Goal: Task Accomplishment & Management: Manage account settings

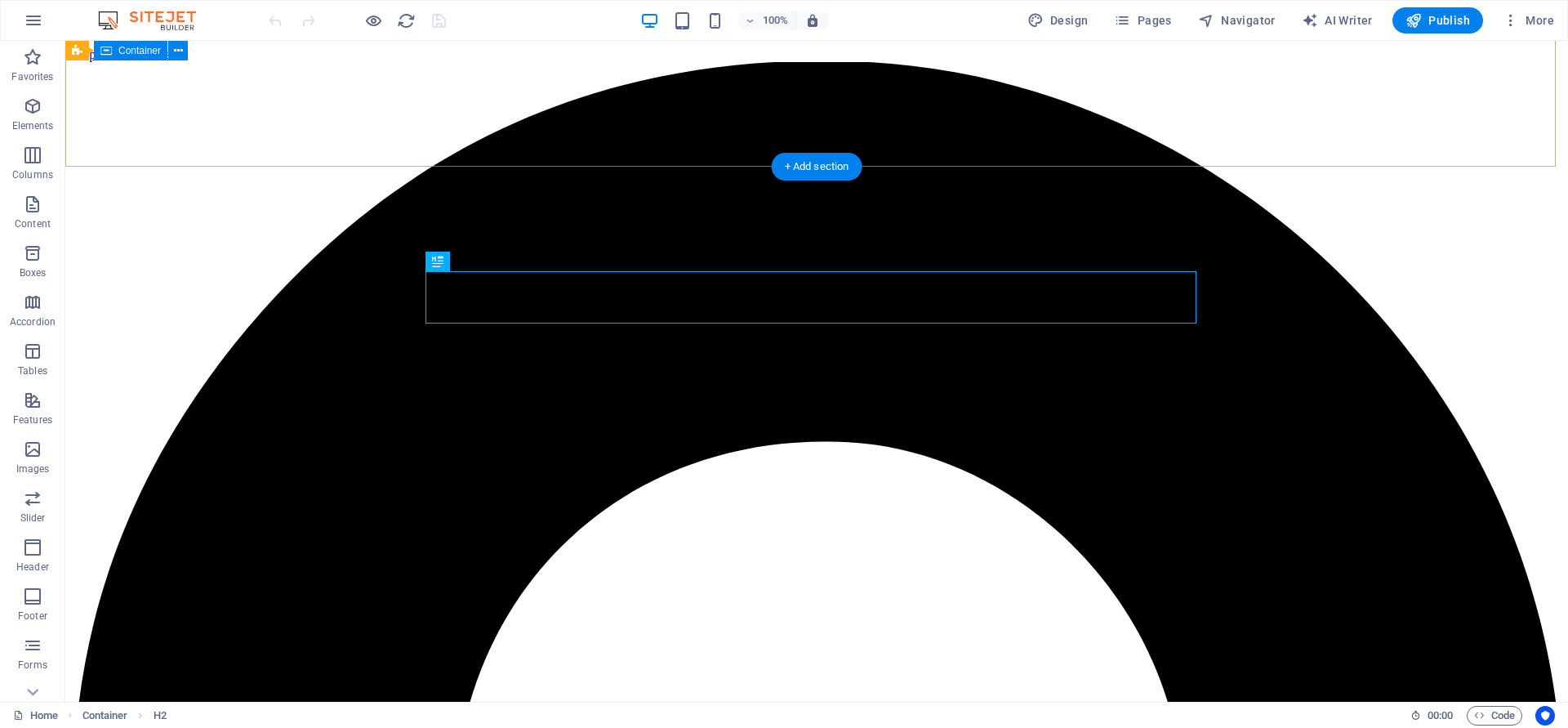
scroll to position [663, 0]
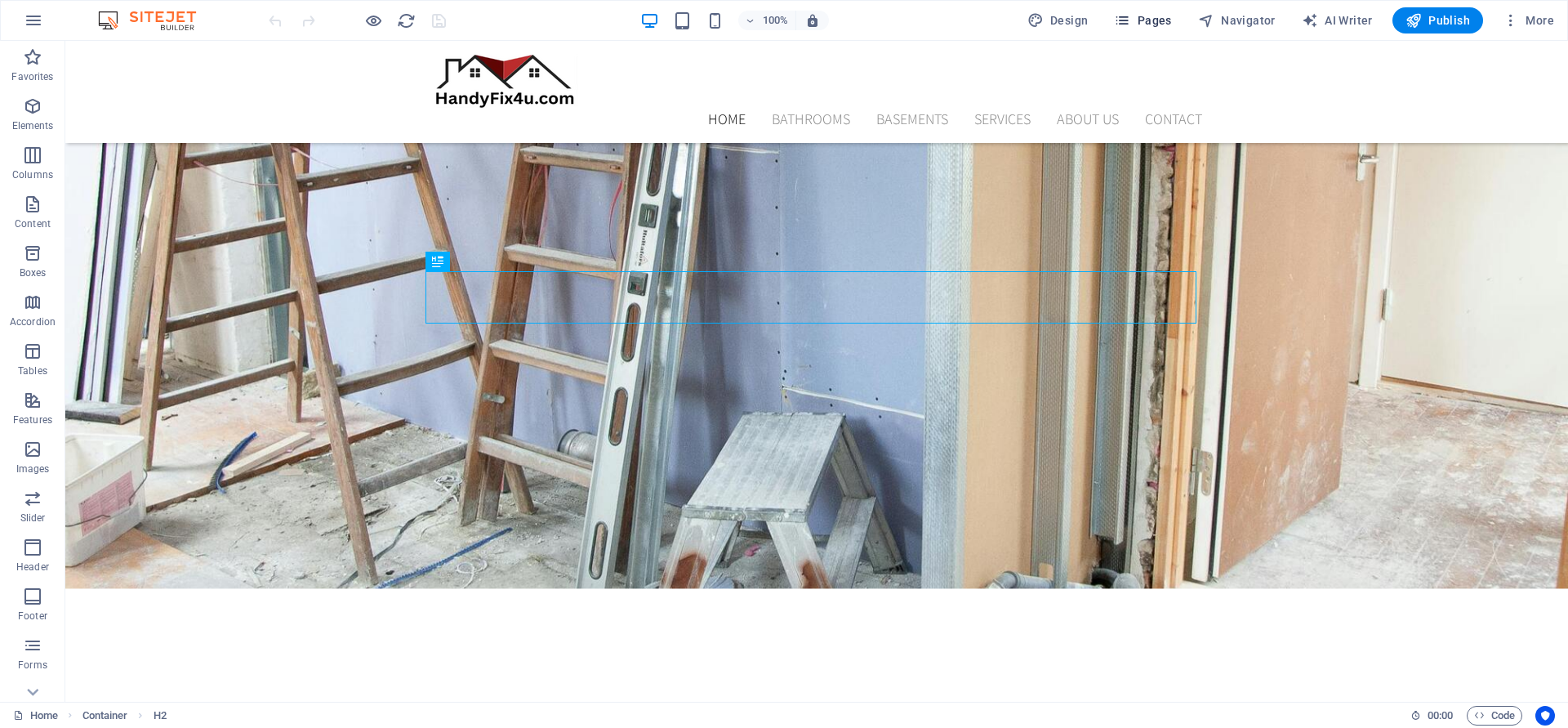
click at [1163, 25] on span "Pages" at bounding box center [1142, 20] width 57 height 16
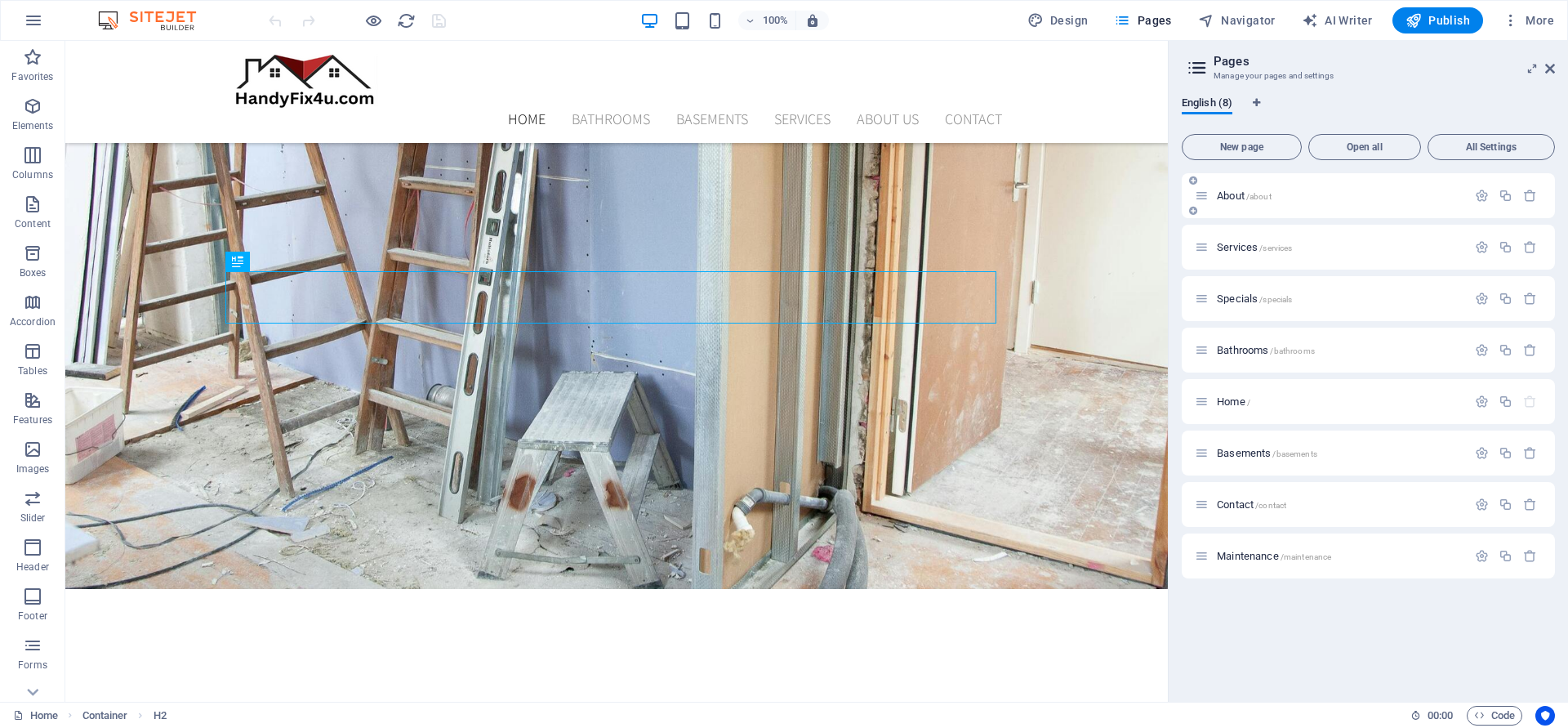
click at [1313, 196] on p "About /about" at bounding box center [1339, 195] width 245 height 11
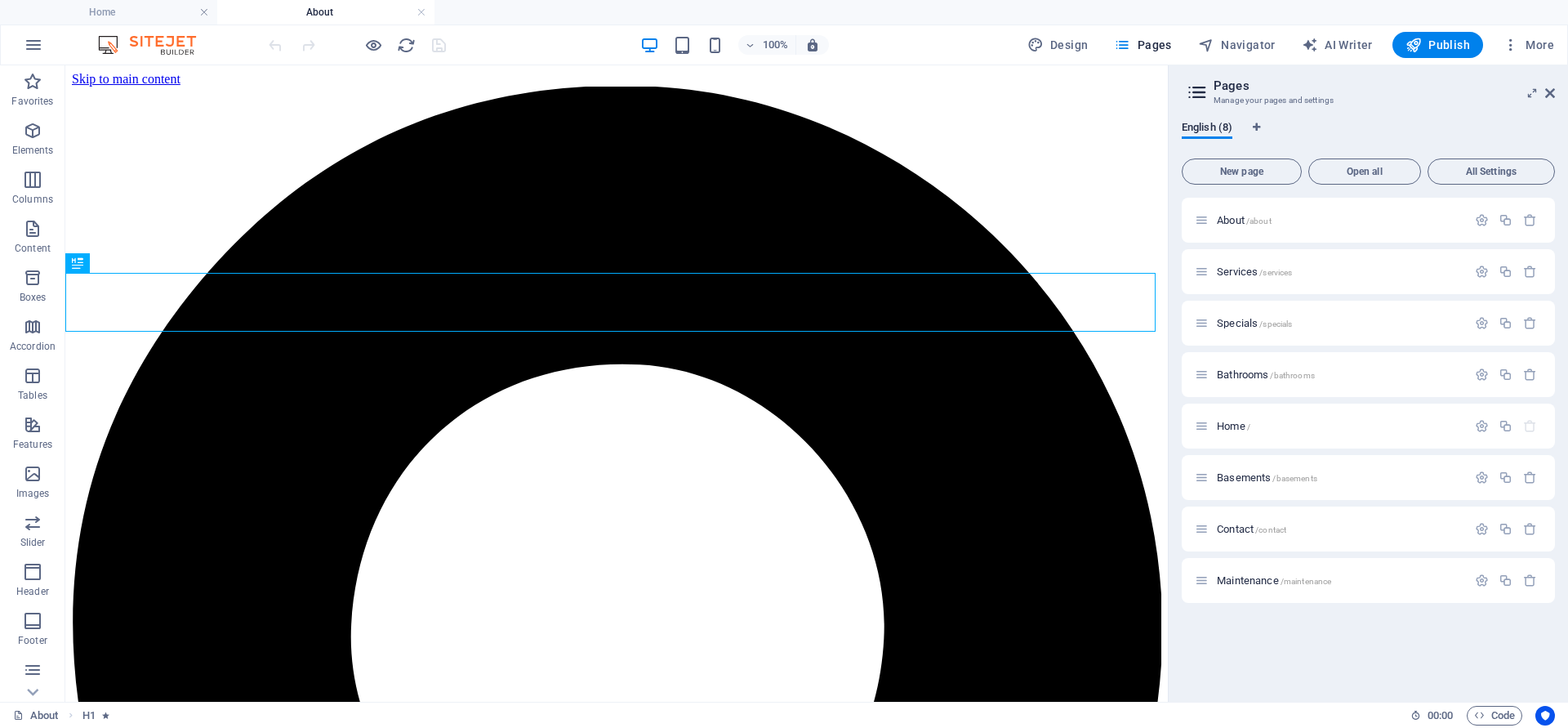
scroll to position [0, 0]
click at [1553, 89] on icon at bounding box center [1550, 93] width 10 height 13
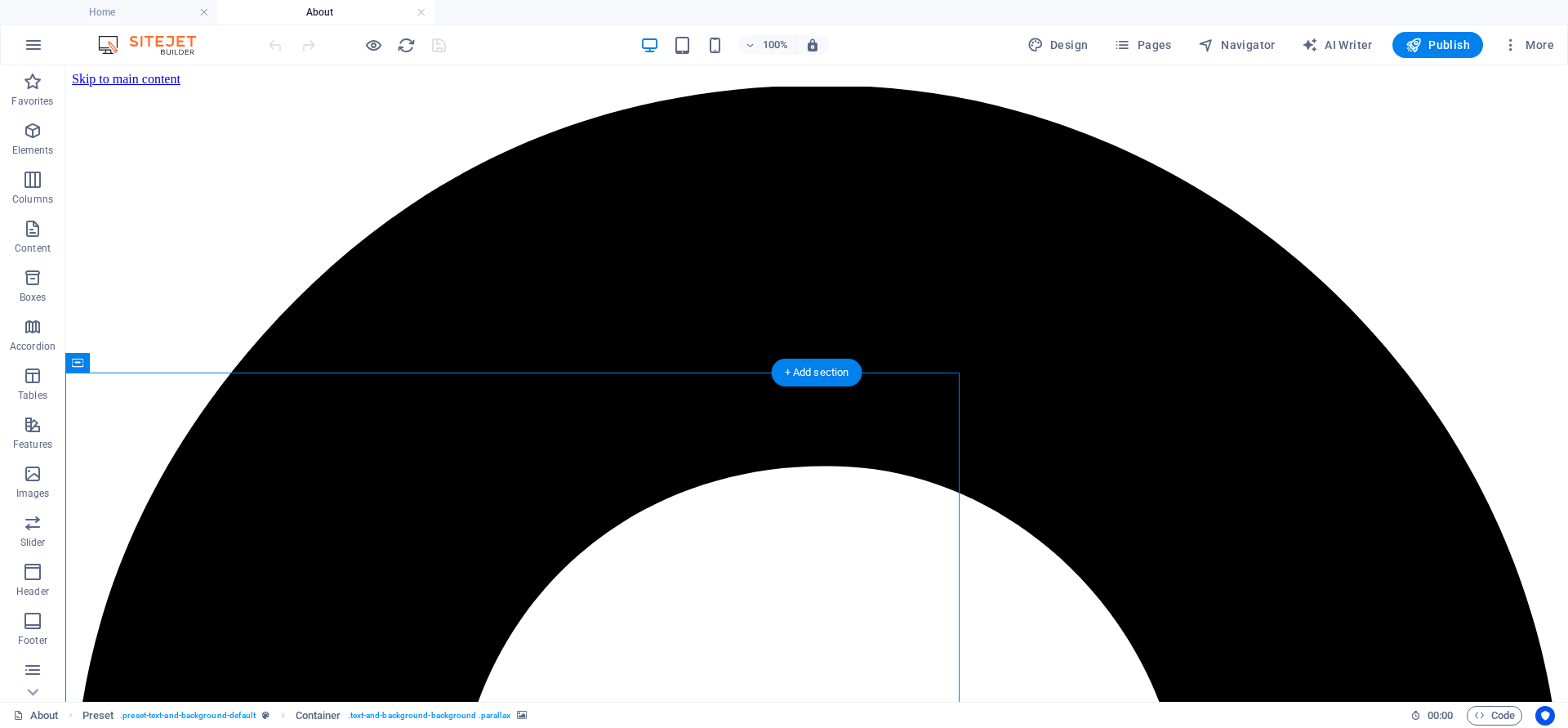
click at [135, 356] on icon at bounding box center [134, 363] width 9 height 17
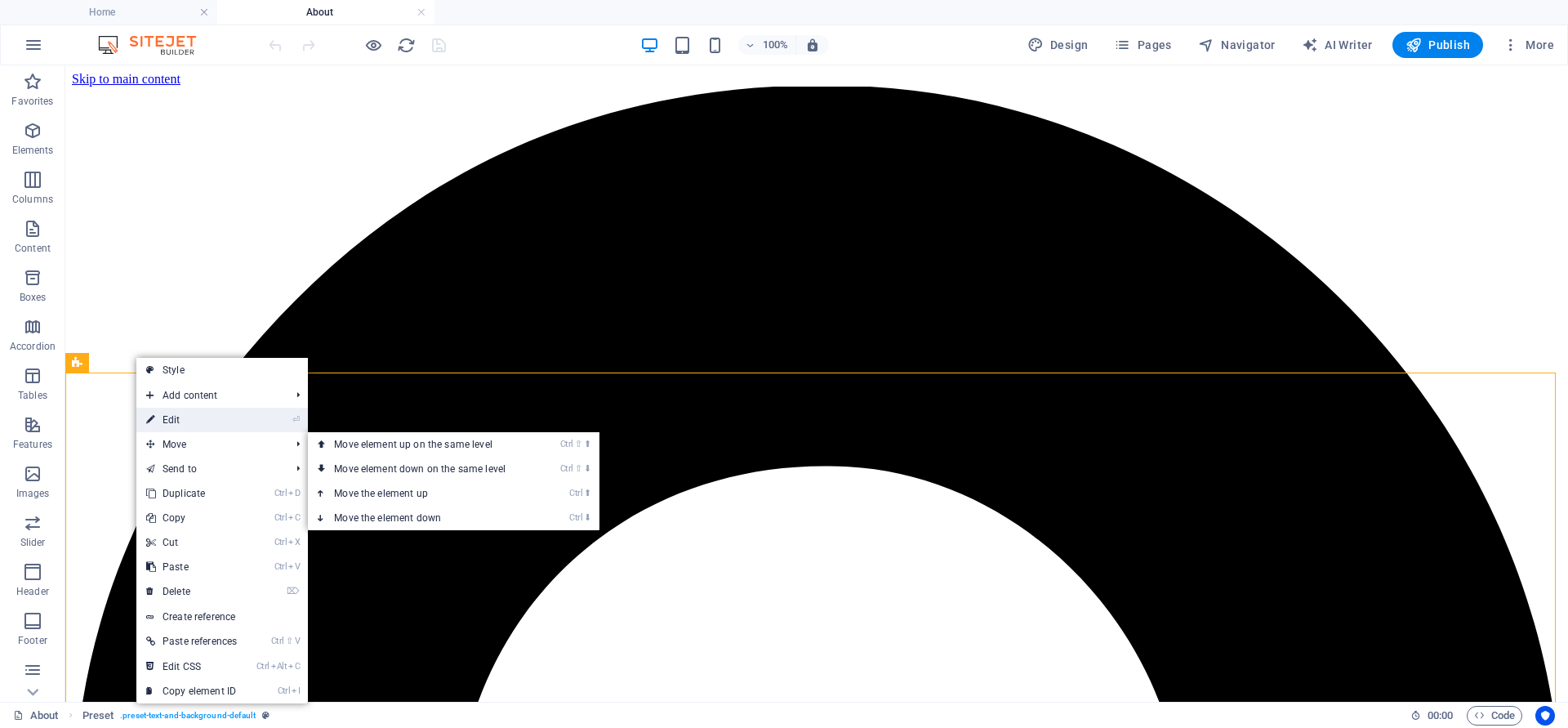
click at [185, 422] on link "⏎ Edit" at bounding box center [192, 419] width 110 height 24
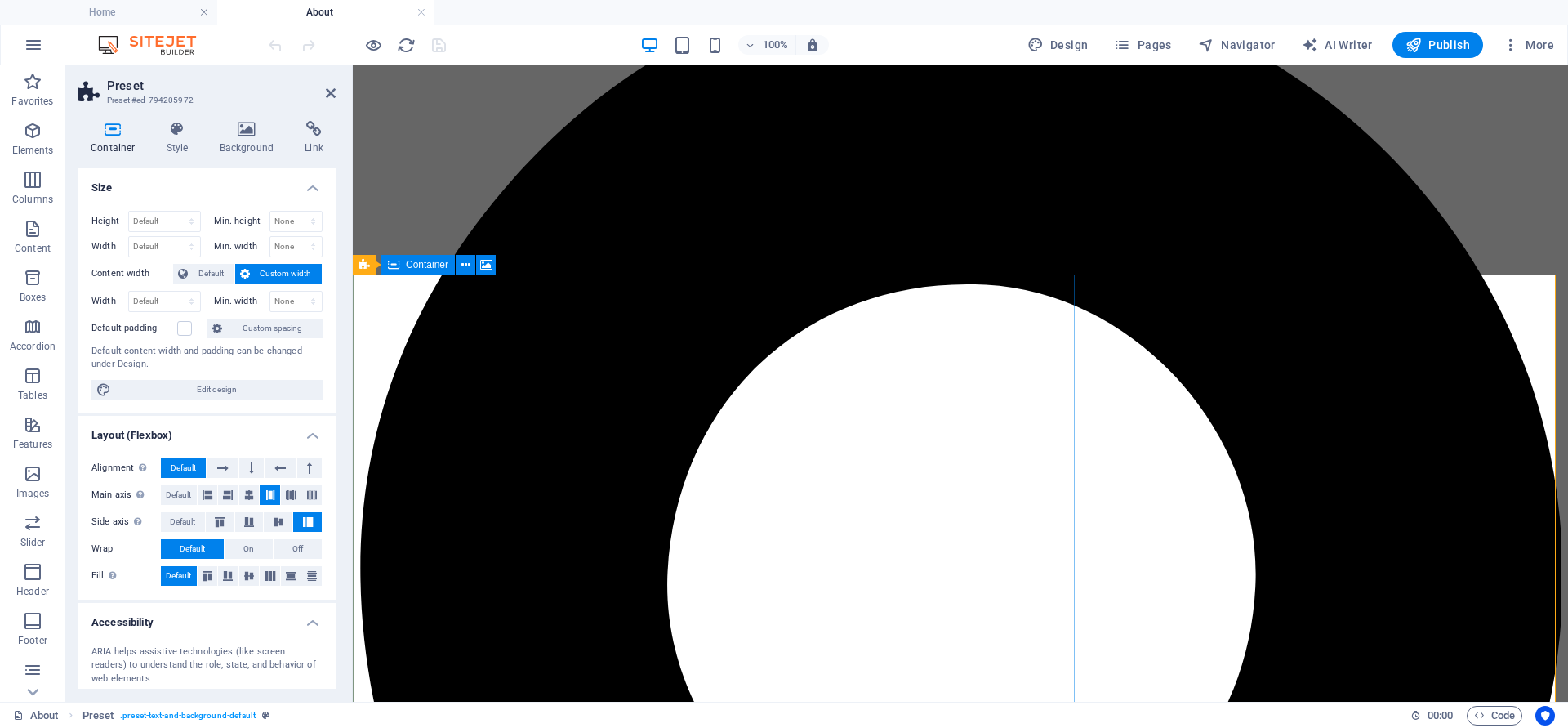
scroll to position [98, 0]
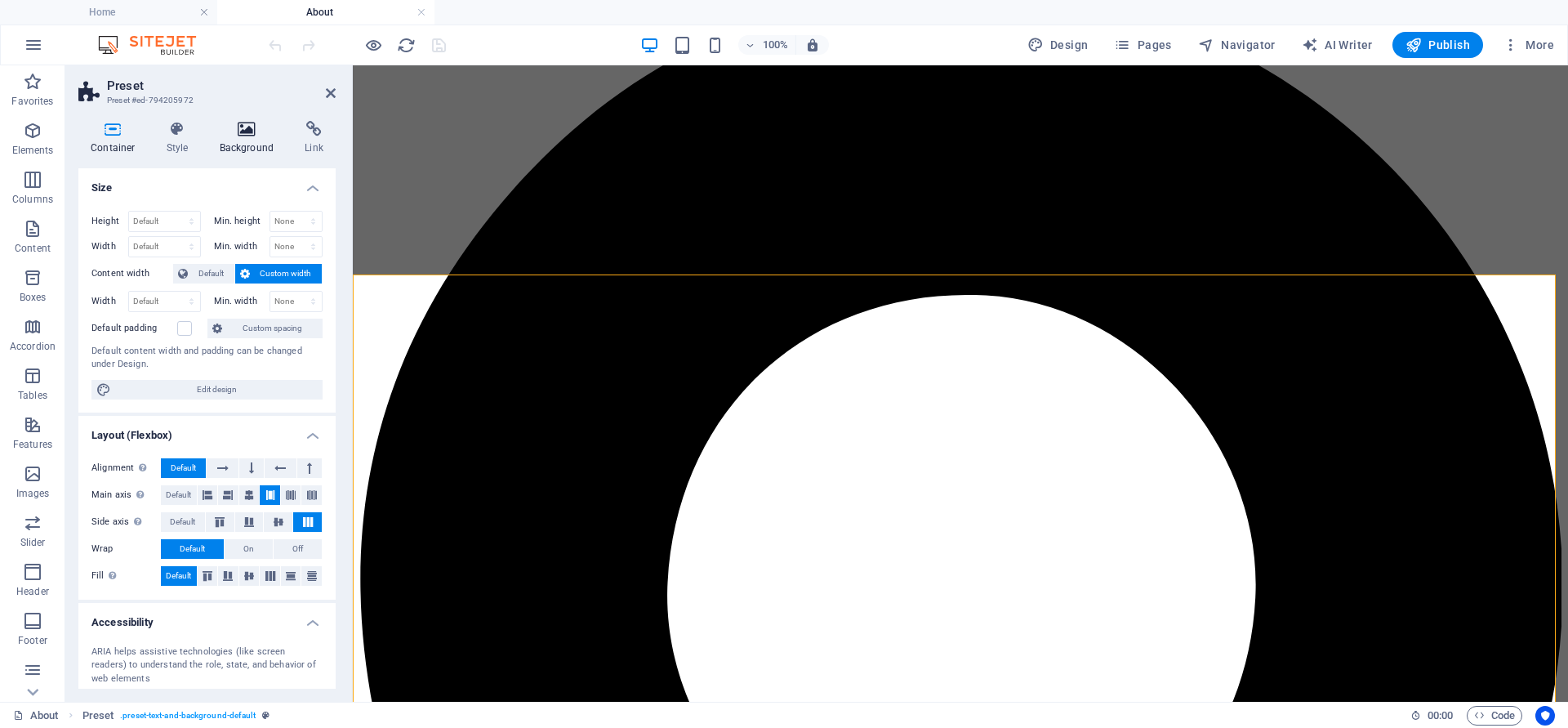
click at [235, 133] on icon at bounding box center [247, 129] width 79 height 16
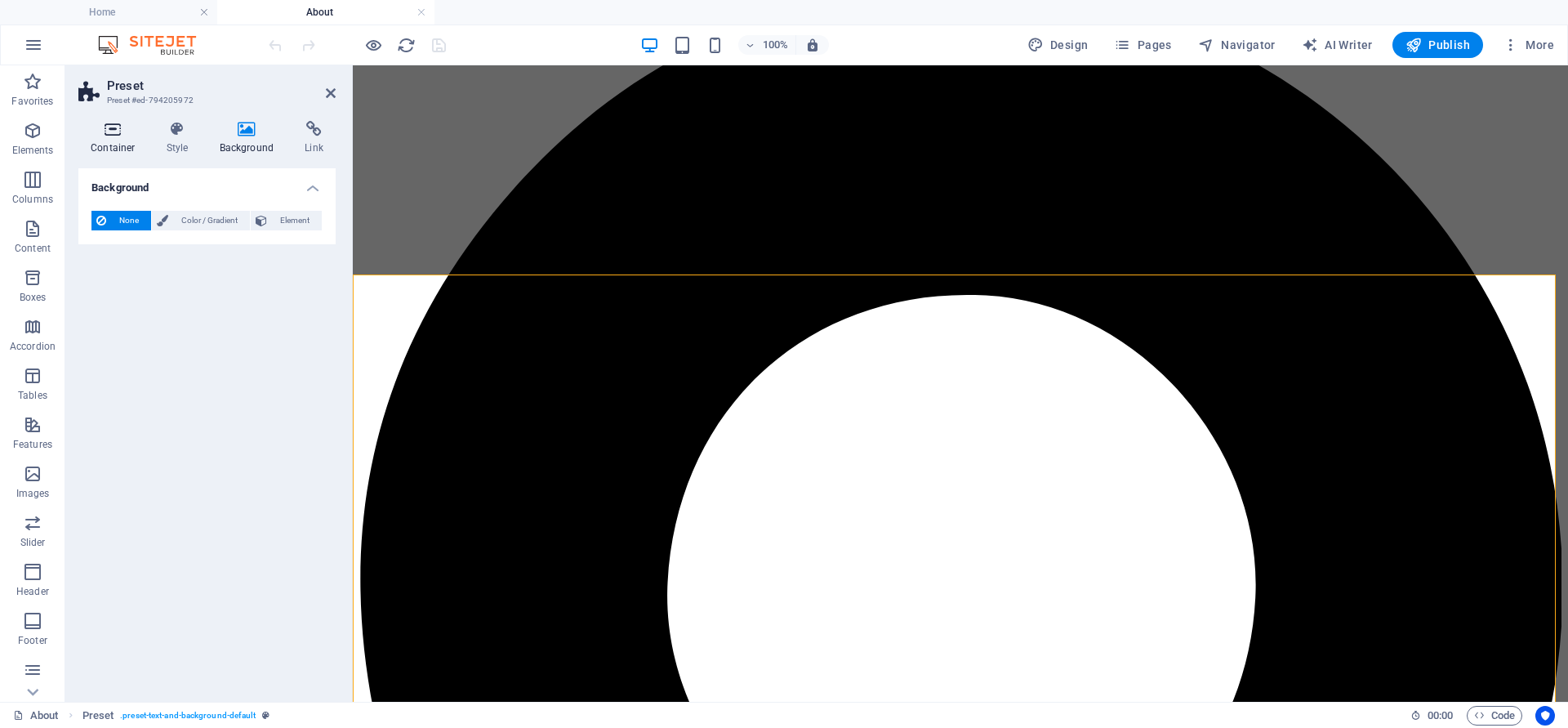
click at [116, 143] on h4 "Container" at bounding box center [116, 139] width 76 height 35
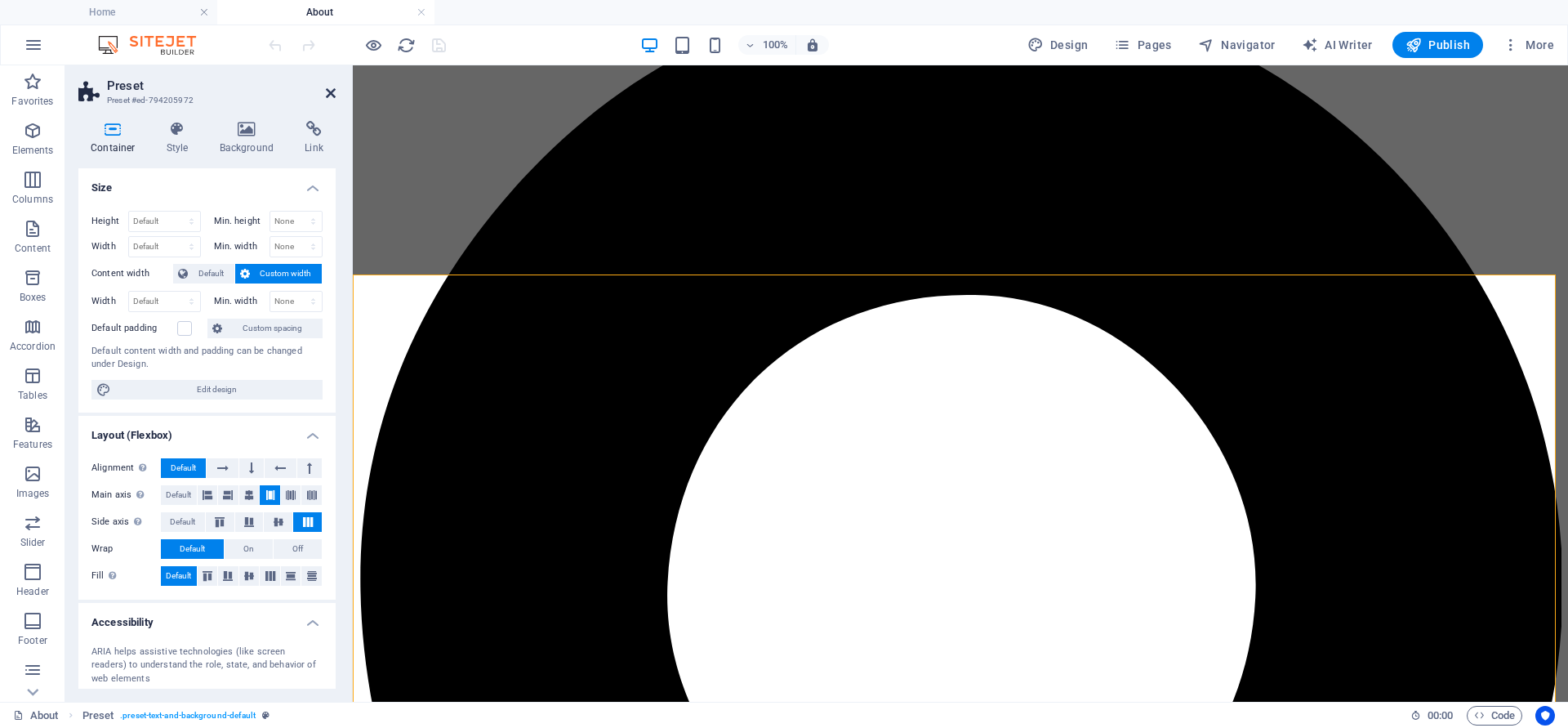
drag, startPoint x: 329, startPoint y: 94, endPoint x: 266, endPoint y: 30, distance: 89.8
click at [329, 94] on icon at bounding box center [330, 93] width 10 height 13
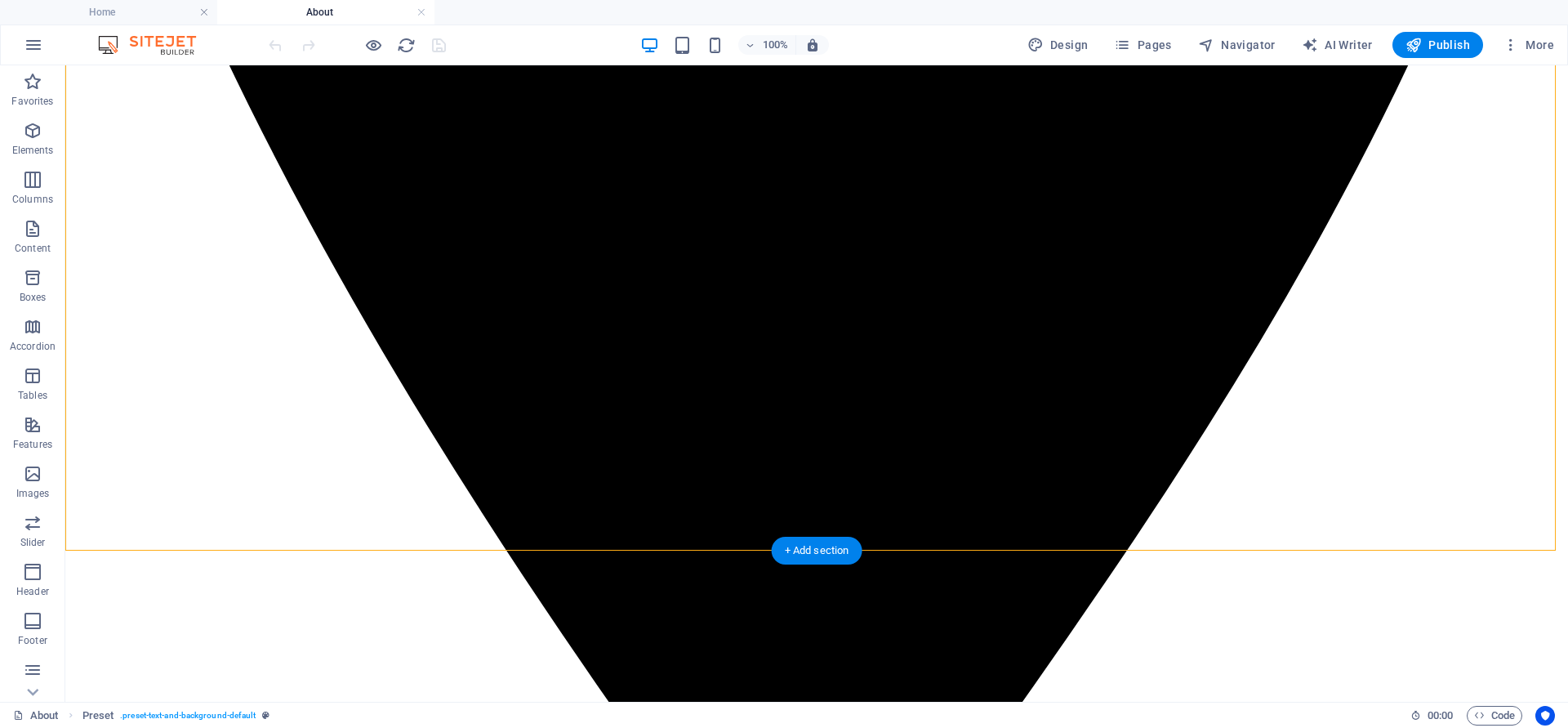
scroll to position [1308, 0]
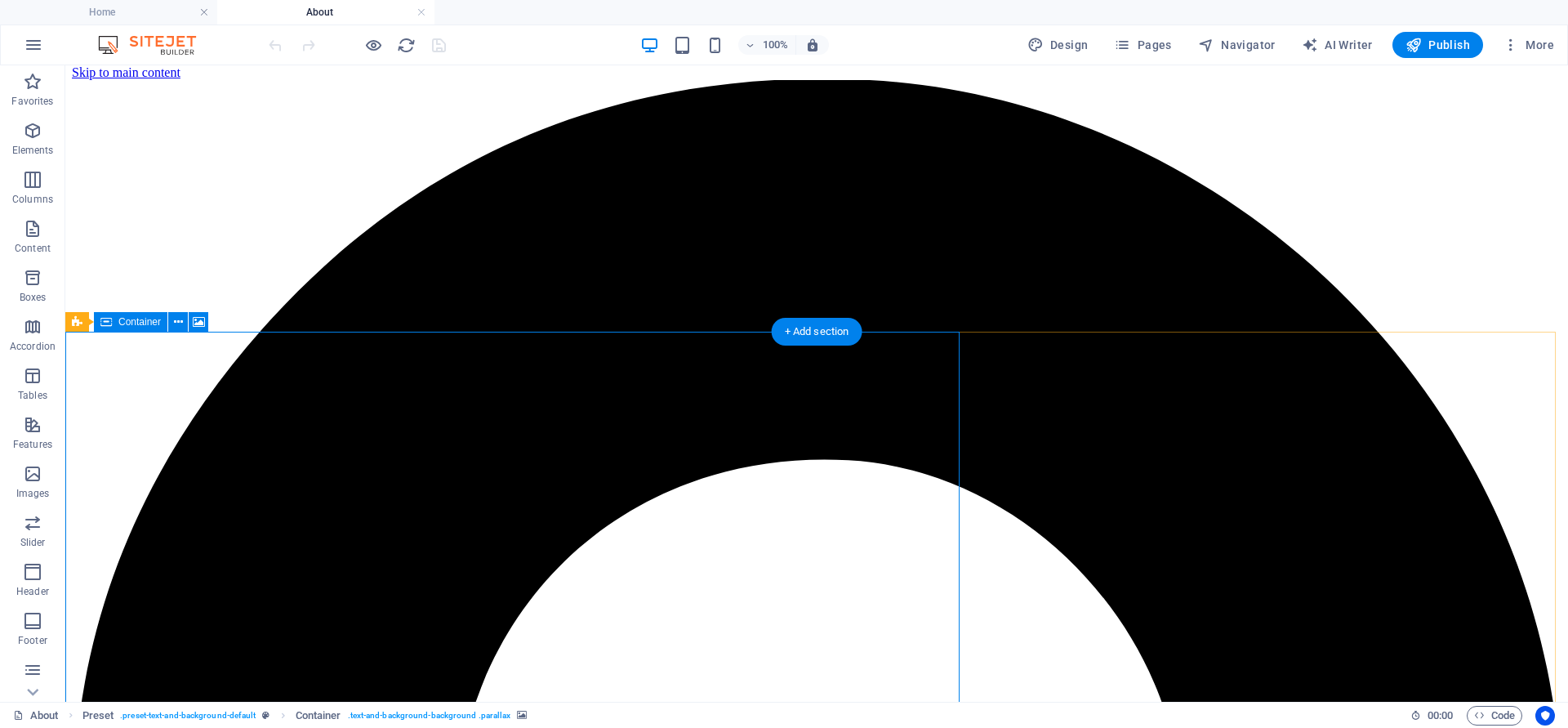
scroll to position [0, 0]
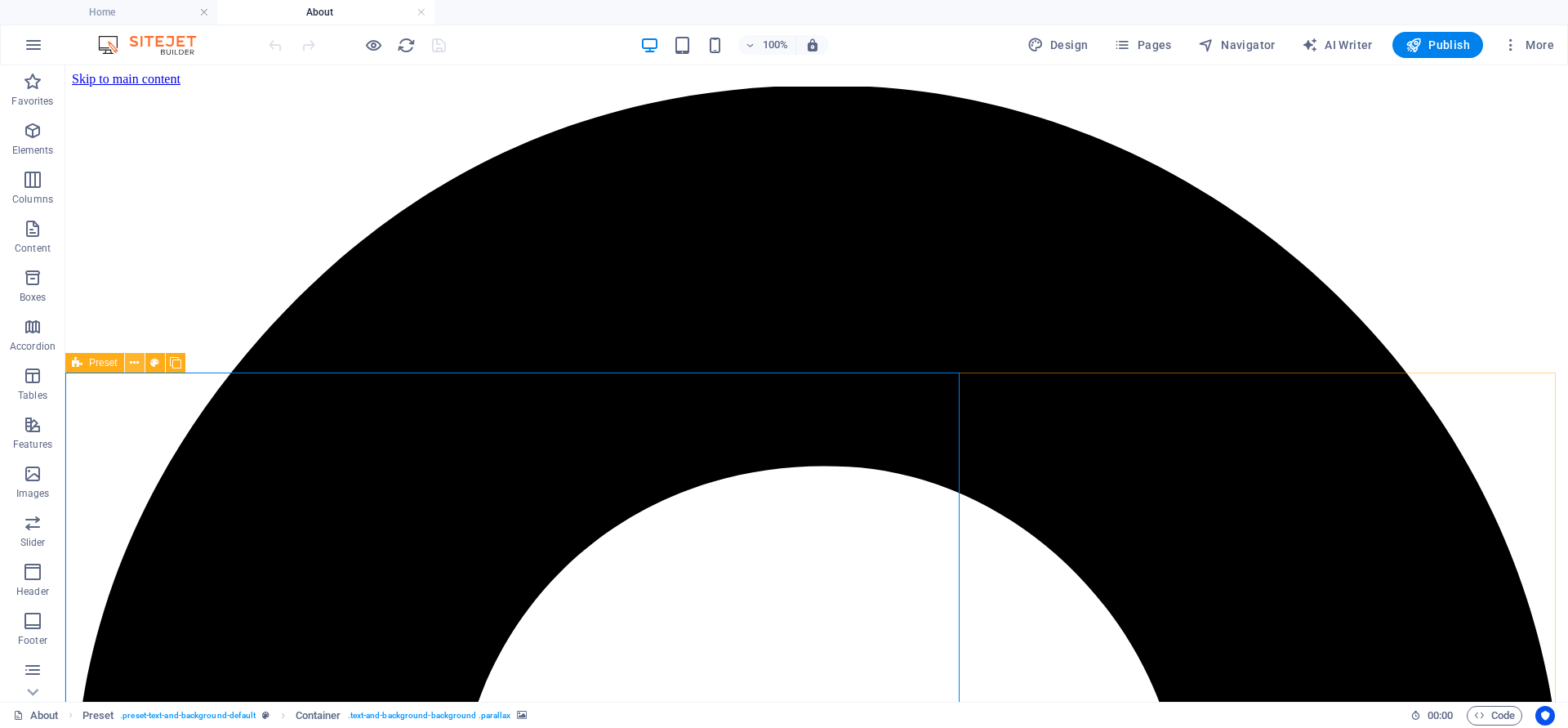
click at [131, 365] on icon at bounding box center [134, 363] width 9 height 17
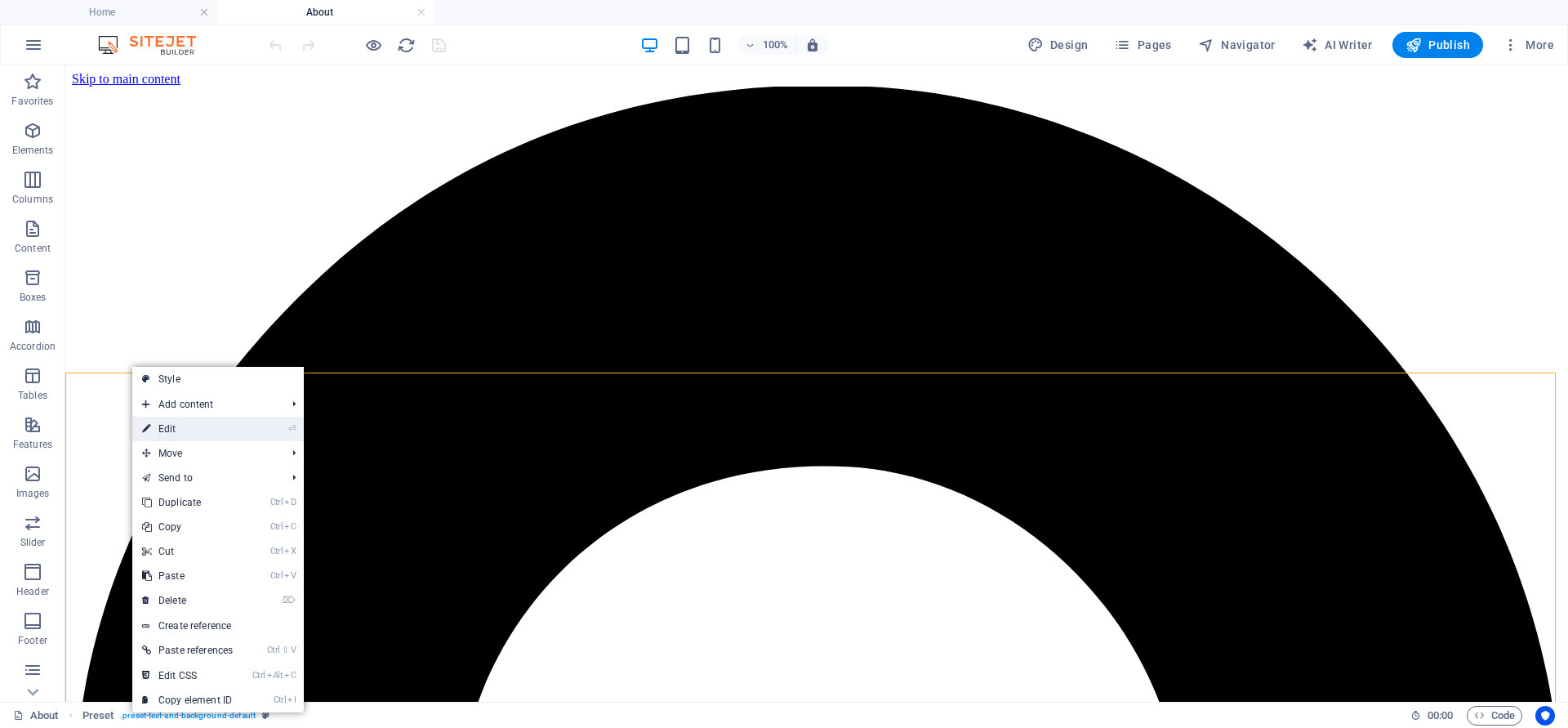
click at [165, 431] on link "⏎ Edit" at bounding box center [187, 428] width 110 height 24
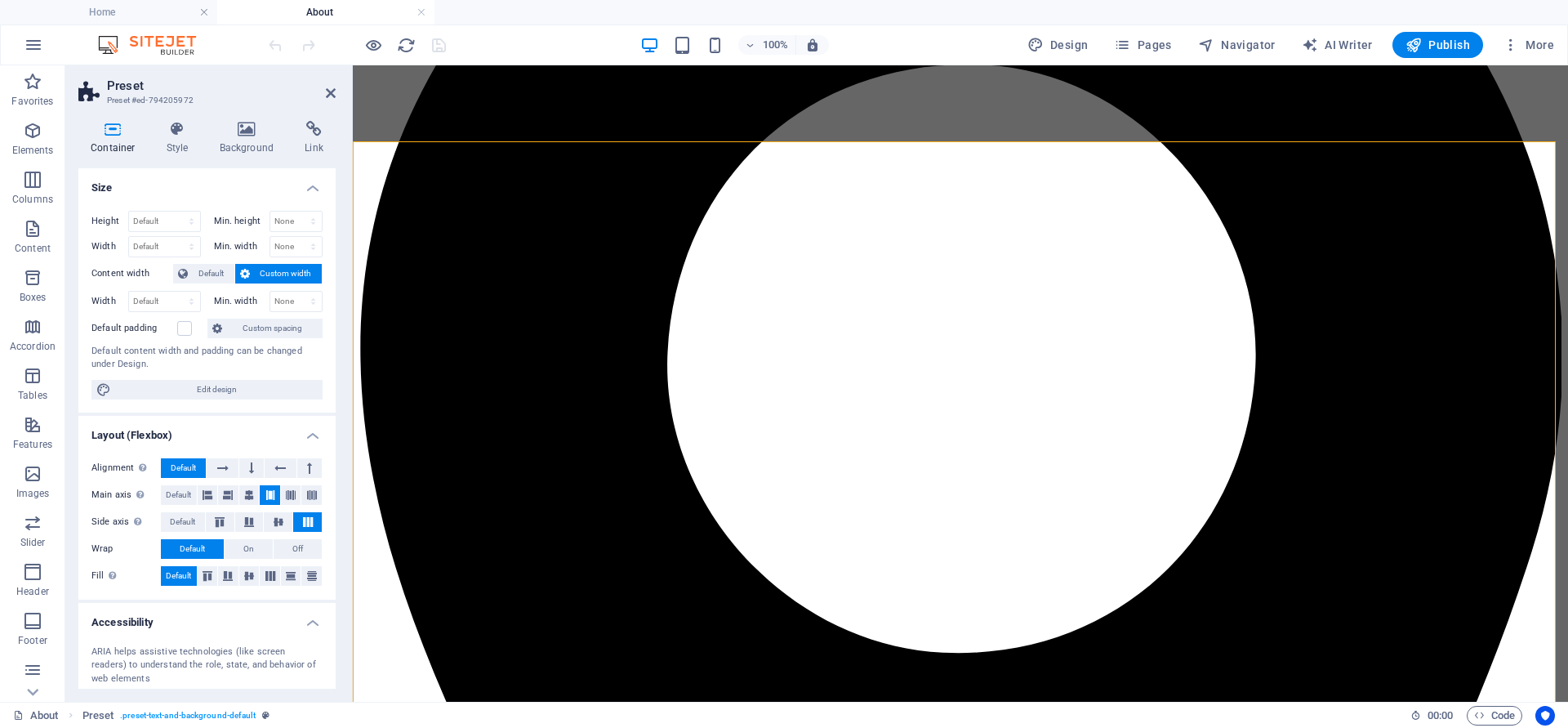
scroll to position [392, 0]
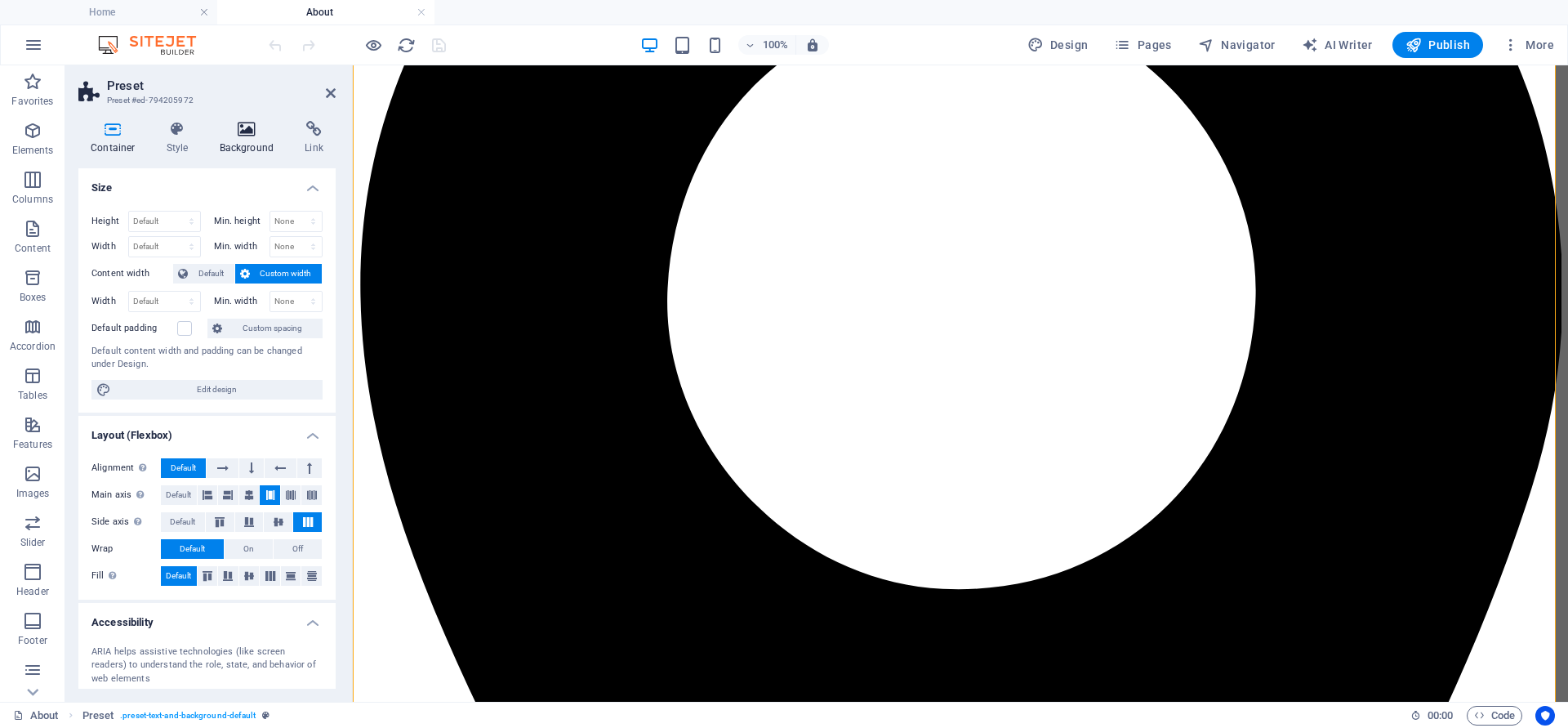
click at [238, 146] on h4 "Background" at bounding box center [249, 139] width 86 height 35
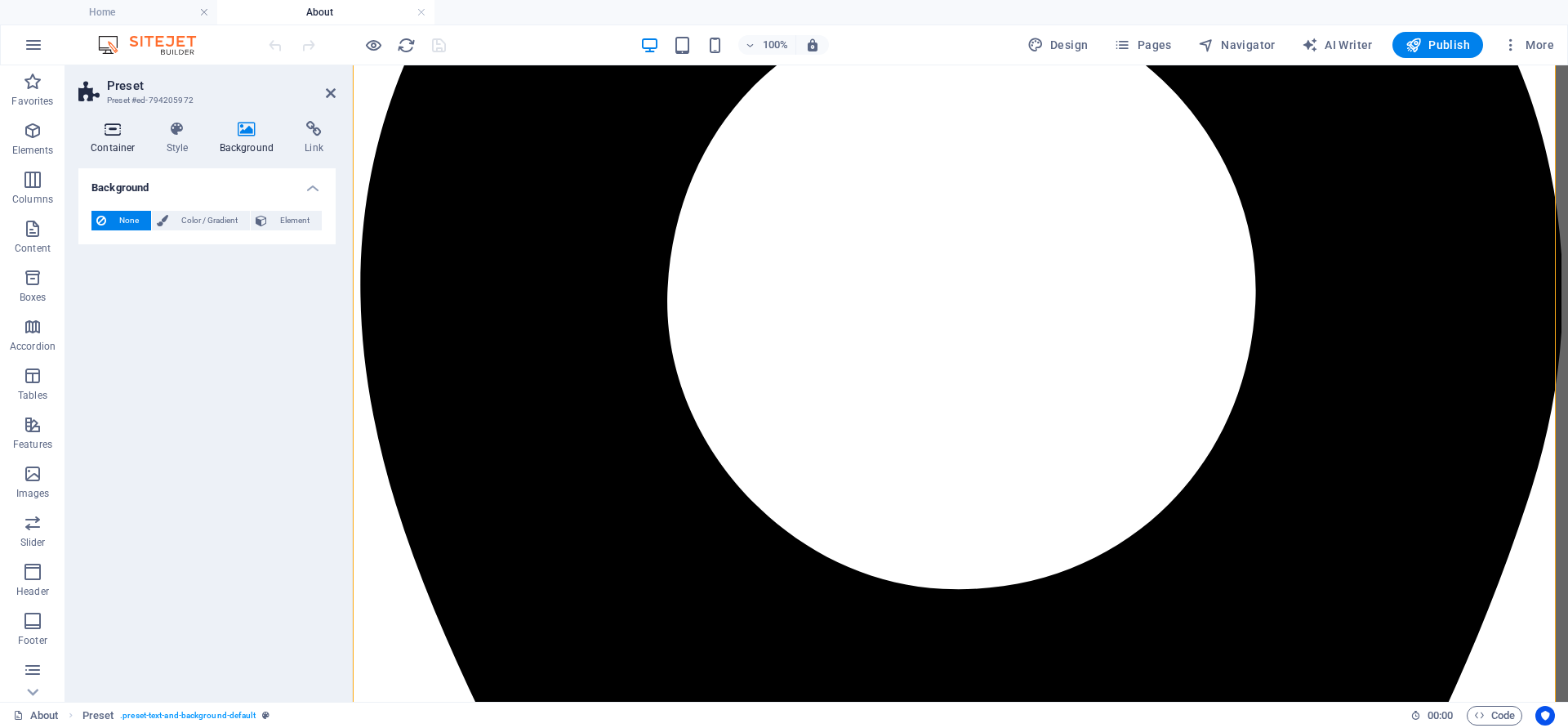
click at [101, 138] on h4 "Container" at bounding box center [116, 139] width 76 height 35
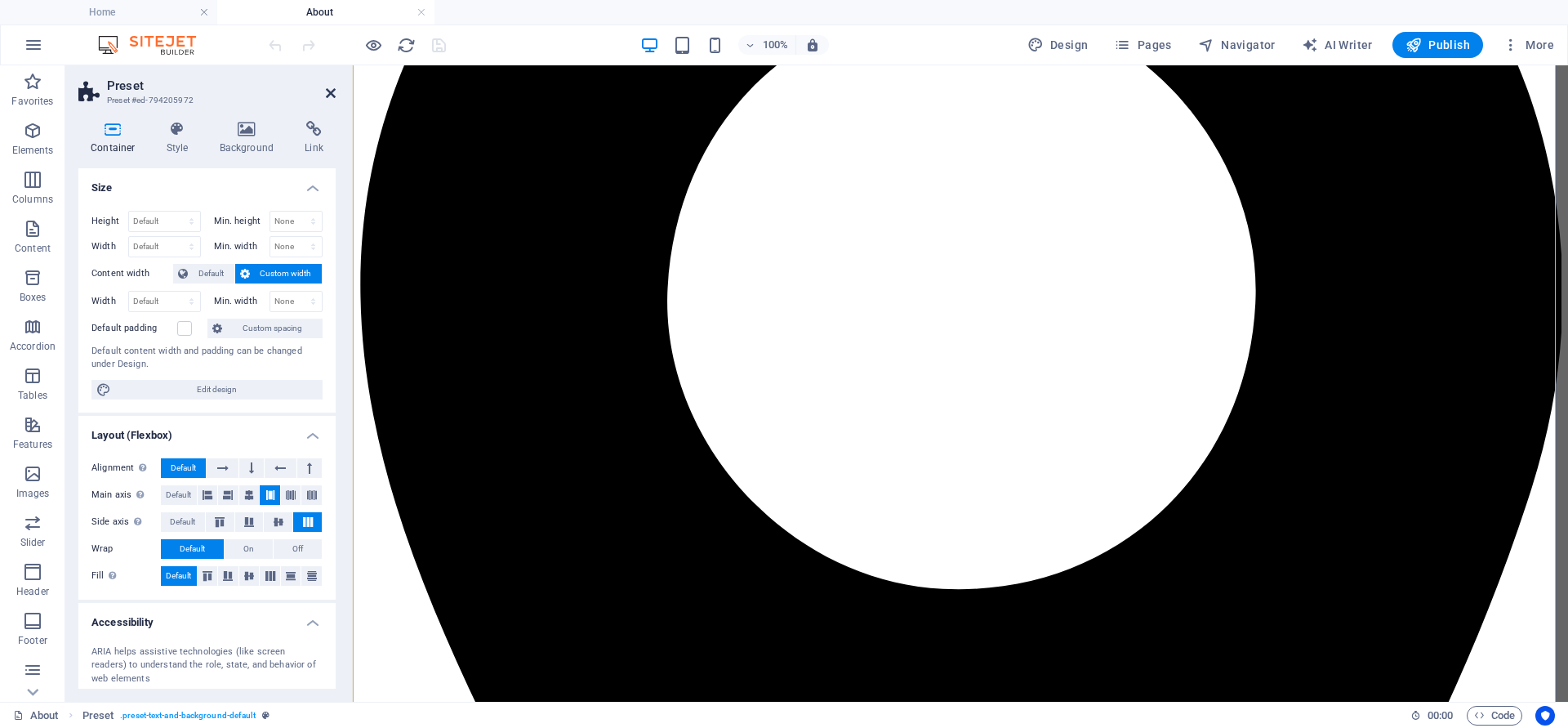
click at [330, 90] on icon at bounding box center [330, 93] width 10 height 13
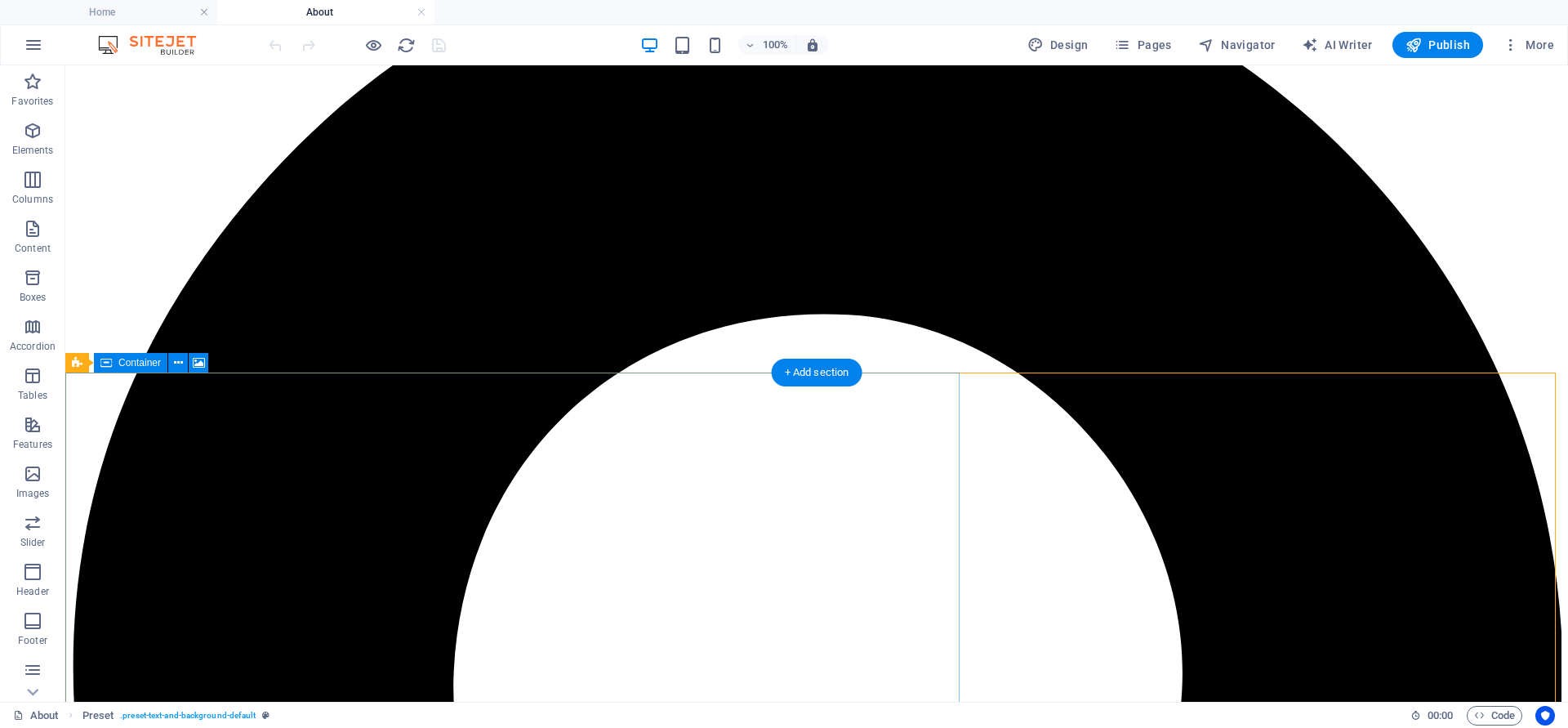
scroll to position [0, 0]
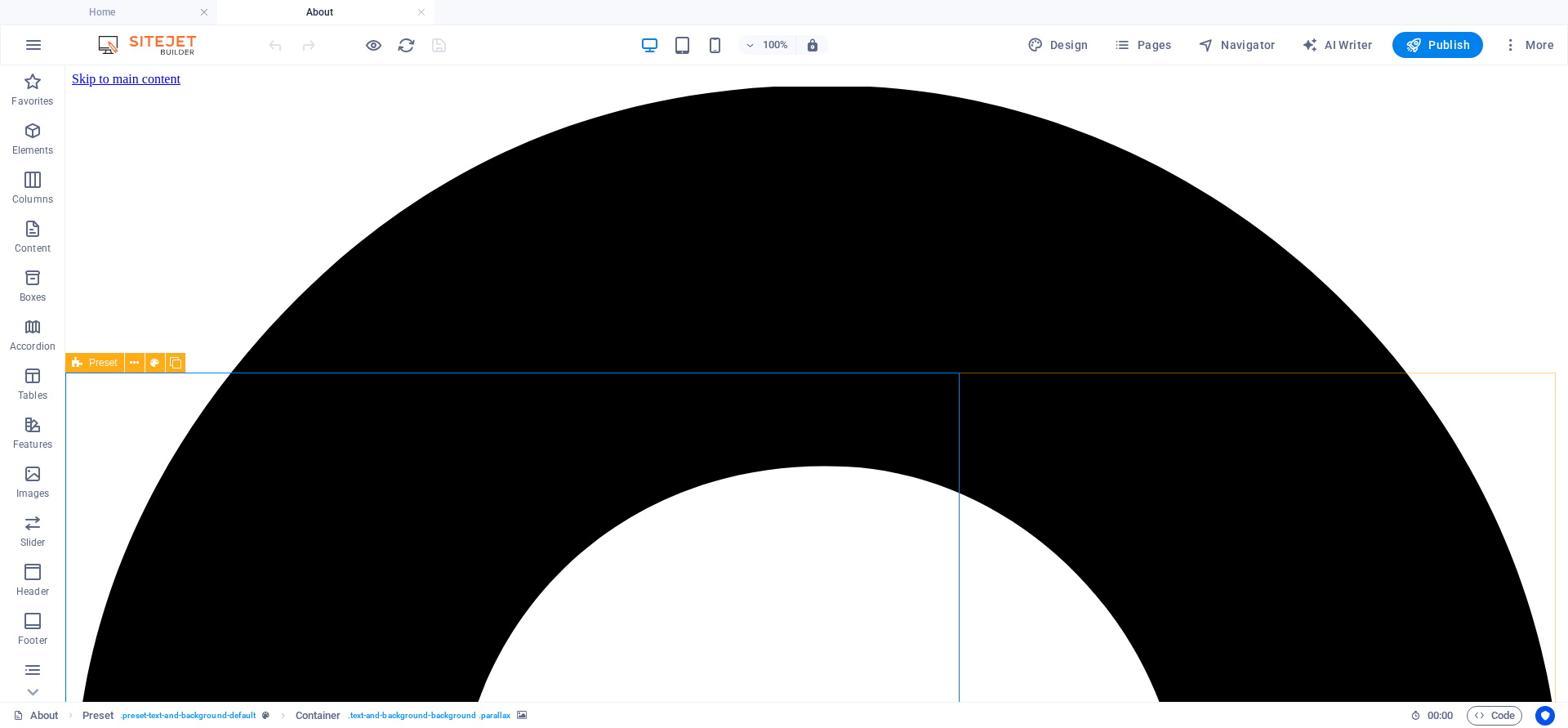
click at [78, 367] on icon at bounding box center [77, 362] width 11 height 19
click at [137, 364] on icon at bounding box center [134, 363] width 9 height 17
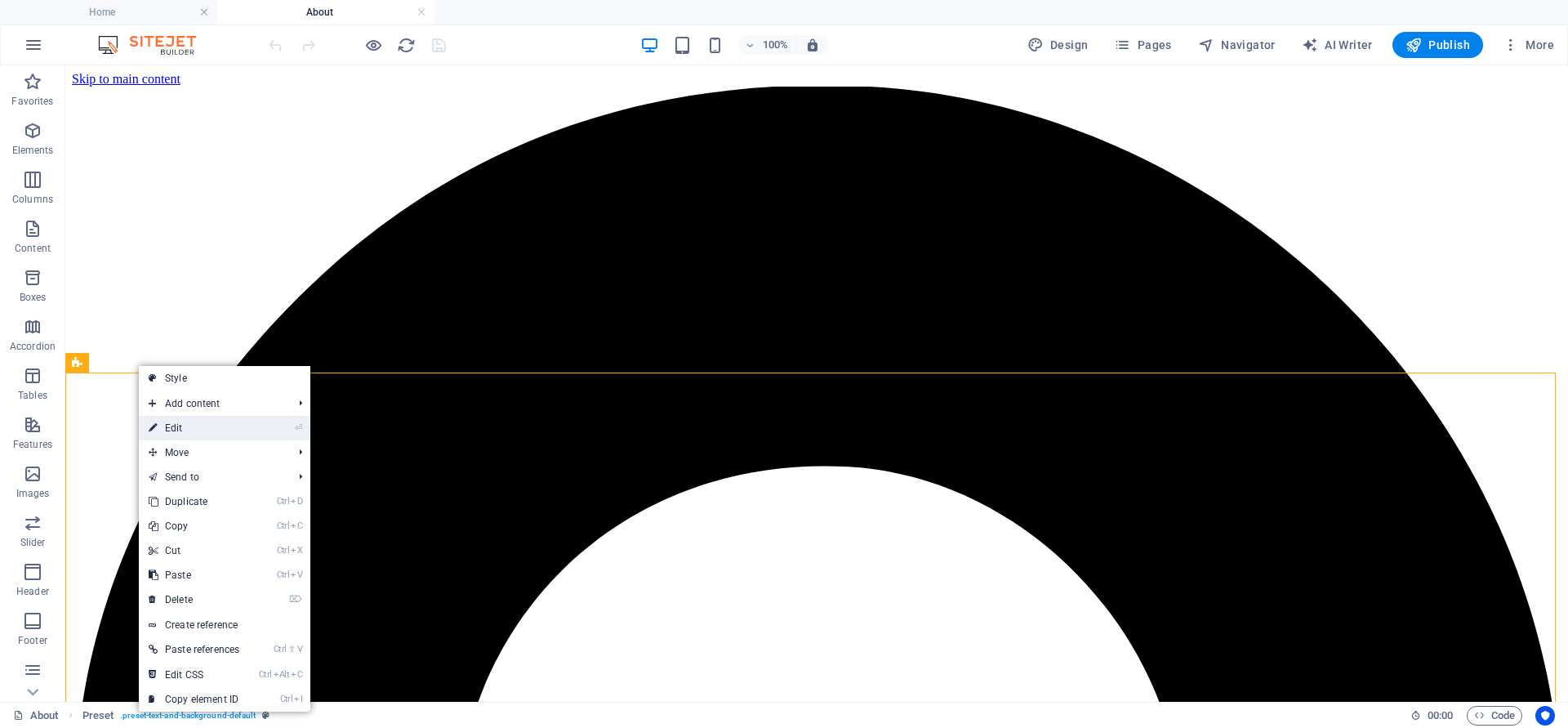
click at [185, 432] on link "⏎ Edit" at bounding box center [194, 428] width 110 height 24
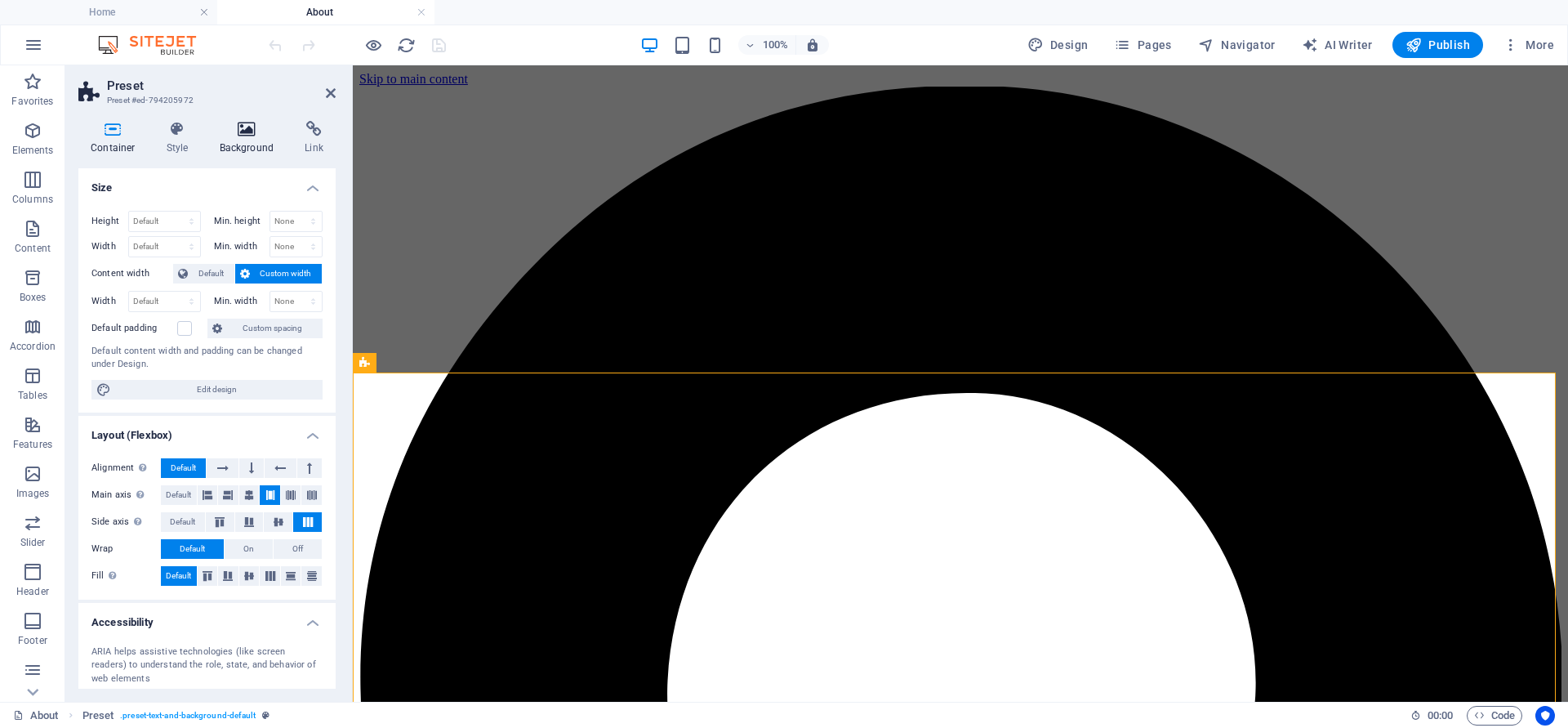
click at [241, 127] on icon at bounding box center [247, 129] width 79 height 16
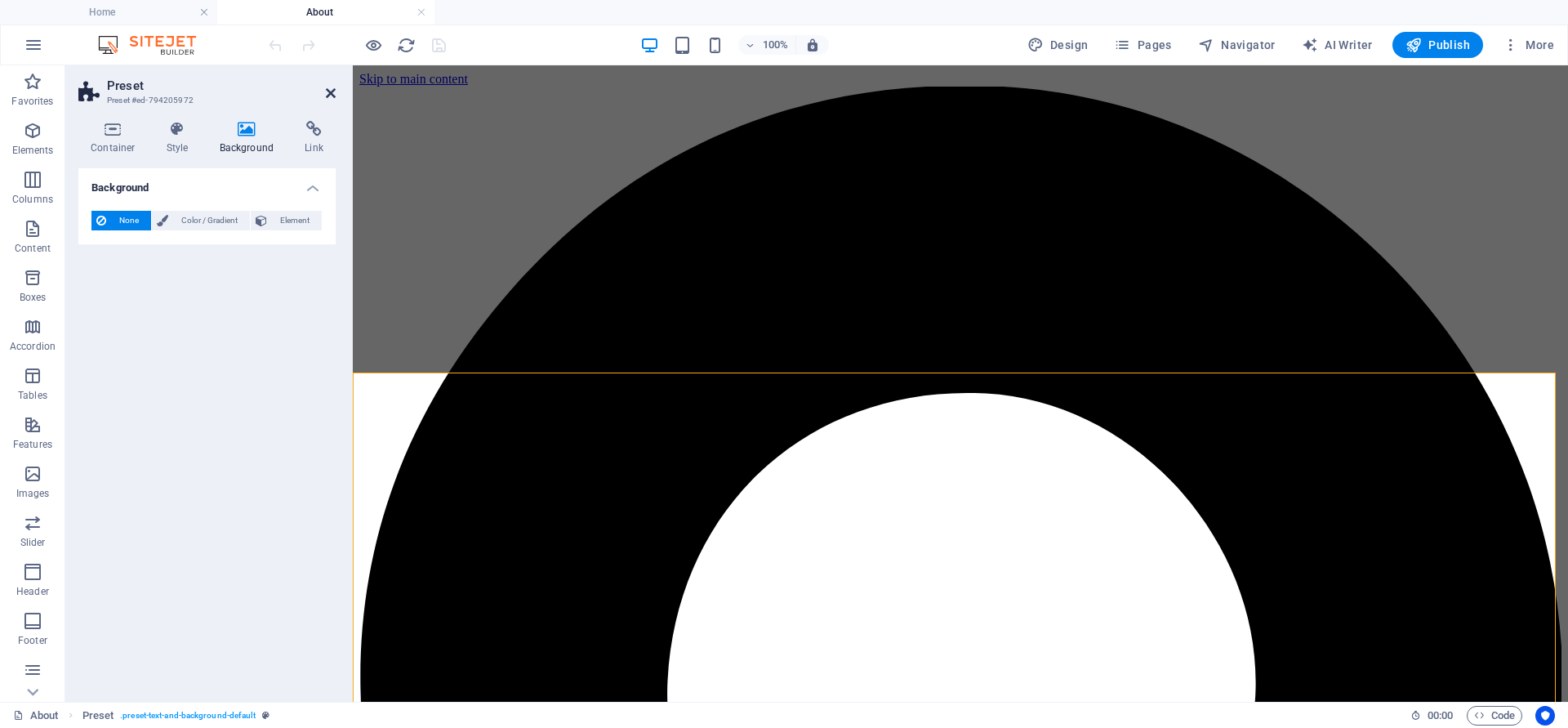
click at [330, 91] on icon at bounding box center [330, 93] width 10 height 13
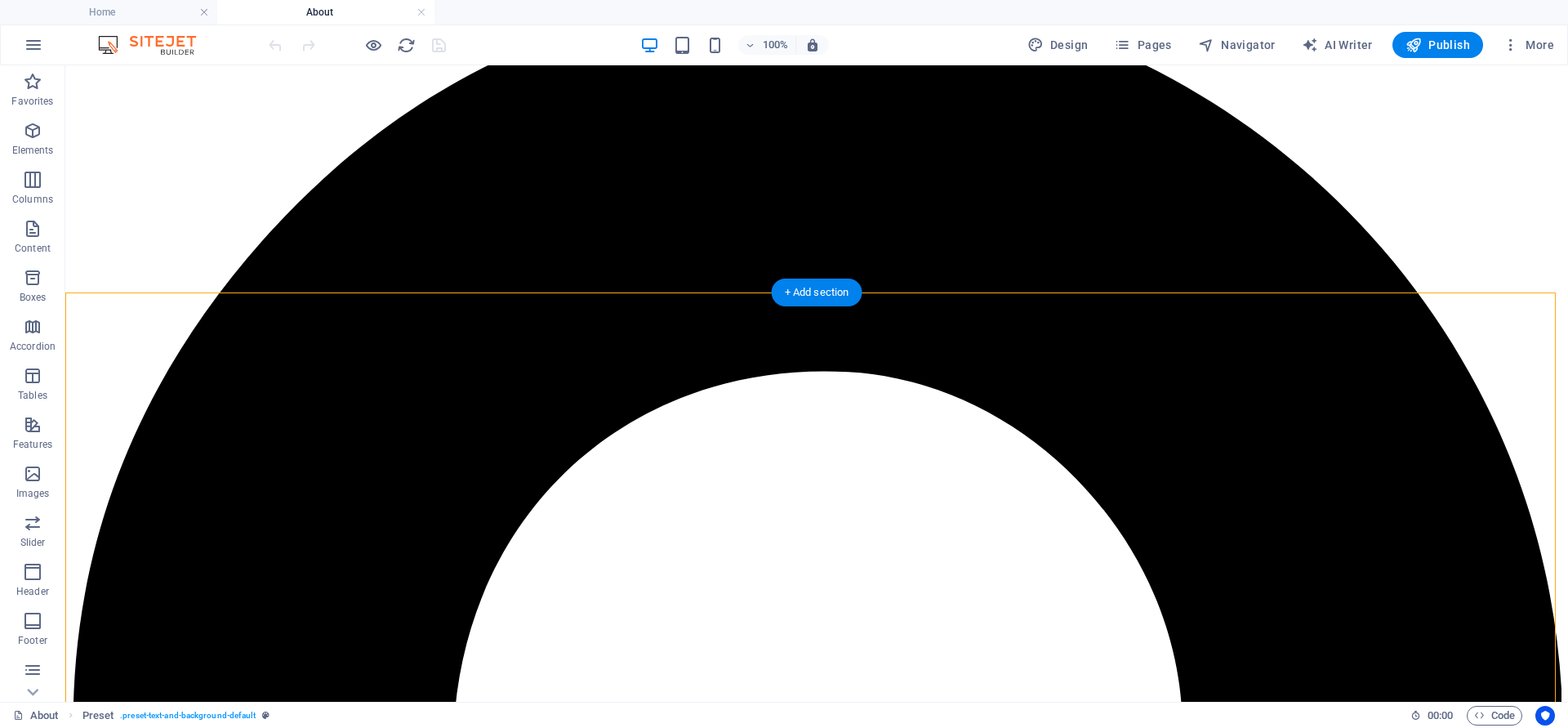
scroll to position [98, 0]
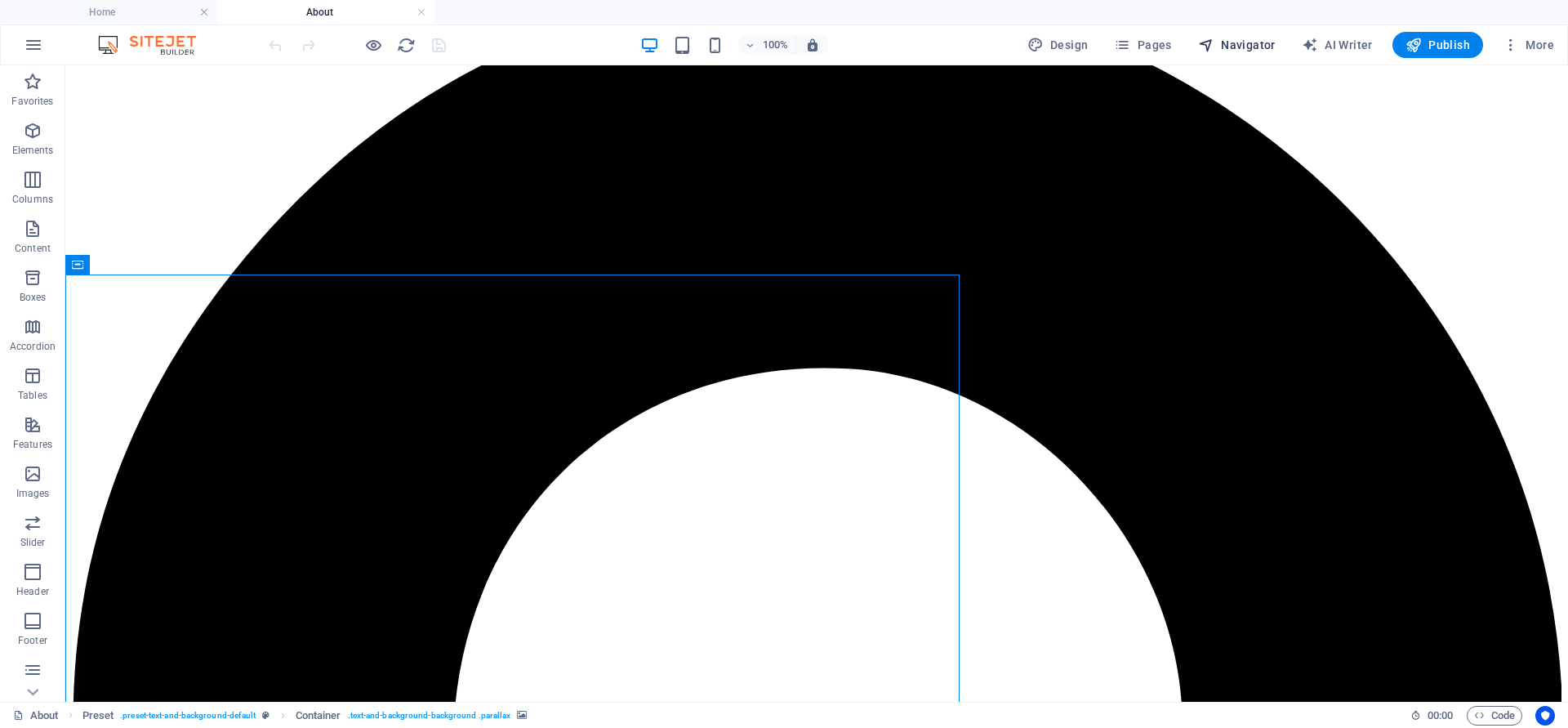
click at [1253, 42] on span "Navigator" at bounding box center [1237, 44] width 78 height 16
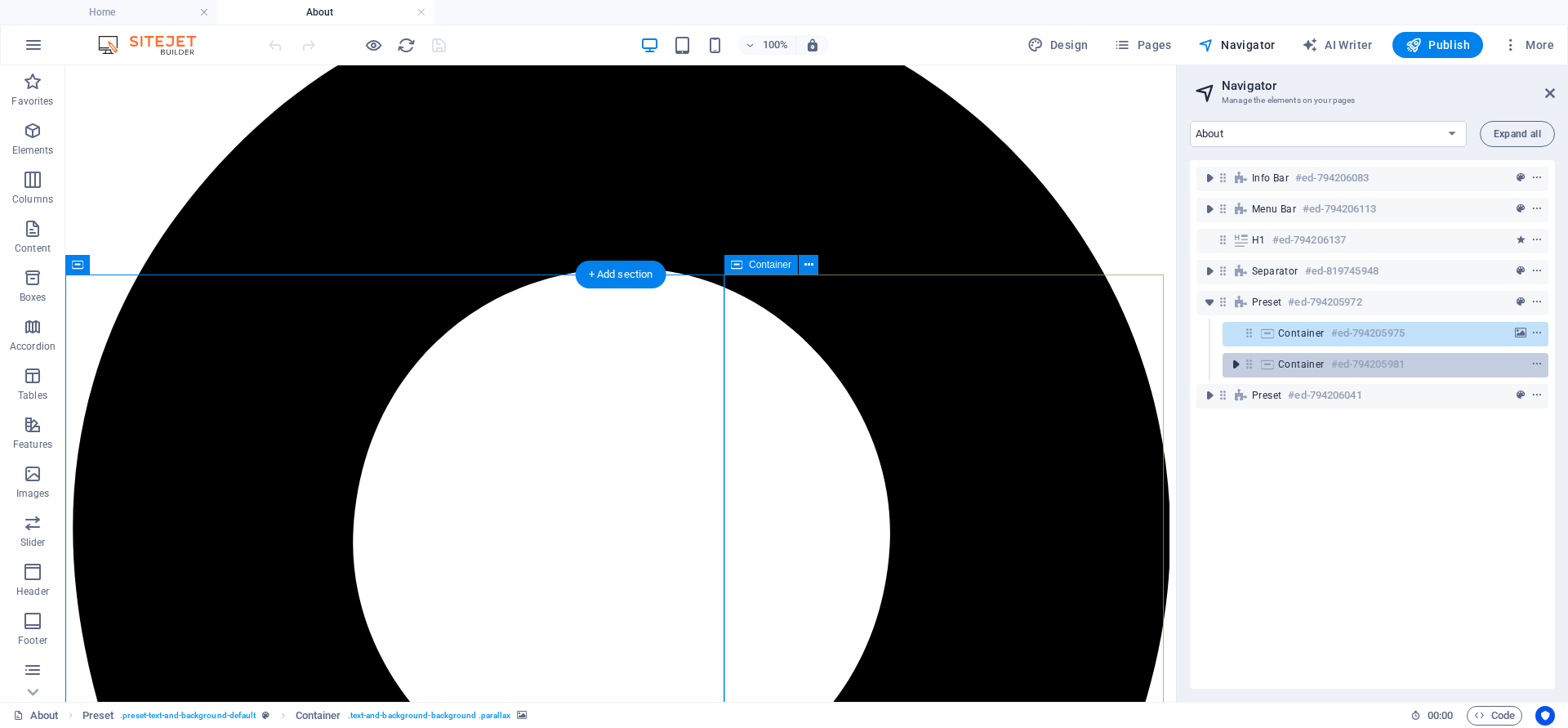
click at [1239, 363] on icon "toggle-expand" at bounding box center [1236, 364] width 16 height 16
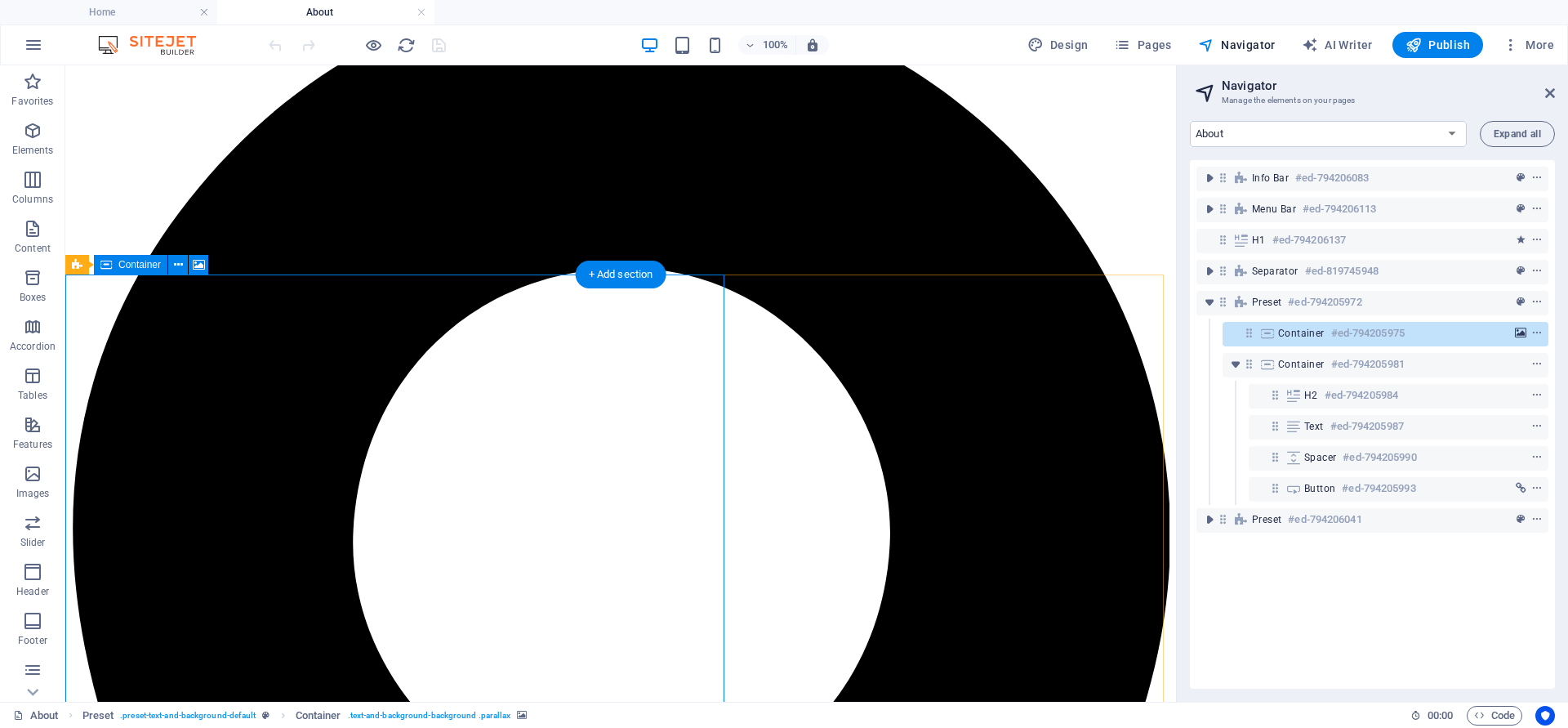
click at [1516, 328] on icon "background" at bounding box center [1521, 333] width 12 height 12
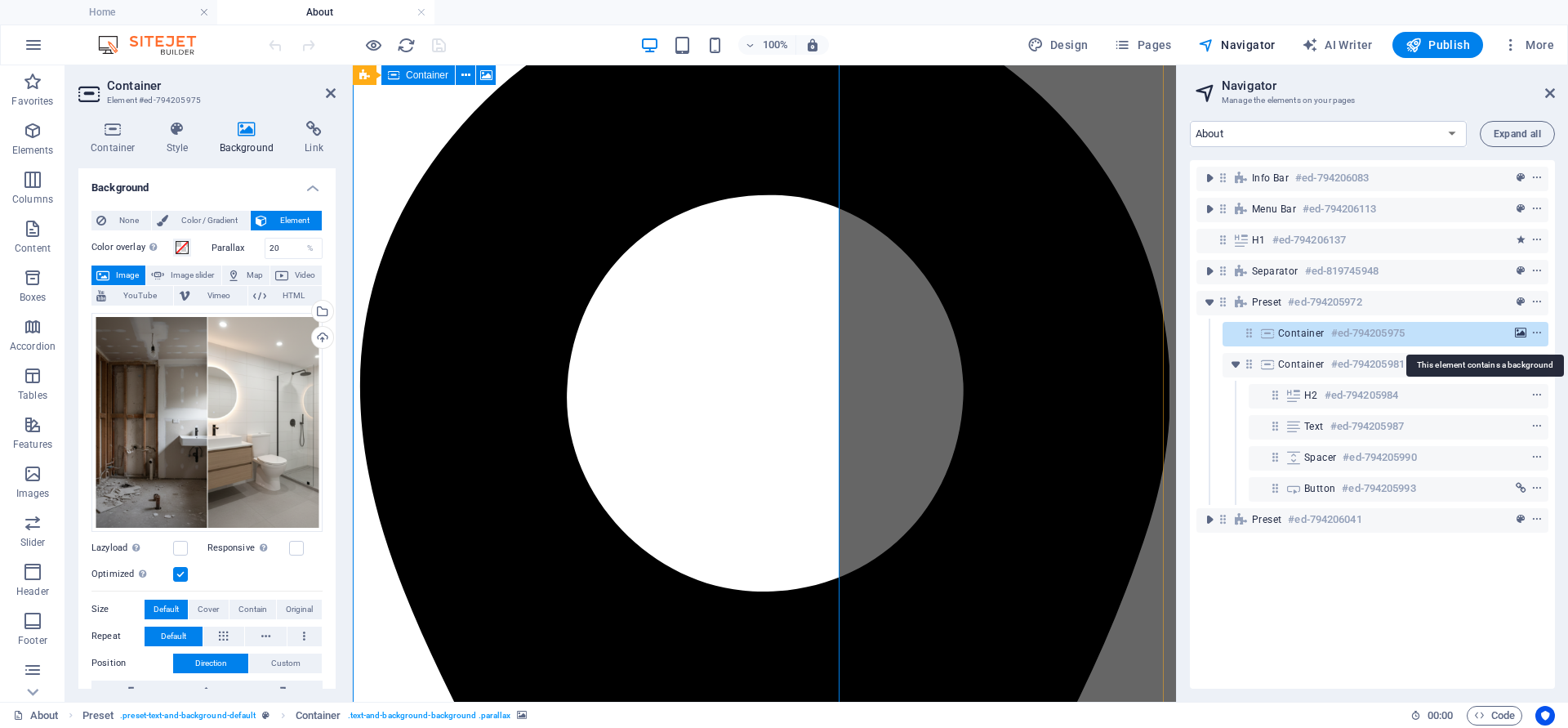
scroll to position [1228, 0]
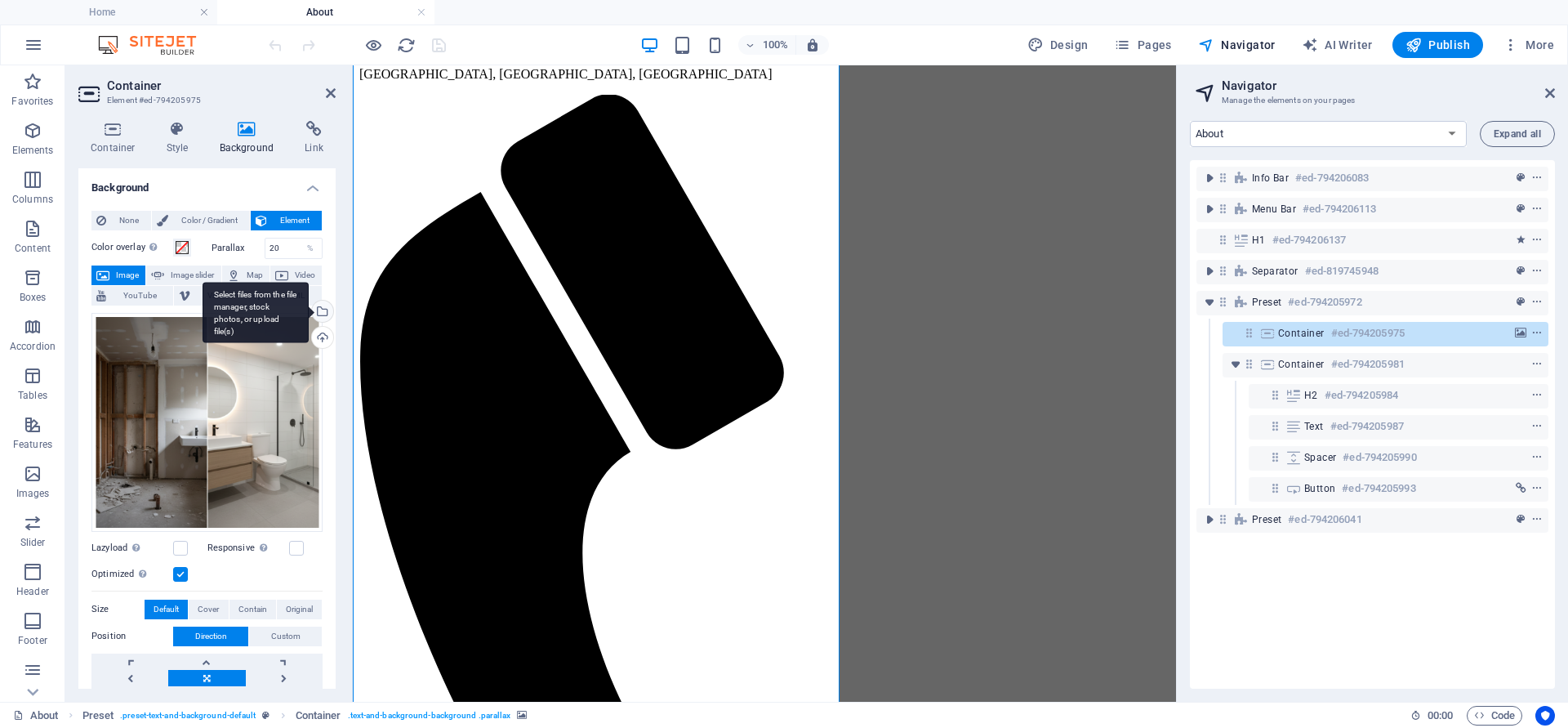
click at [320, 313] on div "Select files from the file manager, stock photos, or upload file(s)" at bounding box center [321, 312] width 24 height 24
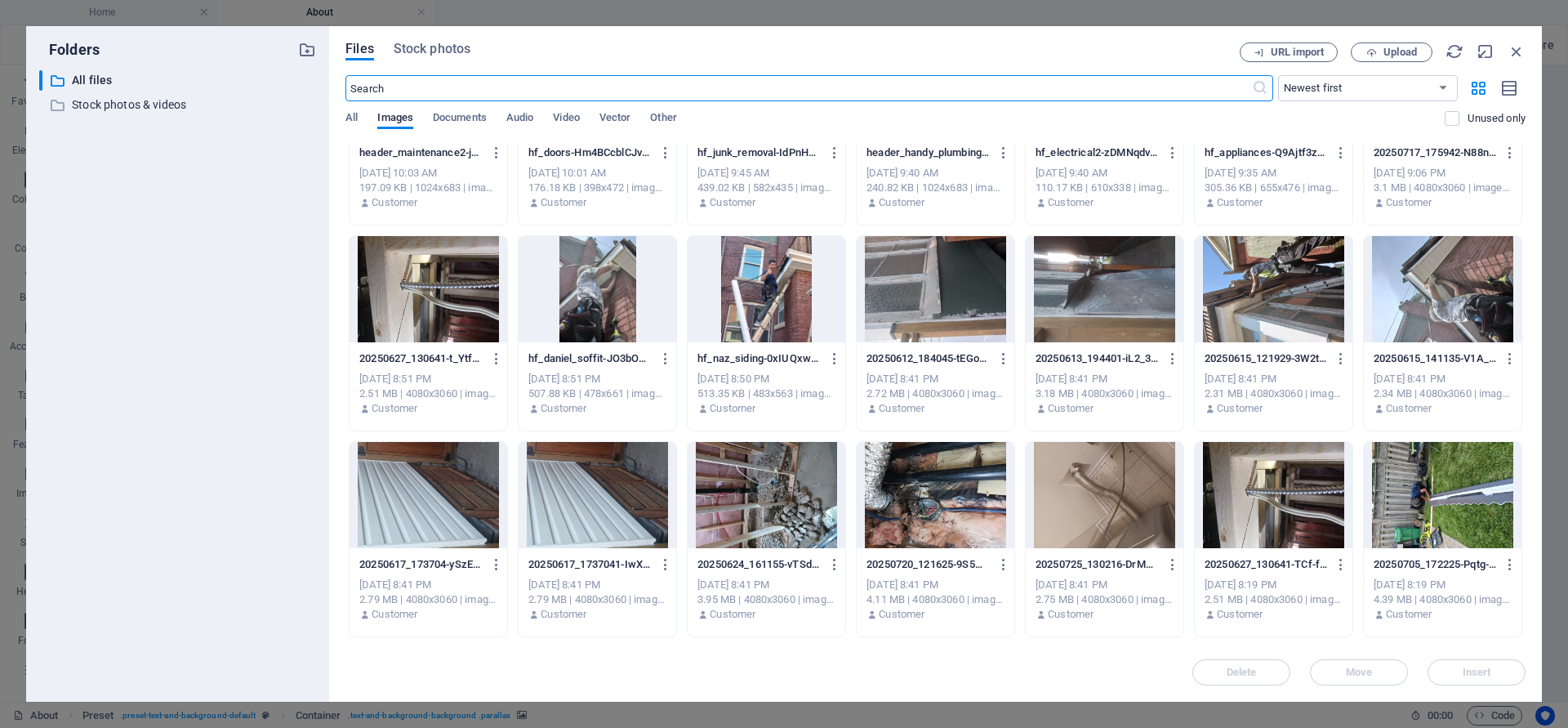
scroll to position [1498, 0]
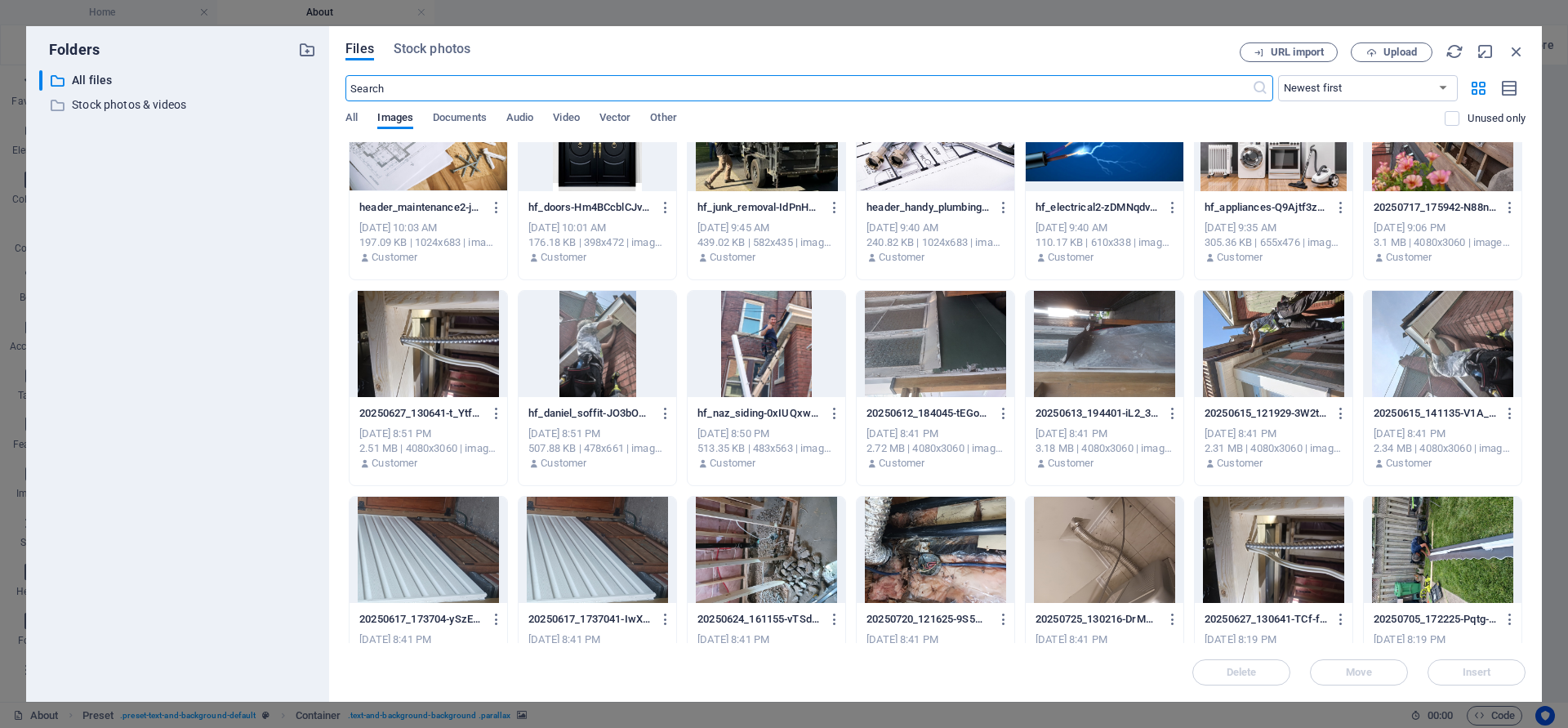
click at [756, 363] on div at bounding box center [767, 344] width 158 height 106
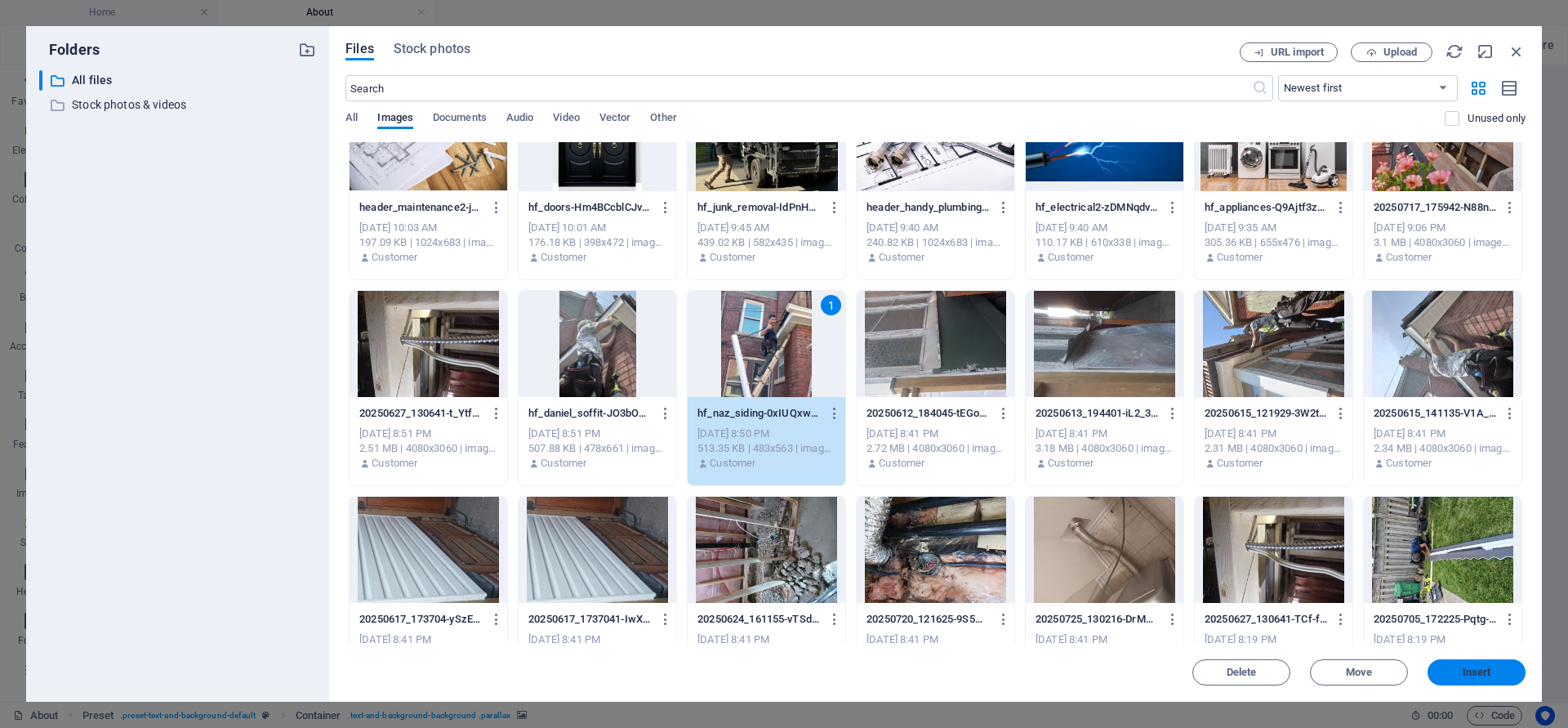
click at [1485, 675] on span "Insert" at bounding box center [1477, 672] width 29 height 10
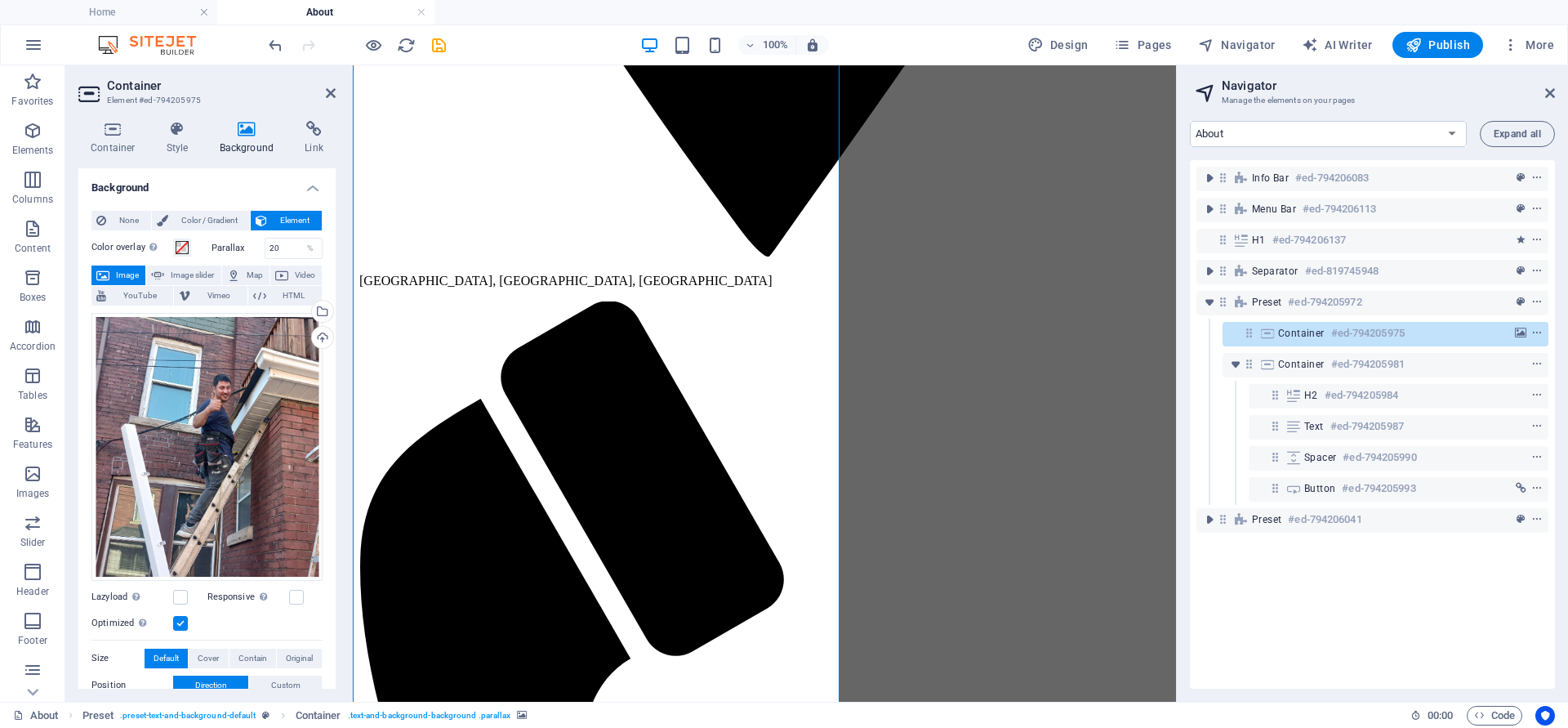
scroll to position [996, 0]
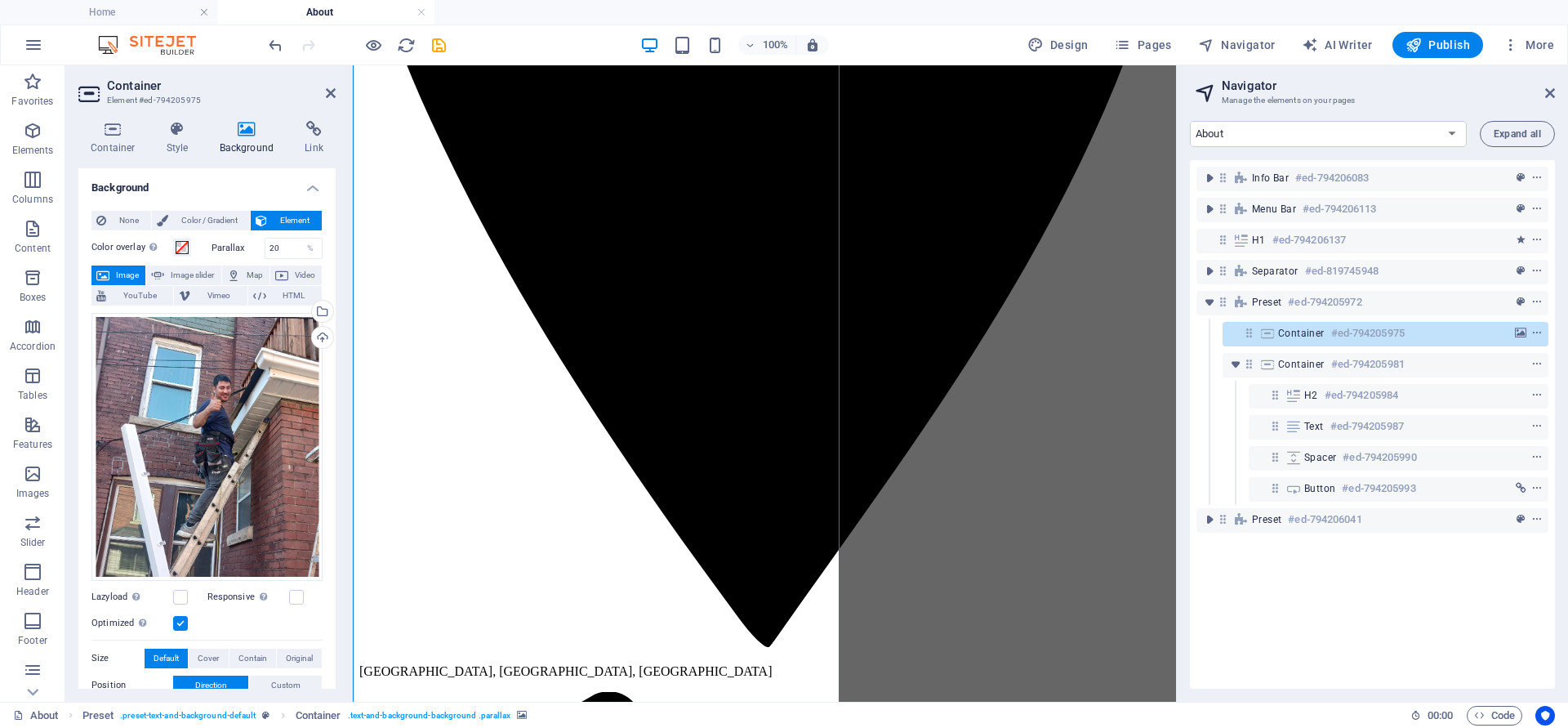
scroll to position [604, 0]
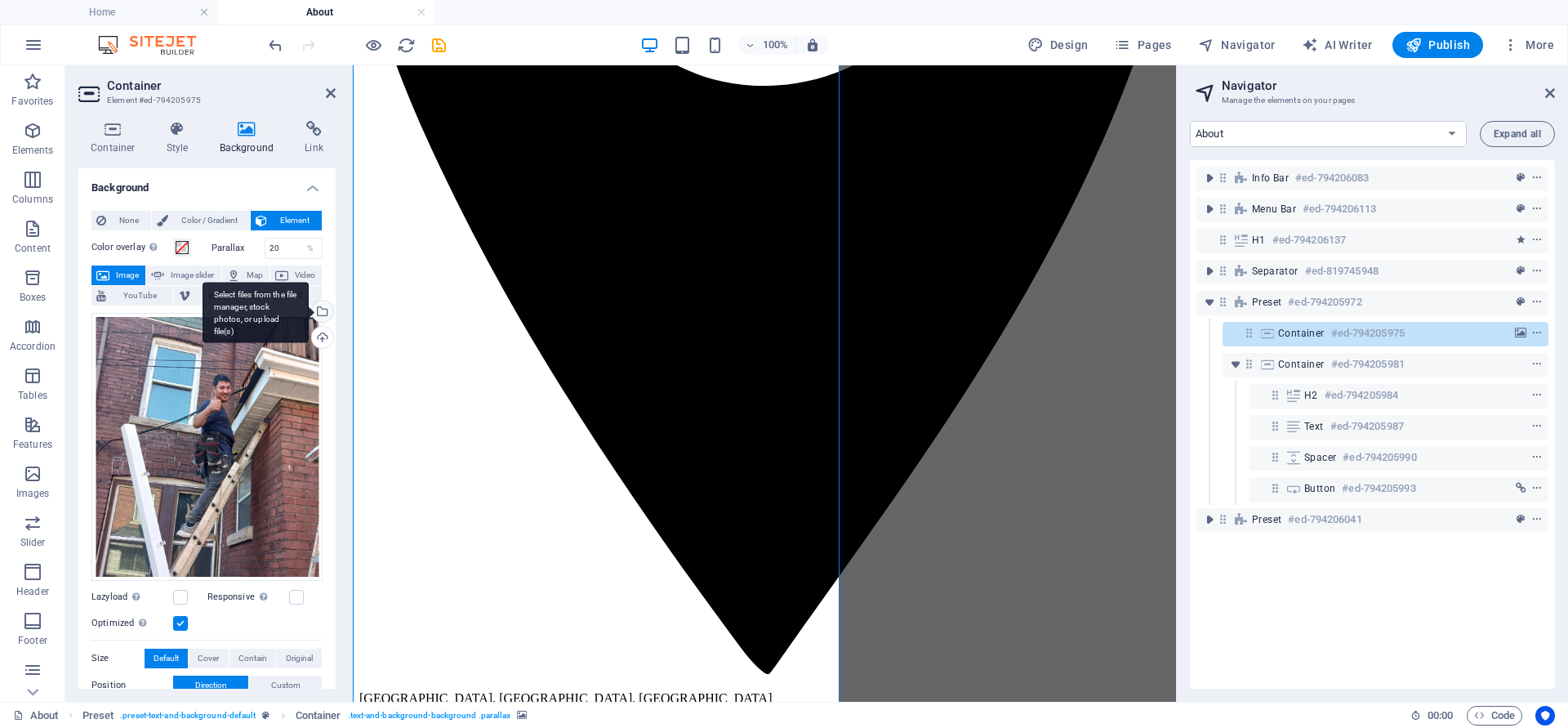
click at [321, 312] on div "Select files from the file manager, stock photos, or upload file(s)" at bounding box center [321, 312] width 24 height 24
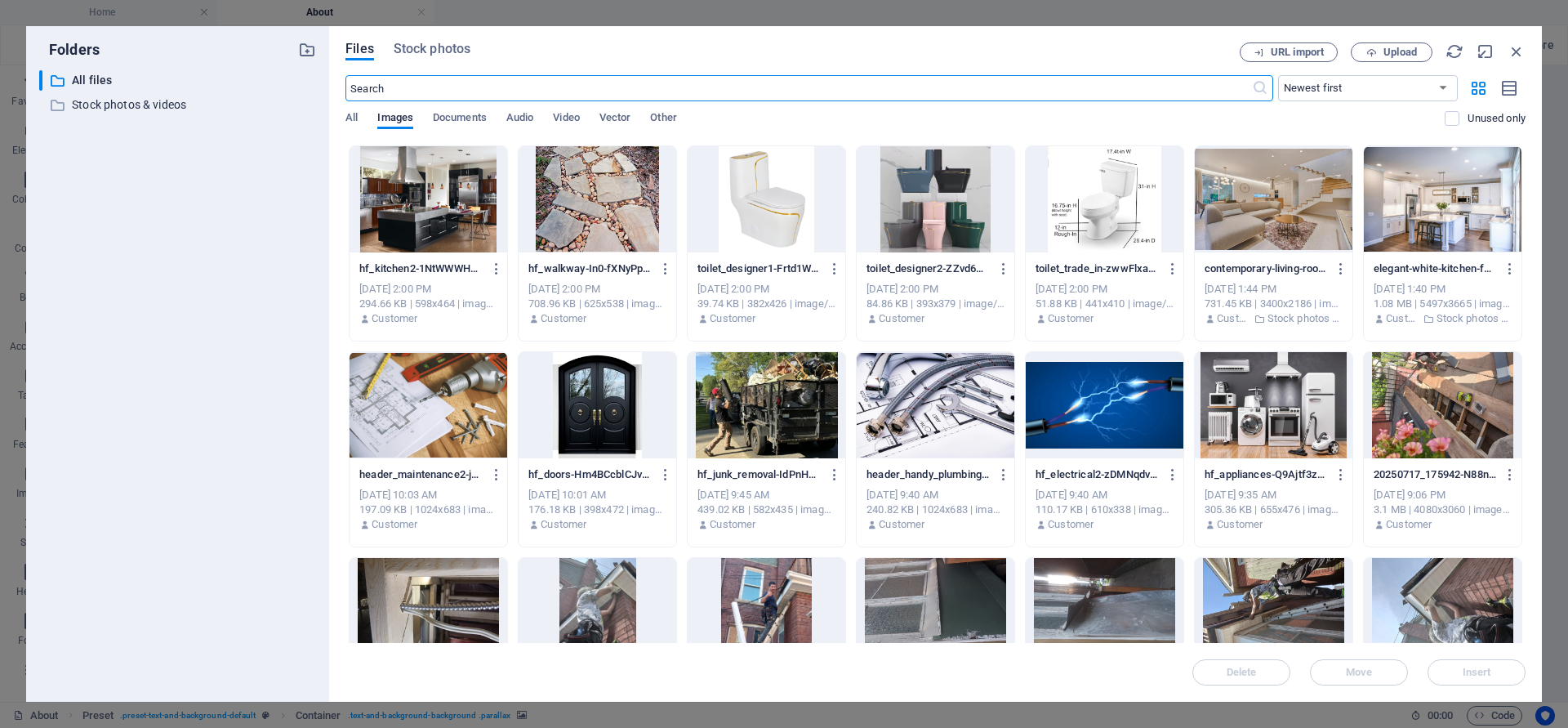
scroll to position [1205, 0]
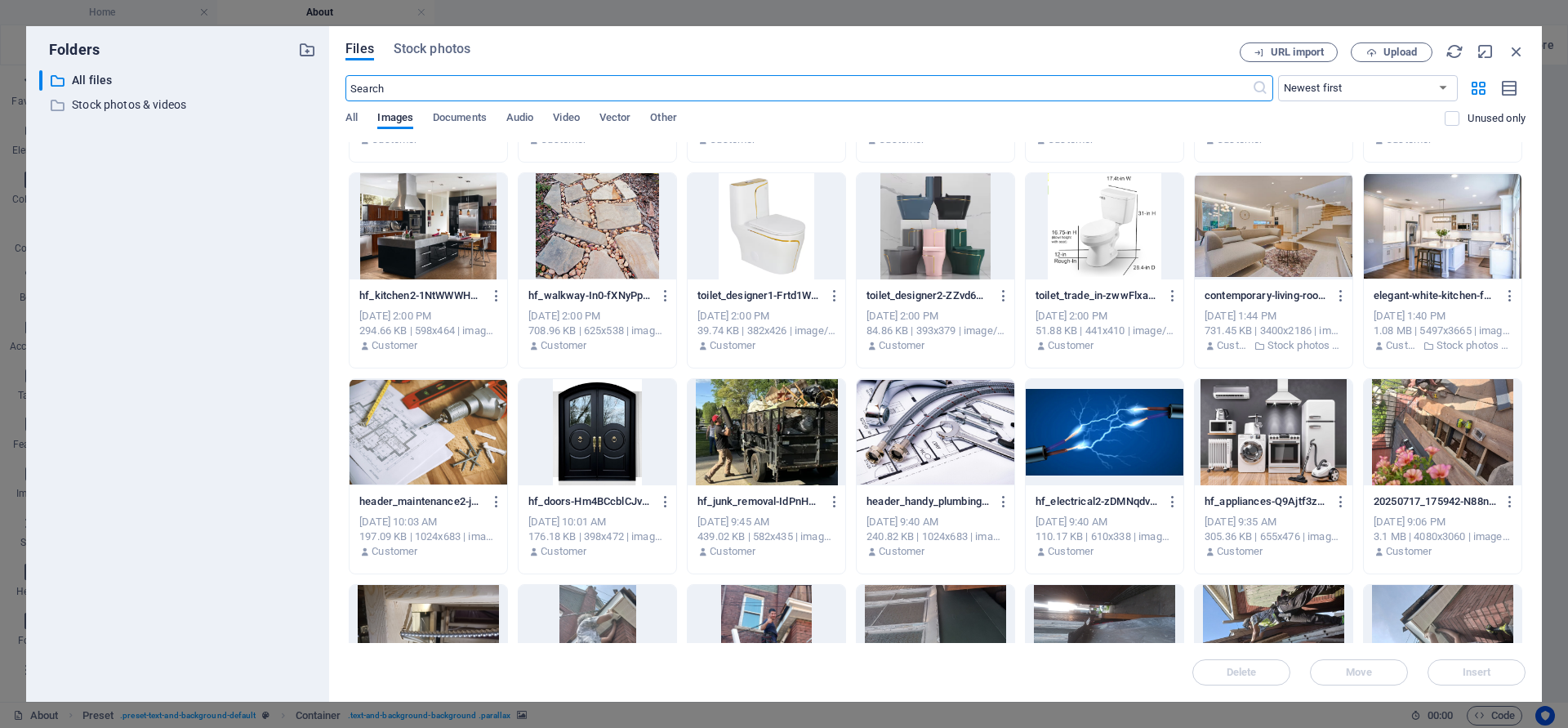
click at [1456, 425] on div at bounding box center [1443, 431] width 158 height 106
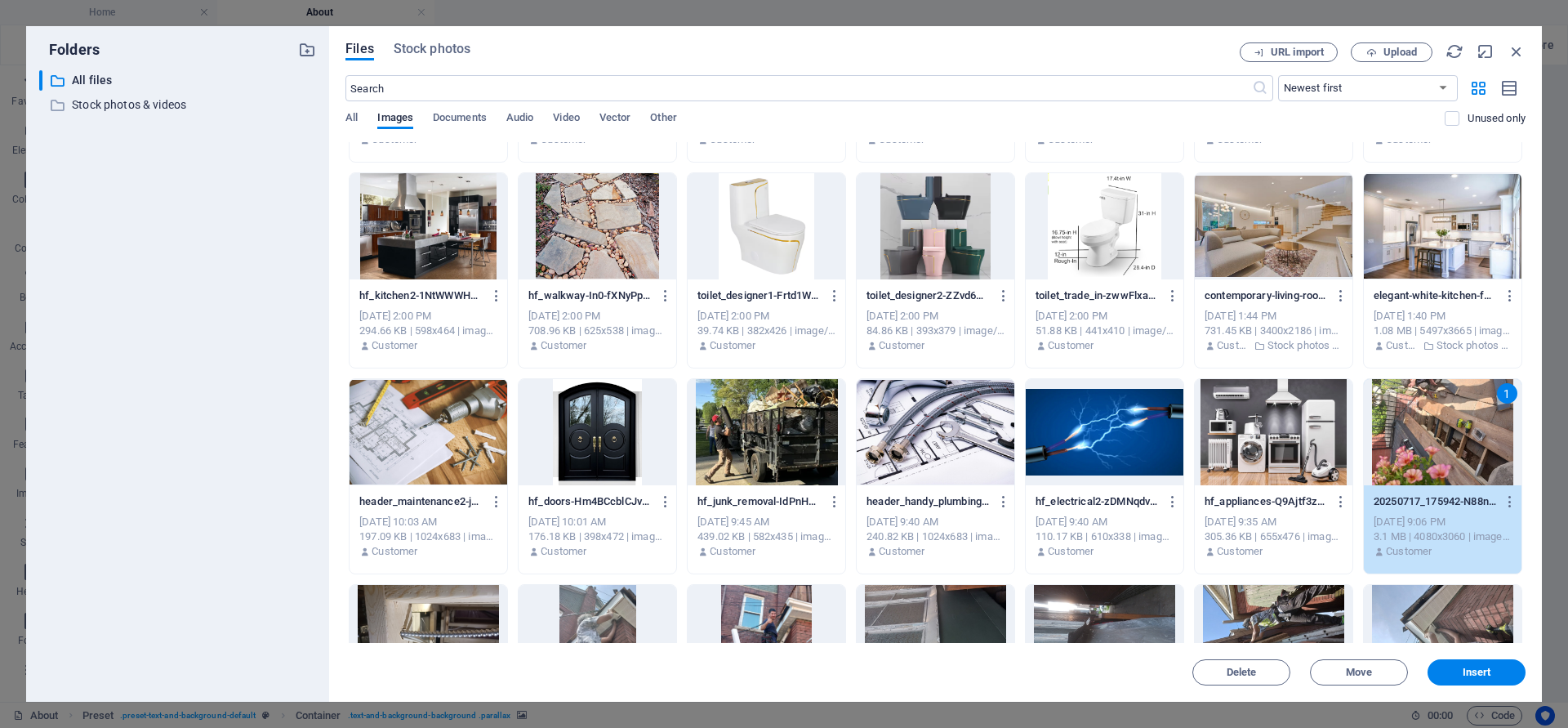
click at [1473, 680] on button "Insert" at bounding box center [1477, 671] width 98 height 26
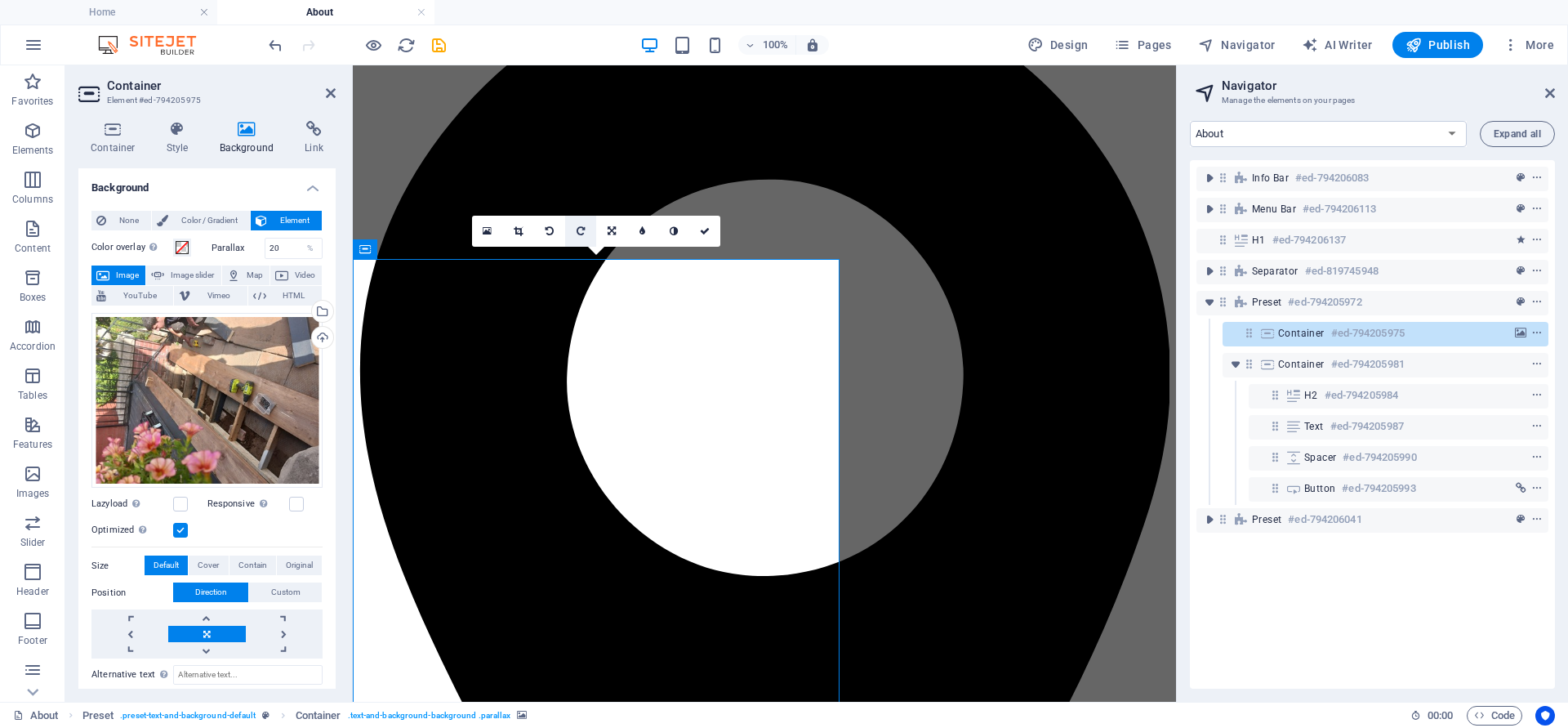
click at [583, 232] on icon at bounding box center [581, 231] width 8 height 10
click at [583, 232] on icon at bounding box center [581, 233] width 8 height 10
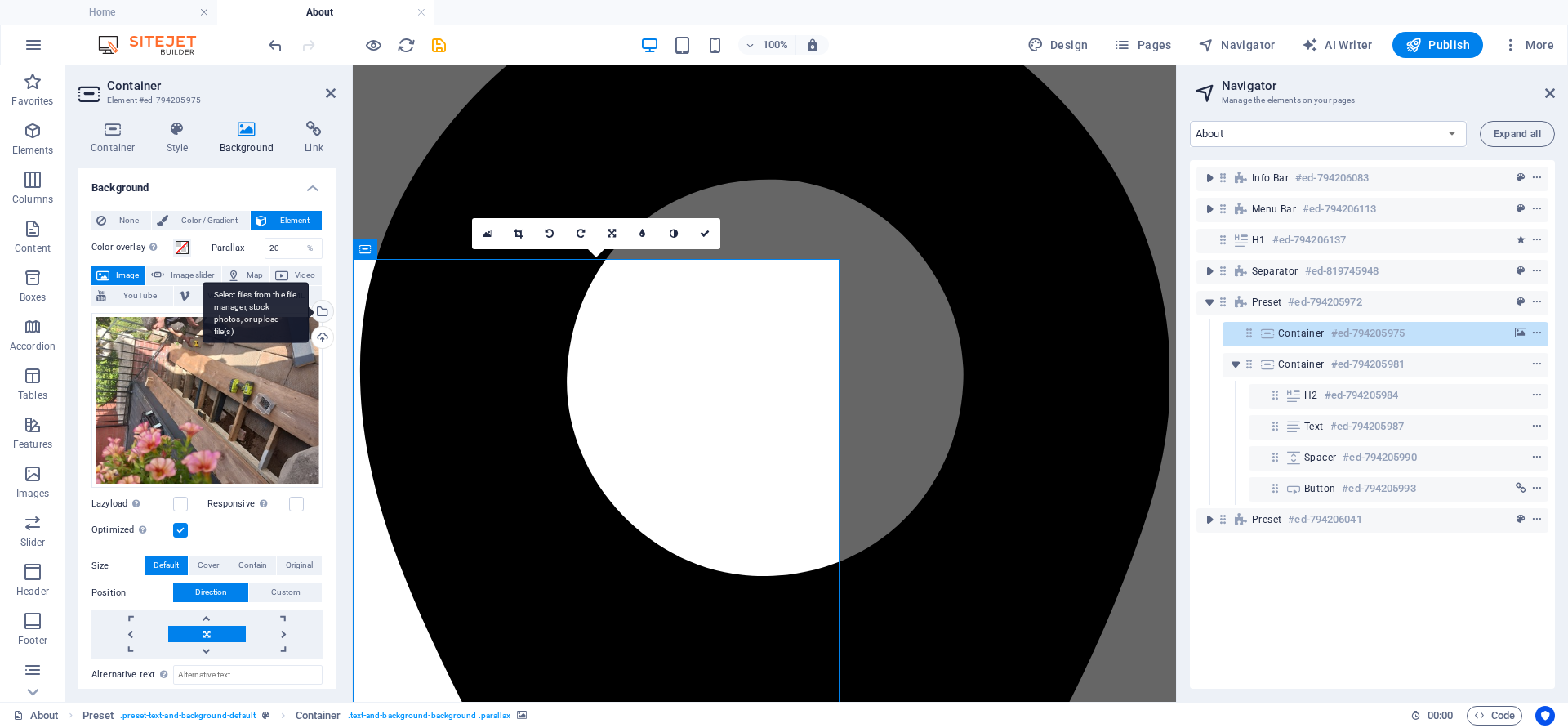
click at [319, 311] on div "Select files from the file manager, stock photos, or upload file(s)" at bounding box center [321, 312] width 24 height 24
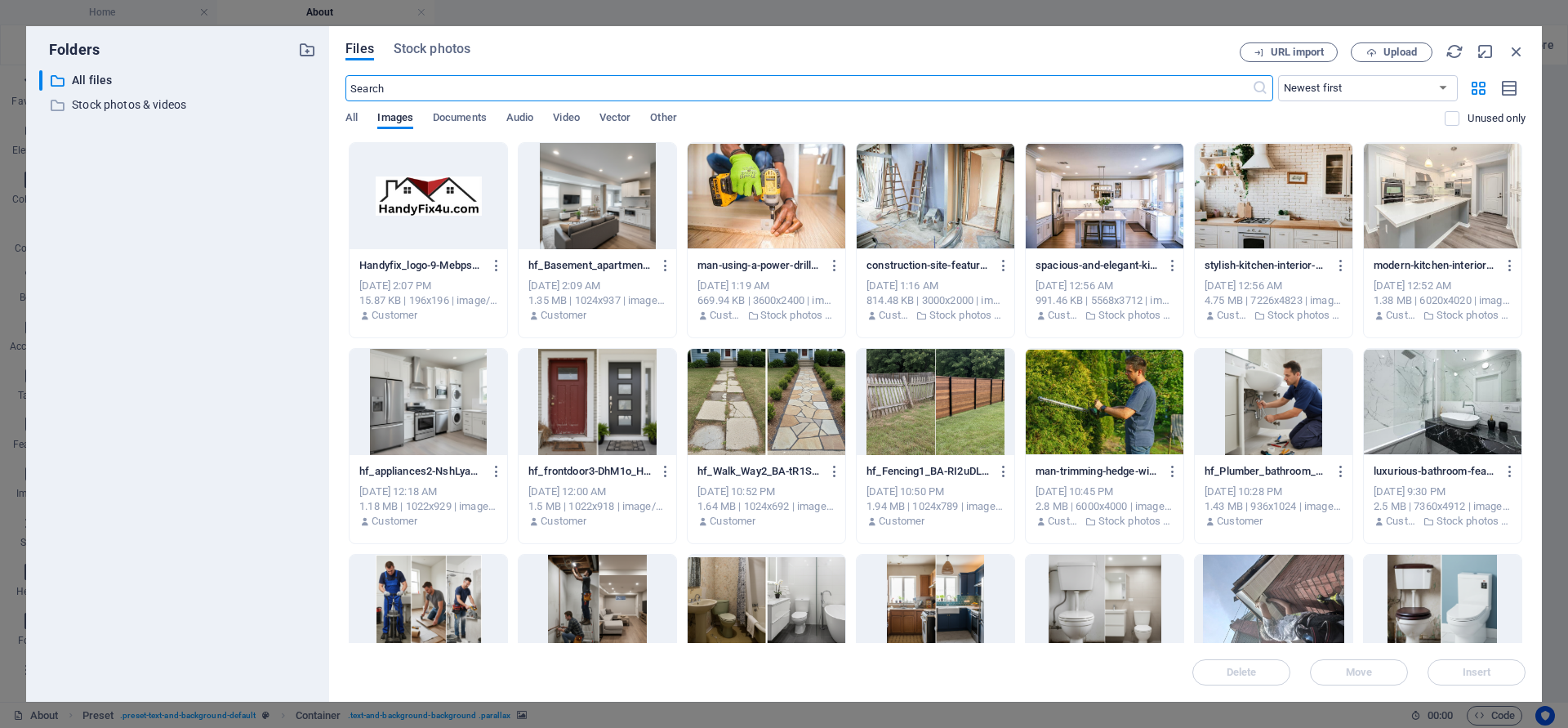
click at [755, 177] on div at bounding box center [767, 195] width 158 height 106
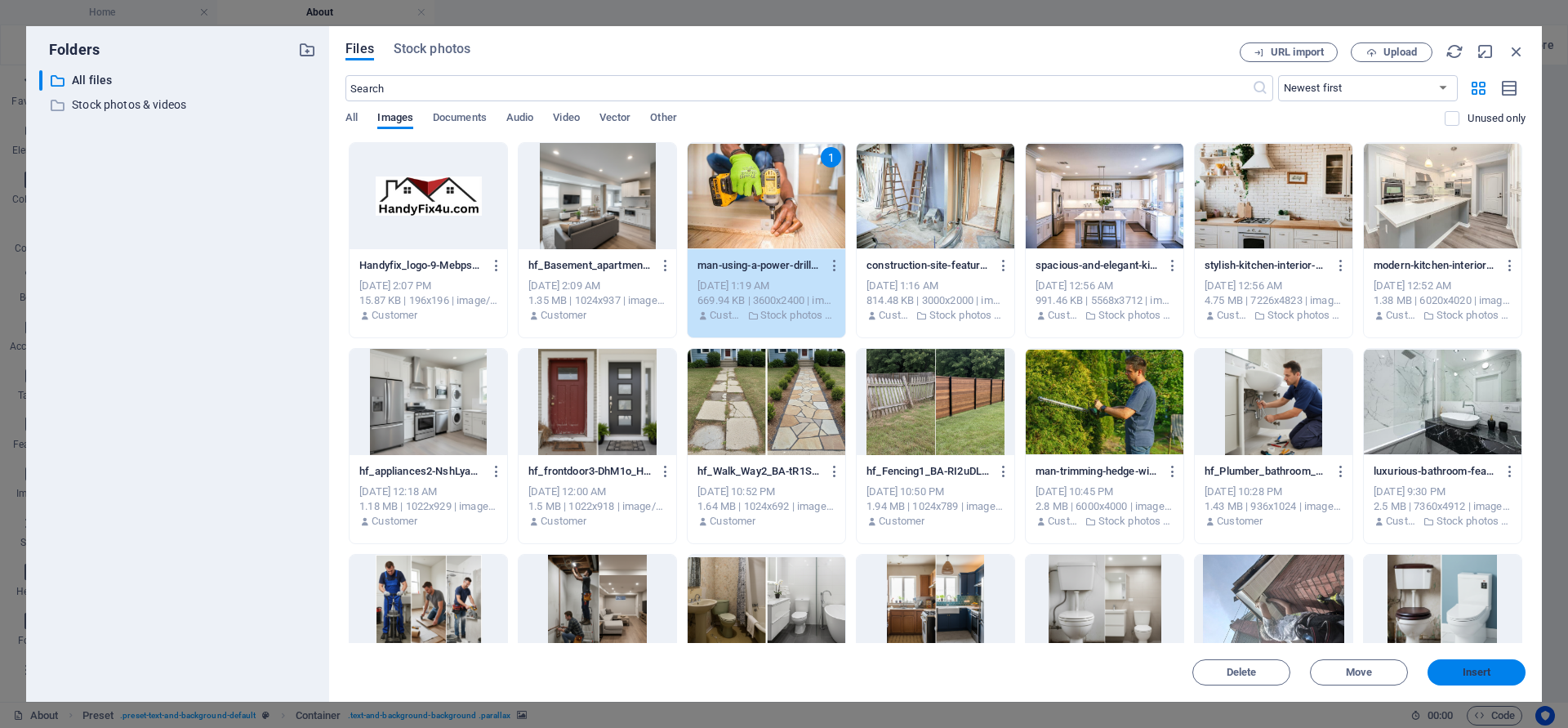
click at [1488, 664] on button "Insert" at bounding box center [1477, 671] width 98 height 26
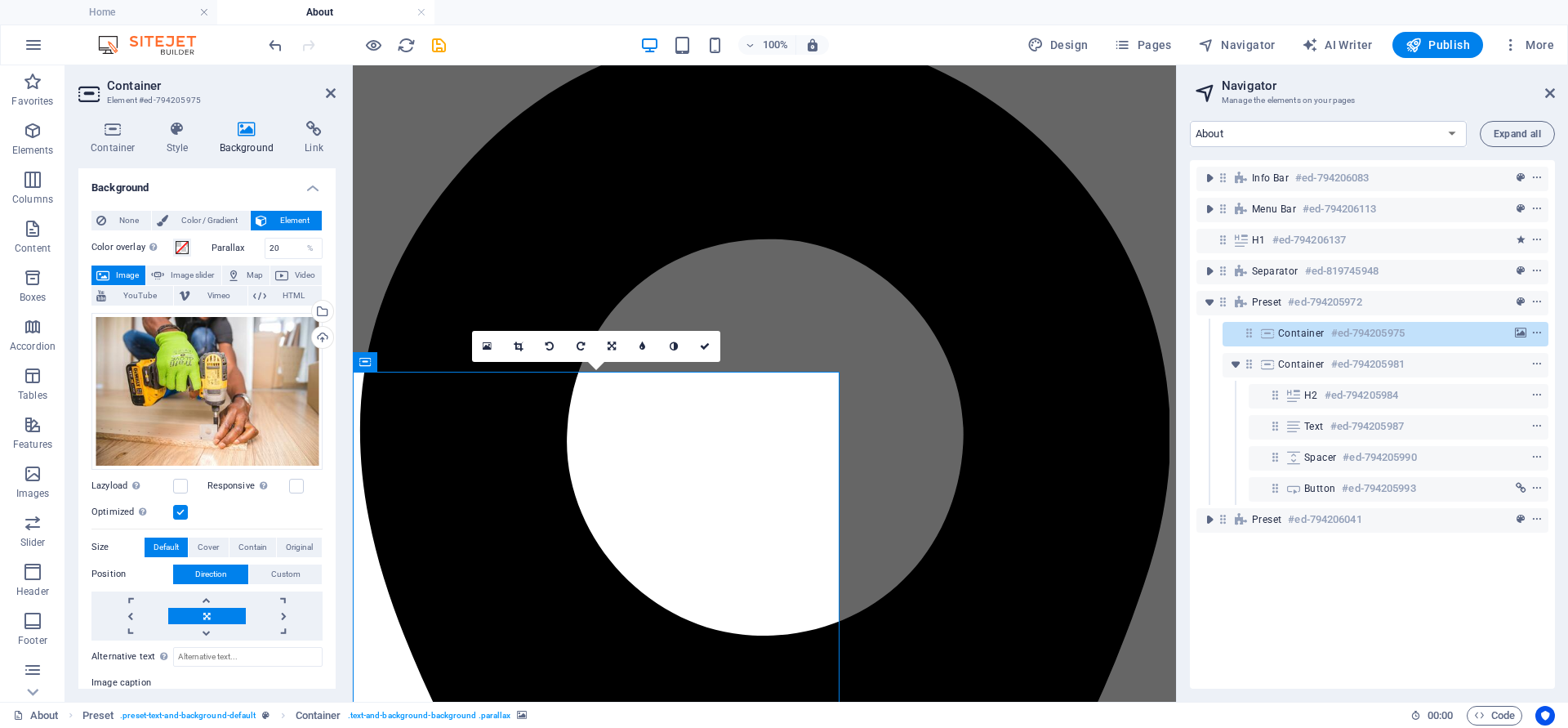
scroll to position [0, 0]
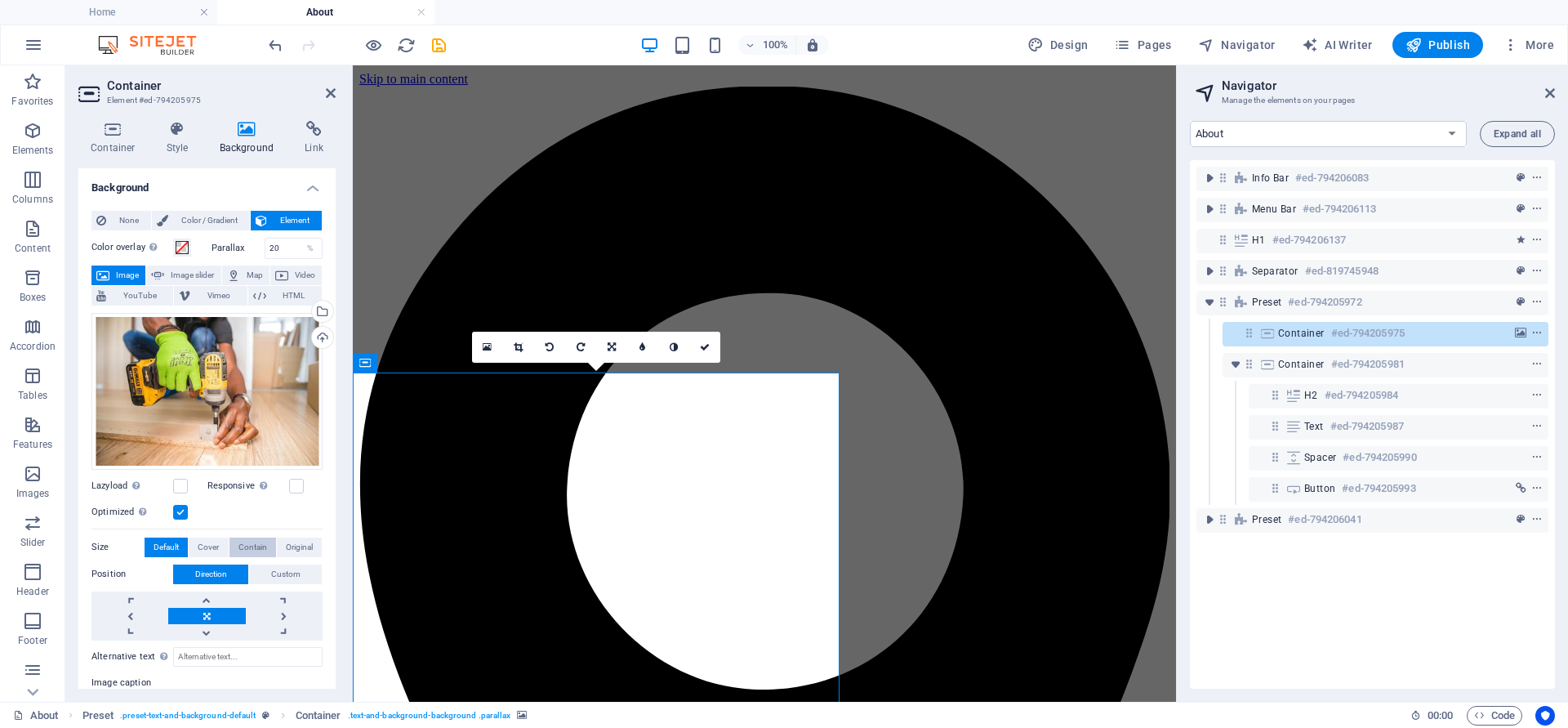
click at [253, 540] on span "Contain" at bounding box center [253, 547] width 29 height 19
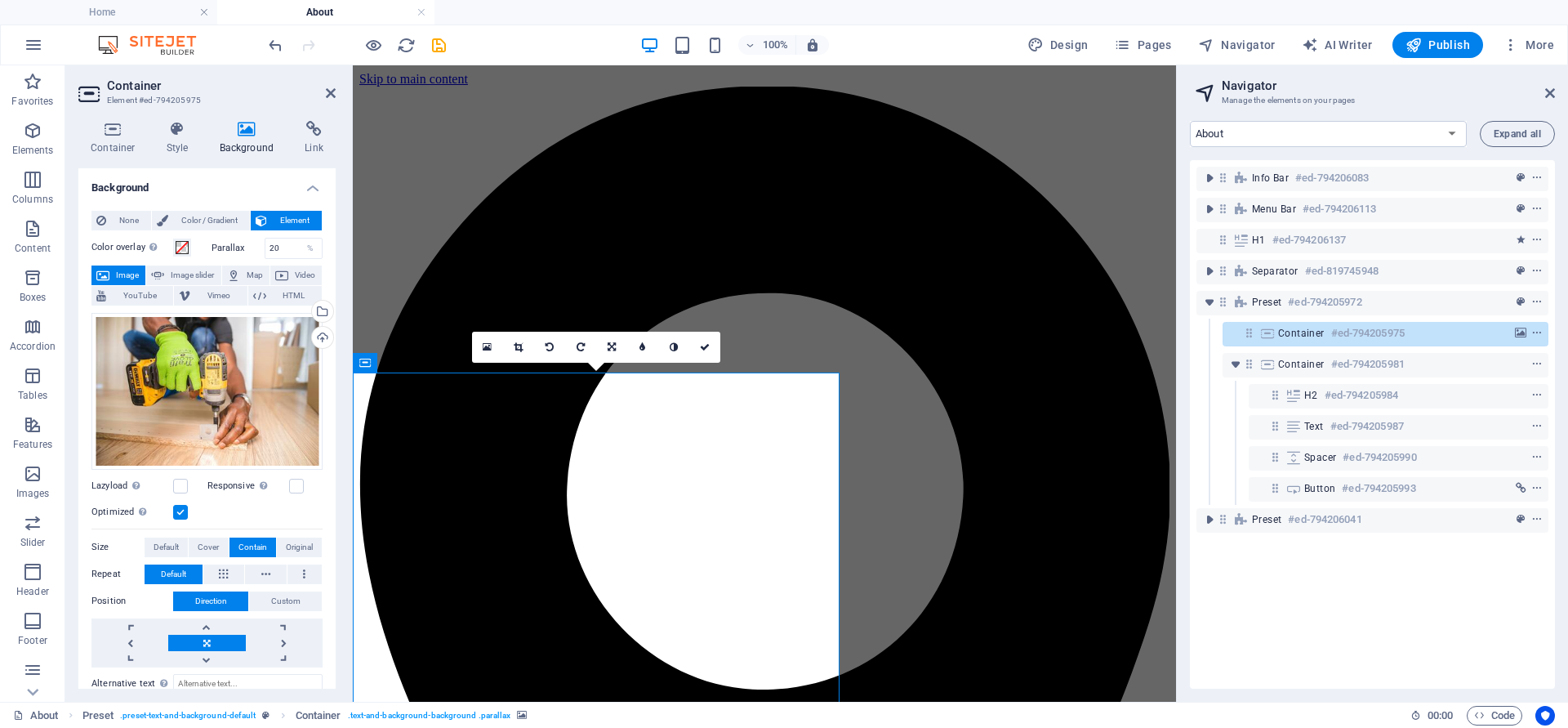
click at [167, 532] on div "Drag files here, click to choose files or select files from Files or our free s…" at bounding box center [207, 486] width 231 height 361
click at [164, 544] on span "Default" at bounding box center [166, 547] width 25 height 19
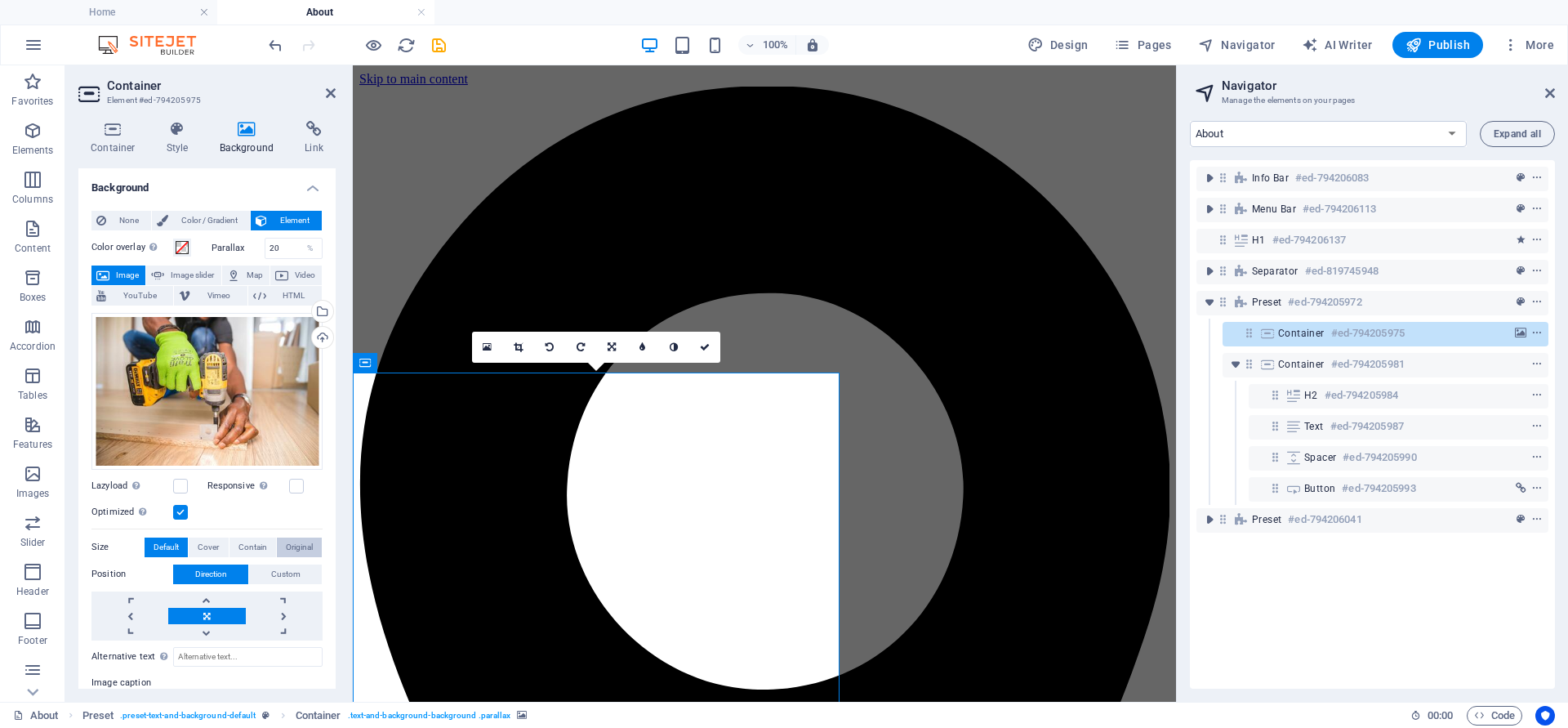
click at [289, 542] on span "Original" at bounding box center [300, 547] width 27 height 19
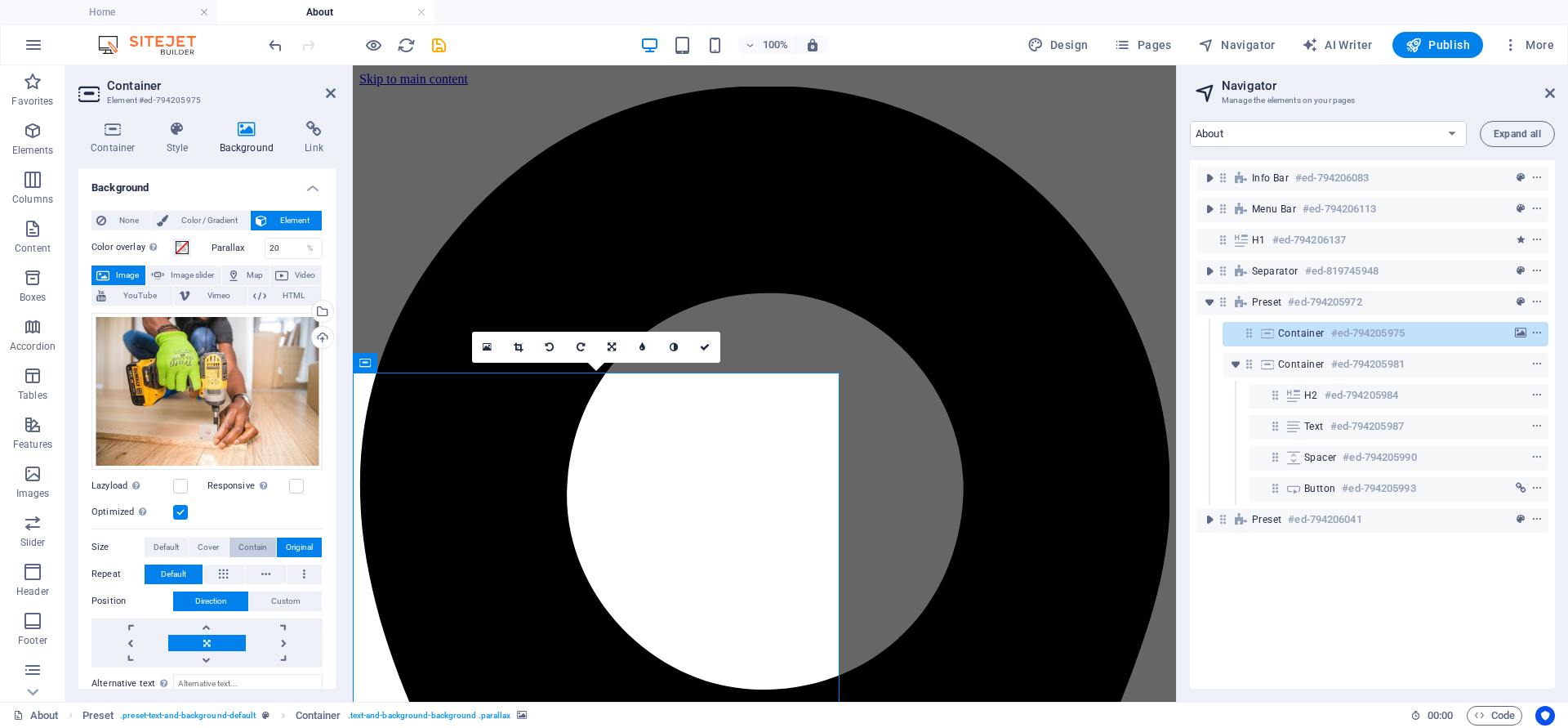
click at [256, 545] on span "Contain" at bounding box center [253, 547] width 29 height 19
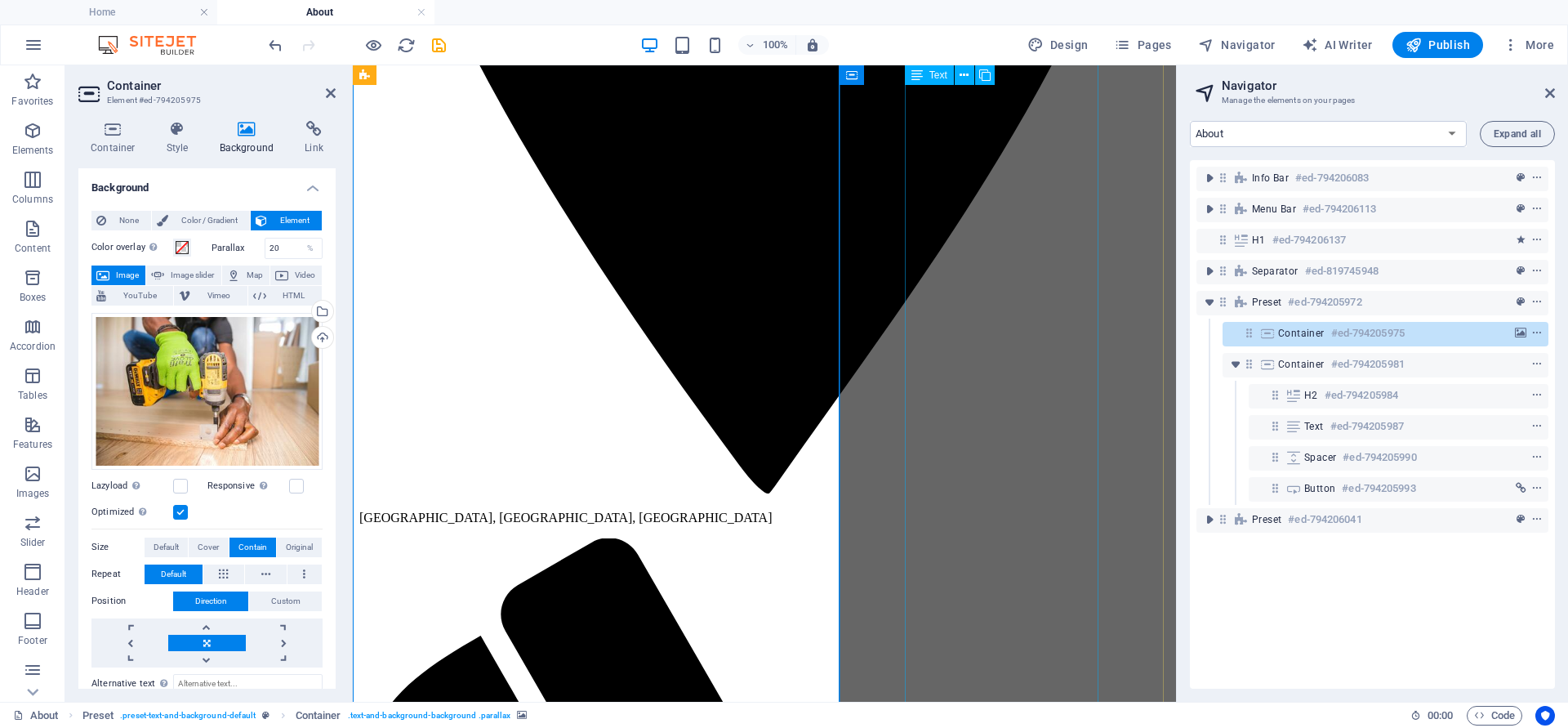
scroll to position [980, 0]
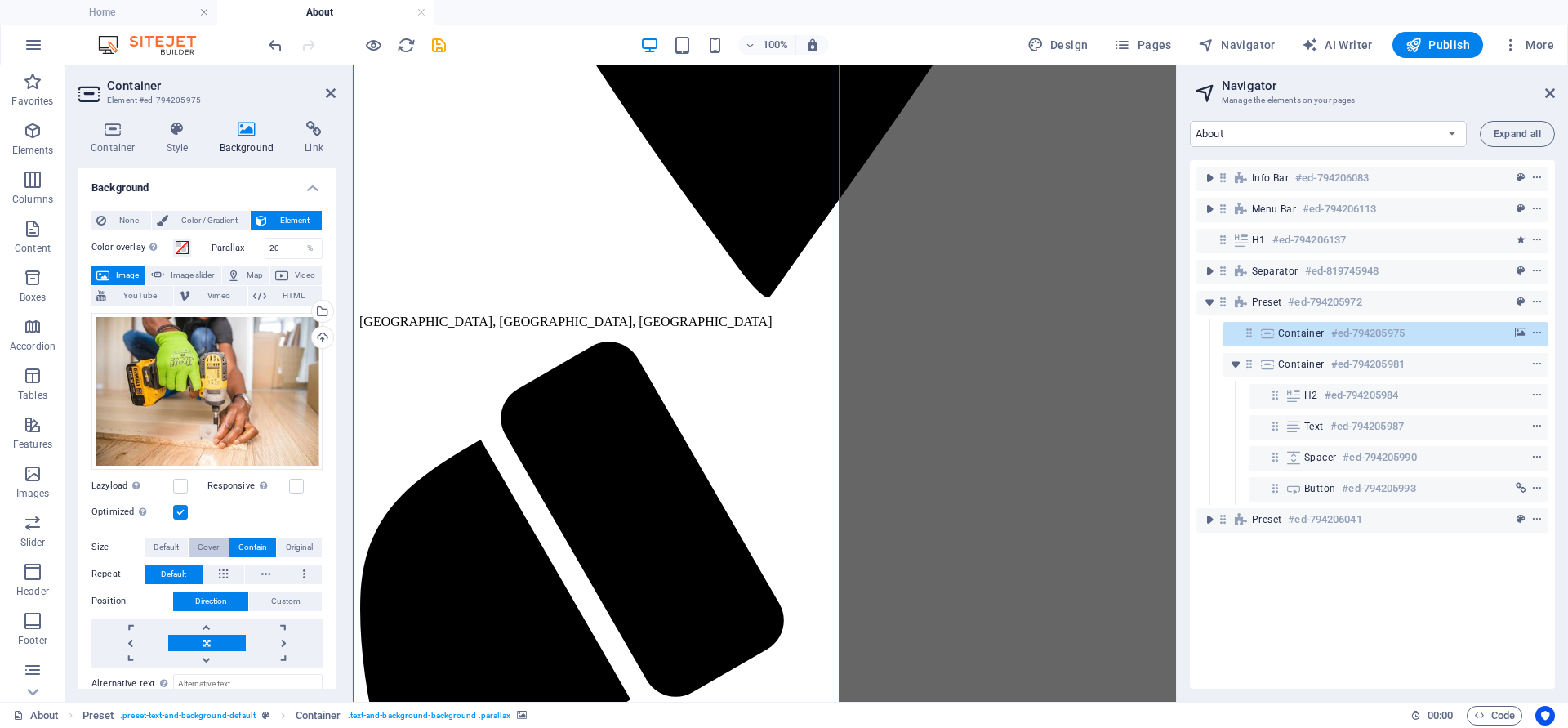
click at [203, 541] on span "Cover" at bounding box center [208, 547] width 21 height 19
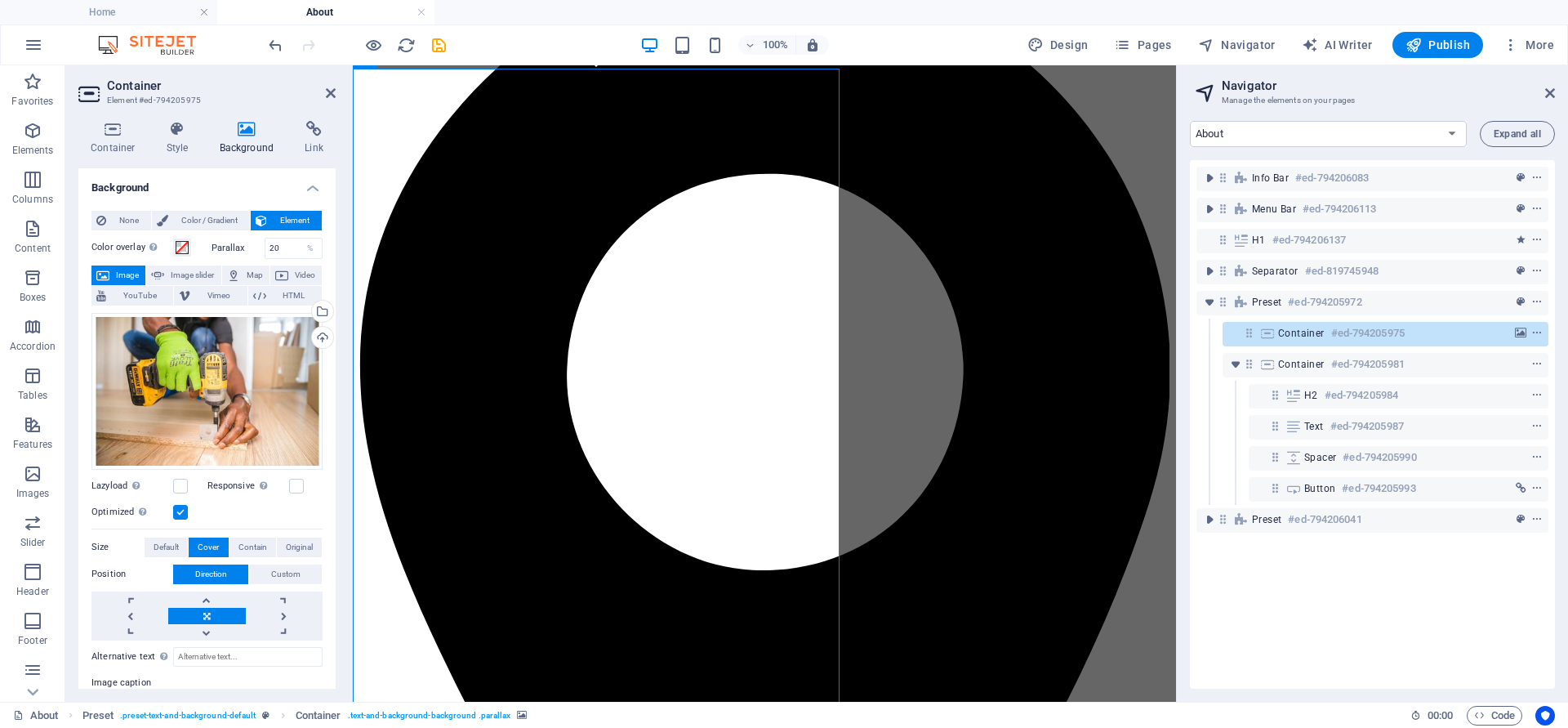
scroll to position [90, 0]
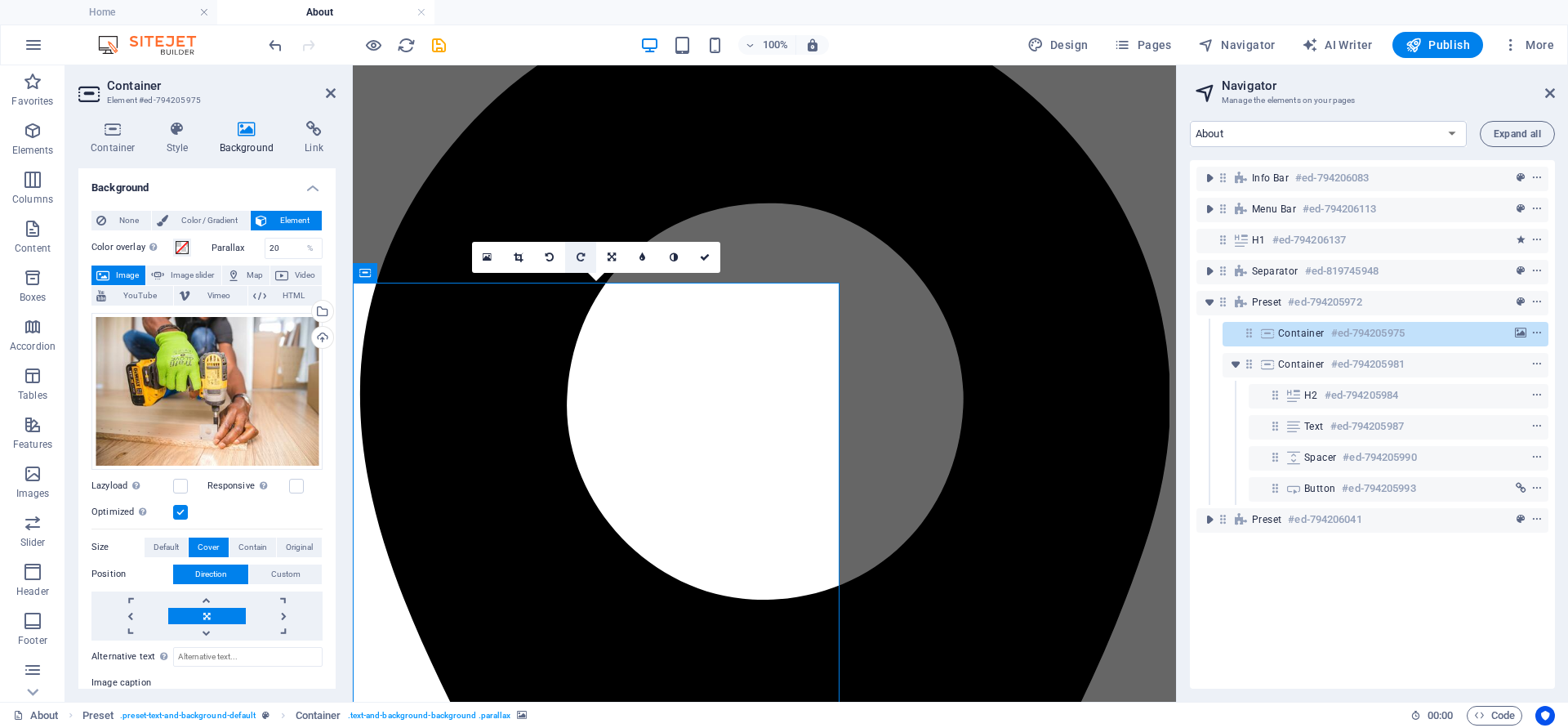
click at [583, 255] on icon at bounding box center [581, 257] width 8 height 10
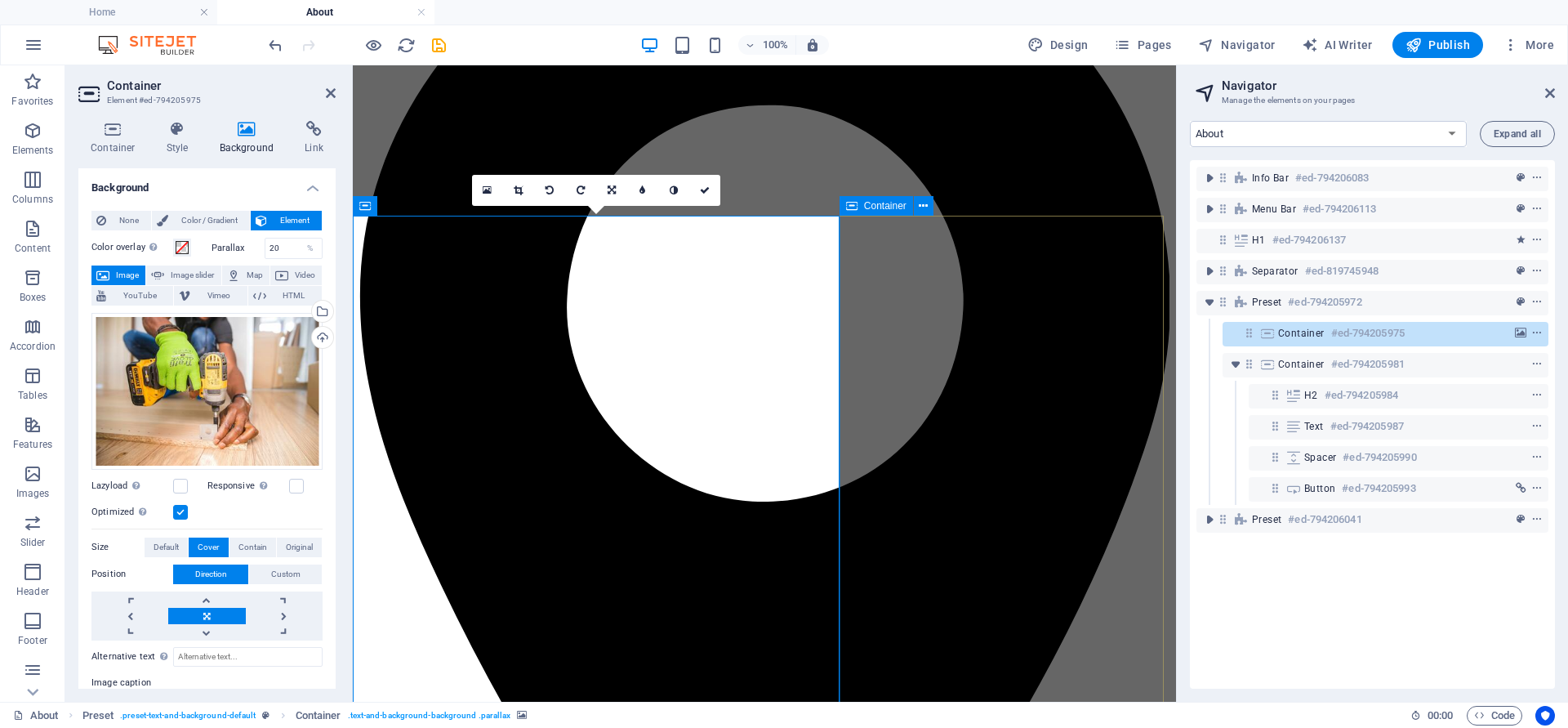
scroll to position [0, 0]
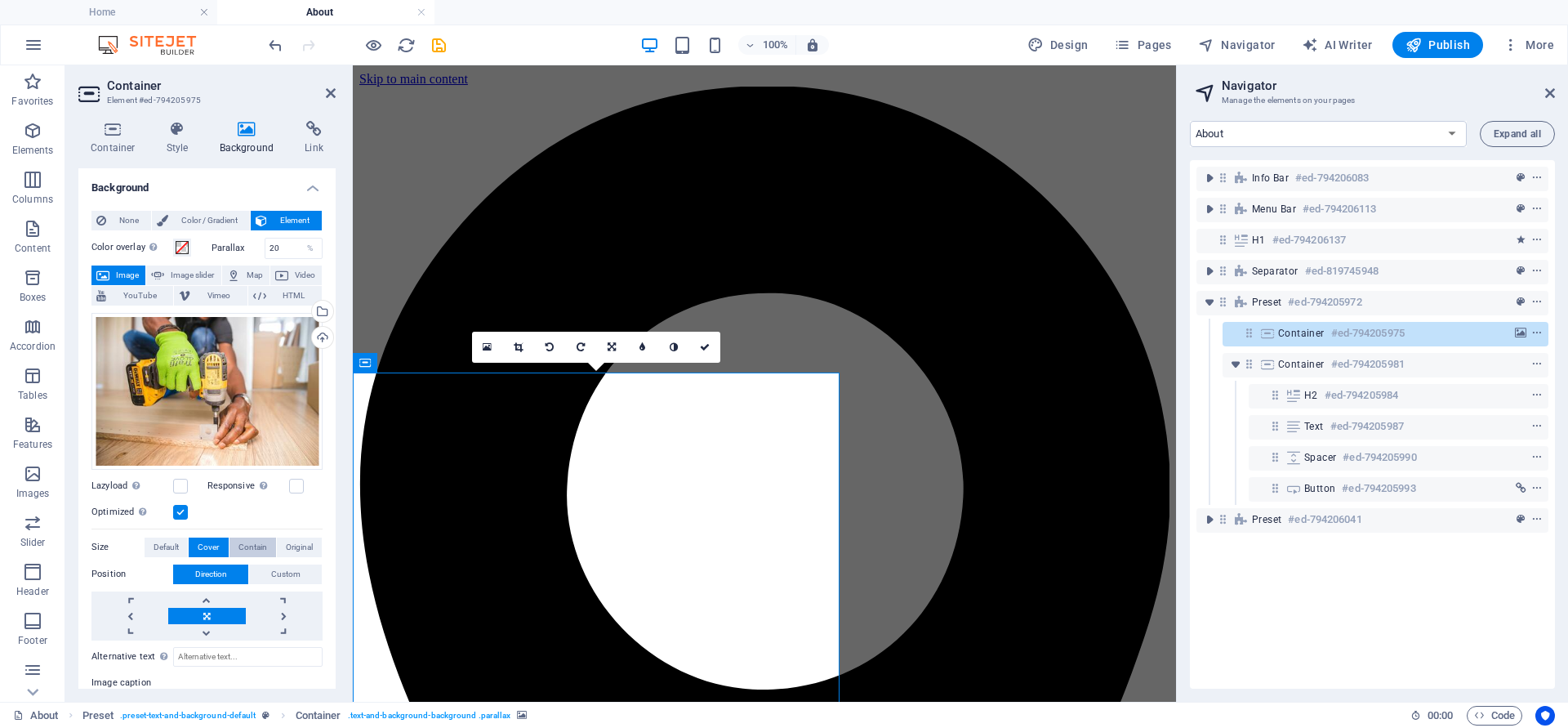
click at [254, 542] on span "Contain" at bounding box center [253, 547] width 29 height 19
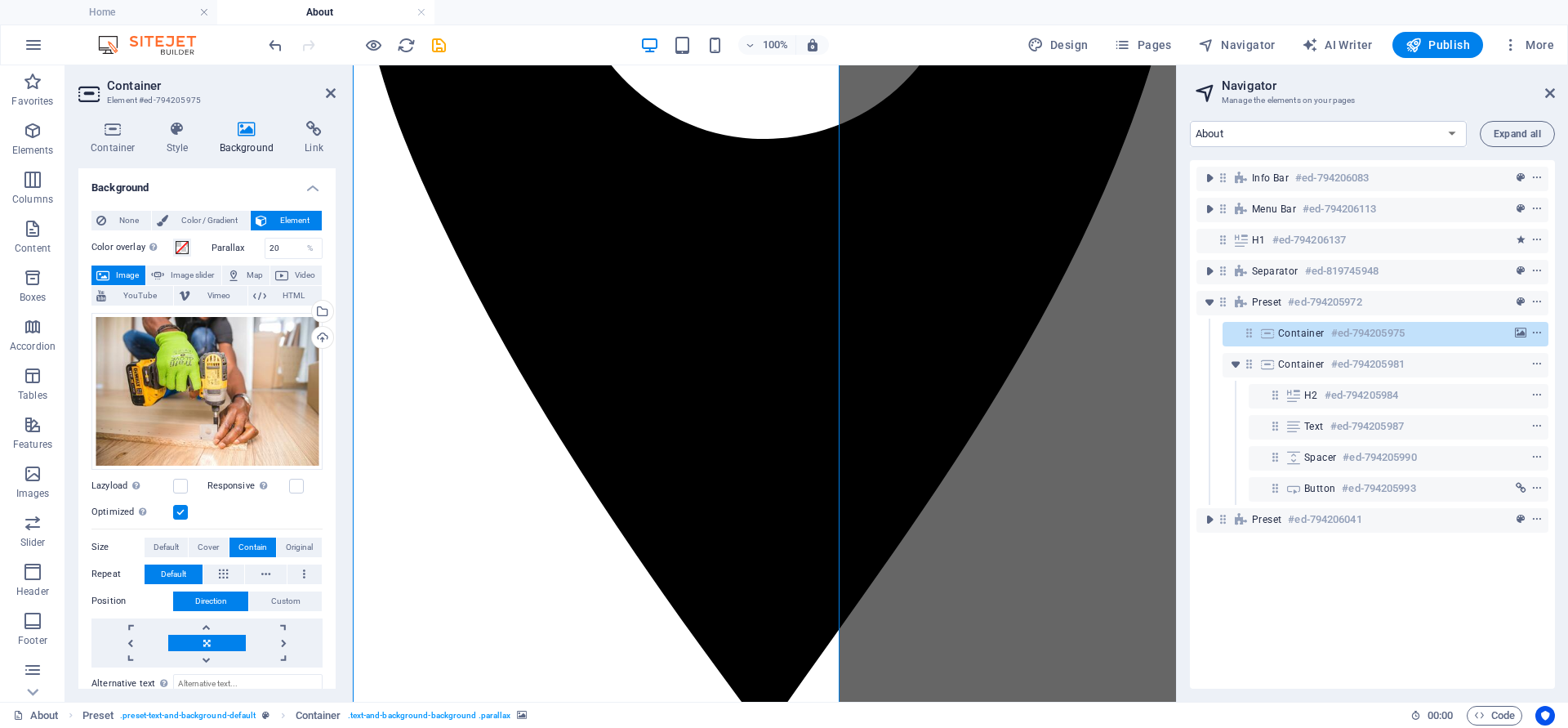
scroll to position [588, 0]
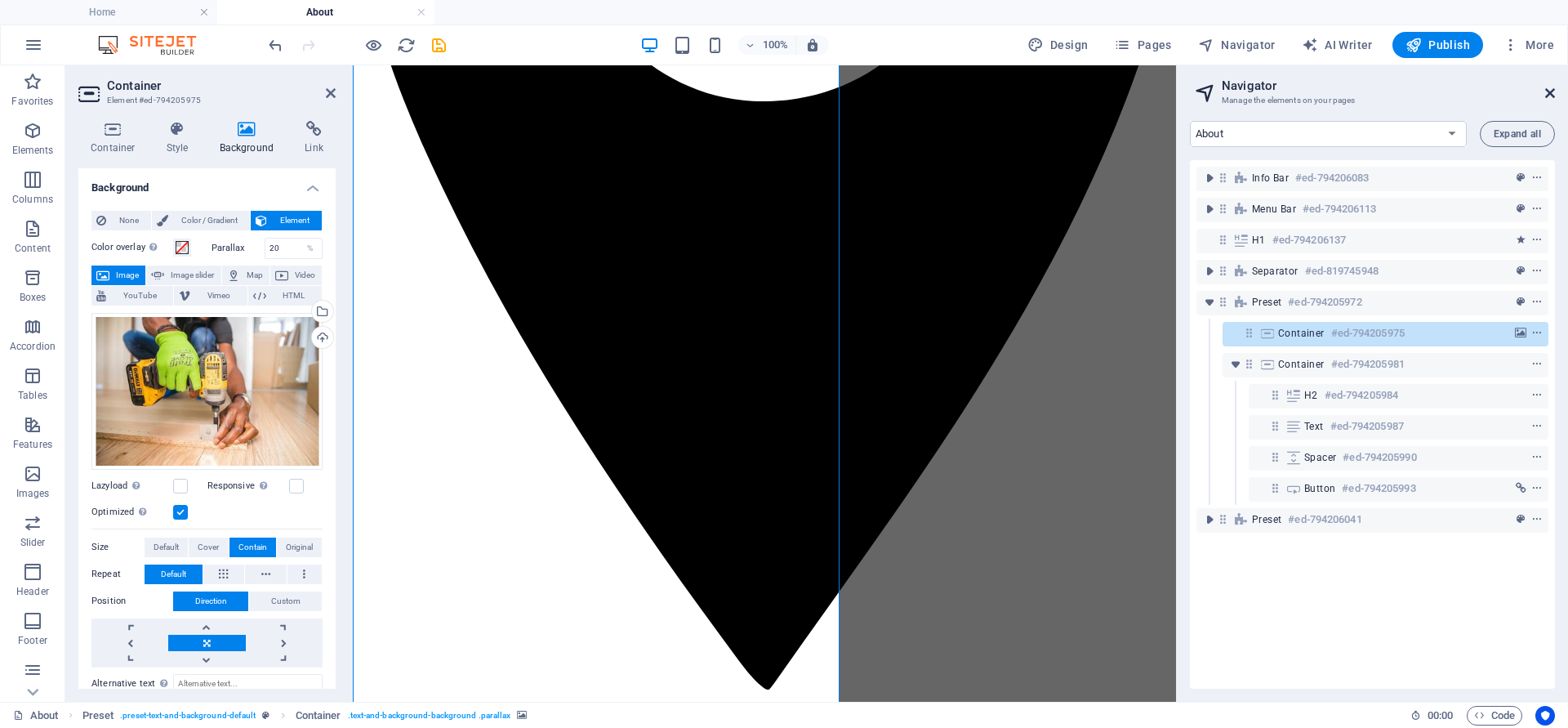
click at [1550, 93] on icon at bounding box center [1550, 93] width 10 height 13
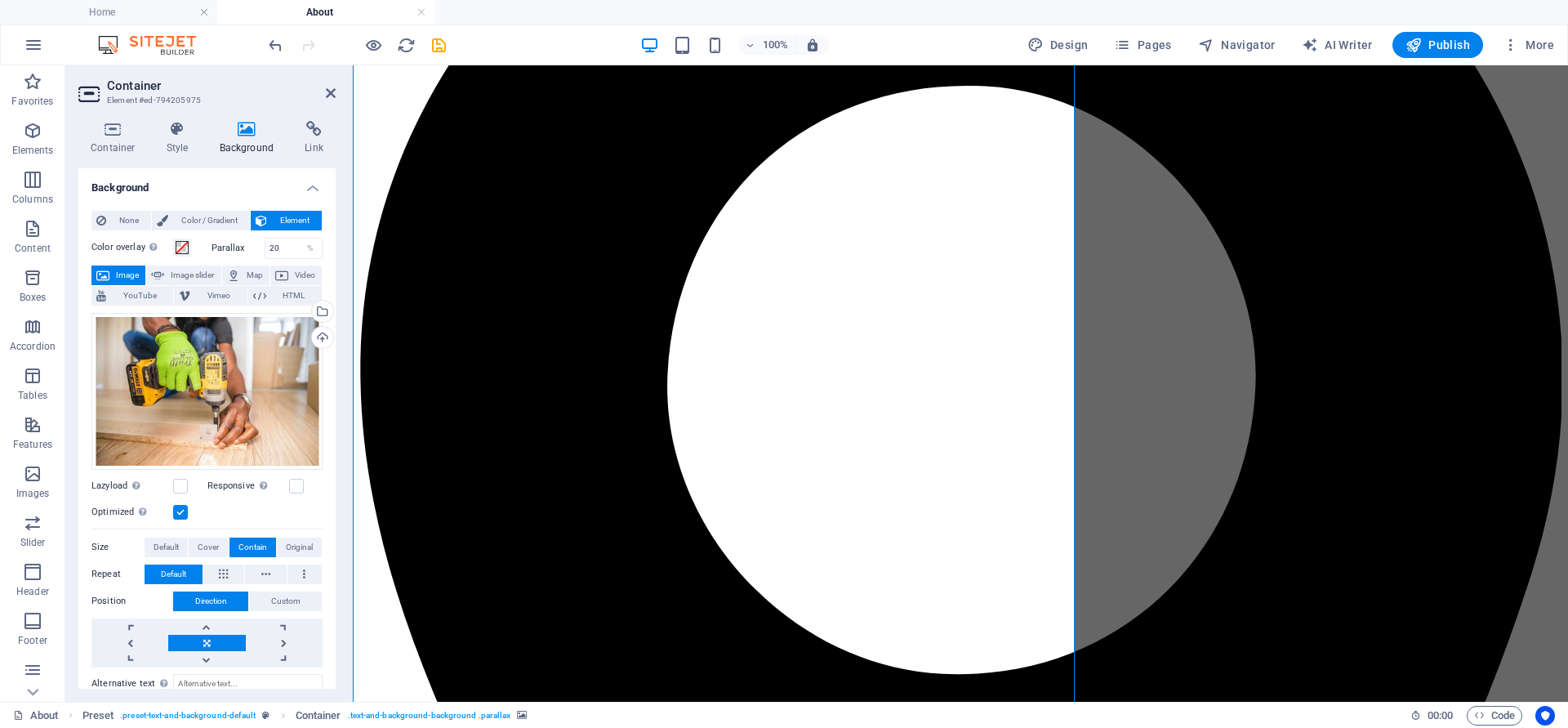
scroll to position [351, 0]
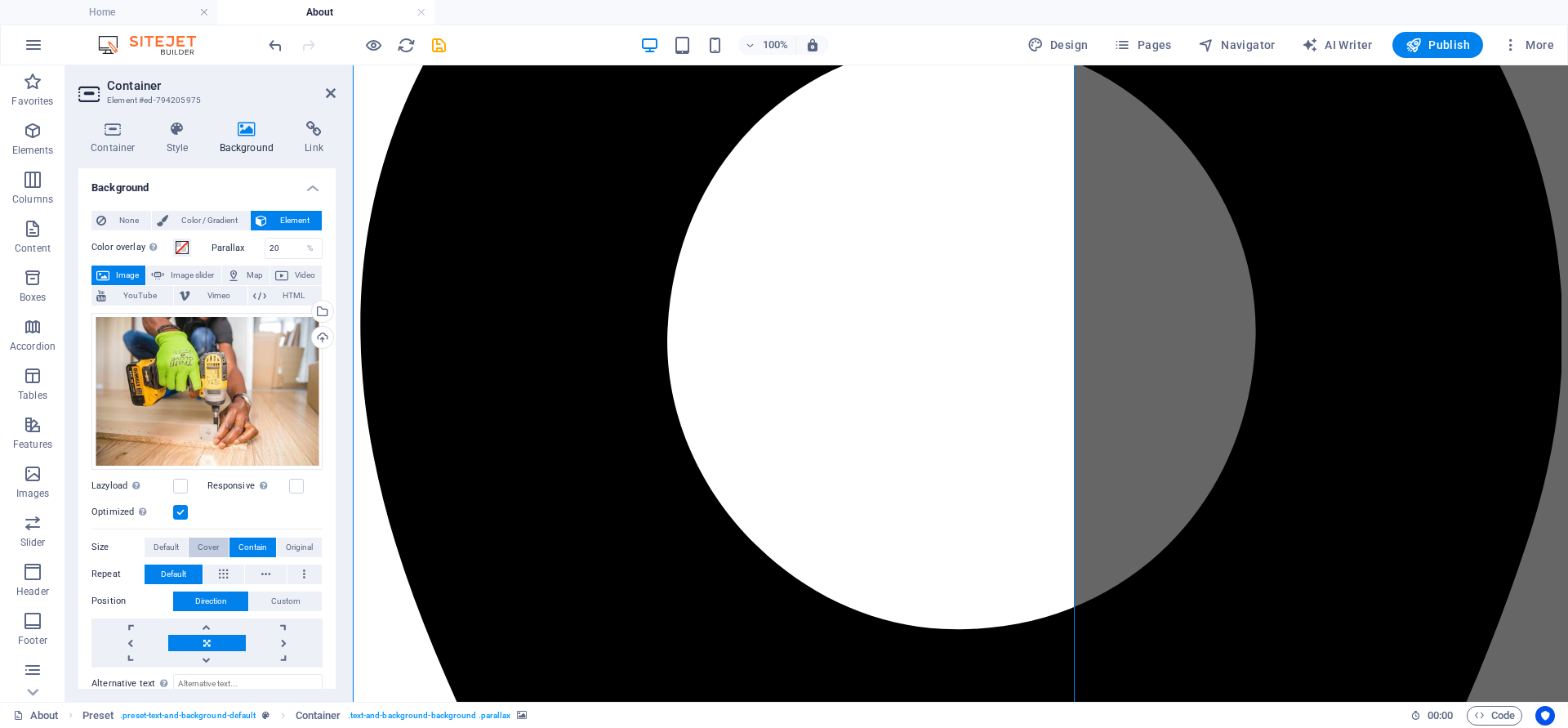
click at [206, 545] on span "Cover" at bounding box center [208, 547] width 21 height 19
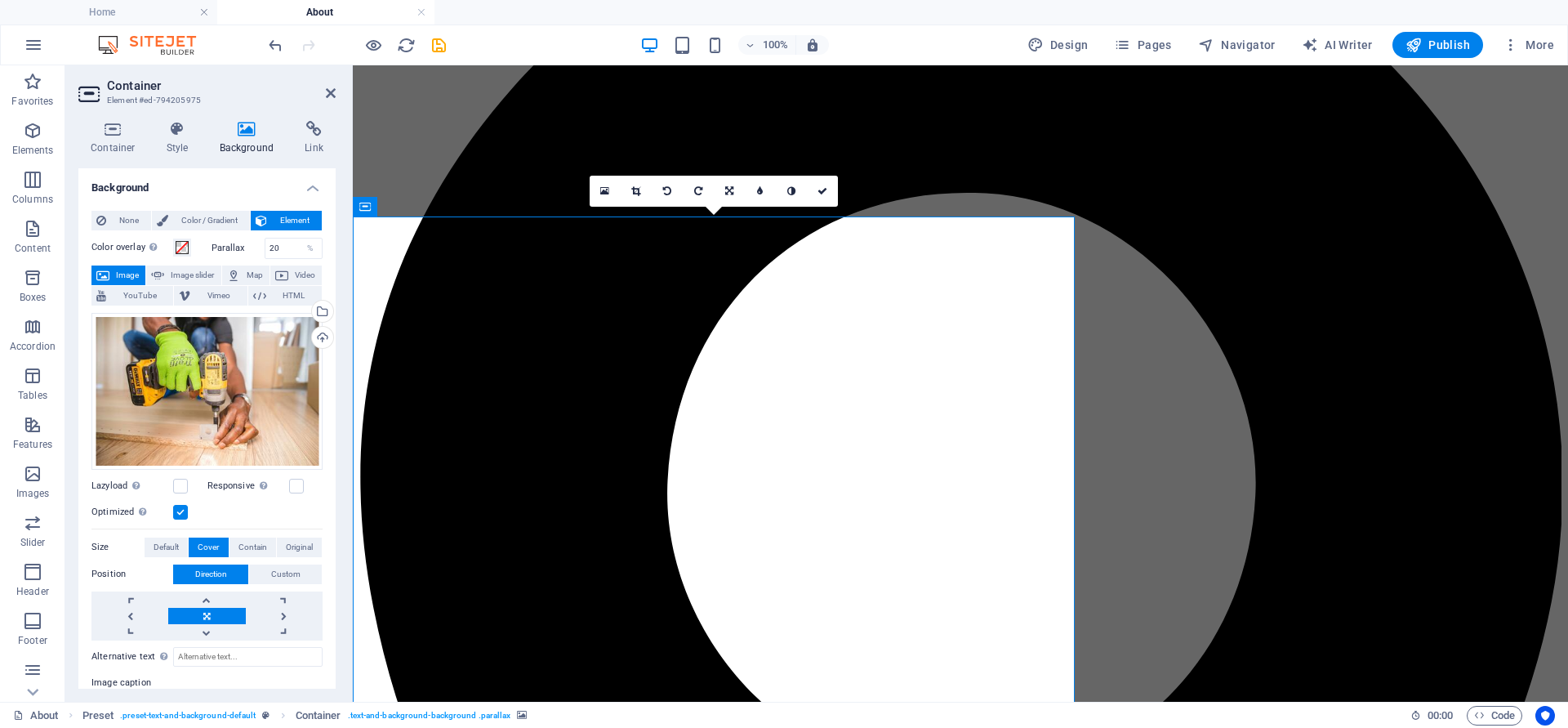
scroll to position [156, 0]
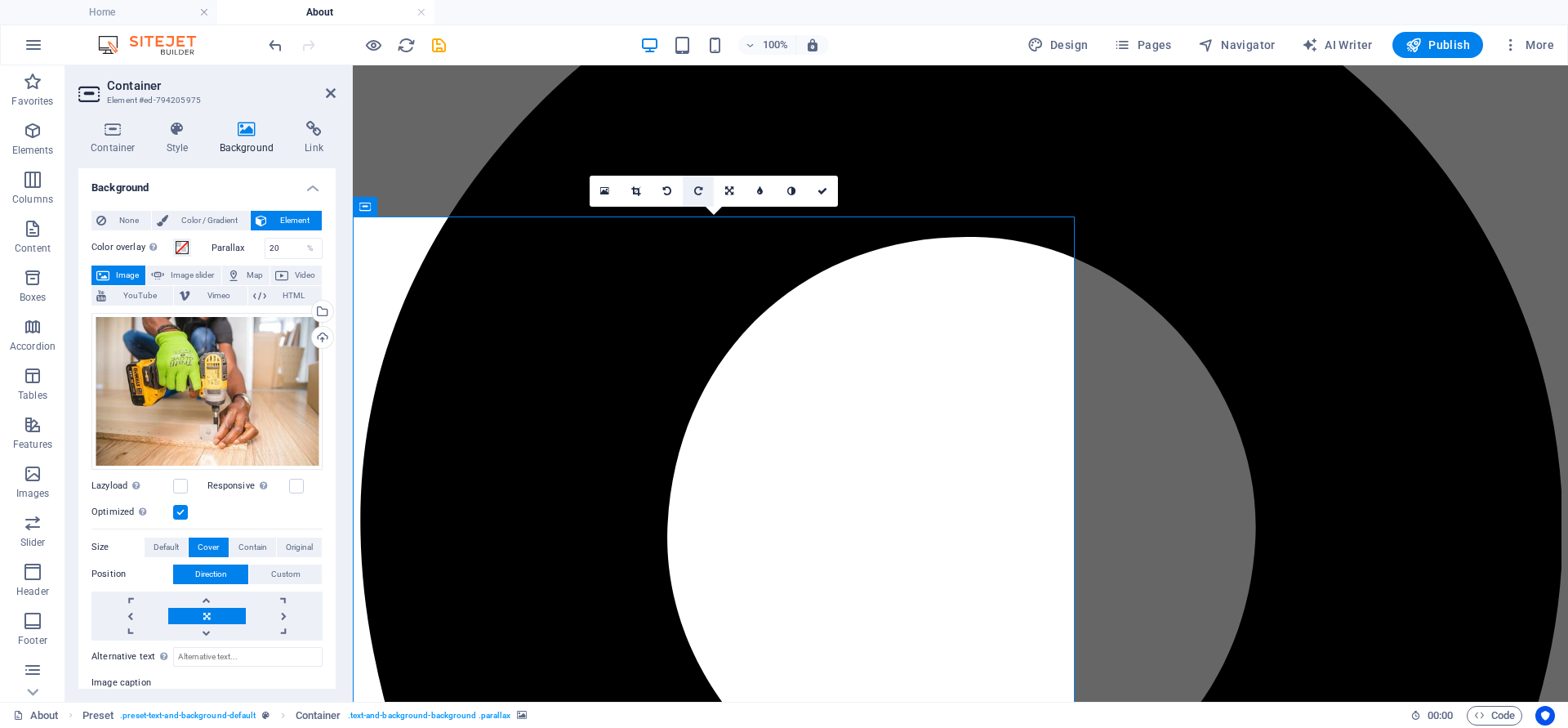
click at [695, 186] on icon at bounding box center [698, 191] width 8 height 10
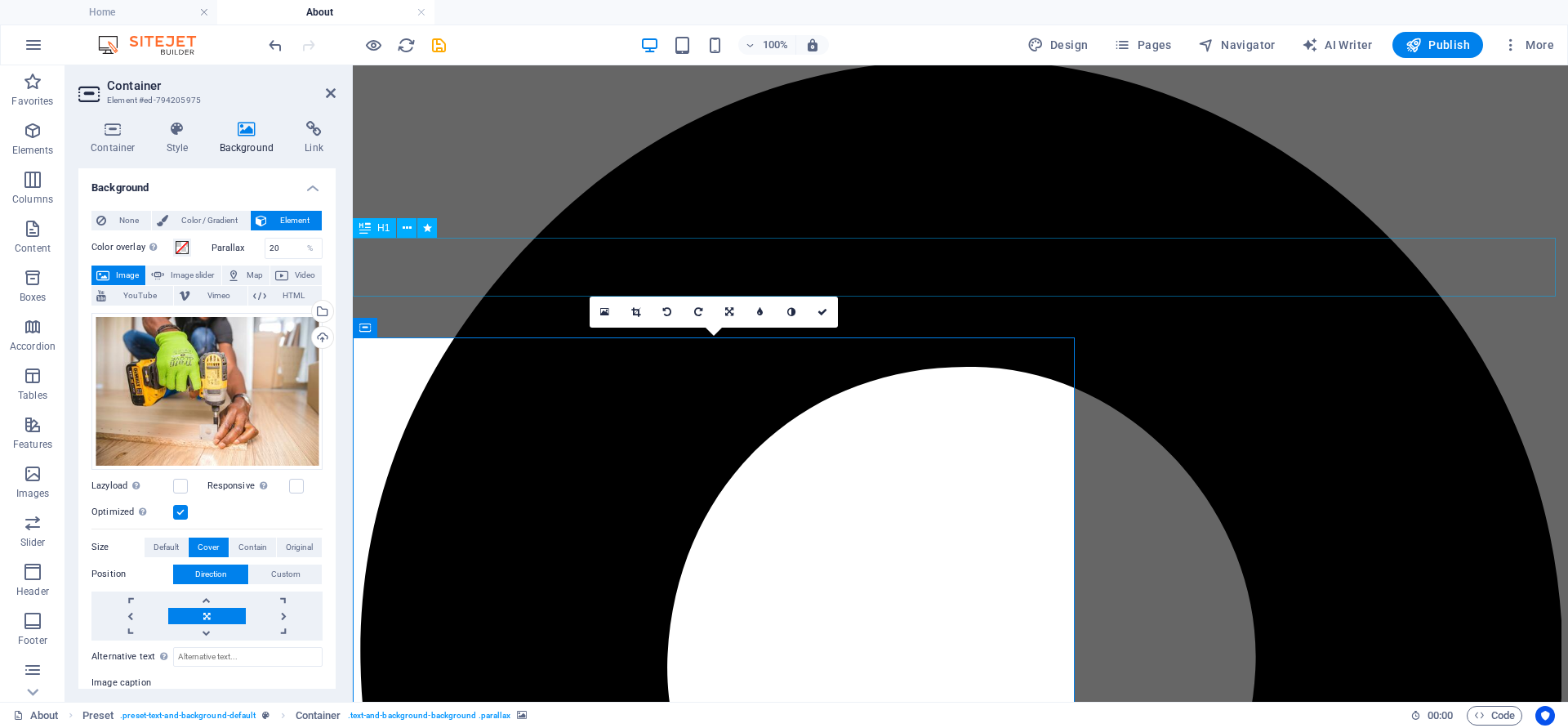
scroll to position [0, 0]
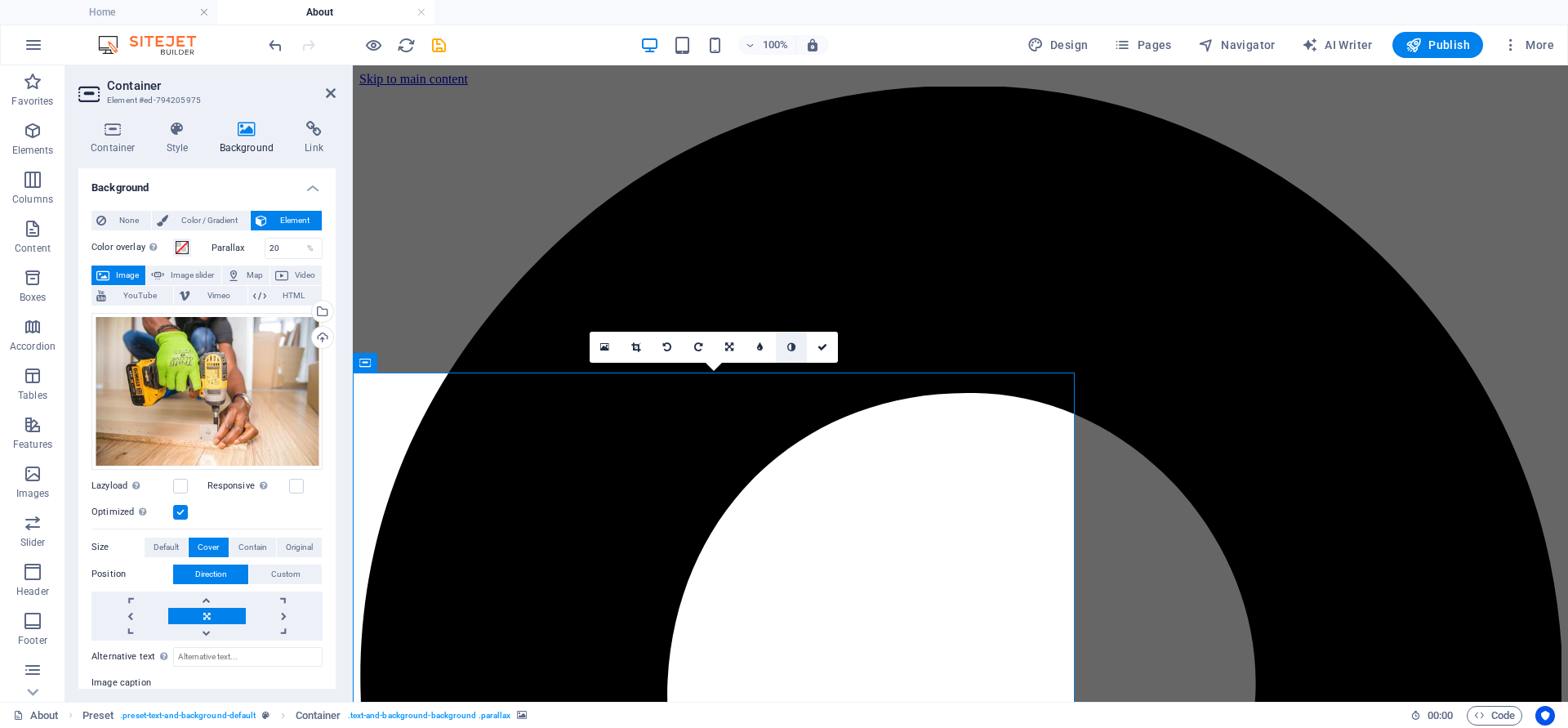
click at [797, 351] on link at bounding box center [792, 347] width 31 height 31
click at [722, 351] on link at bounding box center [729, 347] width 31 height 31
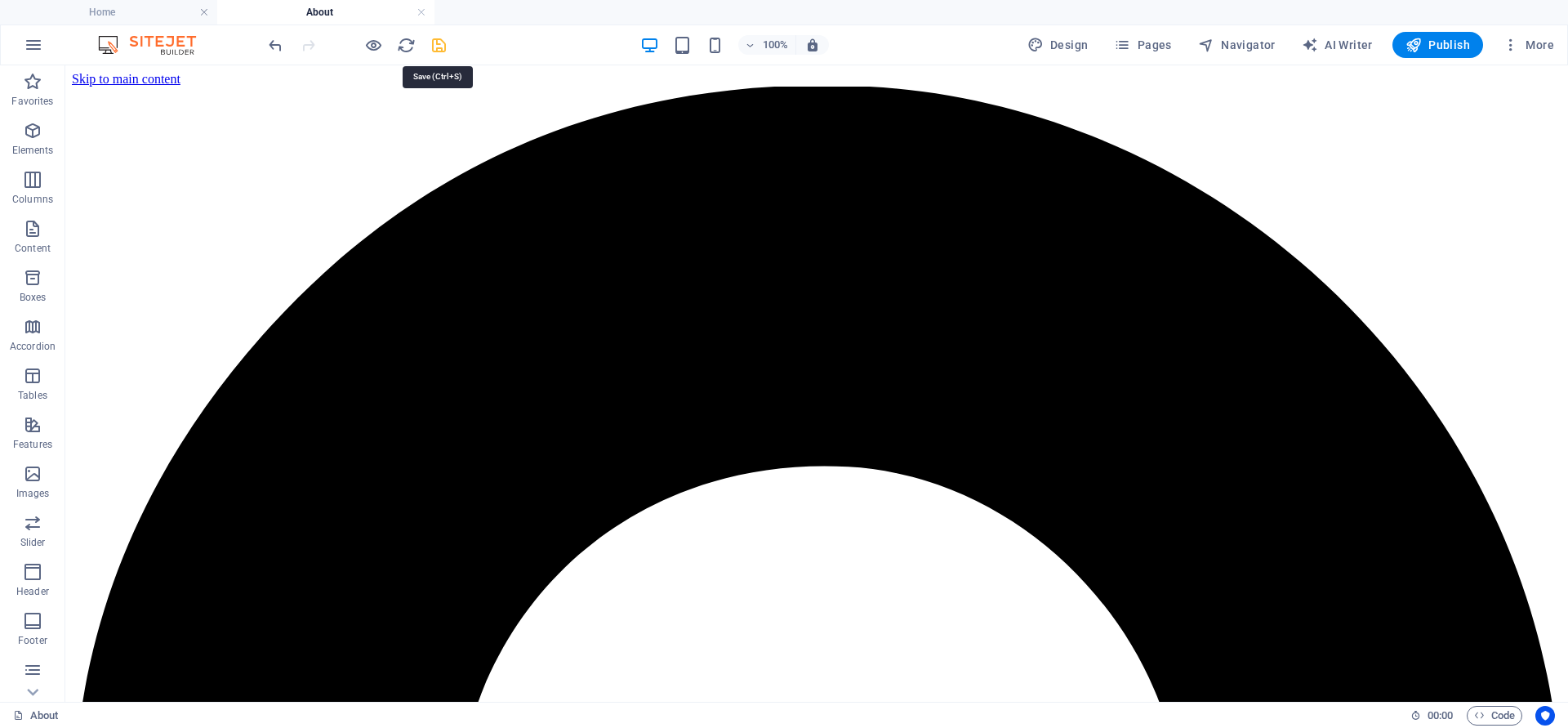
click at [438, 47] on icon "save" at bounding box center [439, 45] width 19 height 19
click at [1432, 39] on span "Publish" at bounding box center [1437, 44] width 65 height 16
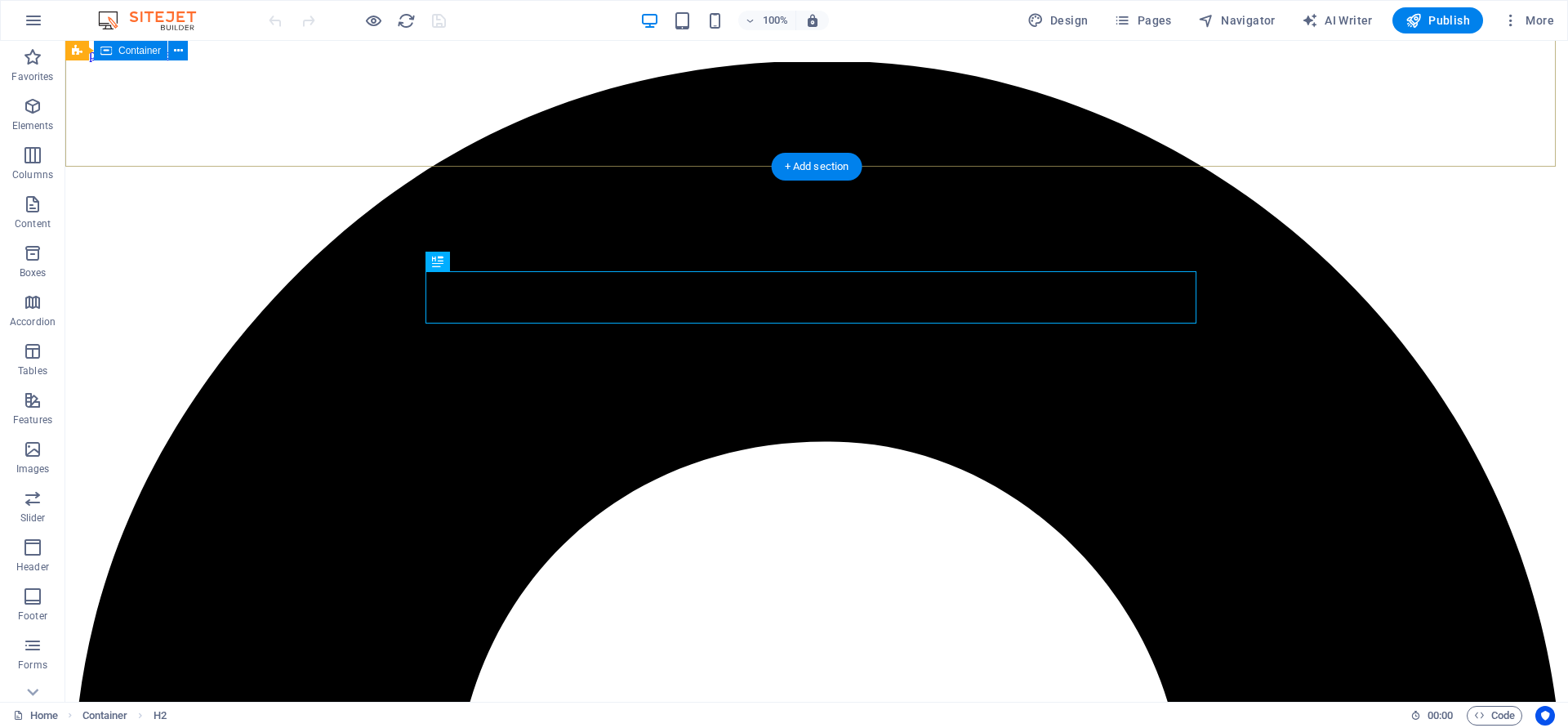
scroll to position [663, 0]
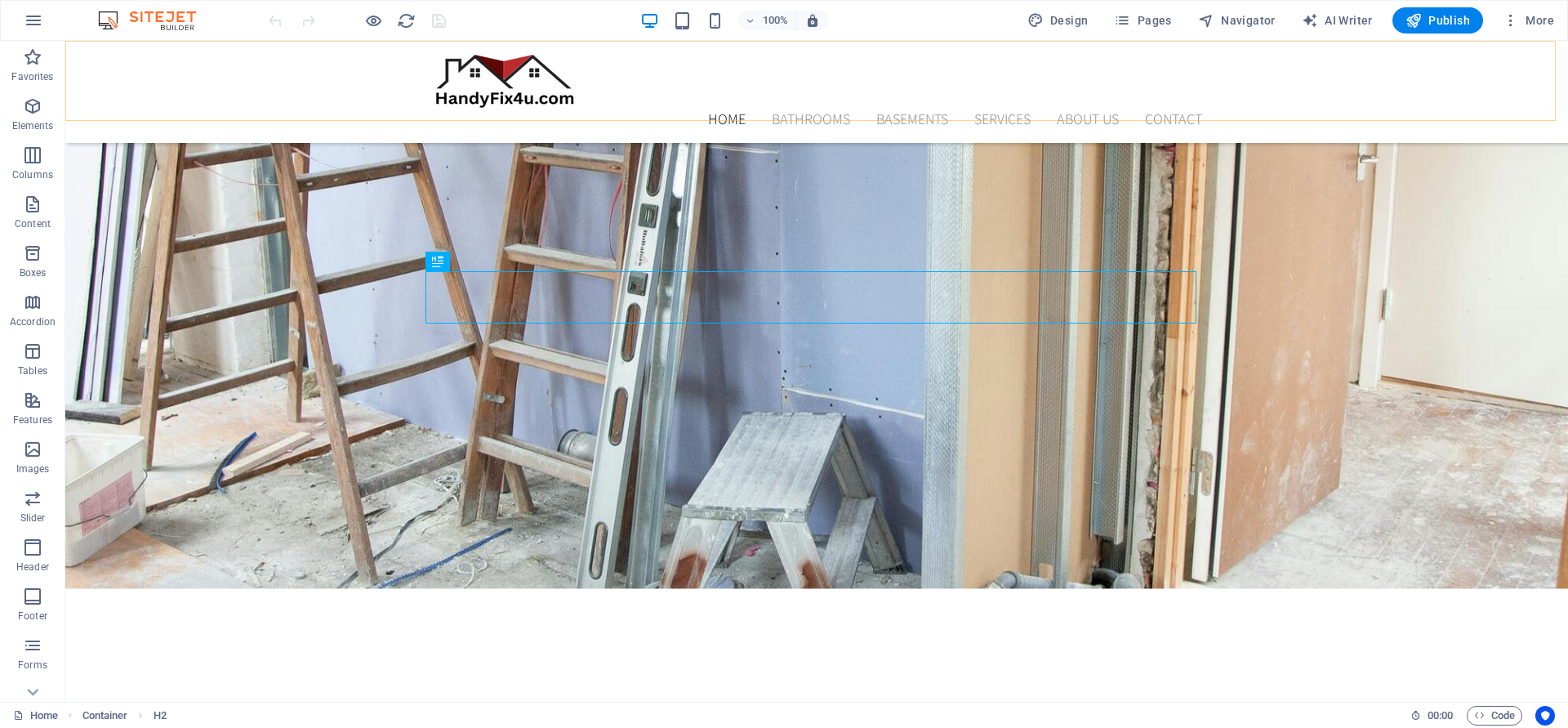
click at [1110, 108] on nav "Home Bathrooms Basements Services About Us Contact" at bounding box center [817, 118] width 771 height 22
click at [1069, 108] on nav "Home Bathrooms Basements Services About Us Contact" at bounding box center [817, 118] width 771 height 22
click at [816, 108] on nav "Home Bathrooms Basements Services About Us Contact" at bounding box center [817, 118] width 771 height 22
click at [946, 108] on nav "Home Bathrooms Basements Services About Us Contact" at bounding box center [817, 118] width 771 height 22
click at [997, 92] on div "Home Bathrooms Basements Services About Us Contact" at bounding box center [817, 91] width 1503 height 102
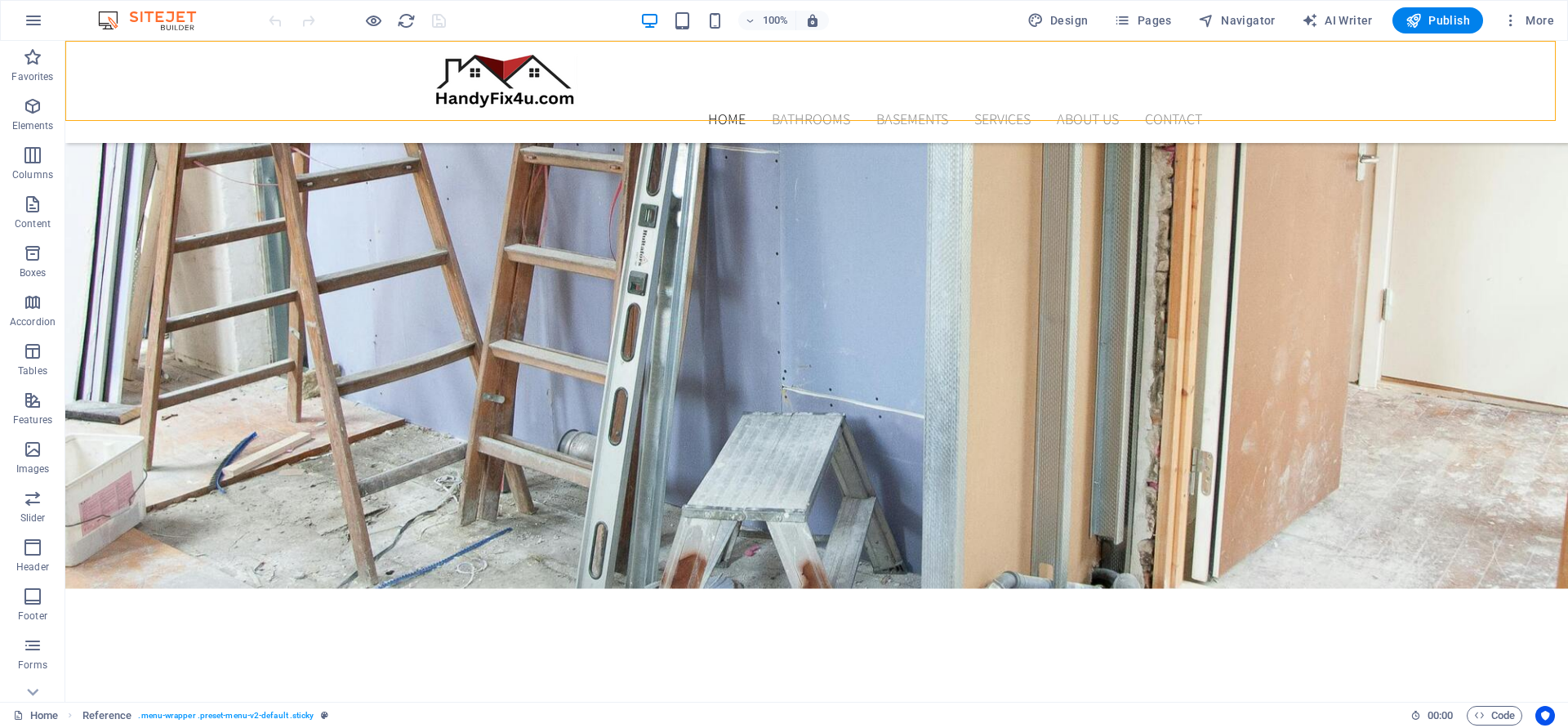
click at [1167, 108] on nav "Home Bathrooms Basements Services About Us Contact" at bounding box center [817, 118] width 771 height 22
click at [1255, 19] on span "Navigator" at bounding box center [1237, 20] width 78 height 16
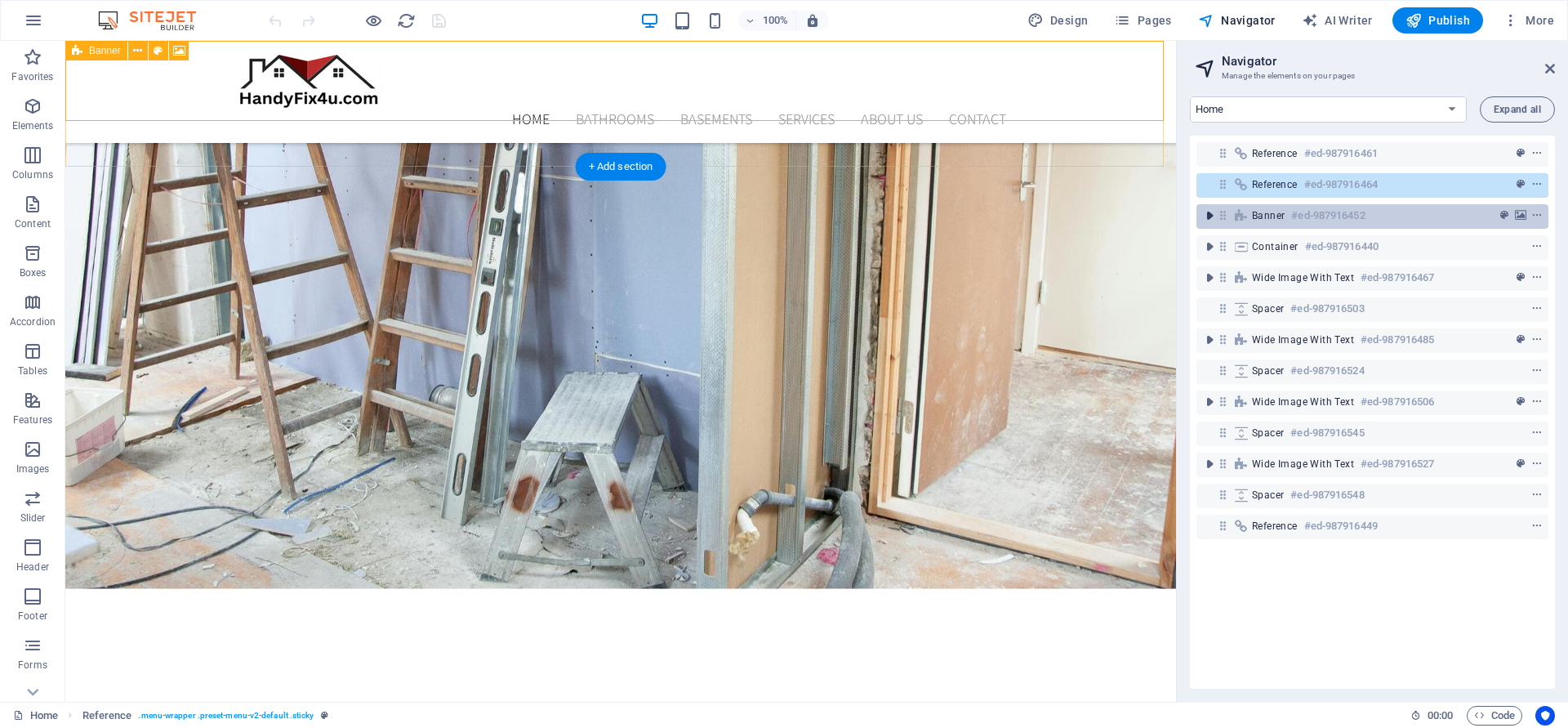
click at [1212, 216] on icon "toggle-expand" at bounding box center [1209, 215] width 16 height 16
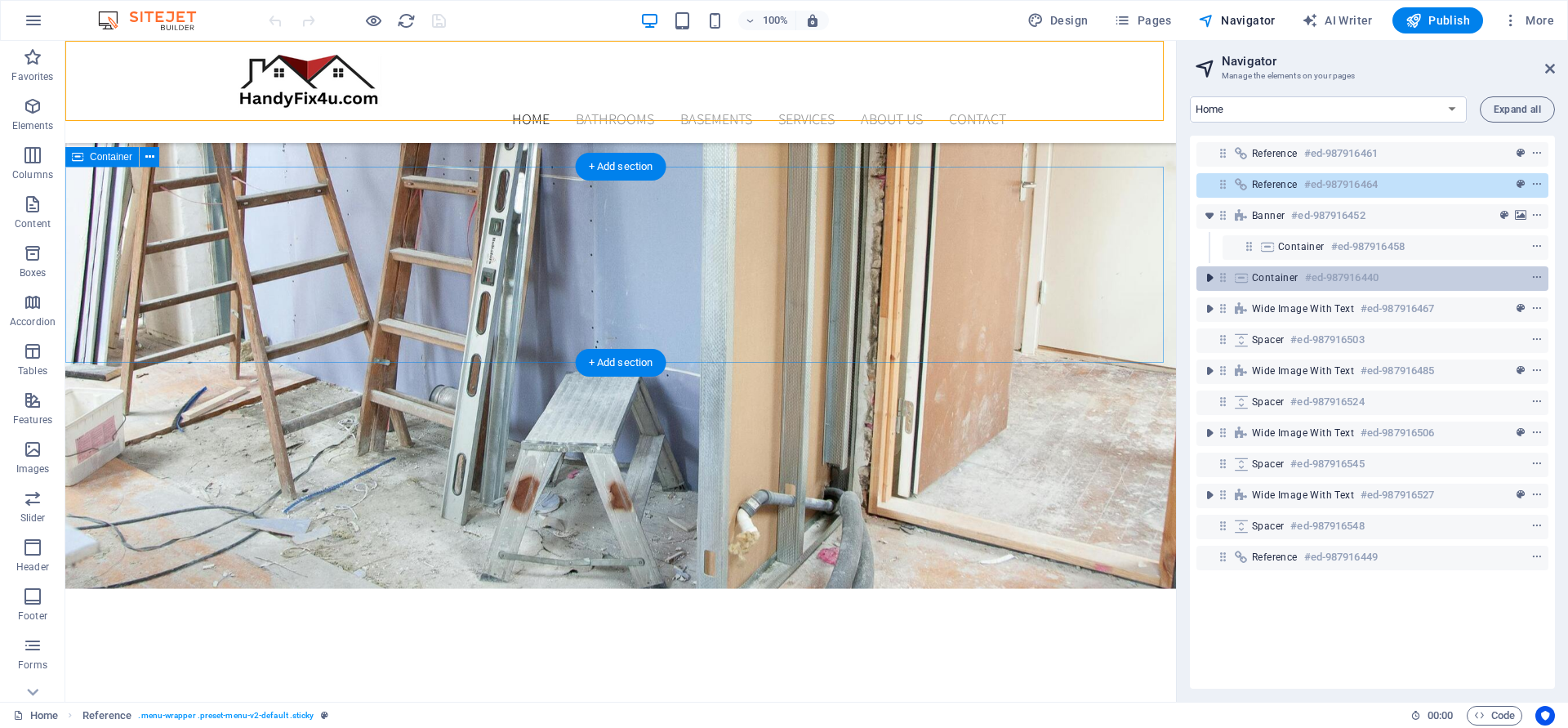
click at [1210, 277] on icon "toggle-expand" at bounding box center [1209, 277] width 16 height 16
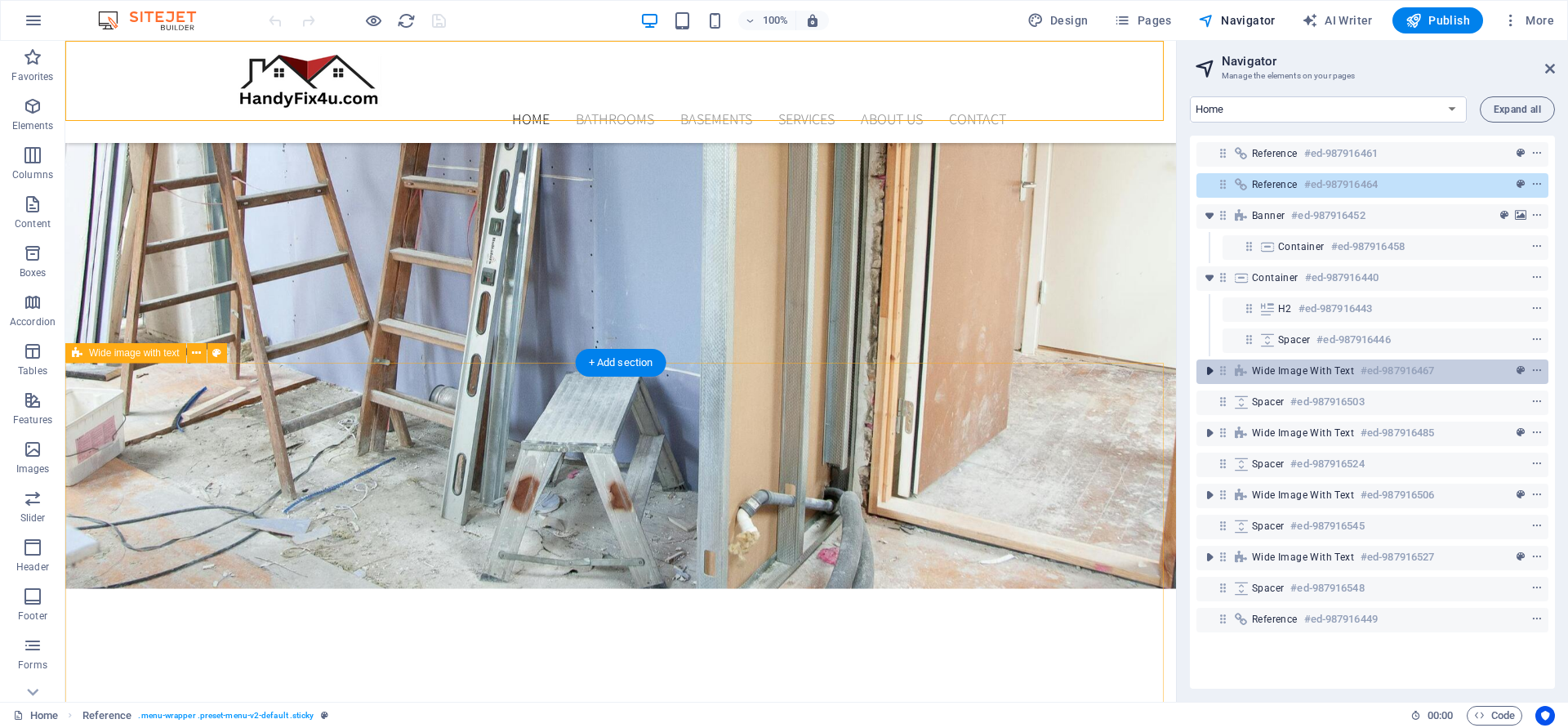
click at [1212, 375] on icon "toggle-expand" at bounding box center [1209, 371] width 16 height 16
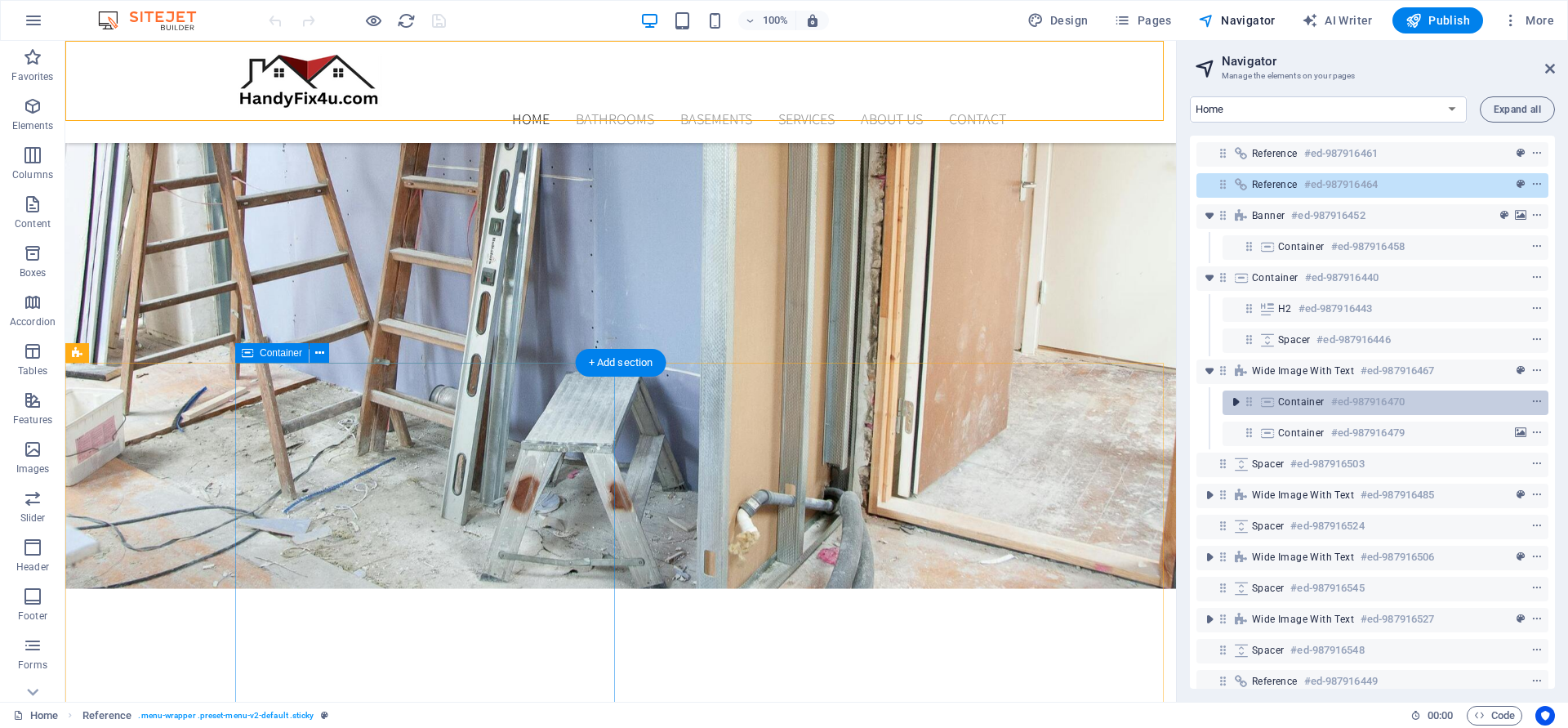
click at [1235, 397] on icon "toggle-expand" at bounding box center [1236, 402] width 16 height 16
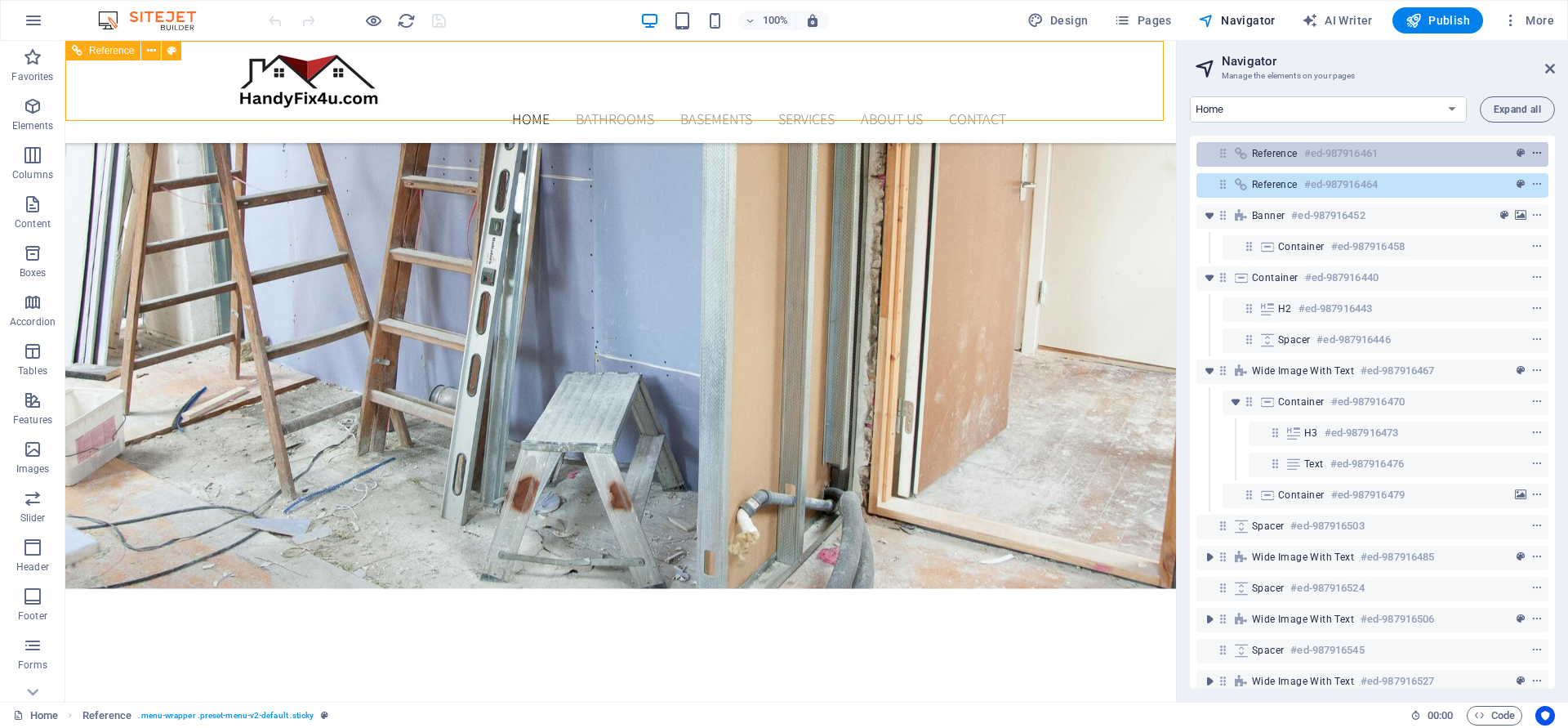
click at [1535, 149] on icon "context-menu" at bounding box center [1537, 153] width 12 height 12
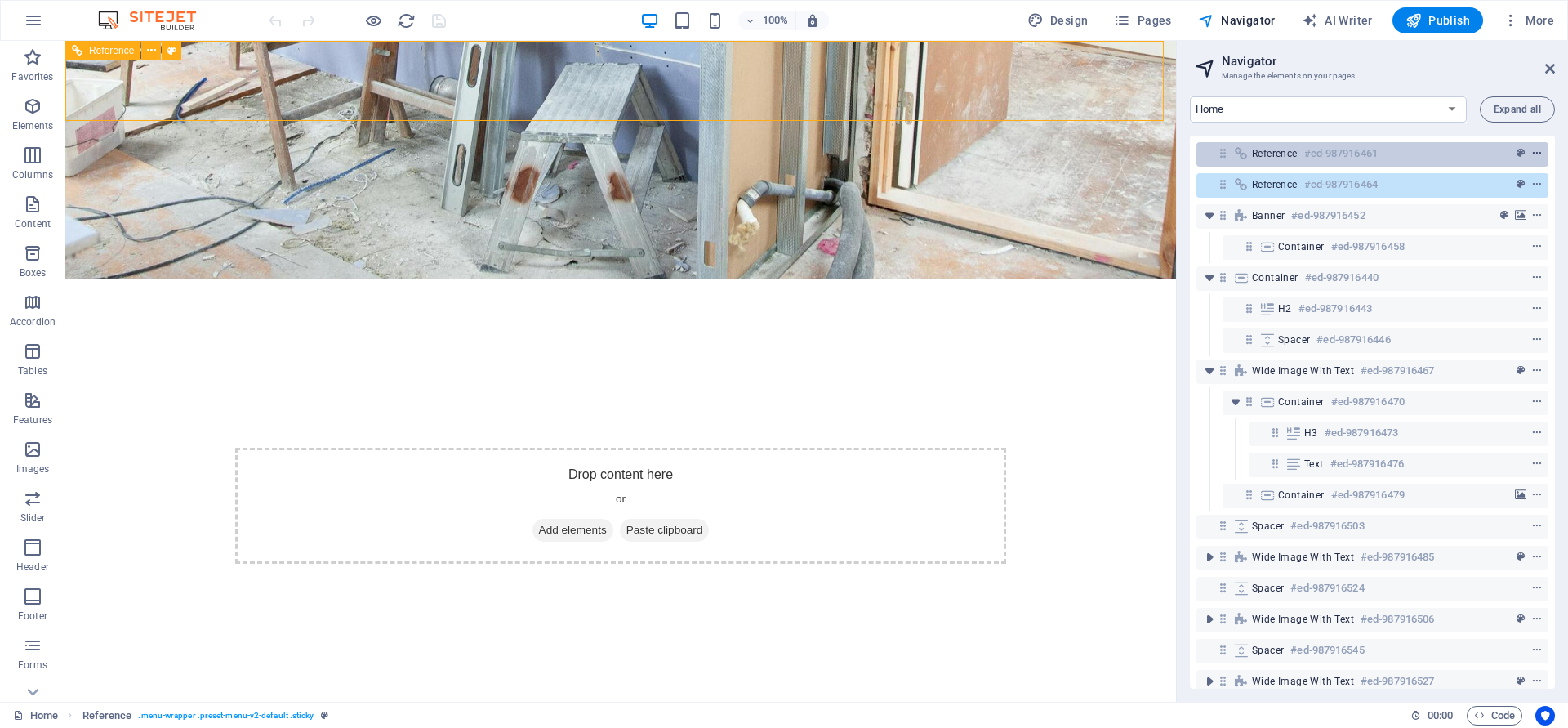
scroll to position [0, 0]
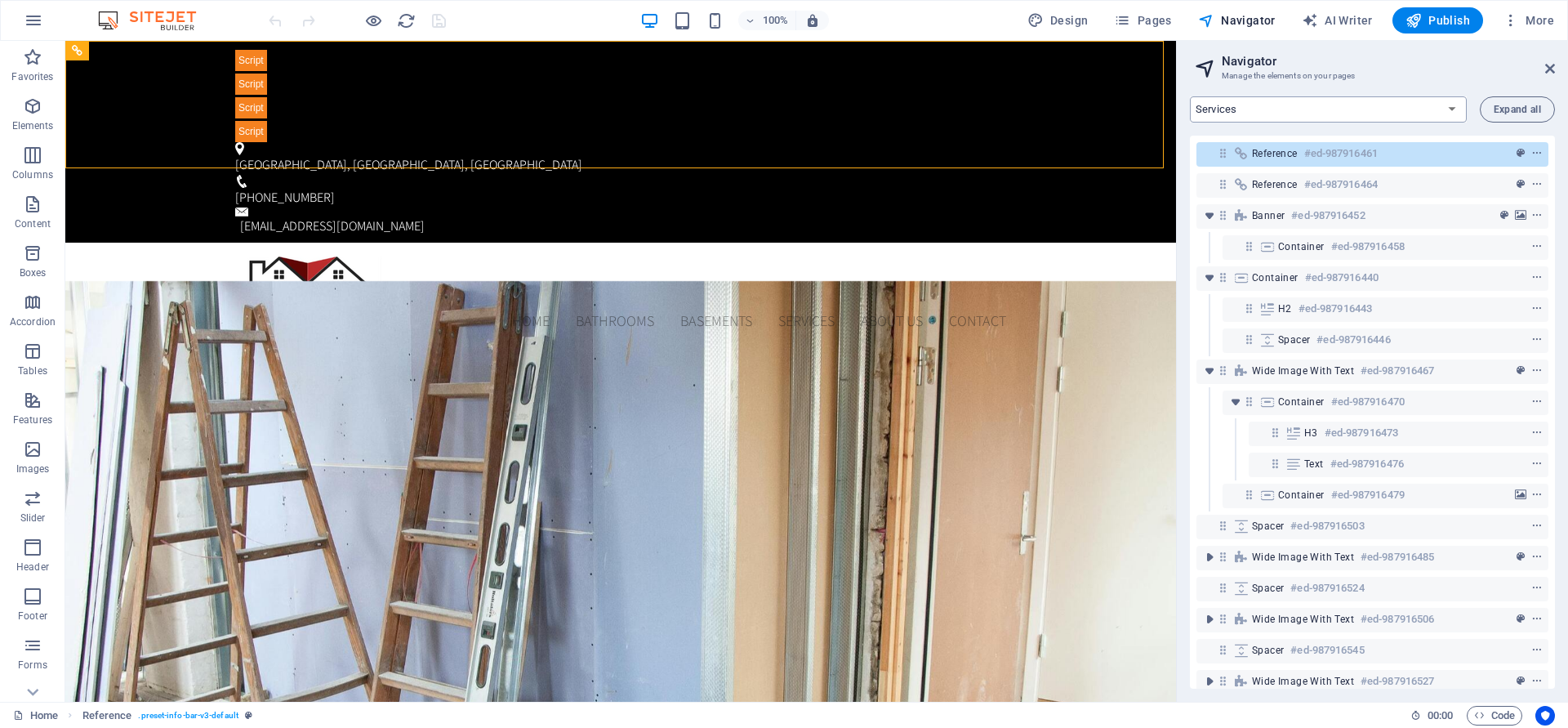
click at [1190, 96] on select "About Services Specials Bathrooms Home Basements Contact Maintenance" at bounding box center [1328, 109] width 276 height 26
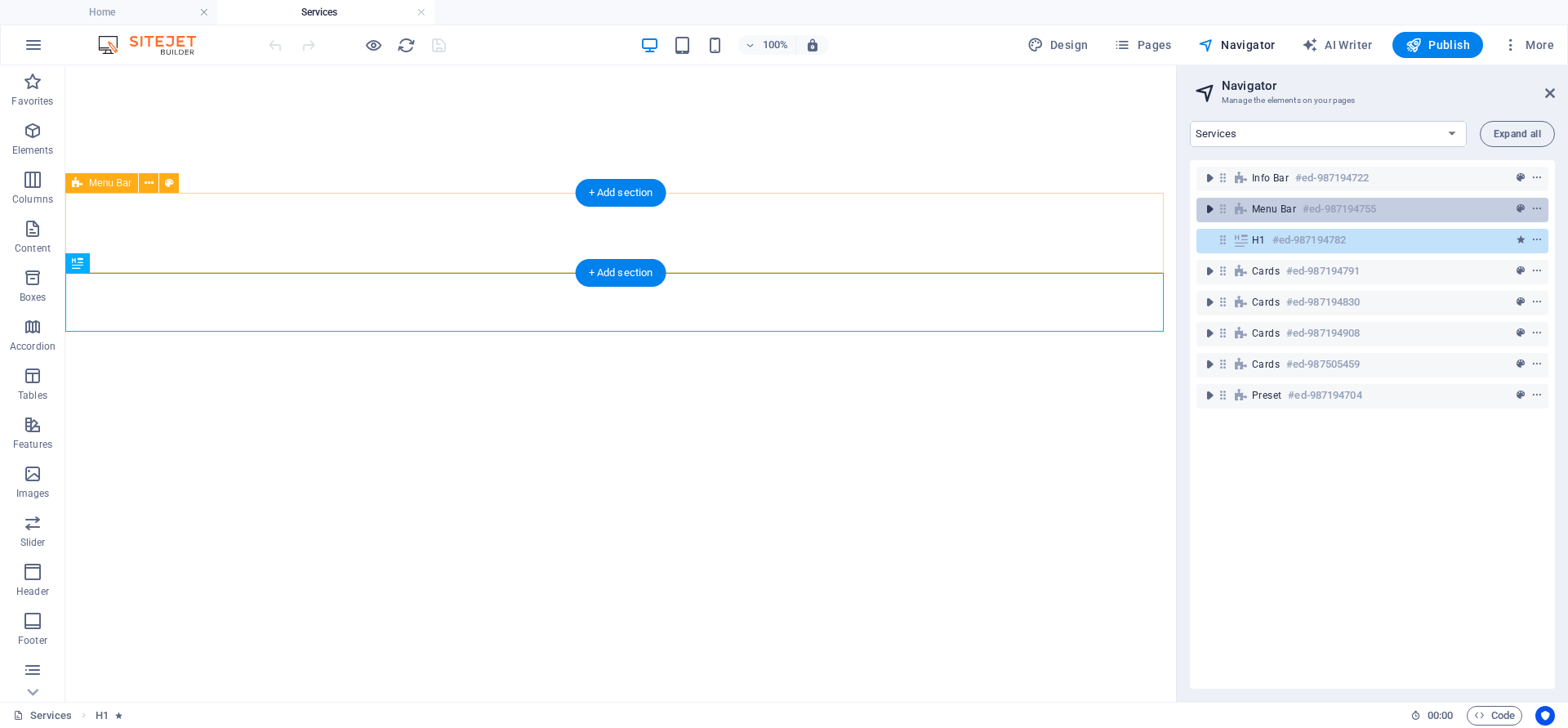
click at [1210, 211] on icon "toggle-expand" at bounding box center [1209, 209] width 16 height 16
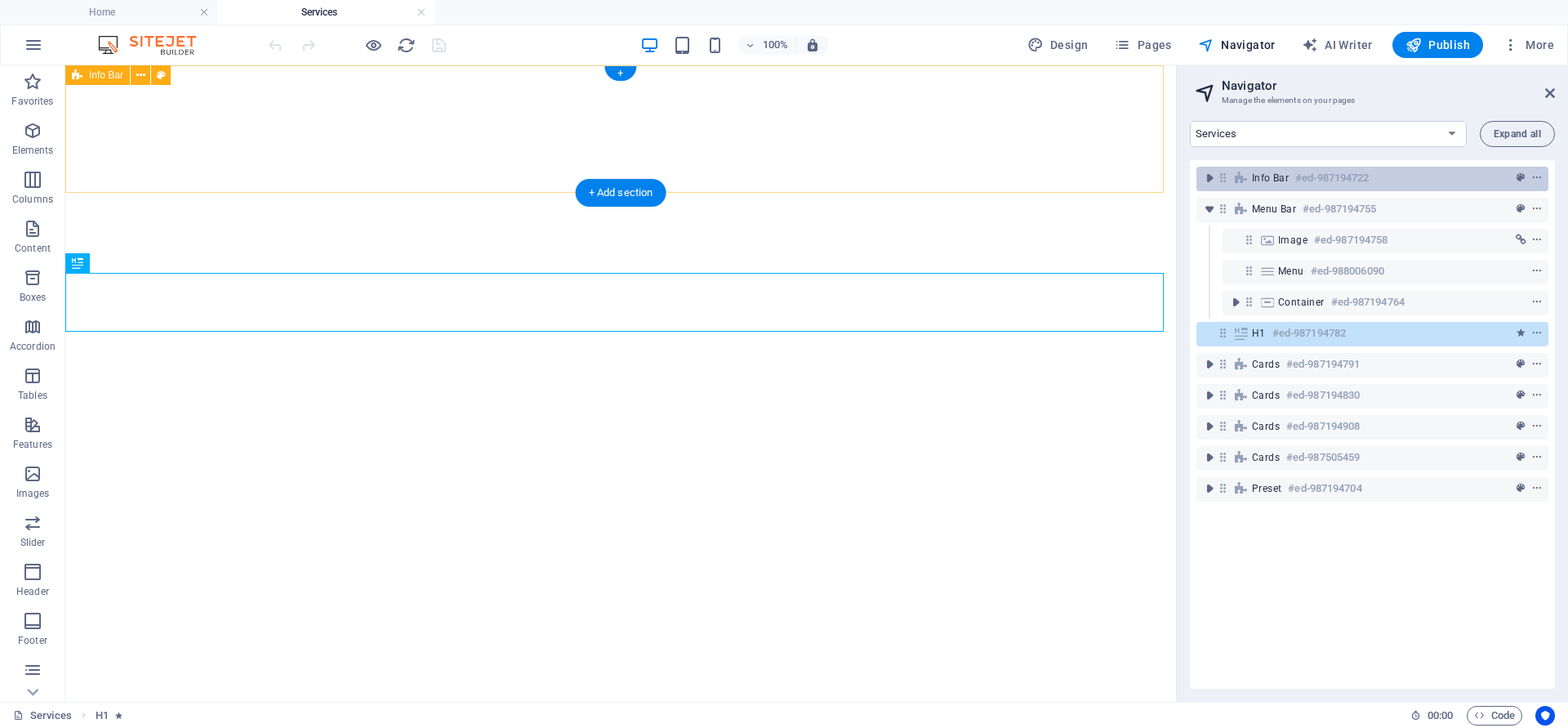
click at [1426, 173] on div "Info Bar #ed-987194722" at bounding box center [1359, 178] width 215 height 19
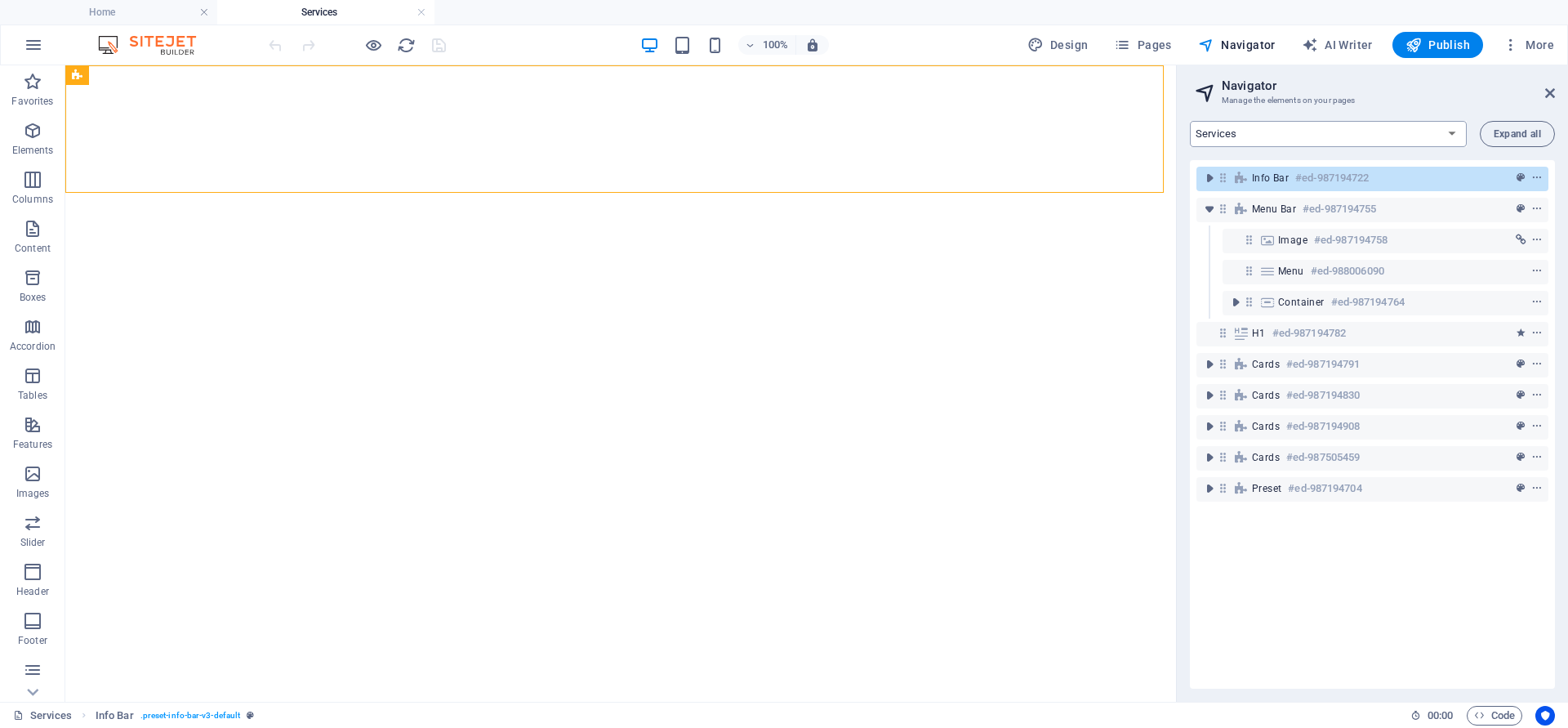
select select "15365811-en"
click at [1190, 121] on select "About Services Specials Bathrooms Home Basements Contact Maintenance" at bounding box center [1328, 134] width 276 height 26
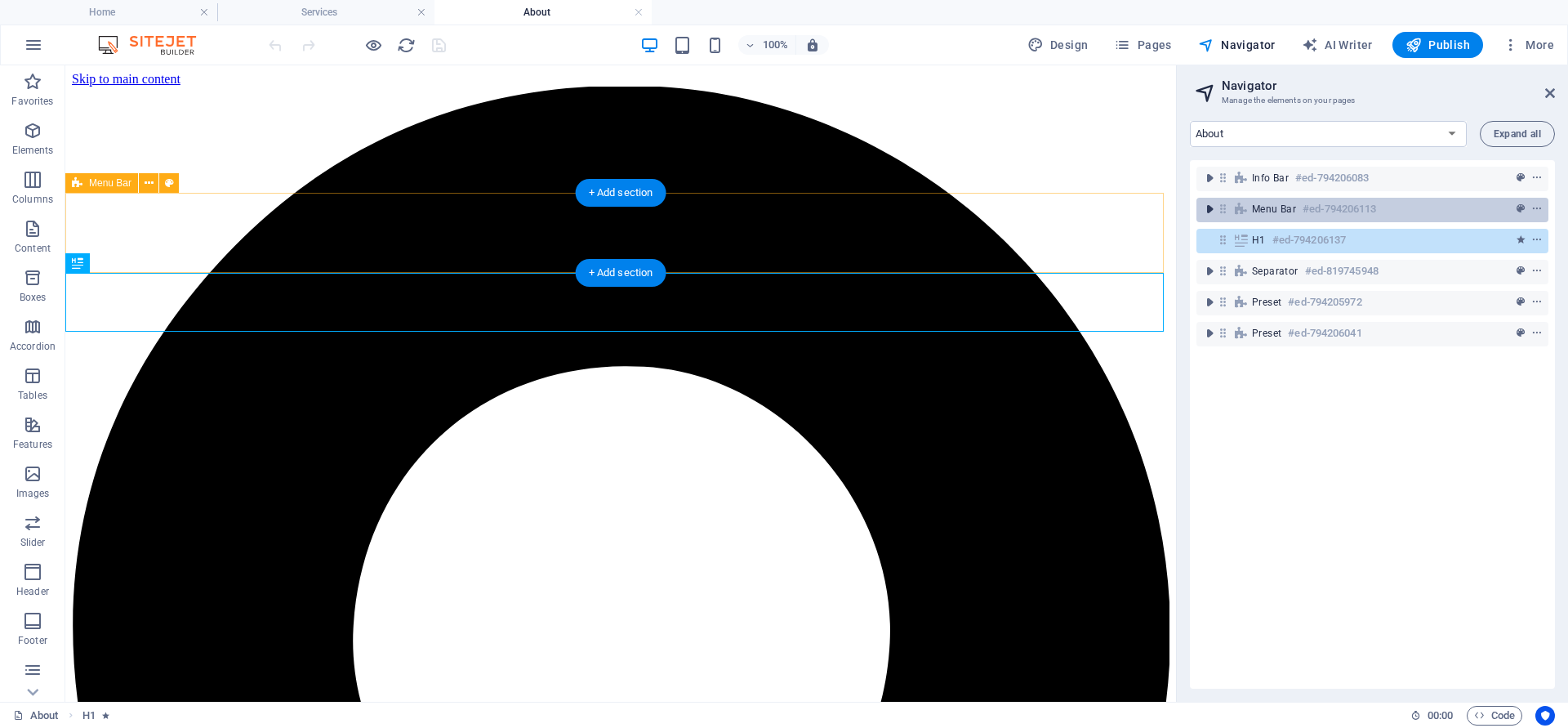
click at [1209, 211] on icon "toggle-expand" at bounding box center [1209, 209] width 16 height 16
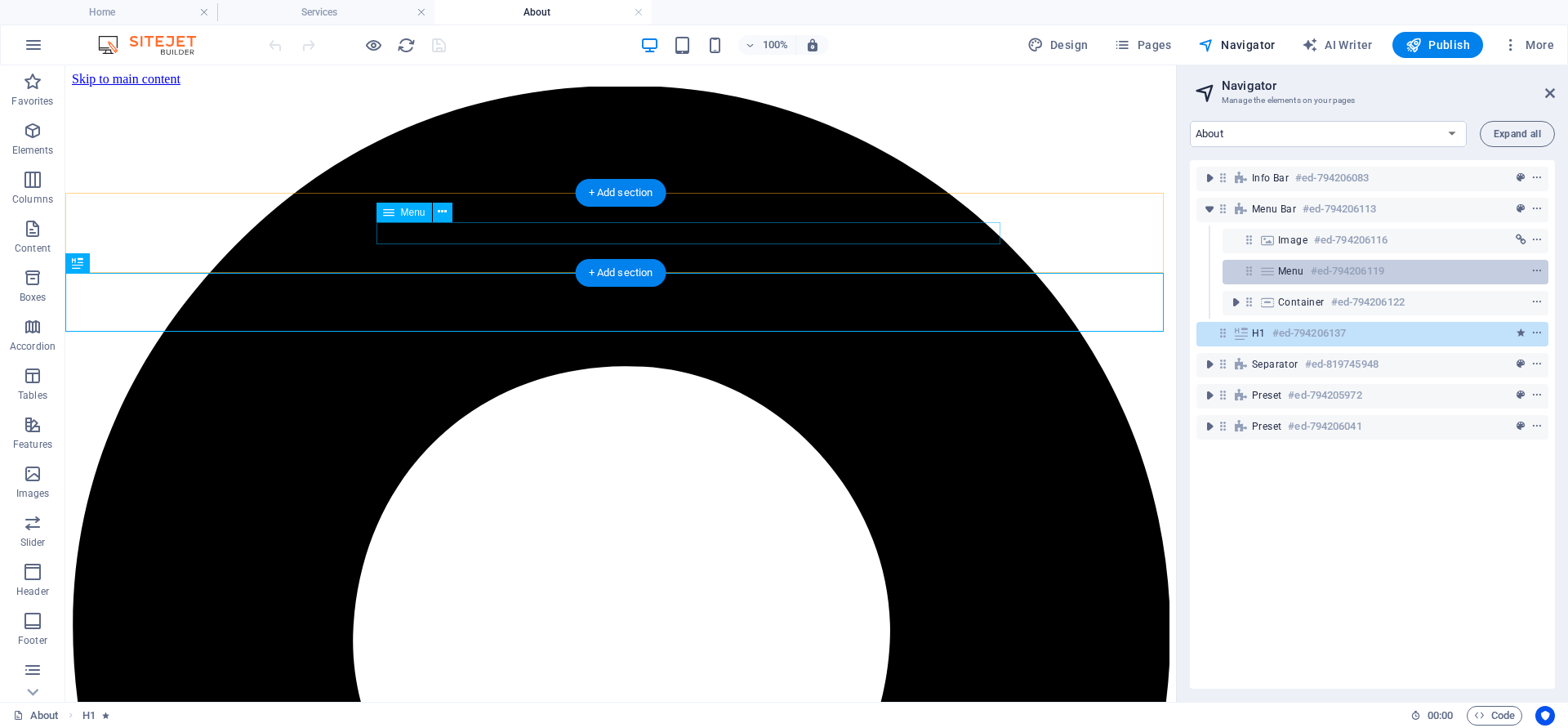
click at [1430, 276] on div "Menu #ed-794206119" at bounding box center [1372, 271] width 189 height 19
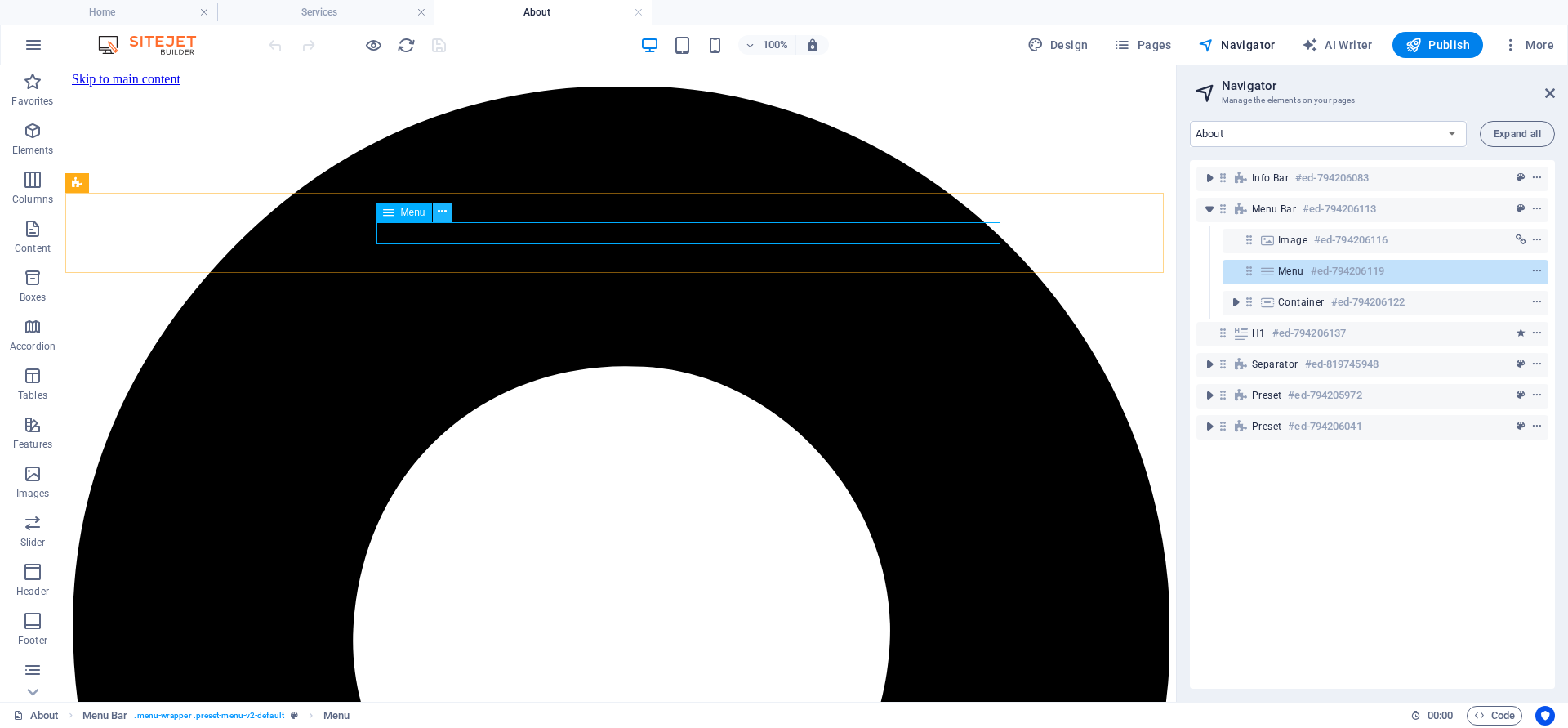
click at [446, 212] on icon at bounding box center [442, 212] width 9 height 17
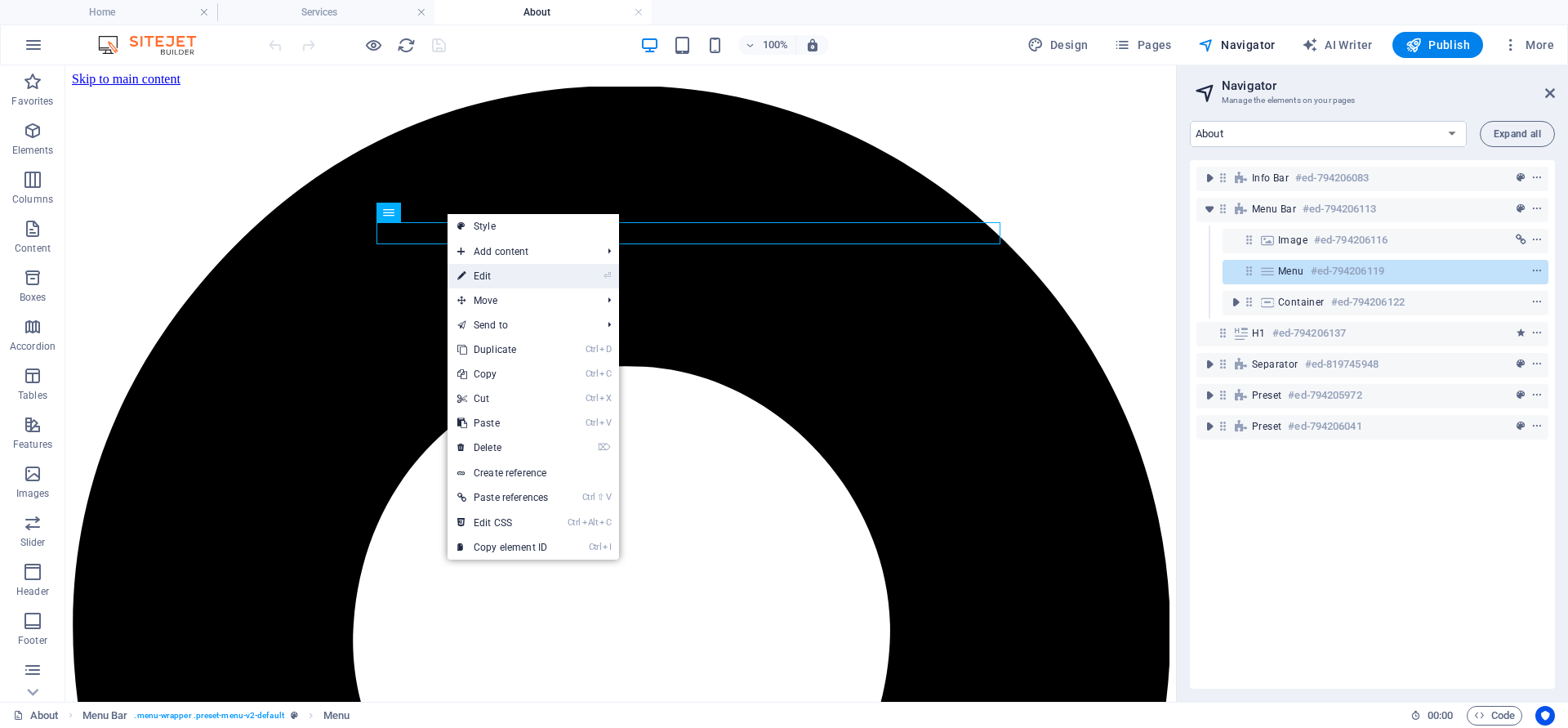
drag, startPoint x: 489, startPoint y: 275, endPoint x: 138, endPoint y: 210, distance: 357.0
click at [489, 275] on link "⏎ Edit" at bounding box center [503, 275] width 110 height 24
select select "4"
select select
select select "3"
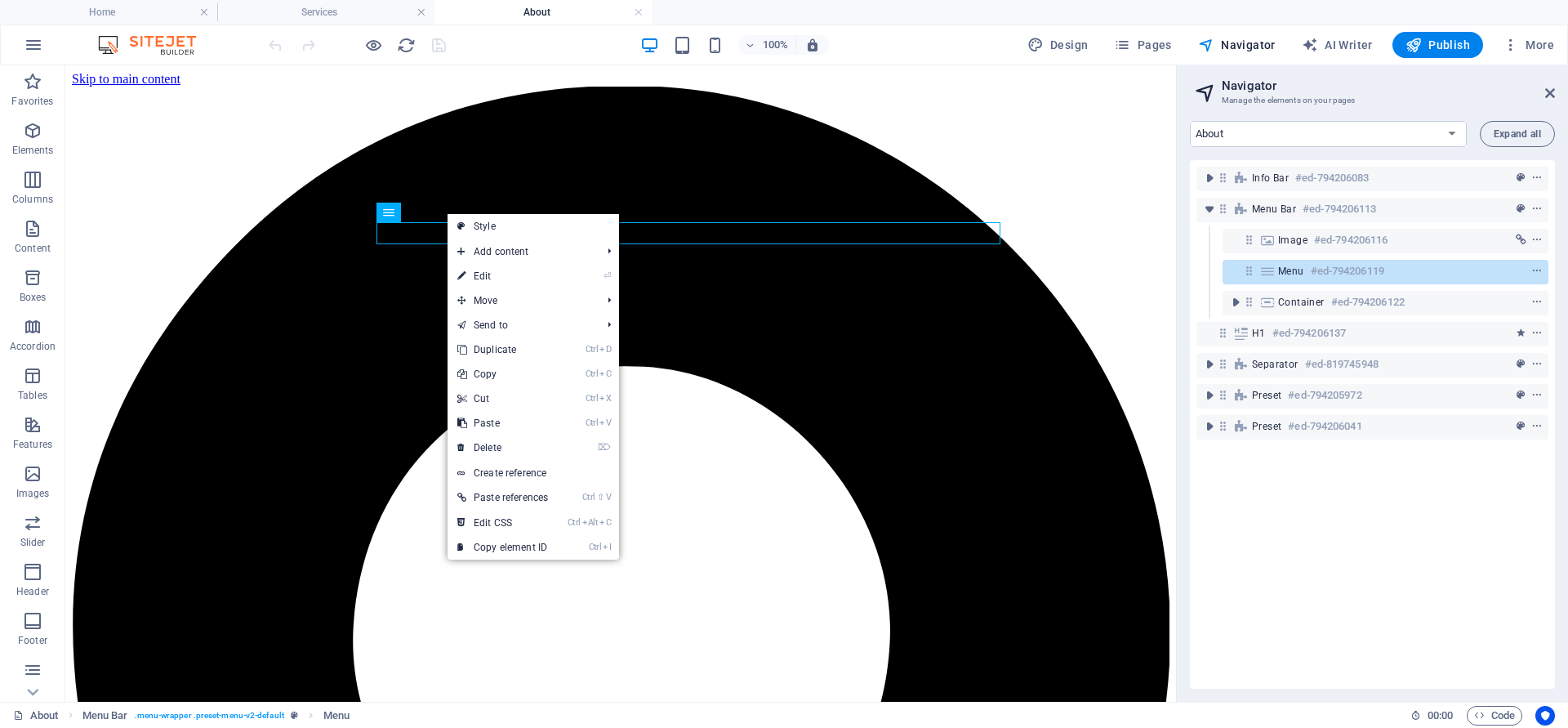
select select
select select "5"
select select
select select "1"
select select
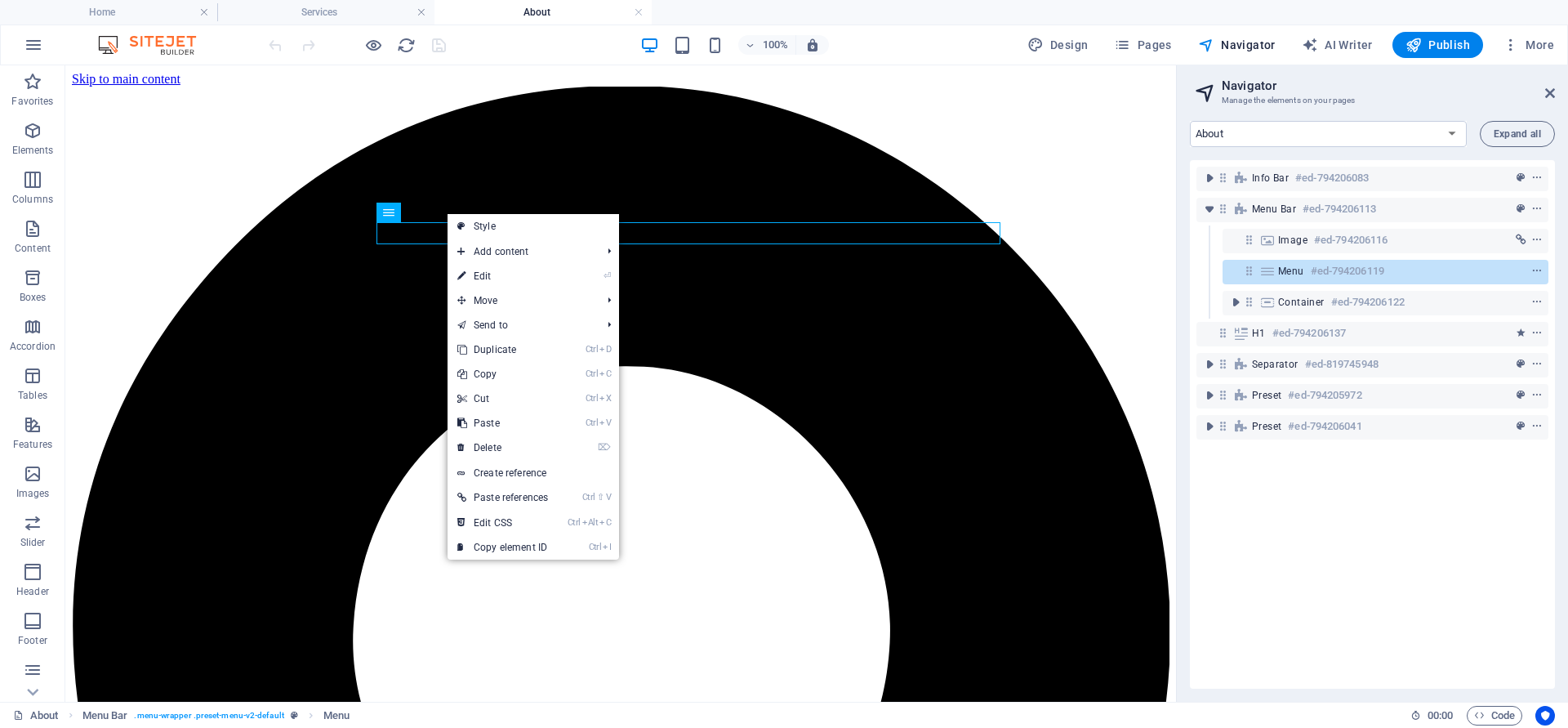
select select
select select "6"
select select
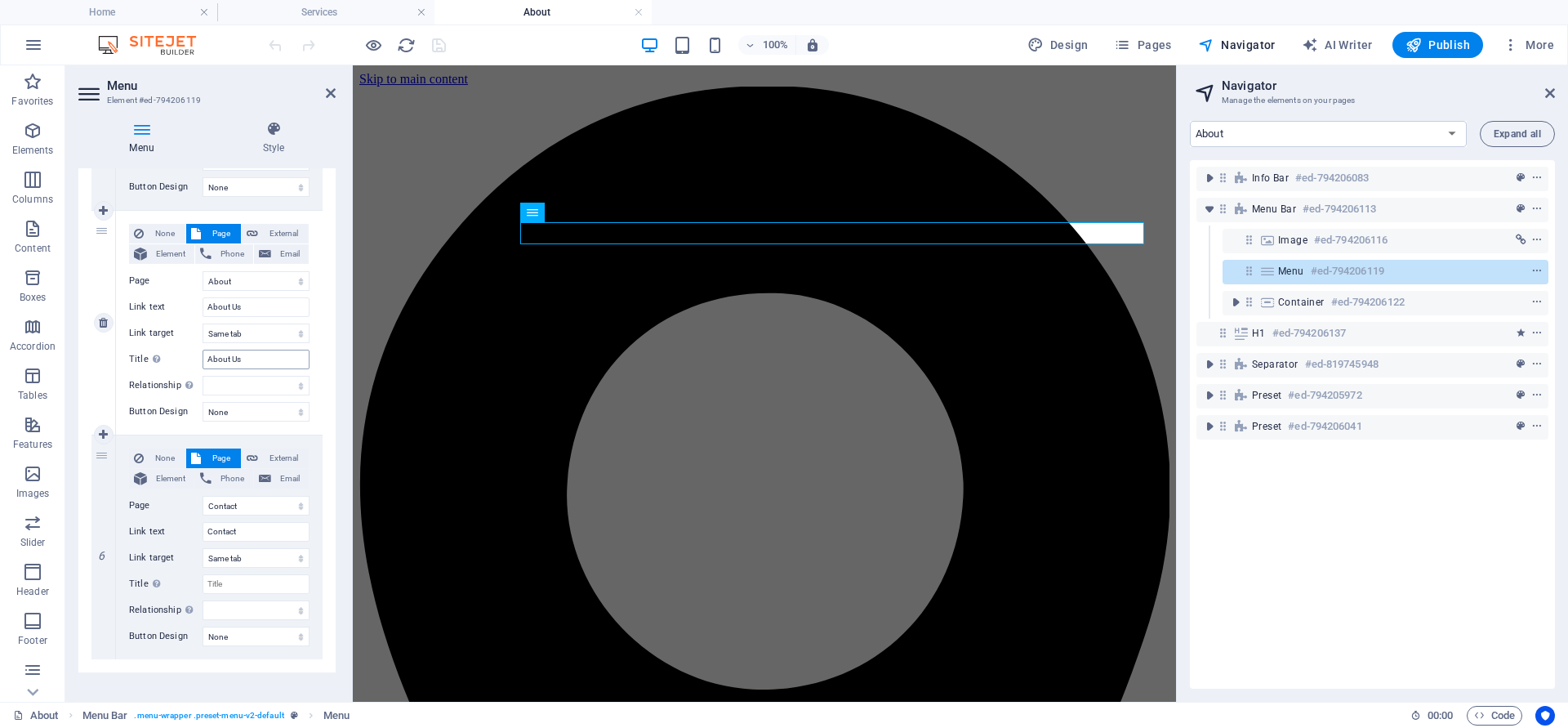
scroll to position [1027, 0]
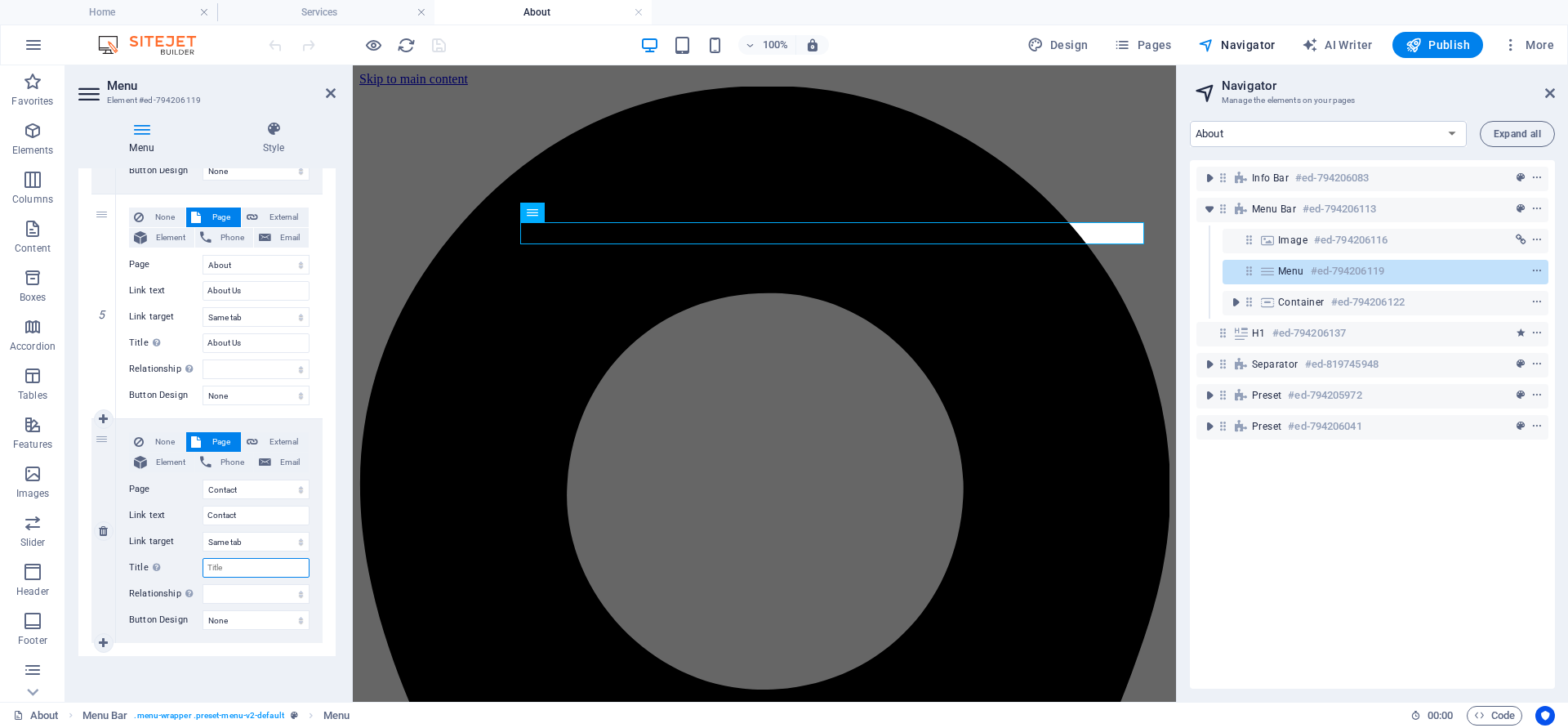
click at [247, 570] on input "Title Additional link description, should not be the same as the link text. The…" at bounding box center [255, 567] width 107 height 19
type input "Contact"
select select
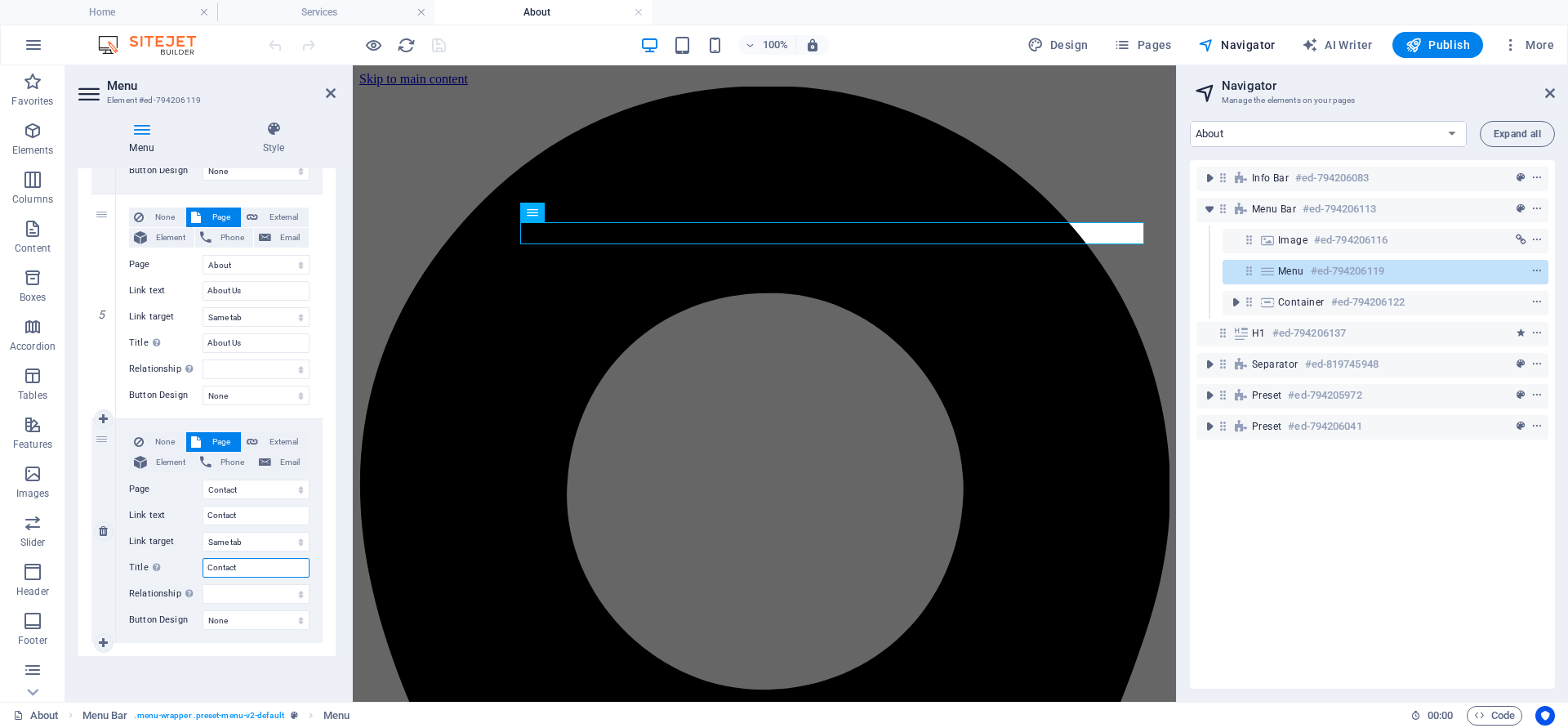
select select
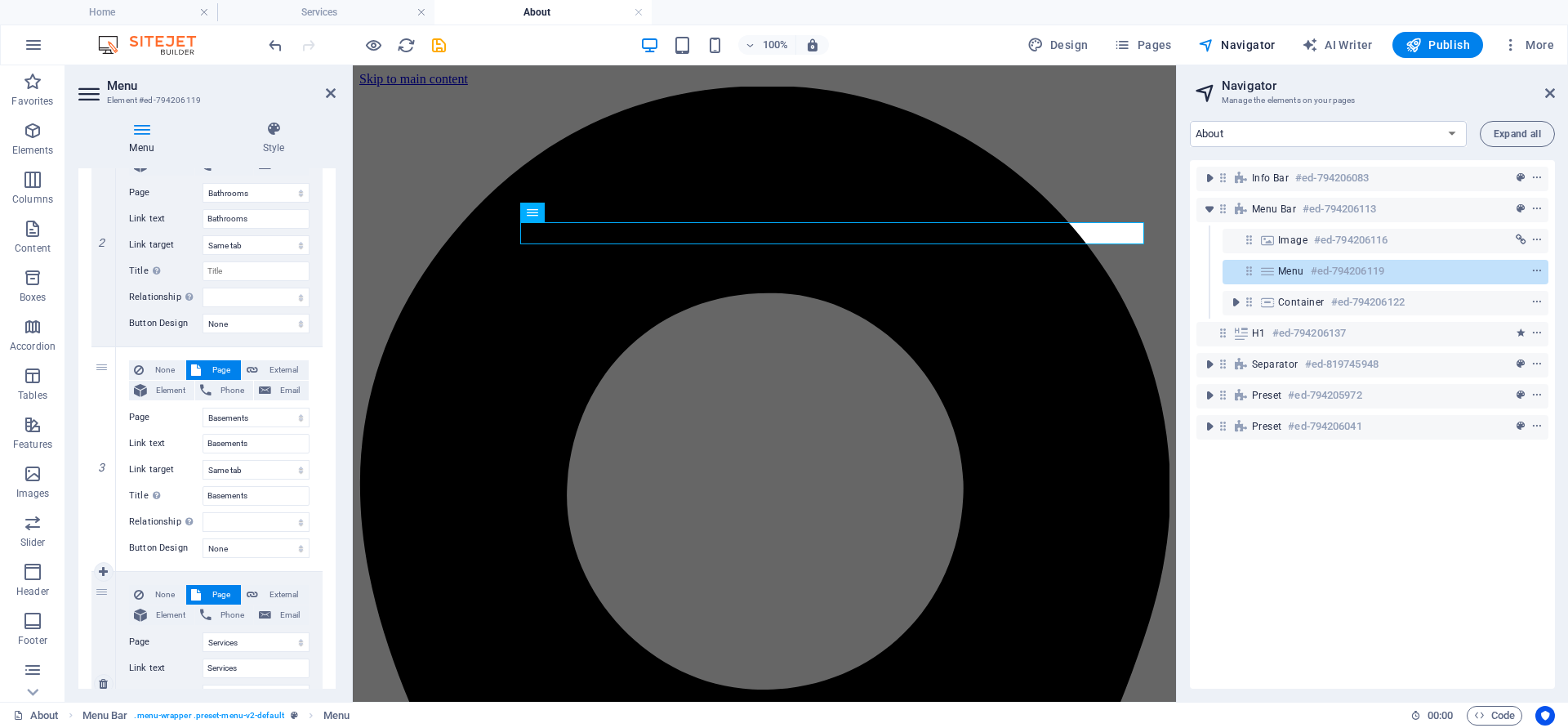
scroll to position [341, 0]
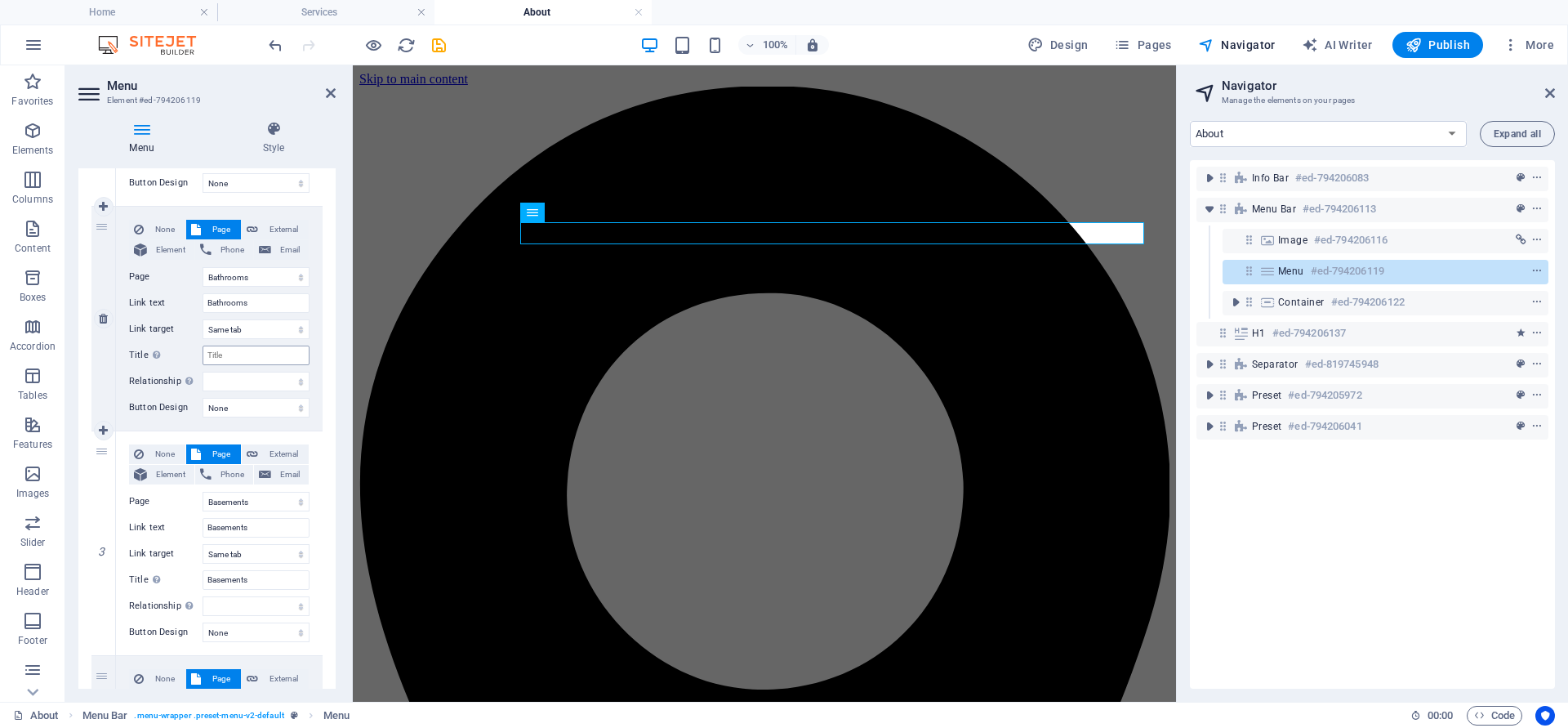
type input "Contact"
click at [237, 360] on input "Title Additional link description, should not be the same as the link text. The…" at bounding box center [255, 355] width 107 height 19
type input "Bathrooms"
select select
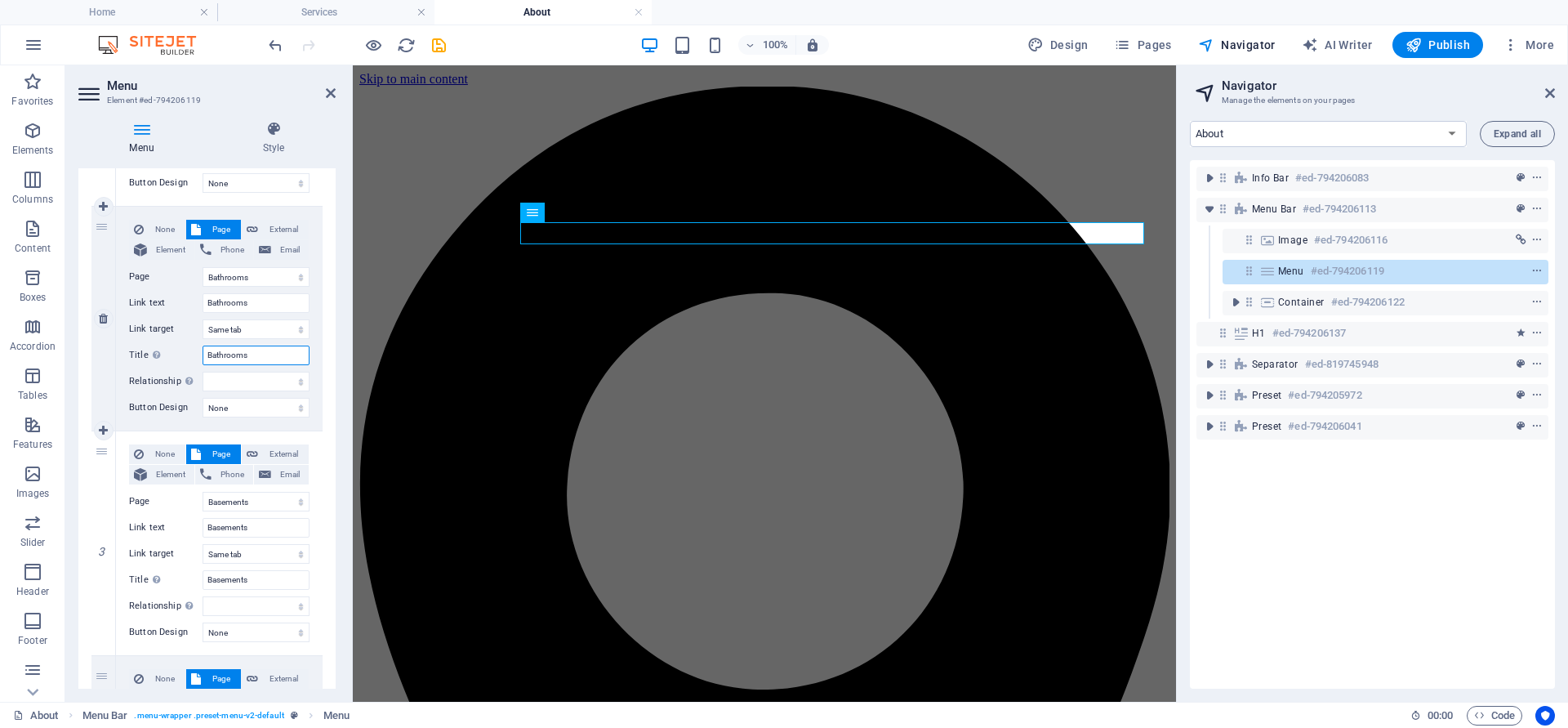
select select
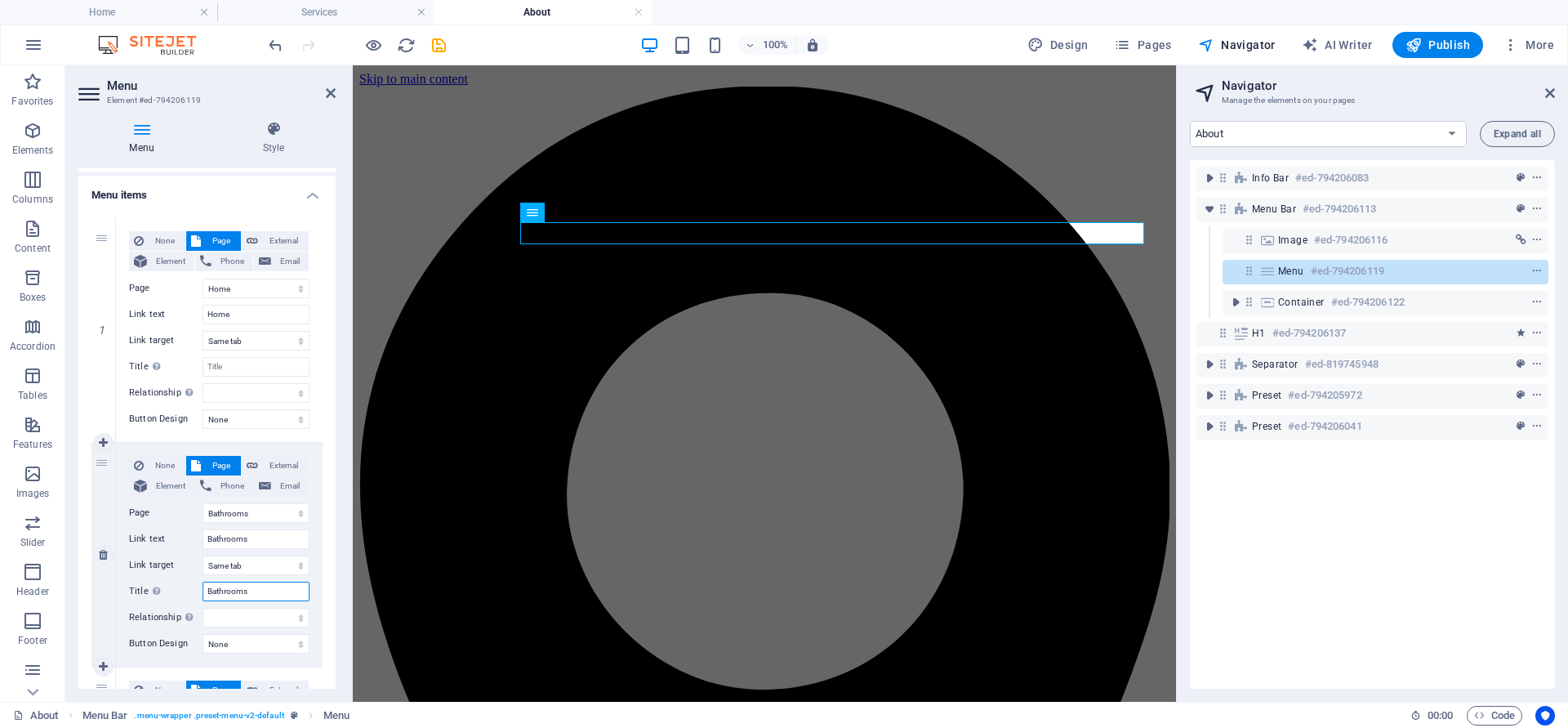
scroll to position [47, 0]
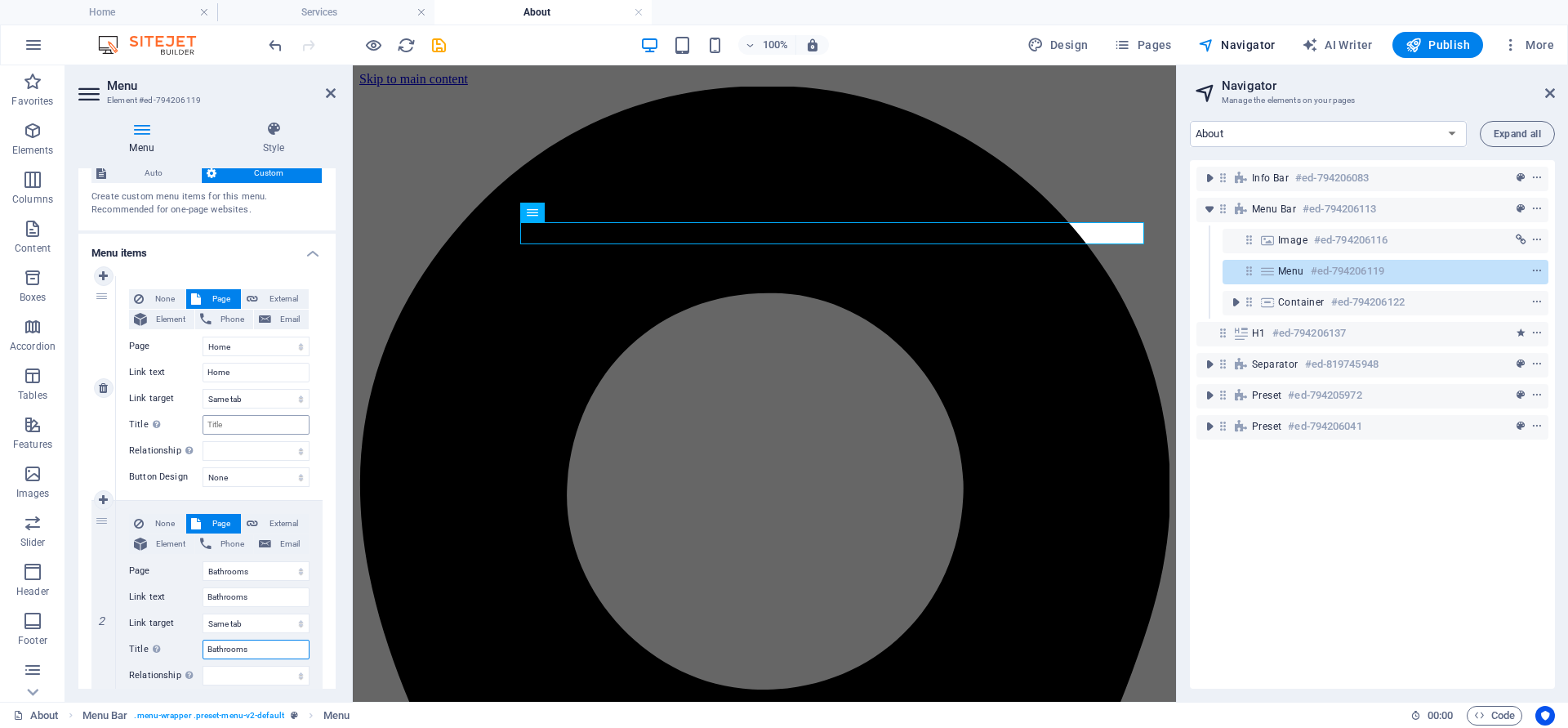
type input "Bathrooms"
click at [247, 429] on input "Title Additional link description, should not be the same as the link text. The…" at bounding box center [255, 425] width 107 height 19
select select
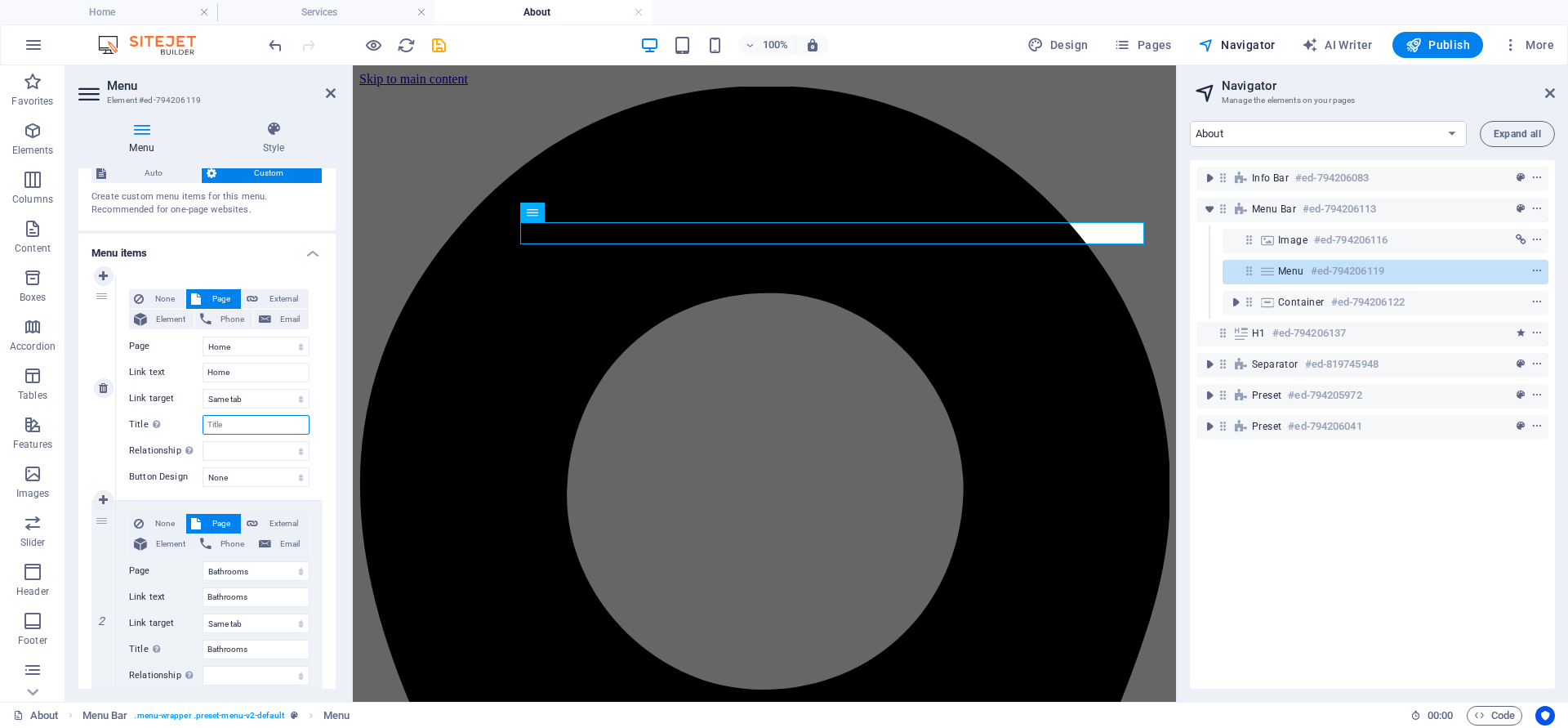
select select
type input "H"
select select
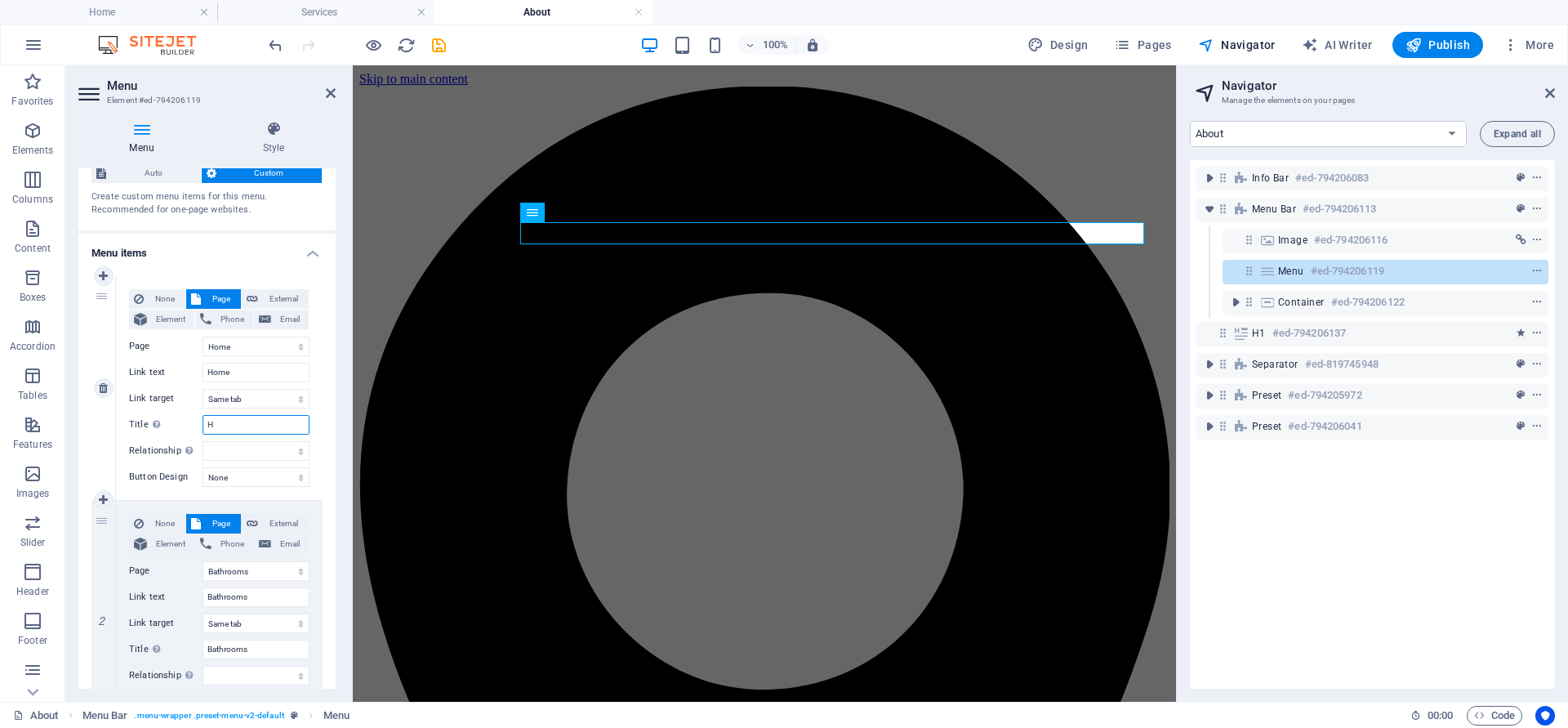
select select
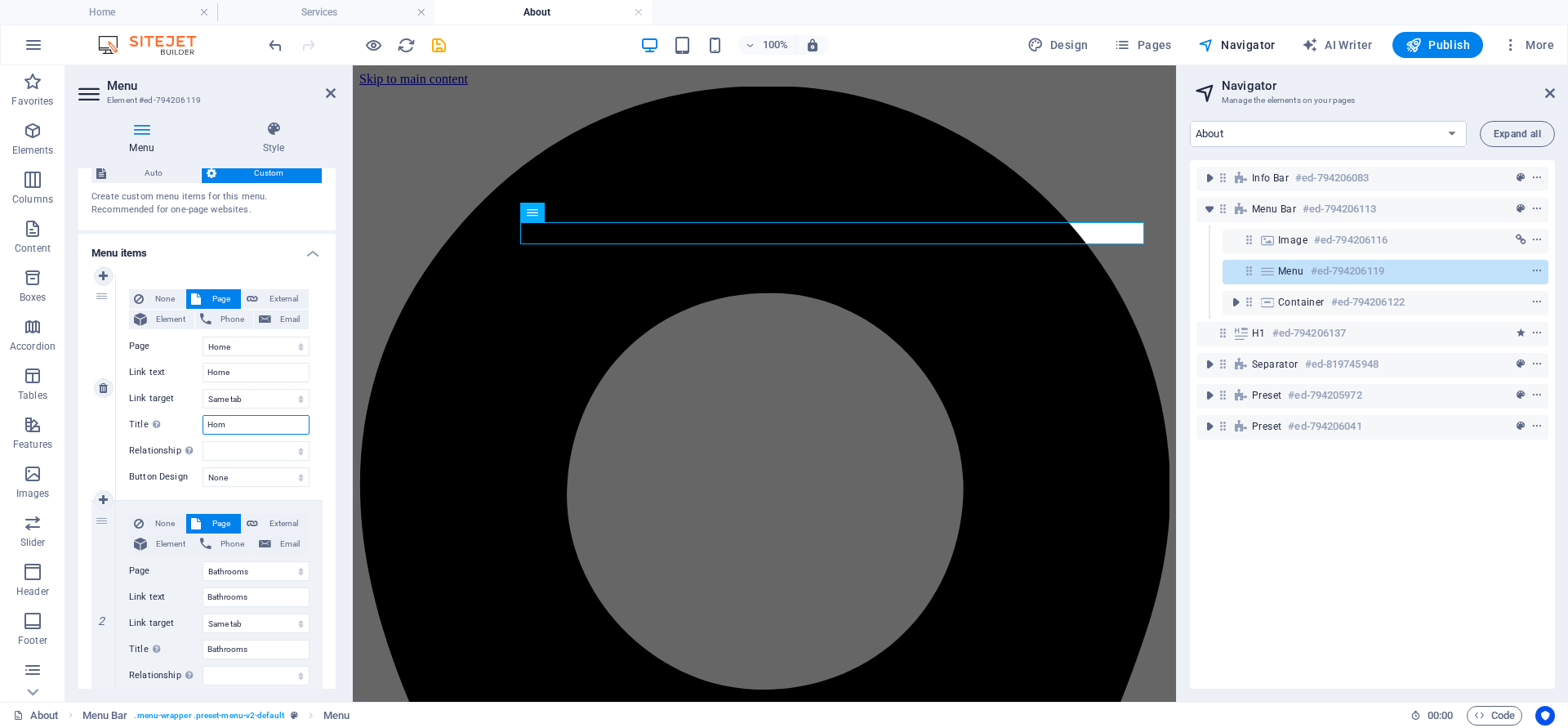
type input "Home"
select select
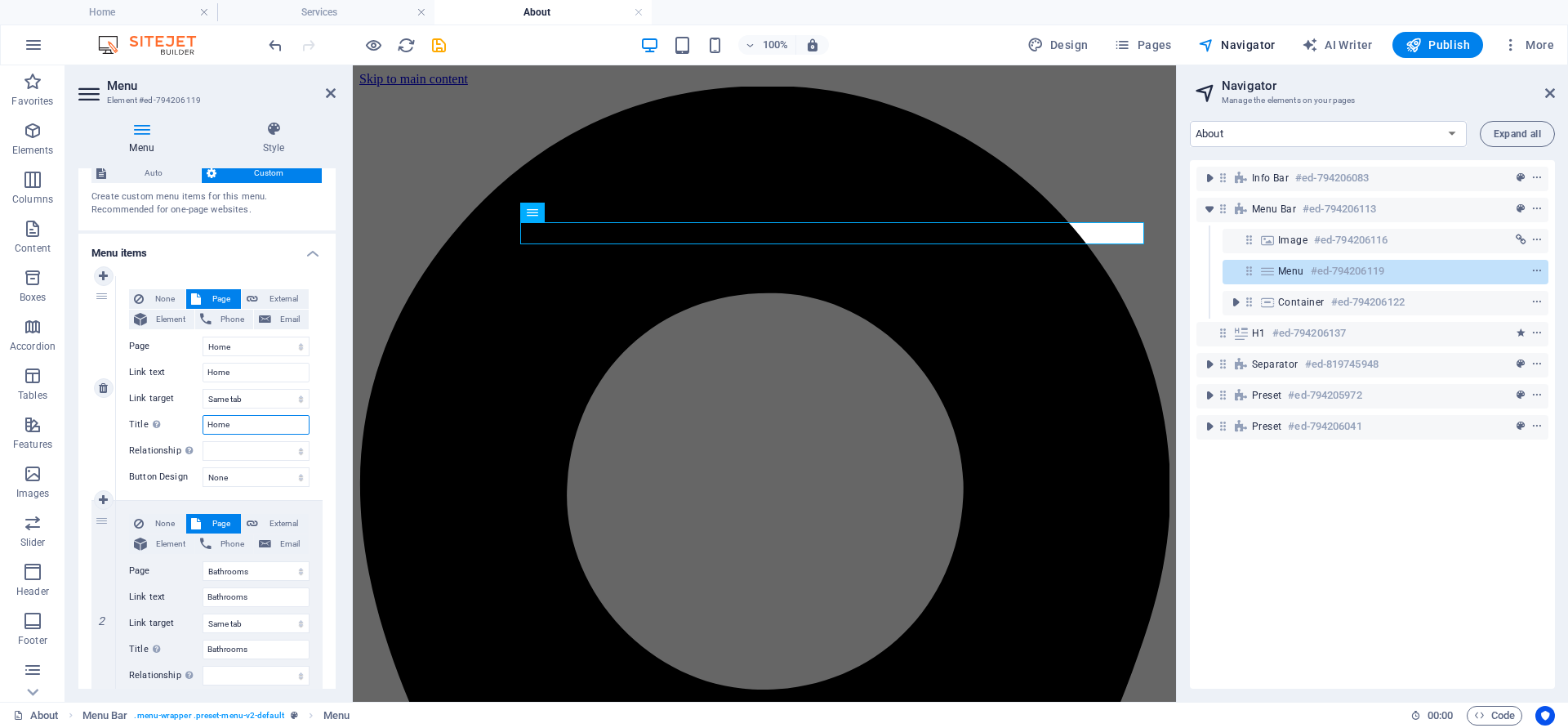
select select
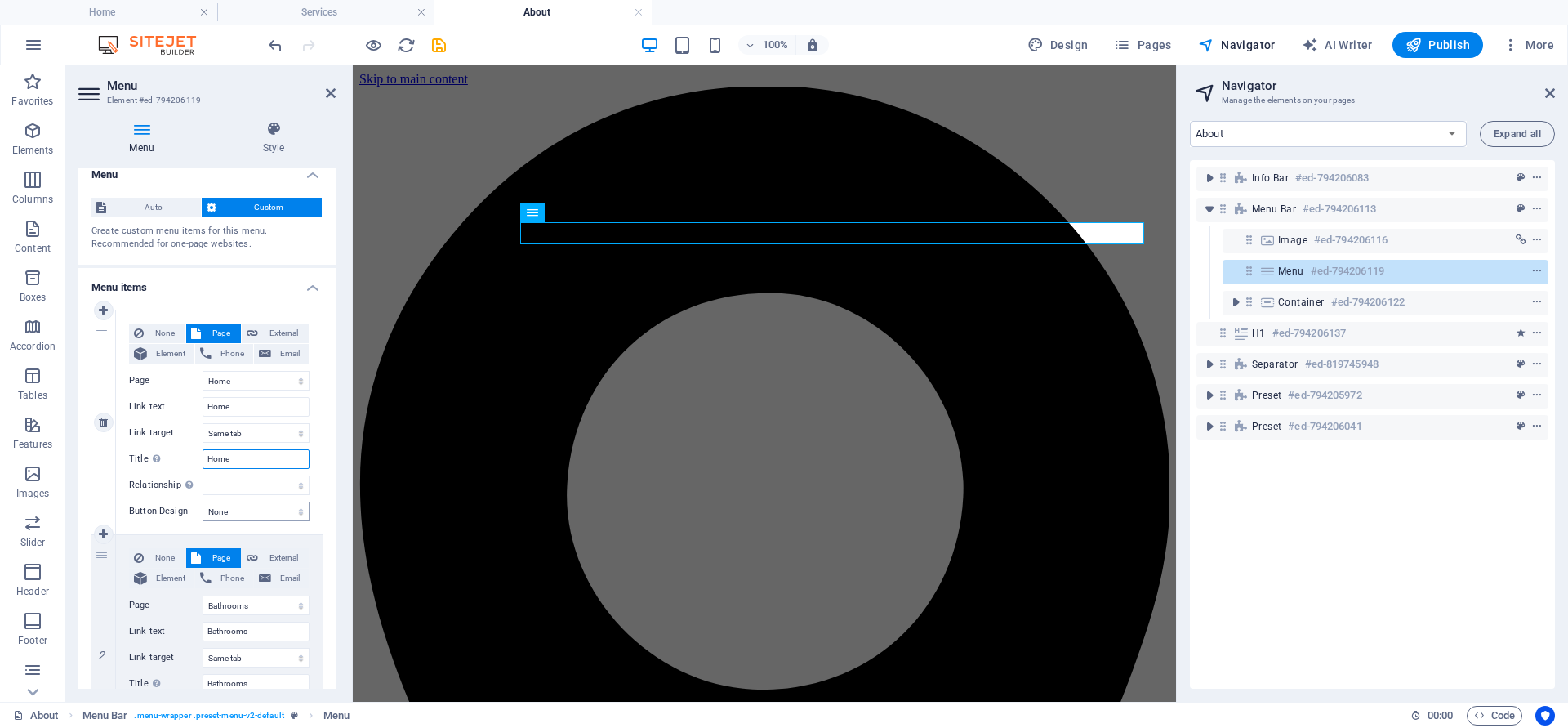
scroll to position [0, 0]
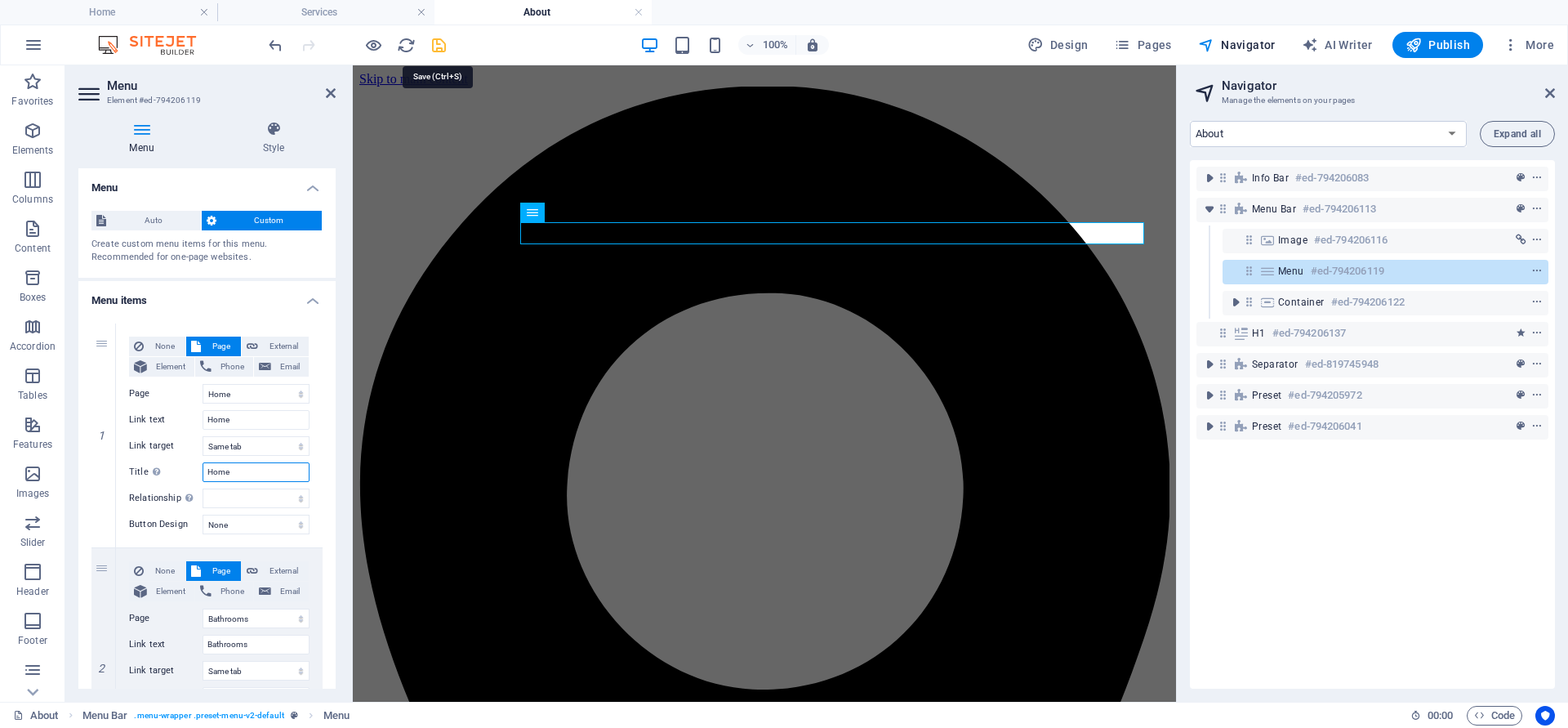
type input "Home"
click at [438, 43] on icon "save" at bounding box center [439, 45] width 19 height 19
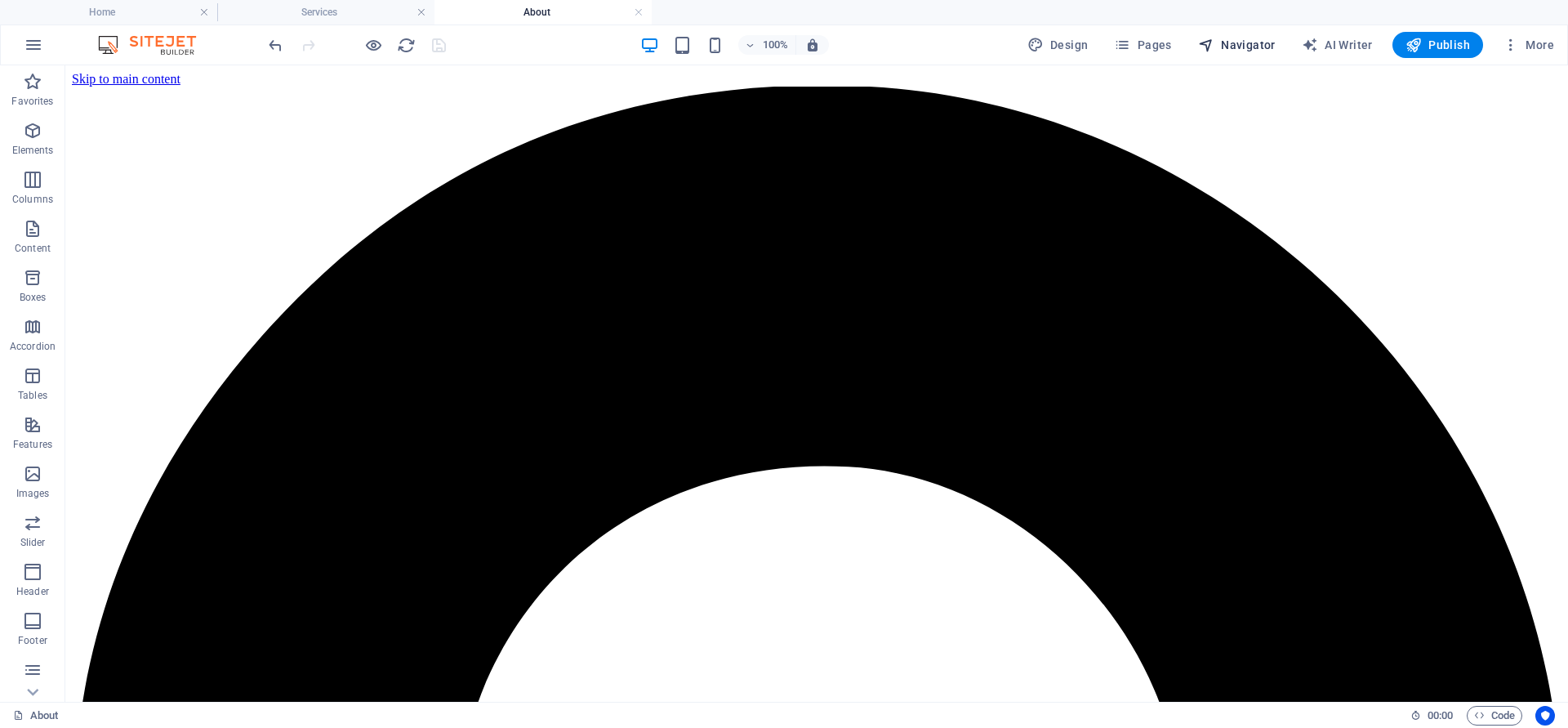
click at [1249, 47] on span "Navigator" at bounding box center [1237, 44] width 78 height 16
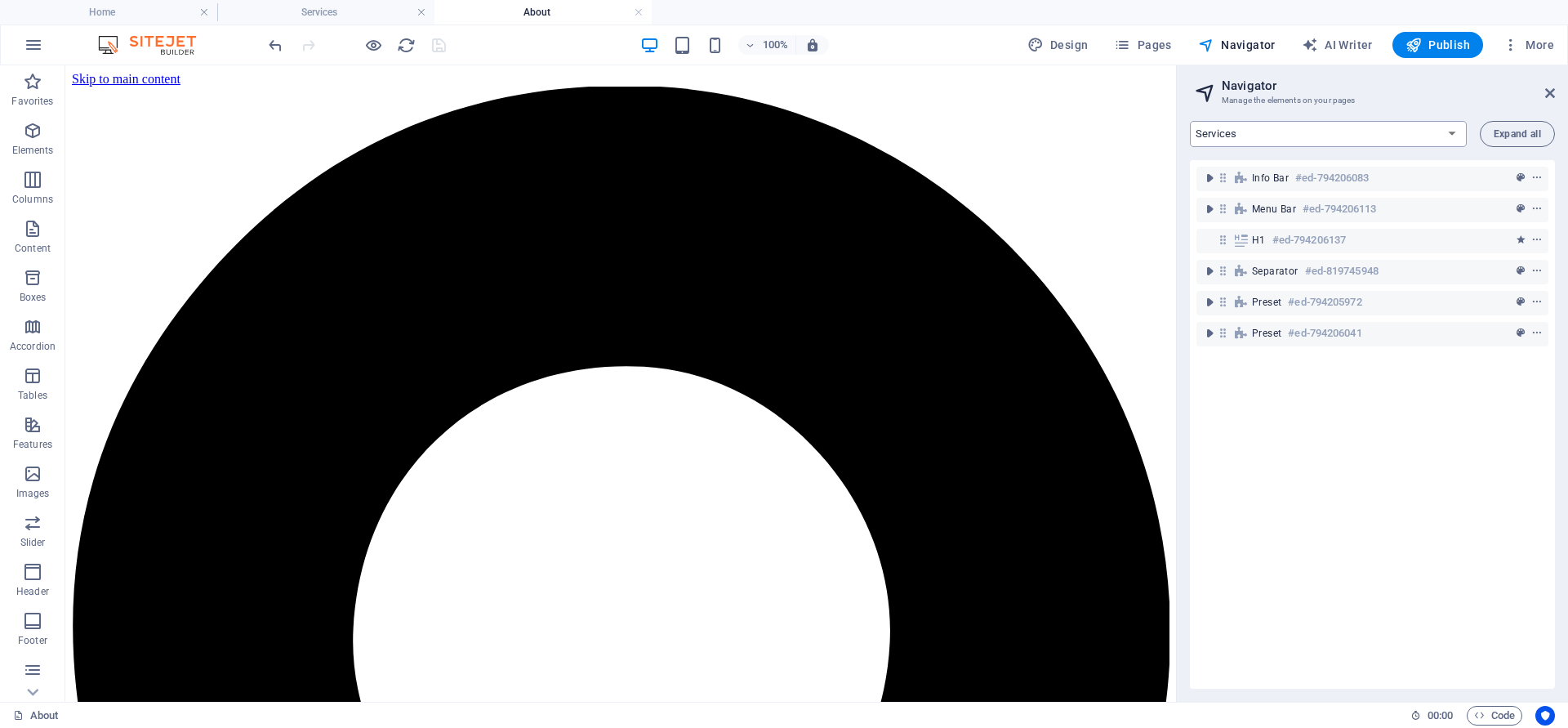
click at [1190, 121] on select "About Services Specials Bathrooms Home Basements Contact Maintenance" at bounding box center [1328, 134] width 276 height 26
select select "15365814-en"
click at [1190, 121] on select "About Services Specials Bathrooms Home Basements Contact Maintenance" at bounding box center [1328, 134] width 276 height 26
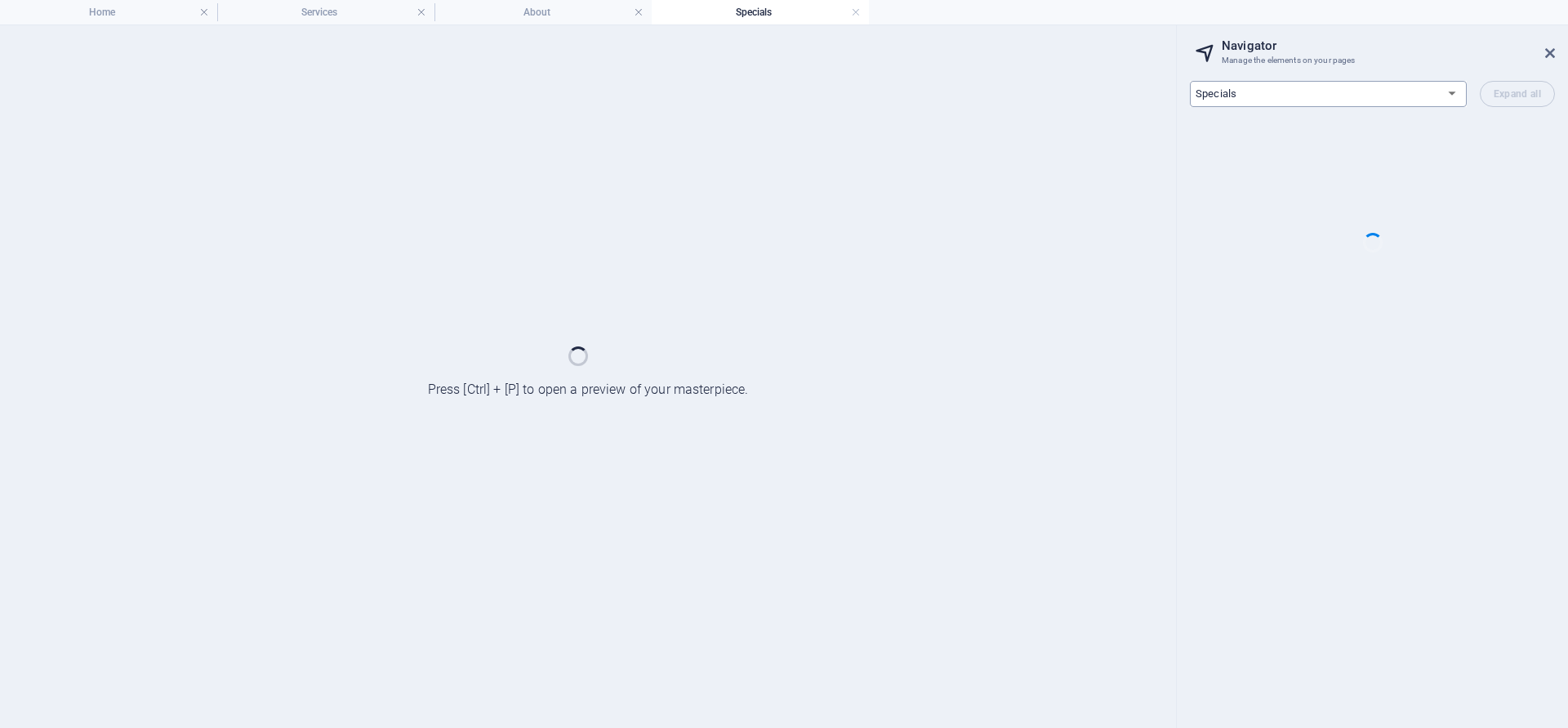
click at [1272, 191] on div at bounding box center [1372, 243] width 365 height 245
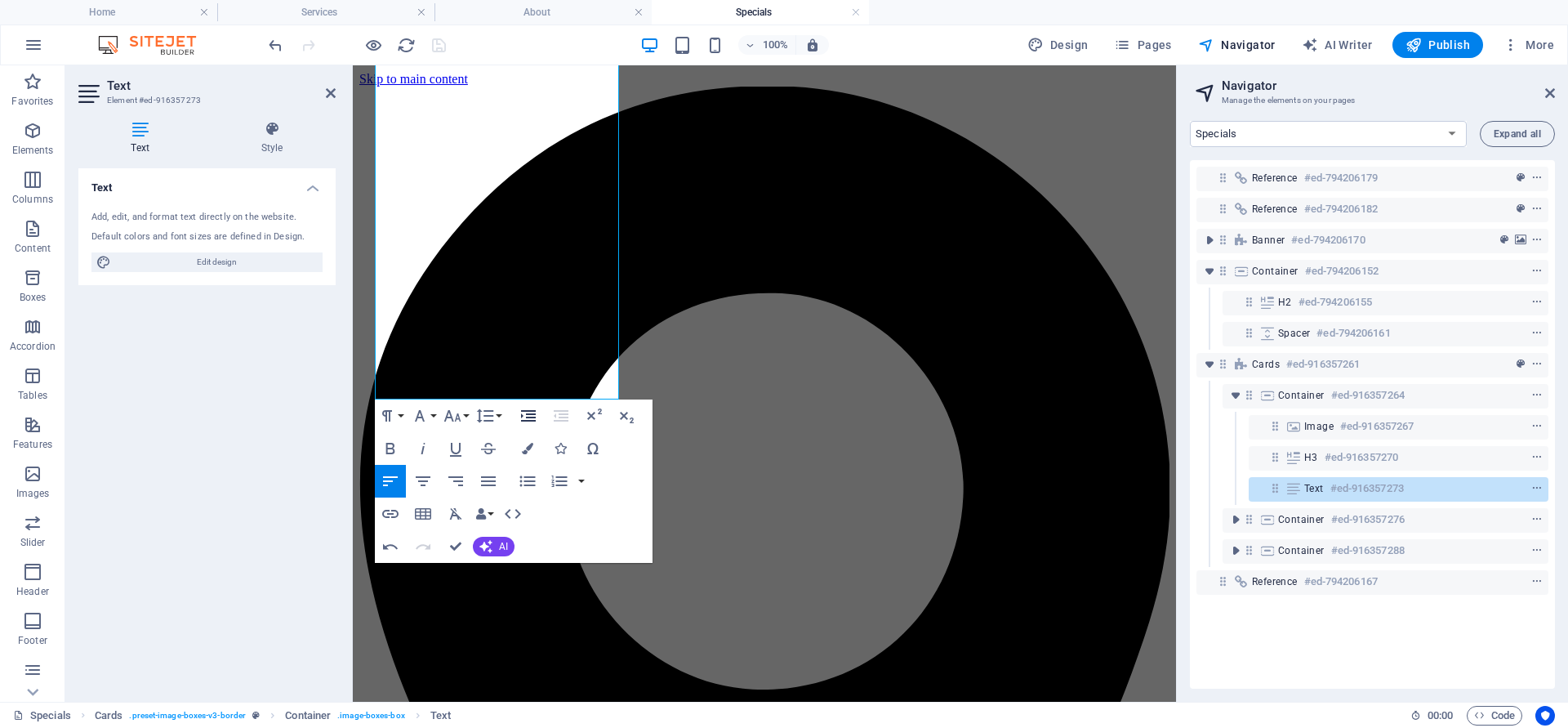
scroll to position [1727, 0]
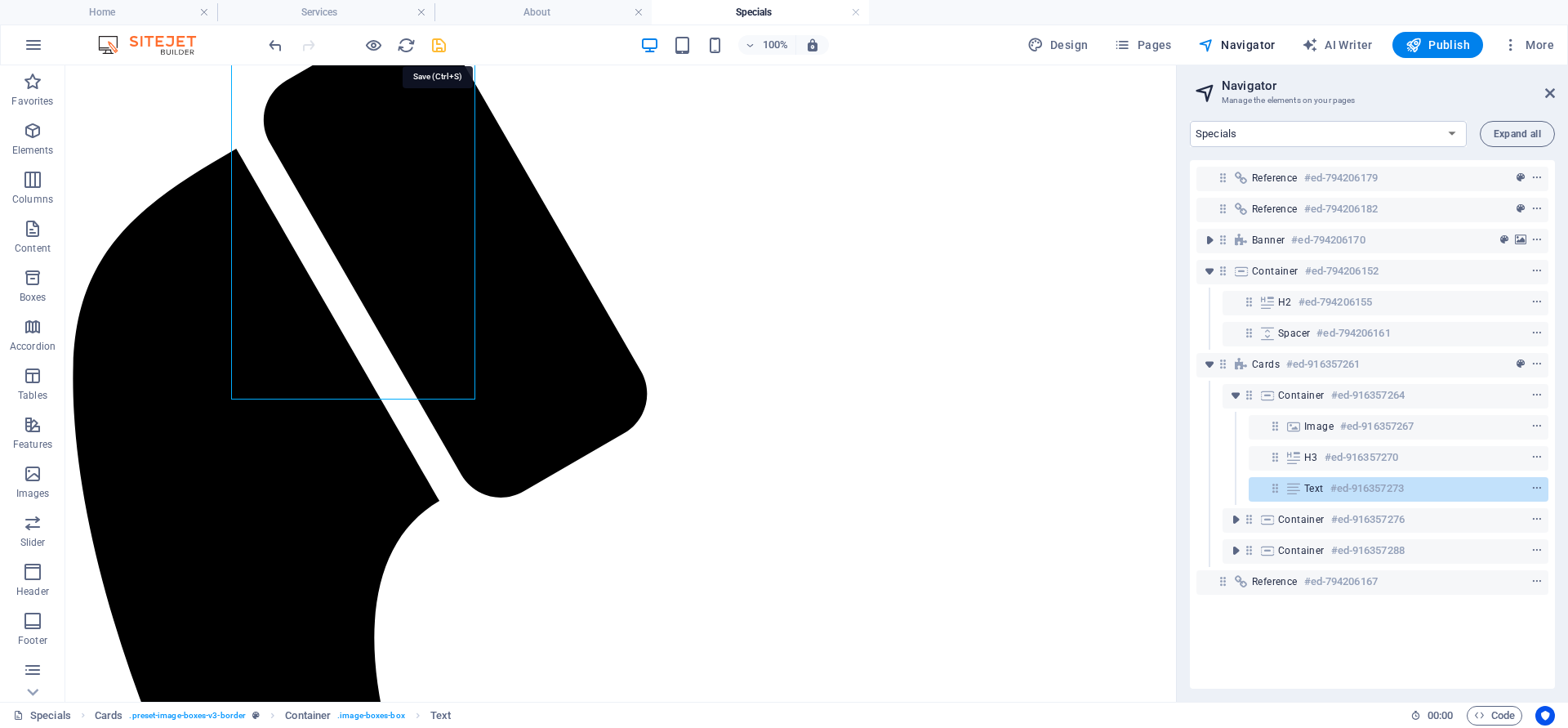
click at [438, 45] on icon "save" at bounding box center [439, 45] width 19 height 19
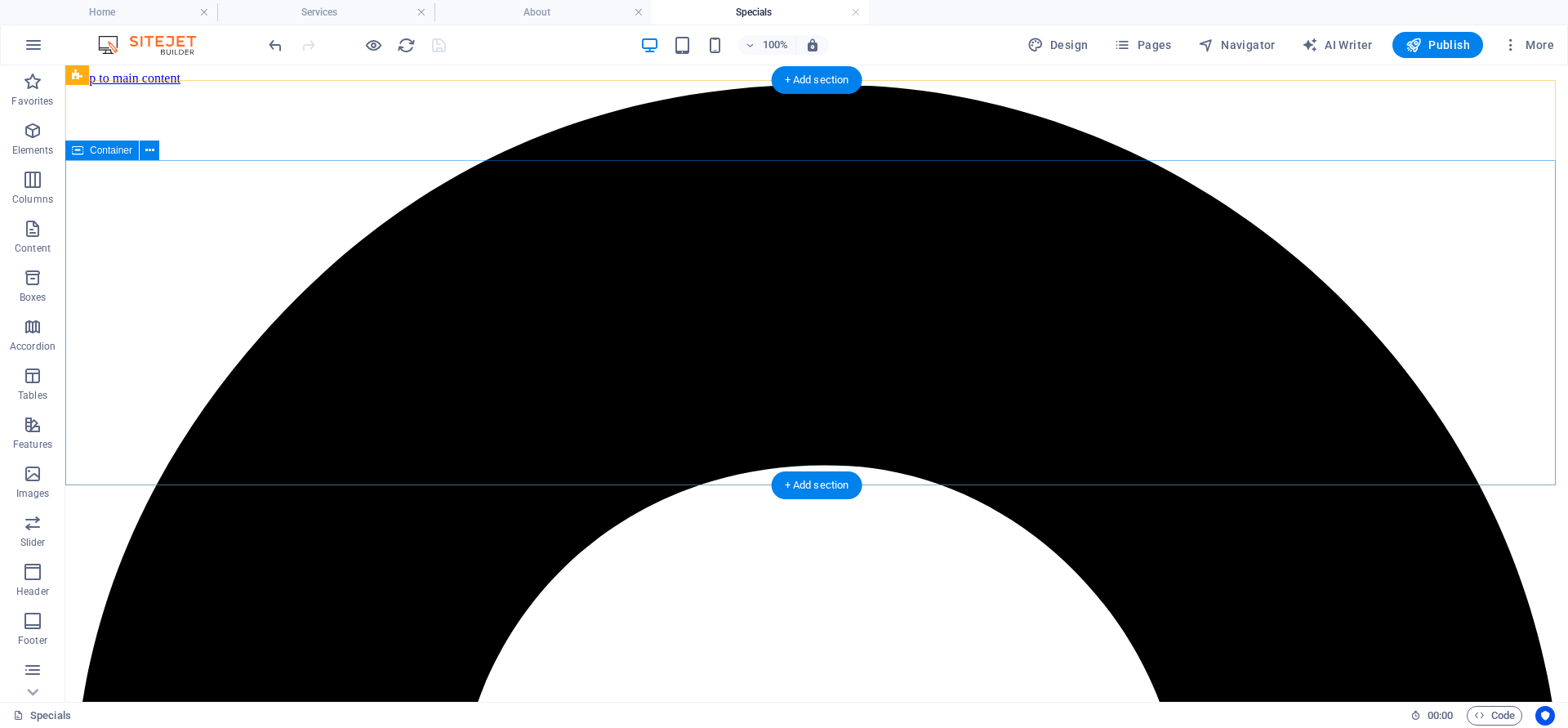
scroll to position [0, 0]
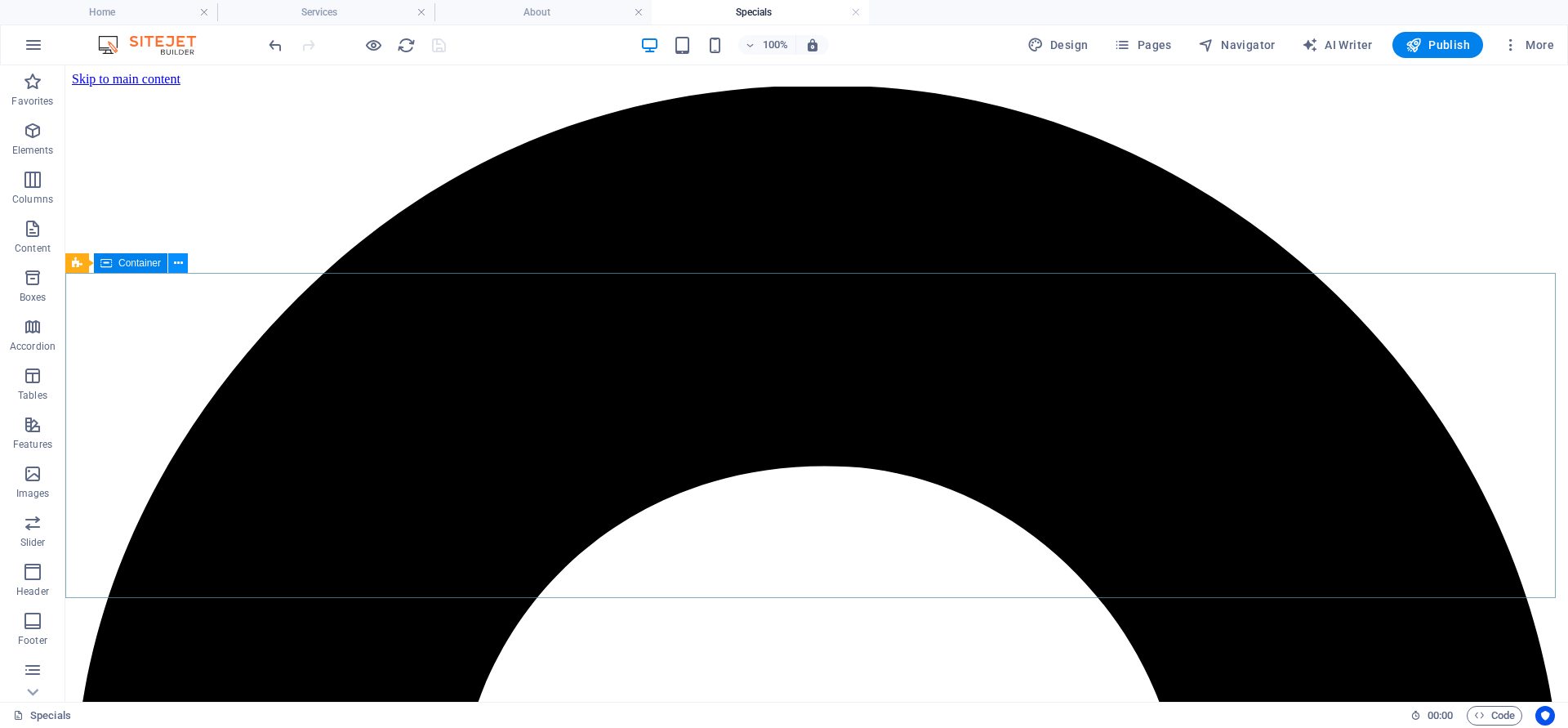
click at [180, 270] on icon at bounding box center [178, 264] width 9 height 17
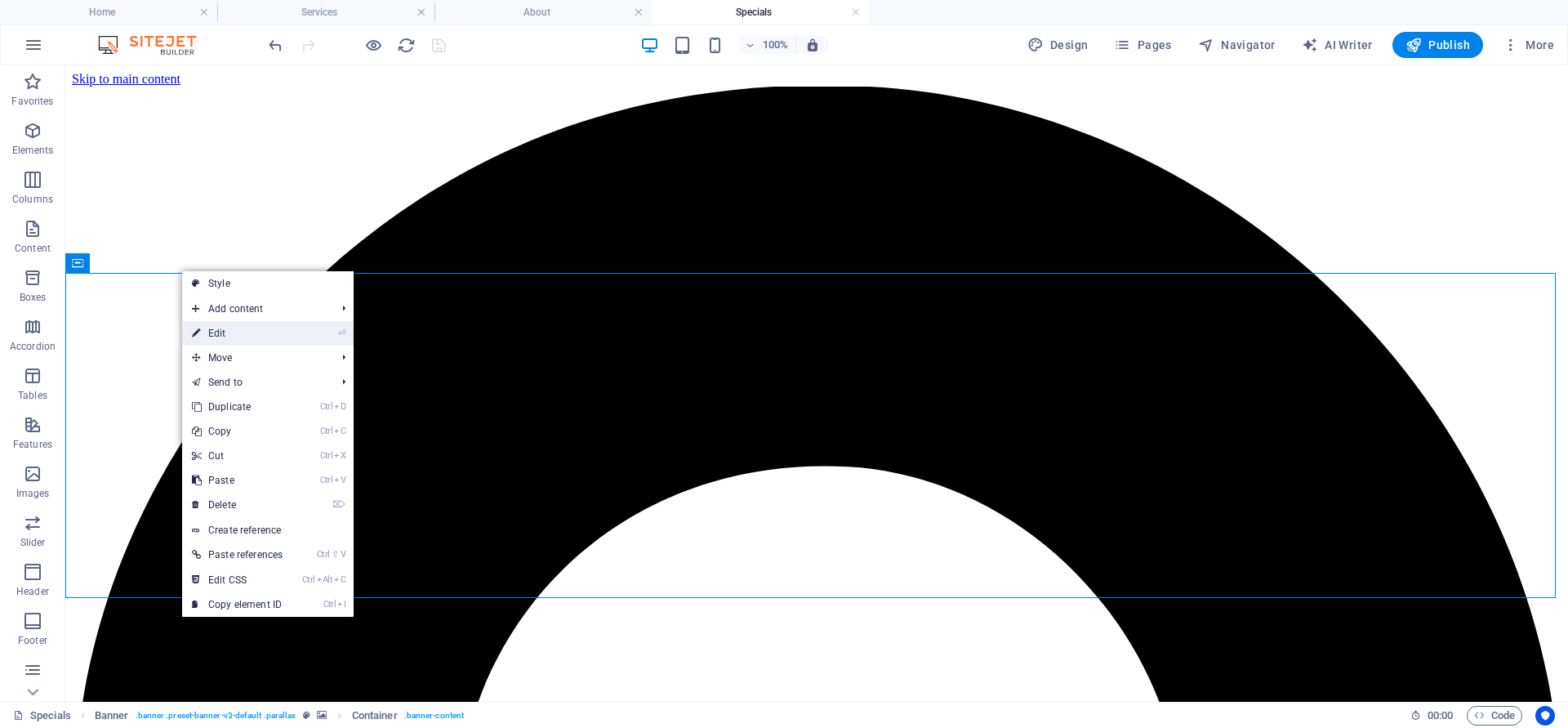
click at [213, 337] on link "⏎ Edit" at bounding box center [237, 332] width 110 height 24
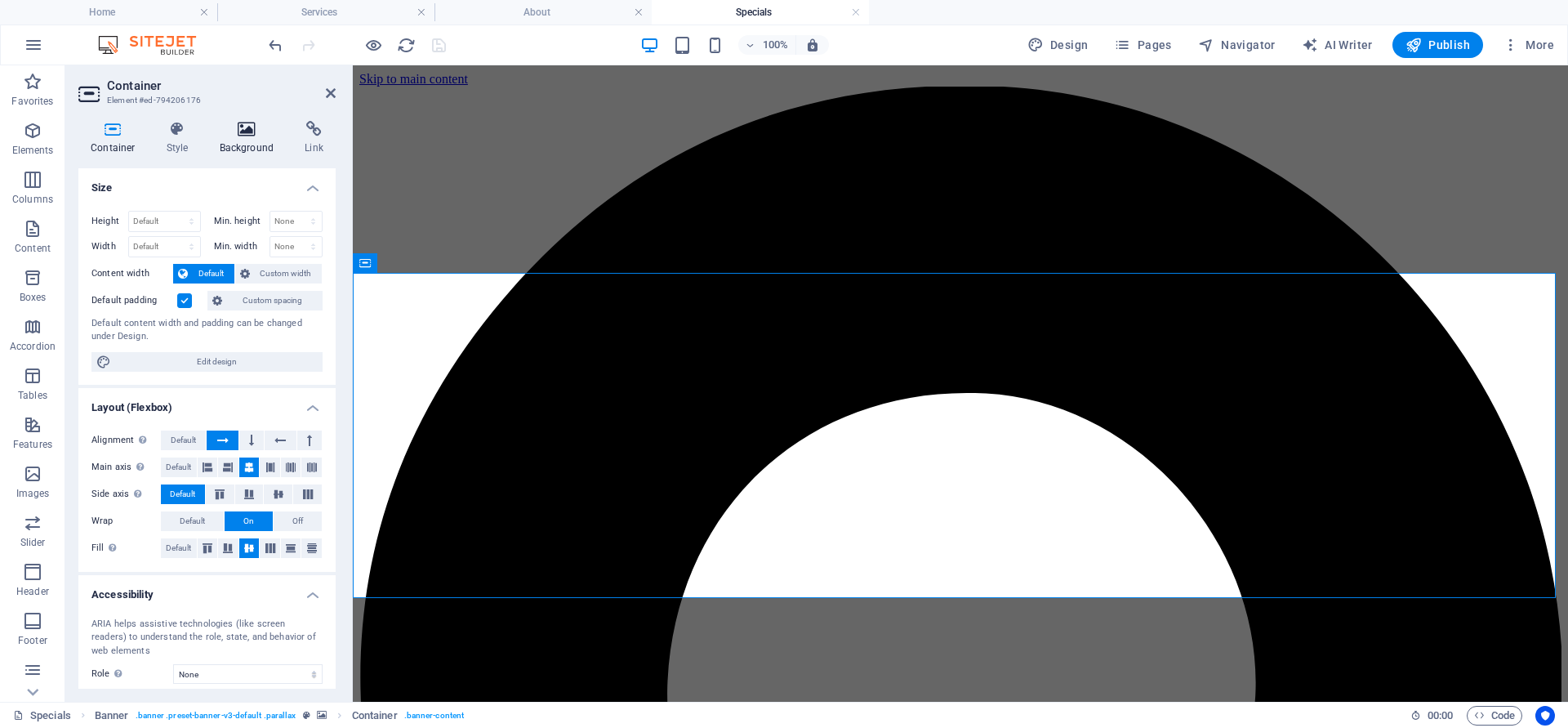
click at [242, 147] on h4 "Background" at bounding box center [249, 139] width 86 height 35
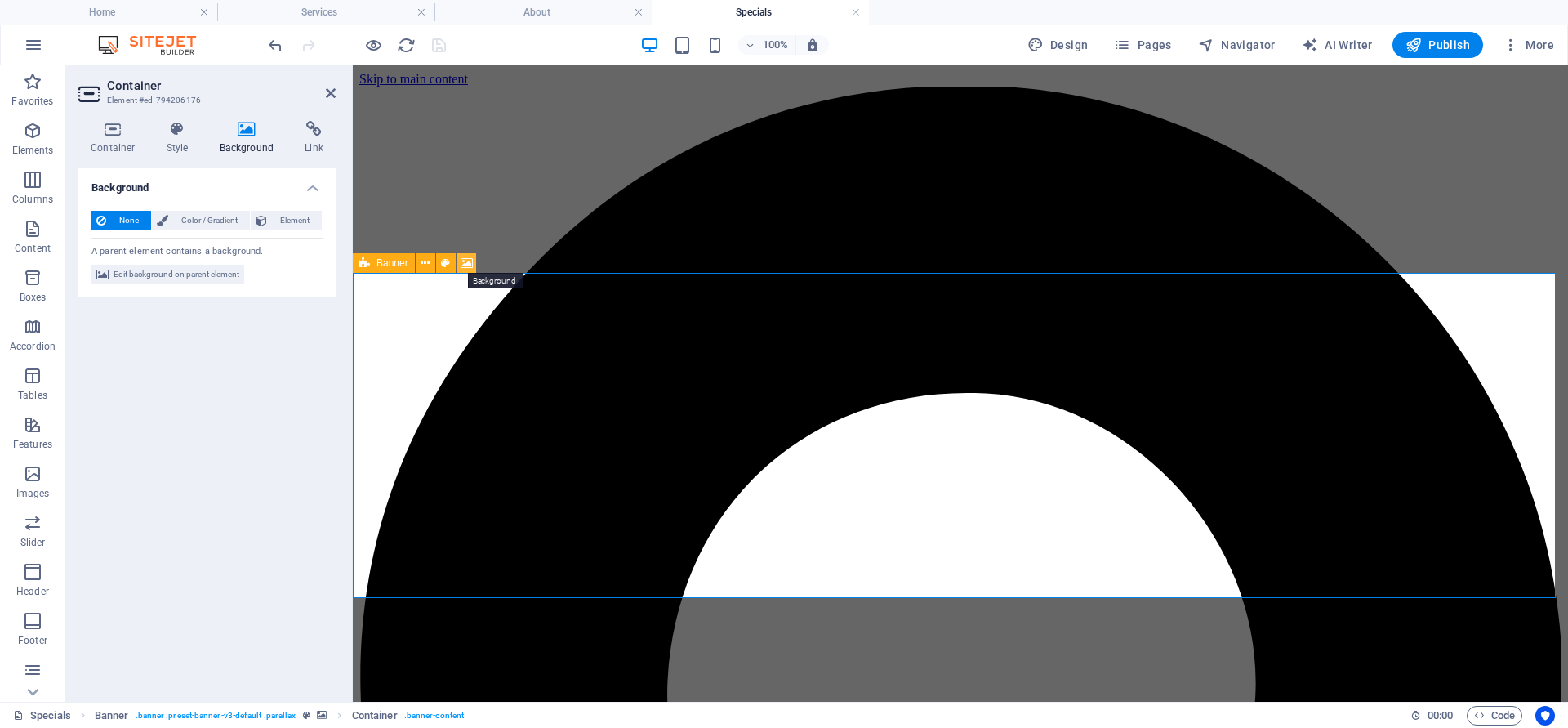
click at [470, 257] on icon at bounding box center [466, 264] width 13 height 17
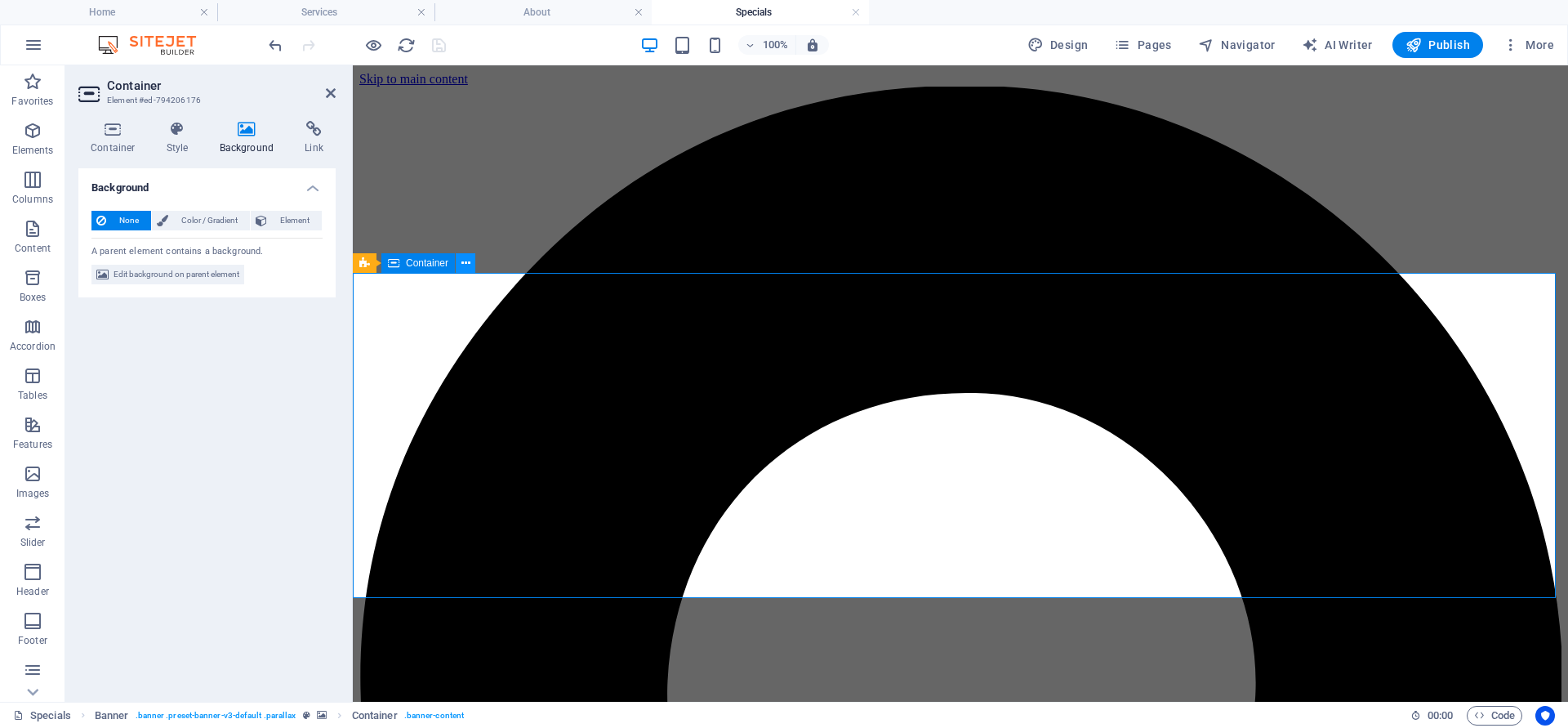
click at [464, 264] on icon at bounding box center [465, 264] width 9 height 17
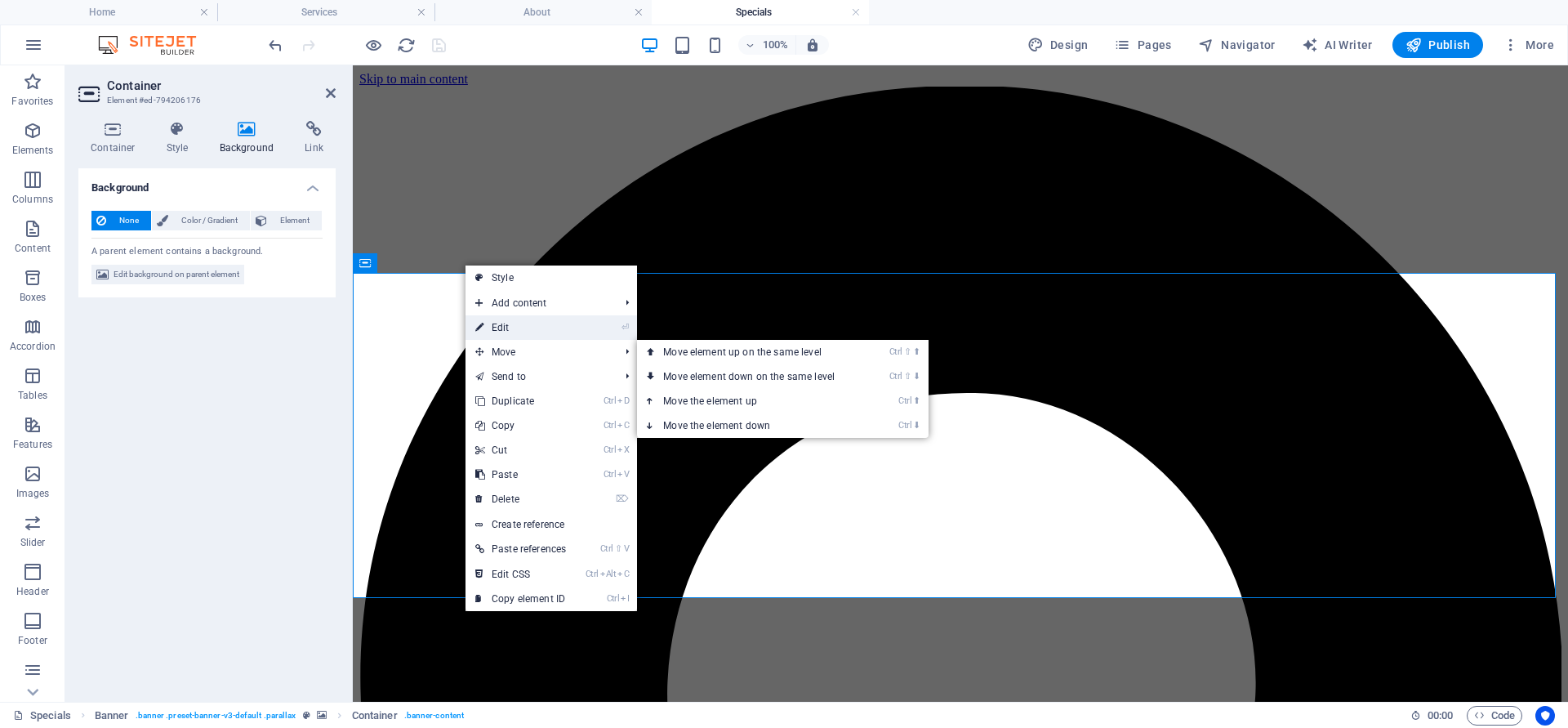
click at [498, 325] on link "⏎ Edit" at bounding box center [520, 326] width 110 height 24
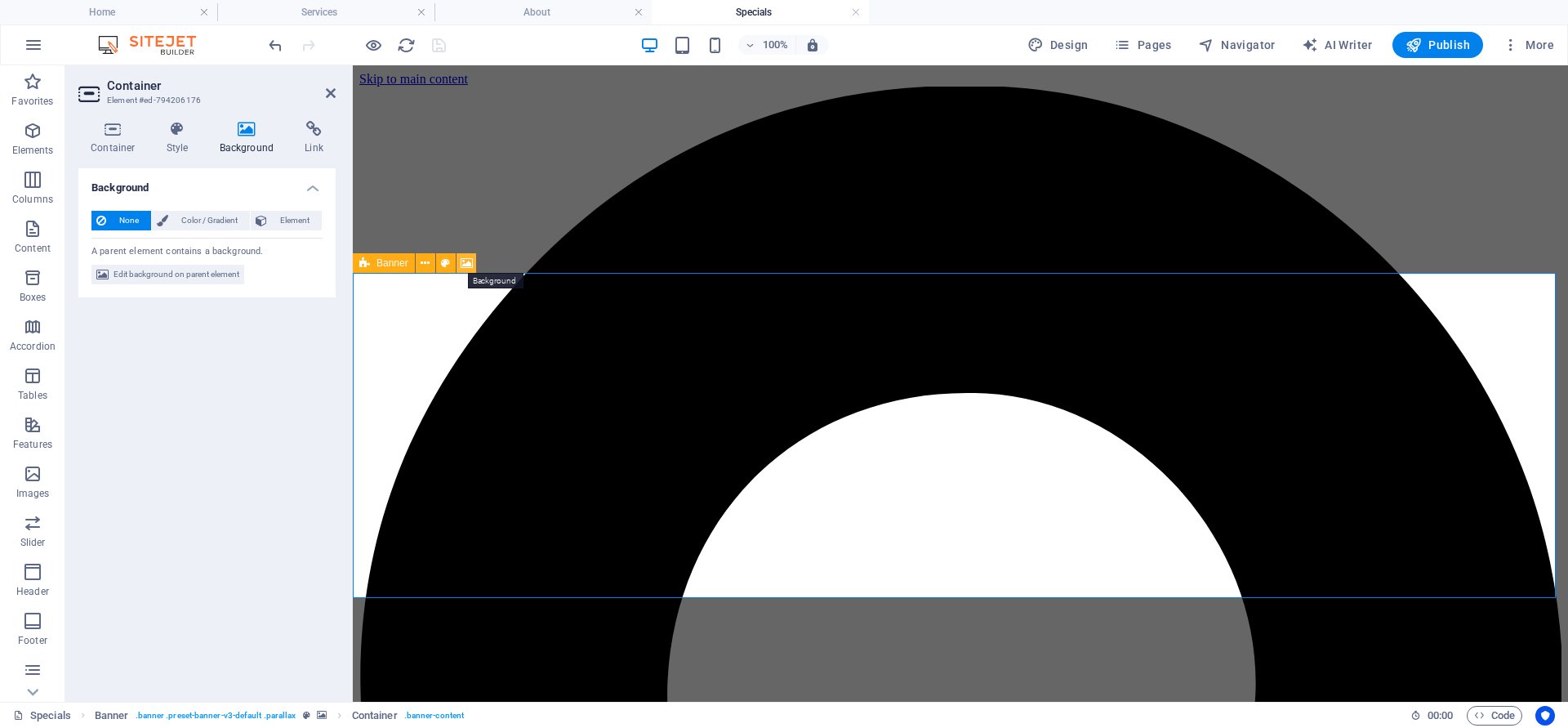
click at [472, 263] on icon at bounding box center [466, 264] width 13 height 17
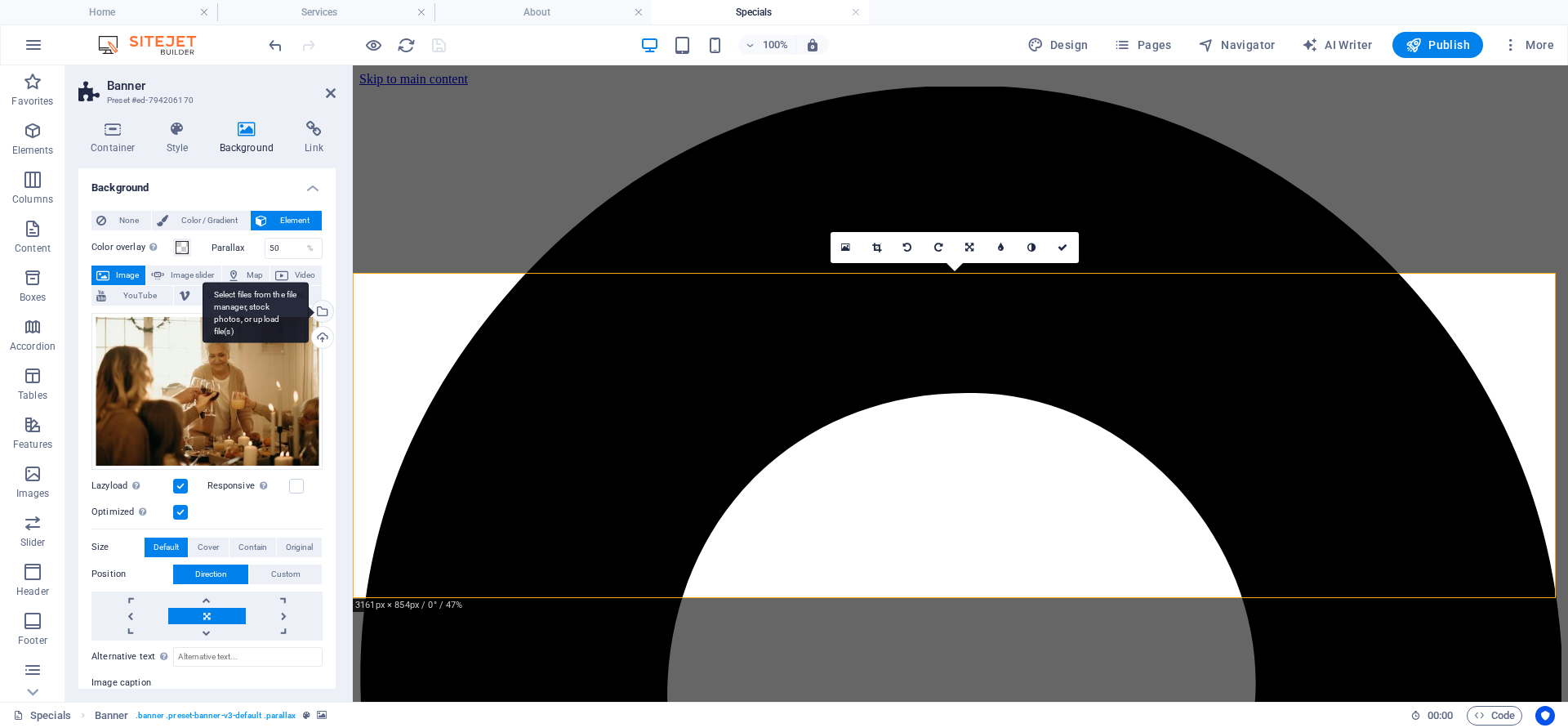
click at [323, 314] on div "Select files from the file manager, stock photos, or upload file(s)" at bounding box center [321, 312] width 24 height 24
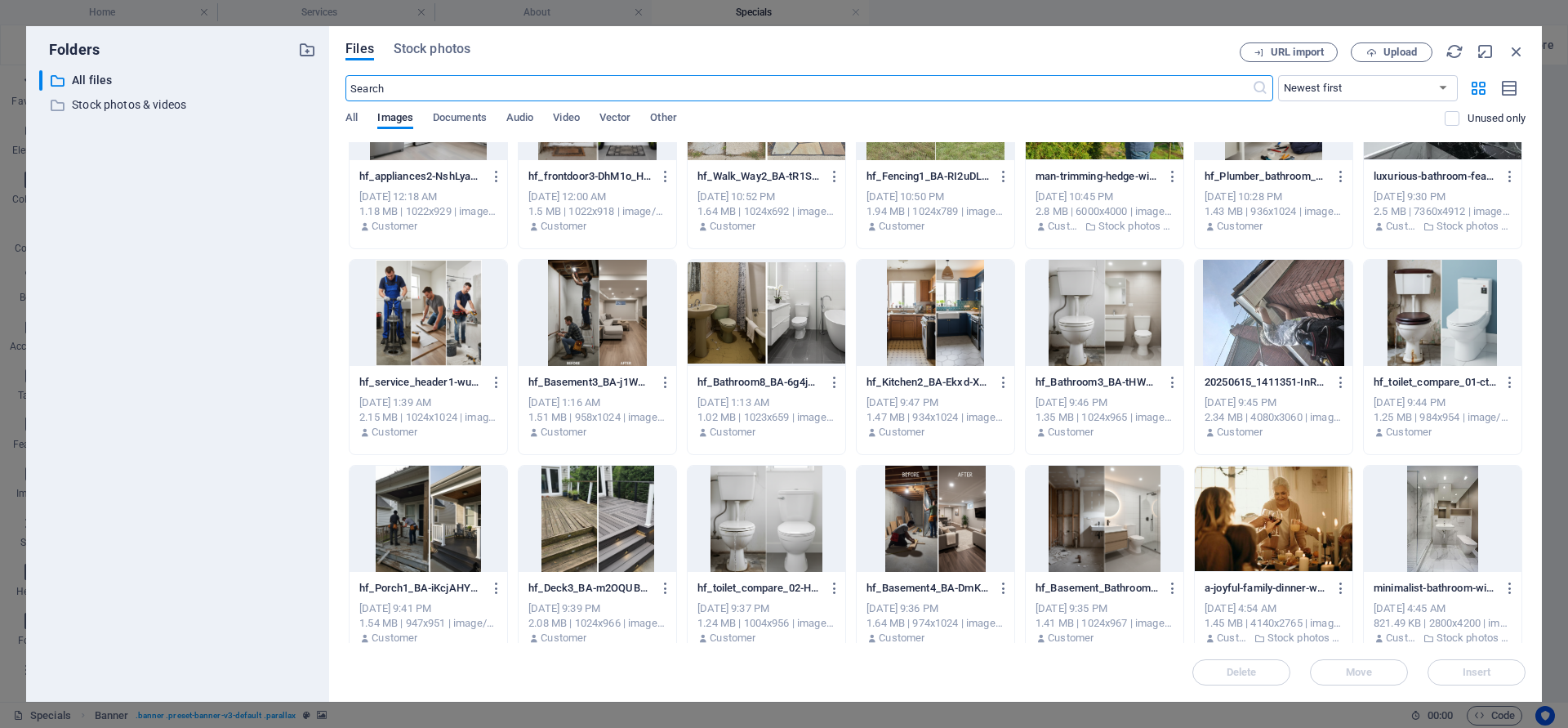
scroll to position [294, 0]
click at [437, 320] on div at bounding box center [429, 314] width 158 height 106
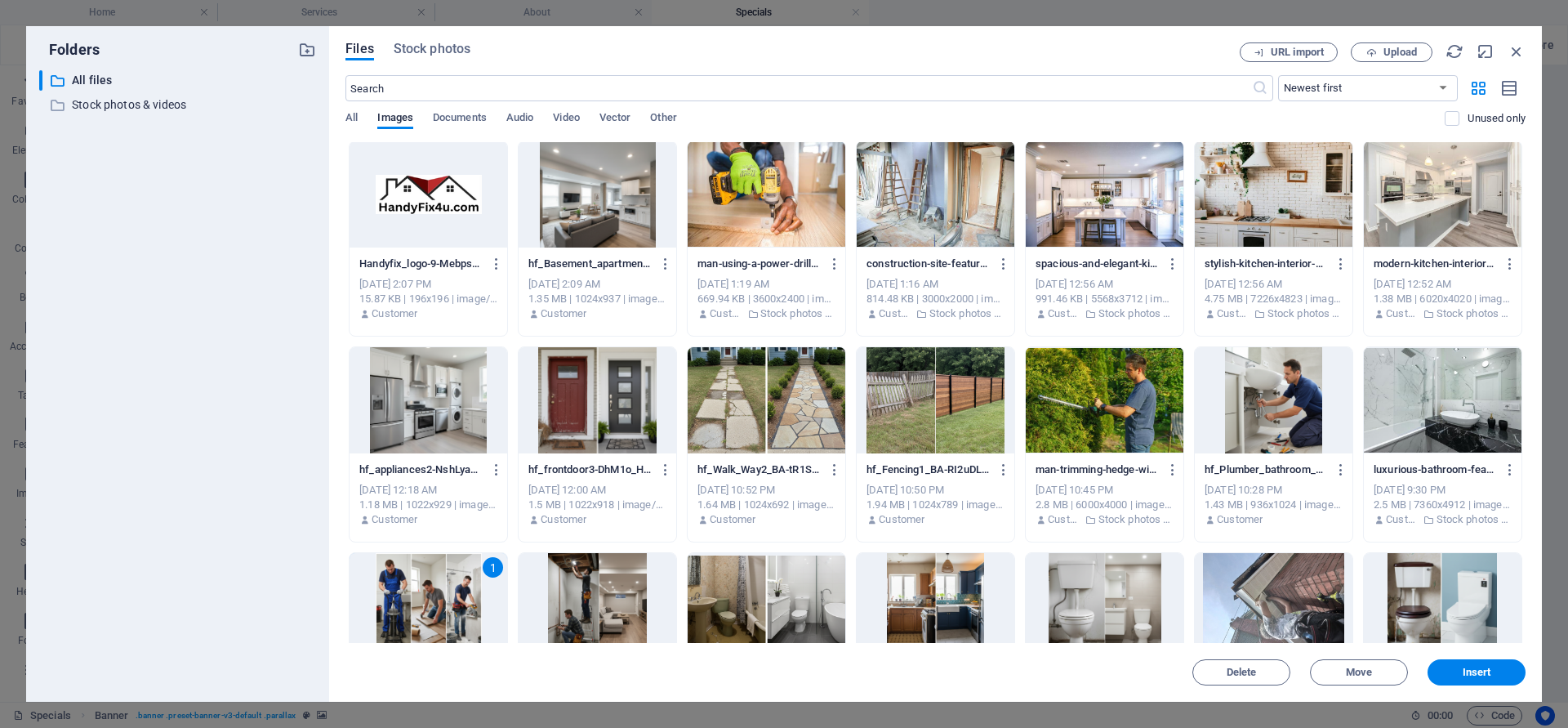
scroll to position [0, 0]
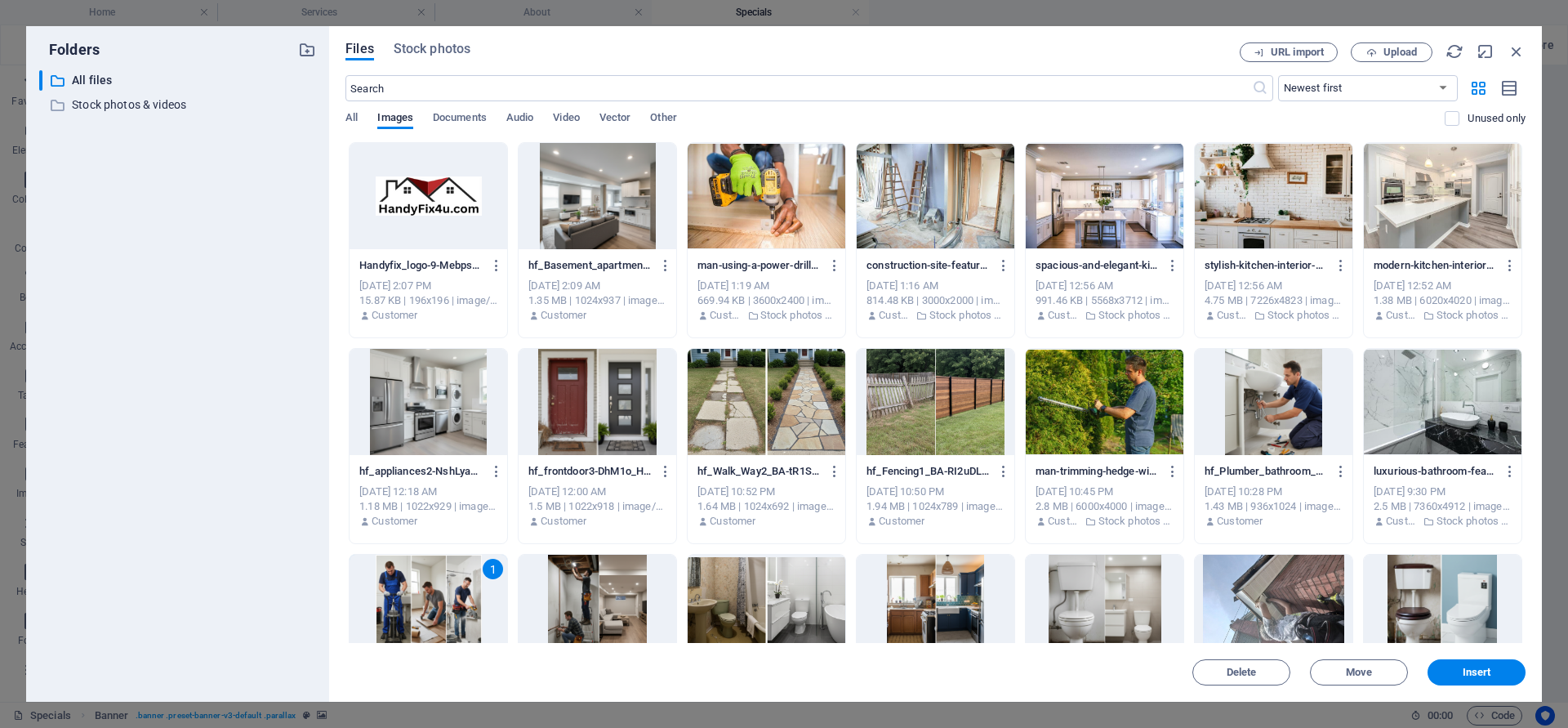
click at [1276, 218] on div at bounding box center [1274, 195] width 158 height 106
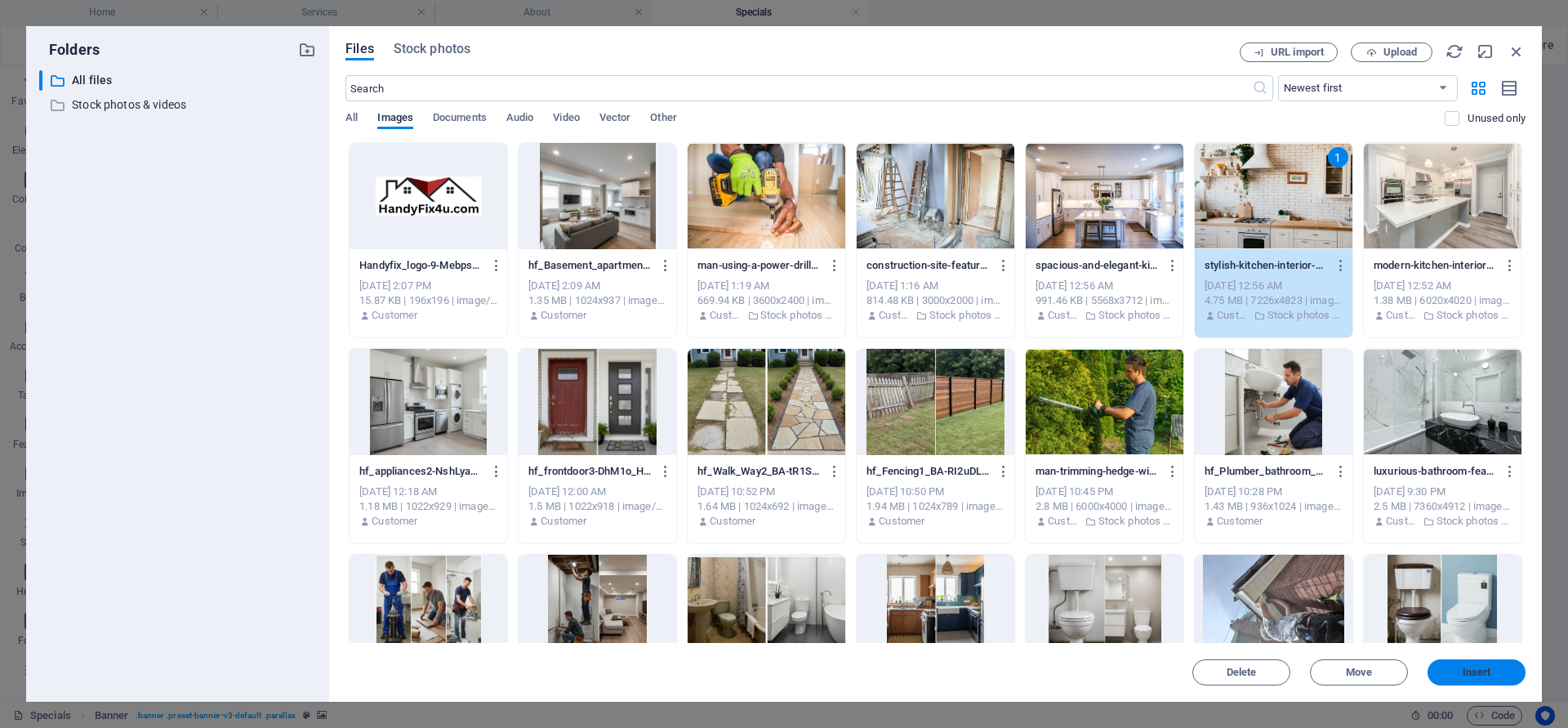
drag, startPoint x: 1503, startPoint y: 663, endPoint x: 1110, endPoint y: 569, distance: 404.1
click at [1503, 663] on button "Insert" at bounding box center [1477, 671] width 98 height 26
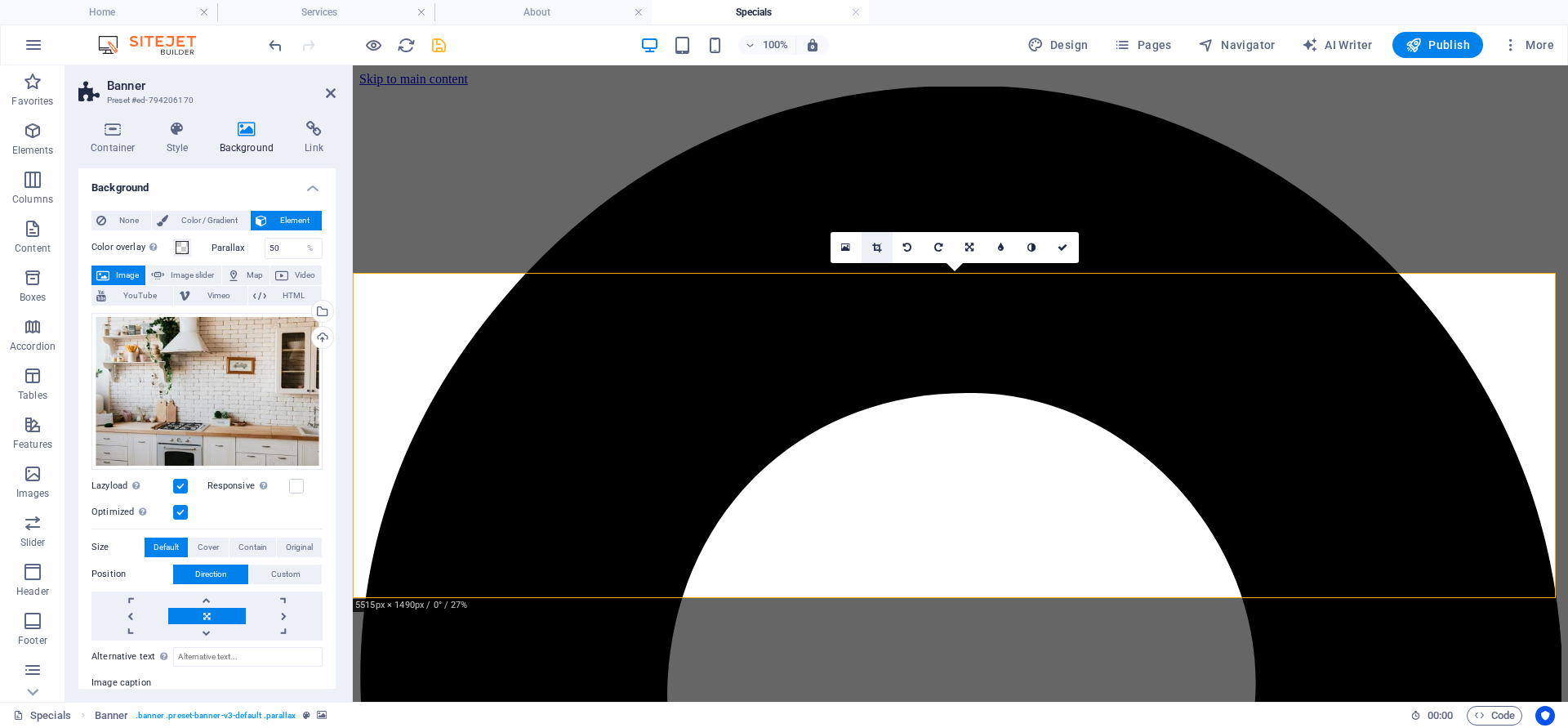
click at [877, 247] on icon at bounding box center [876, 247] width 9 height 10
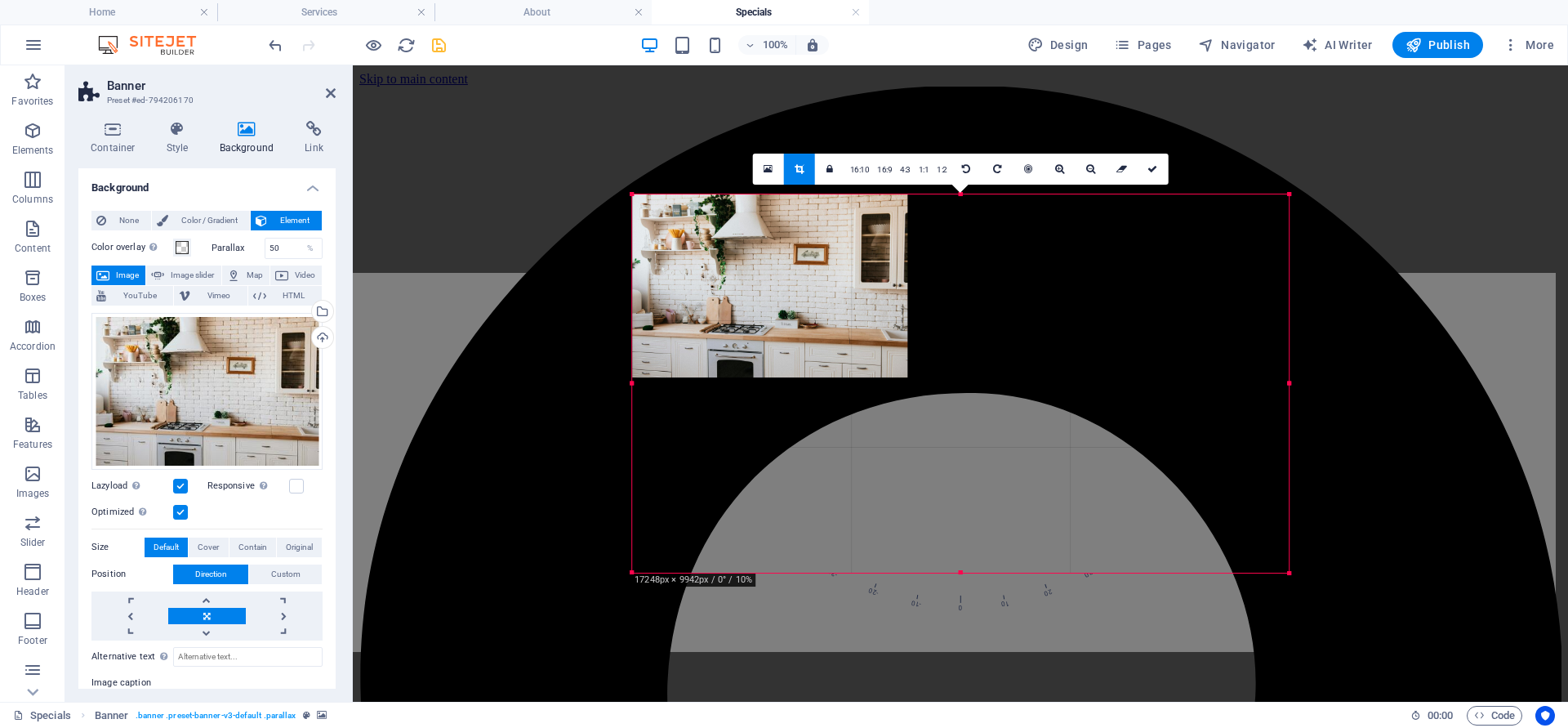
drag, startPoint x: 739, startPoint y: 386, endPoint x: 525, endPoint y: 465, distance: 228.1
click at [527, 465] on div "Drag here to replace the existing content. Press “Ctrl” if you want to create a…" at bounding box center [960, 383] width 1215 height 637
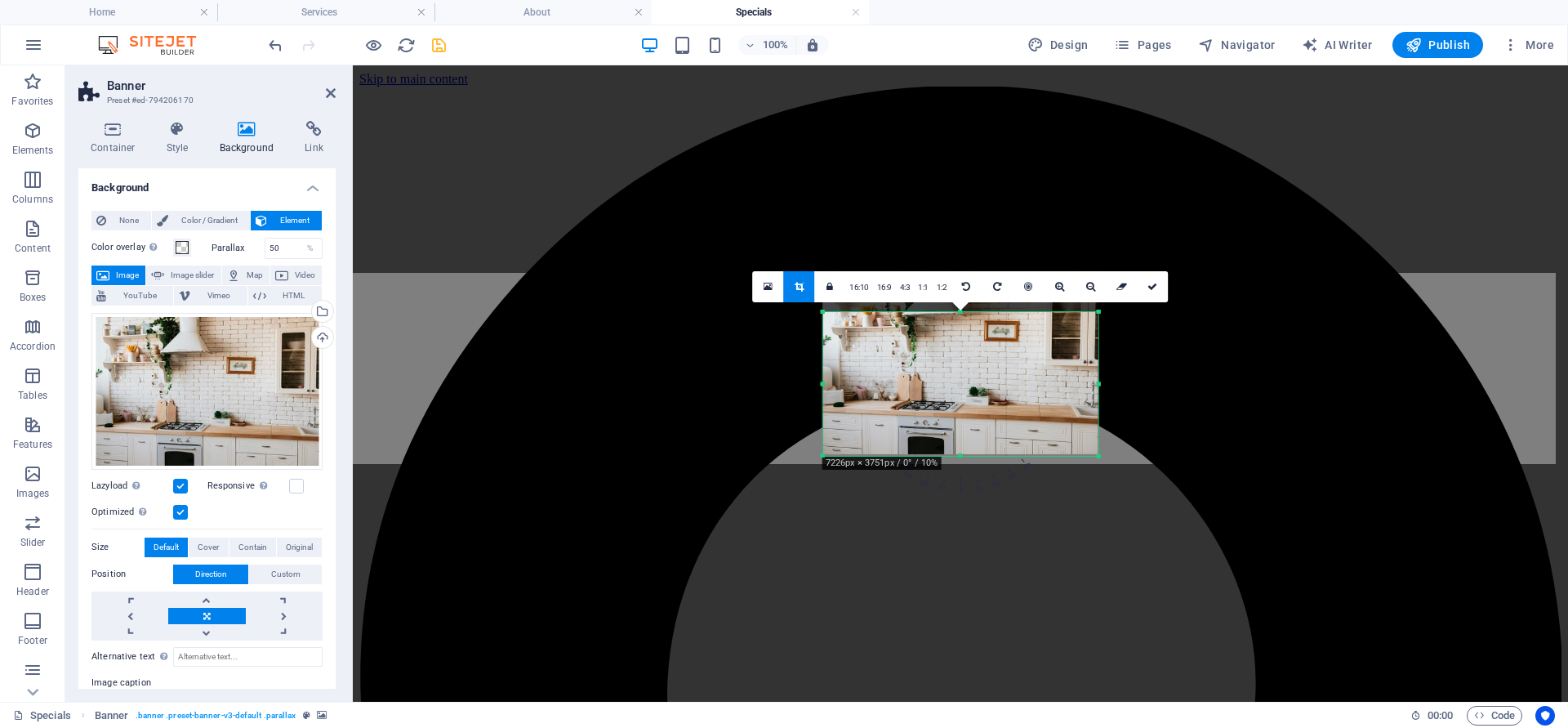
drag, startPoint x: 960, startPoint y: 293, endPoint x: 960, endPoint y: 333, distance: 40.0
click at [960, 333] on div "180 170 160 150 140 130 120 110 100 90 80 70 60 50 40 30 20 10 0 -10 -20 -30 -4…" at bounding box center [961, 382] width 275 height 143
click at [1147, 291] on icon at bounding box center [1152, 287] width 10 height 10
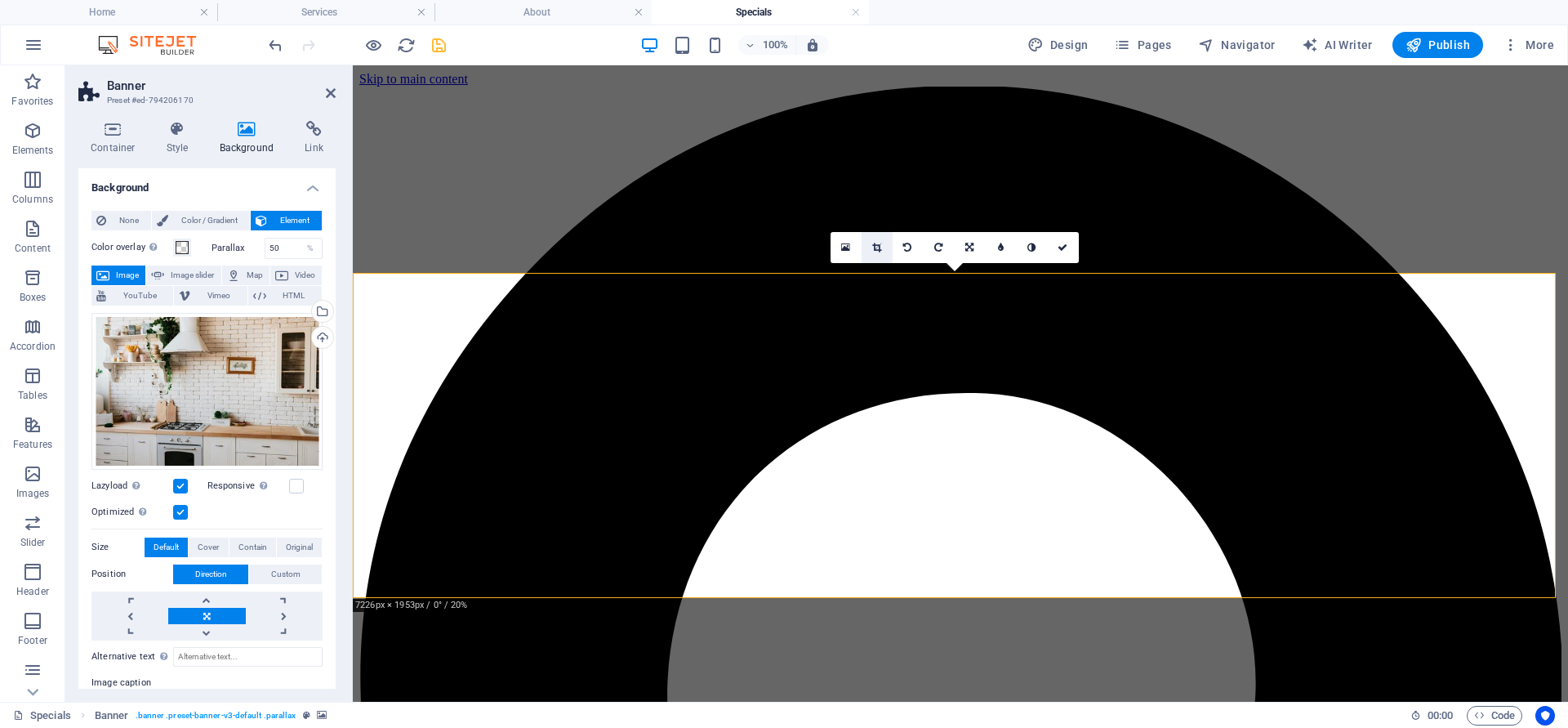
click at [875, 249] on icon at bounding box center [876, 247] width 9 height 10
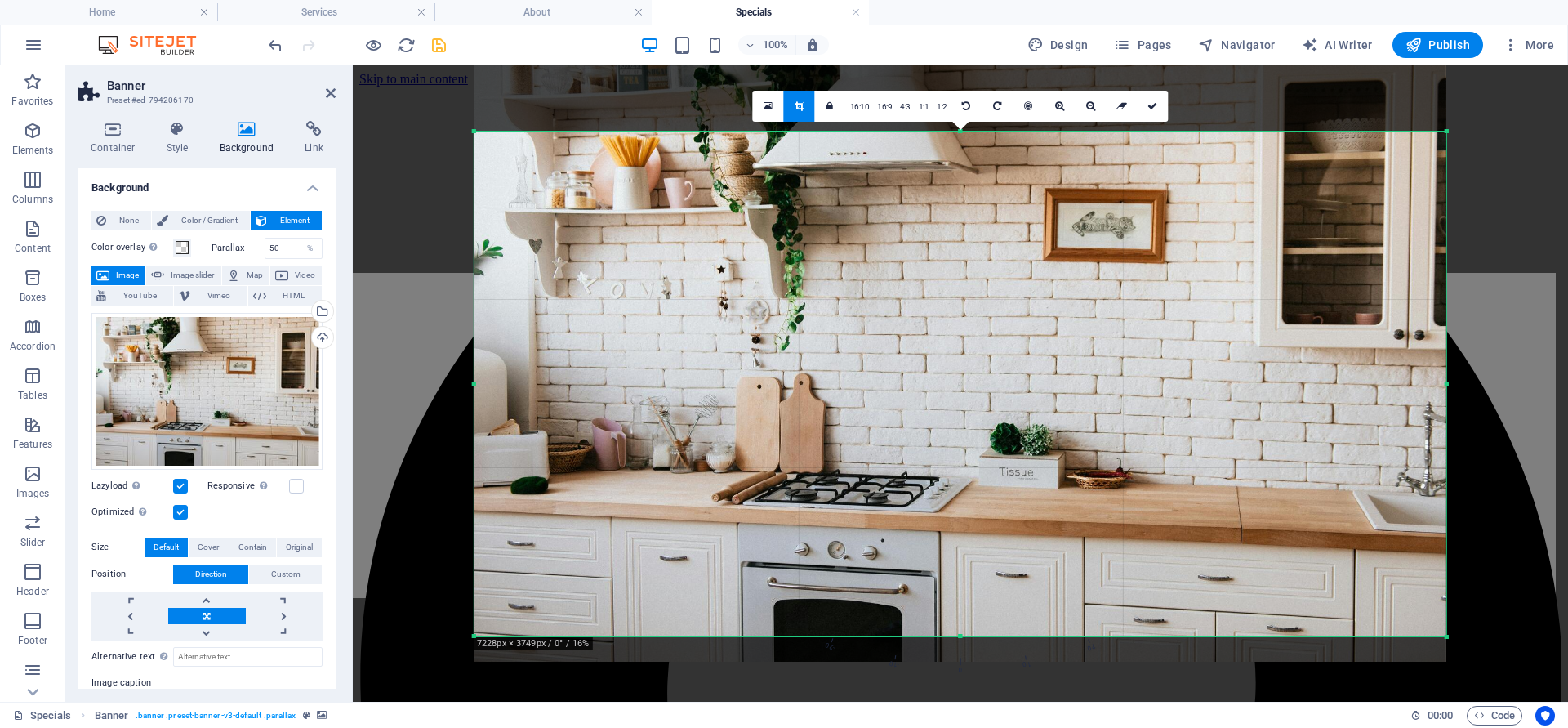
drag, startPoint x: 962, startPoint y: 137, endPoint x: 964, endPoint y: 164, distance: 27.1
click at [964, 164] on div at bounding box center [960, 337] width 972 height 648
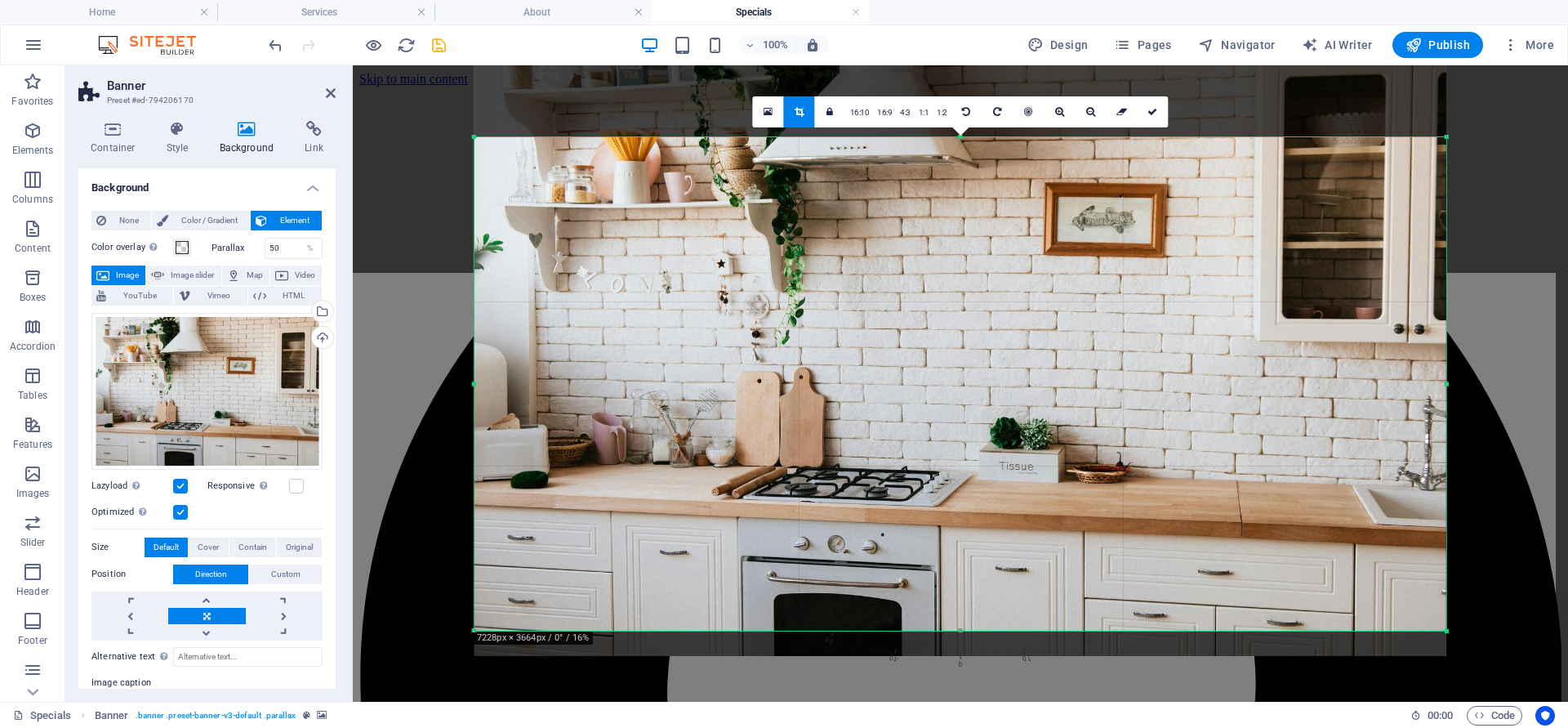
drag, startPoint x: 960, startPoint y: 128, endPoint x: 944, endPoint y: 140, distance: 20.0
click at [945, 140] on div "180 170 160 150 140 130 120 110 100 90 80 70 60 50 40 30 20 10 0 -10 -20 -30 -4…" at bounding box center [960, 383] width 972 height 493
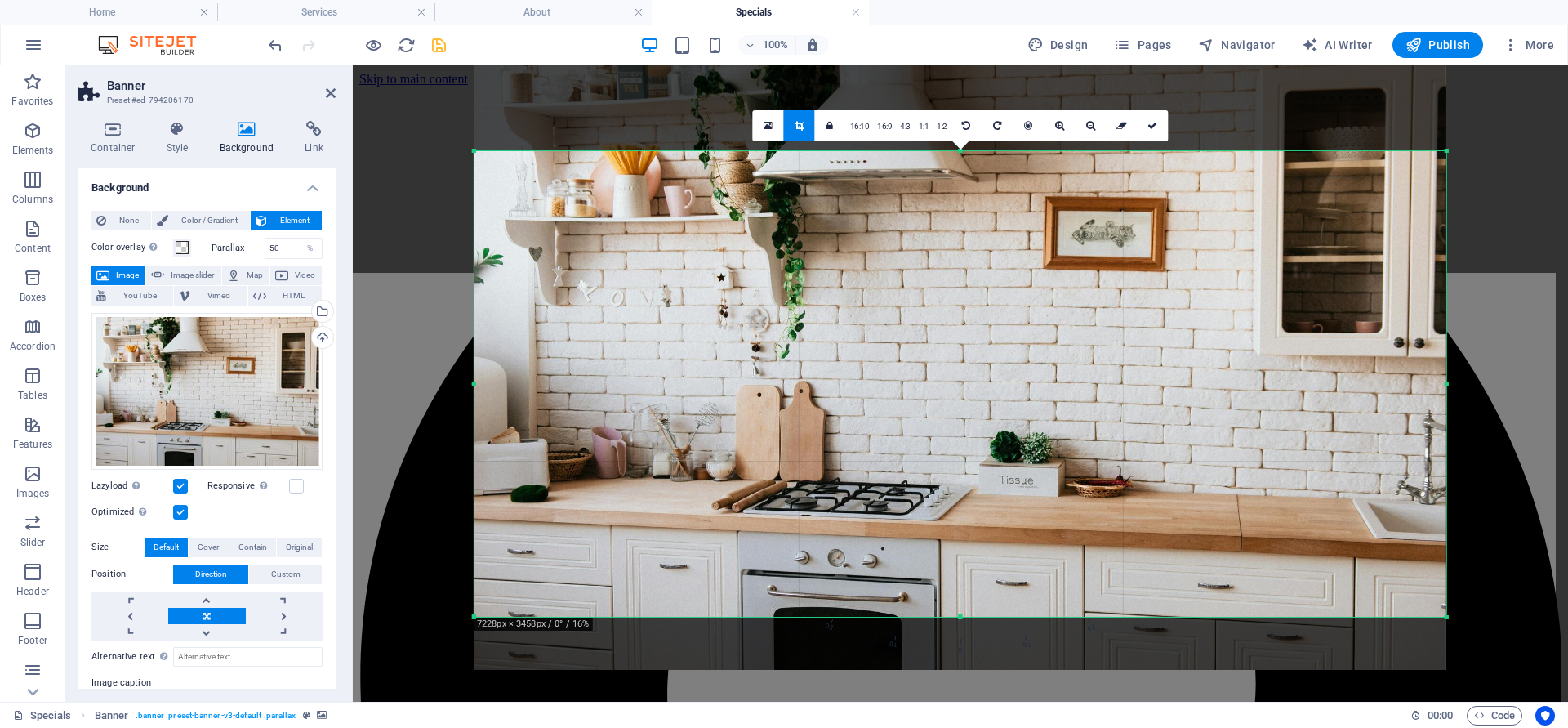
drag, startPoint x: 958, startPoint y: 628, endPoint x: 955, endPoint y: 600, distance: 28.2
click at [955, 600] on div "180 170 160 150 140 130 120 110 100 90 80 70 60 50 40 30 20 10 0 -10 -20 -30 -4…" at bounding box center [960, 383] width 972 height 465
click at [1148, 125] on icon at bounding box center [1152, 126] width 10 height 10
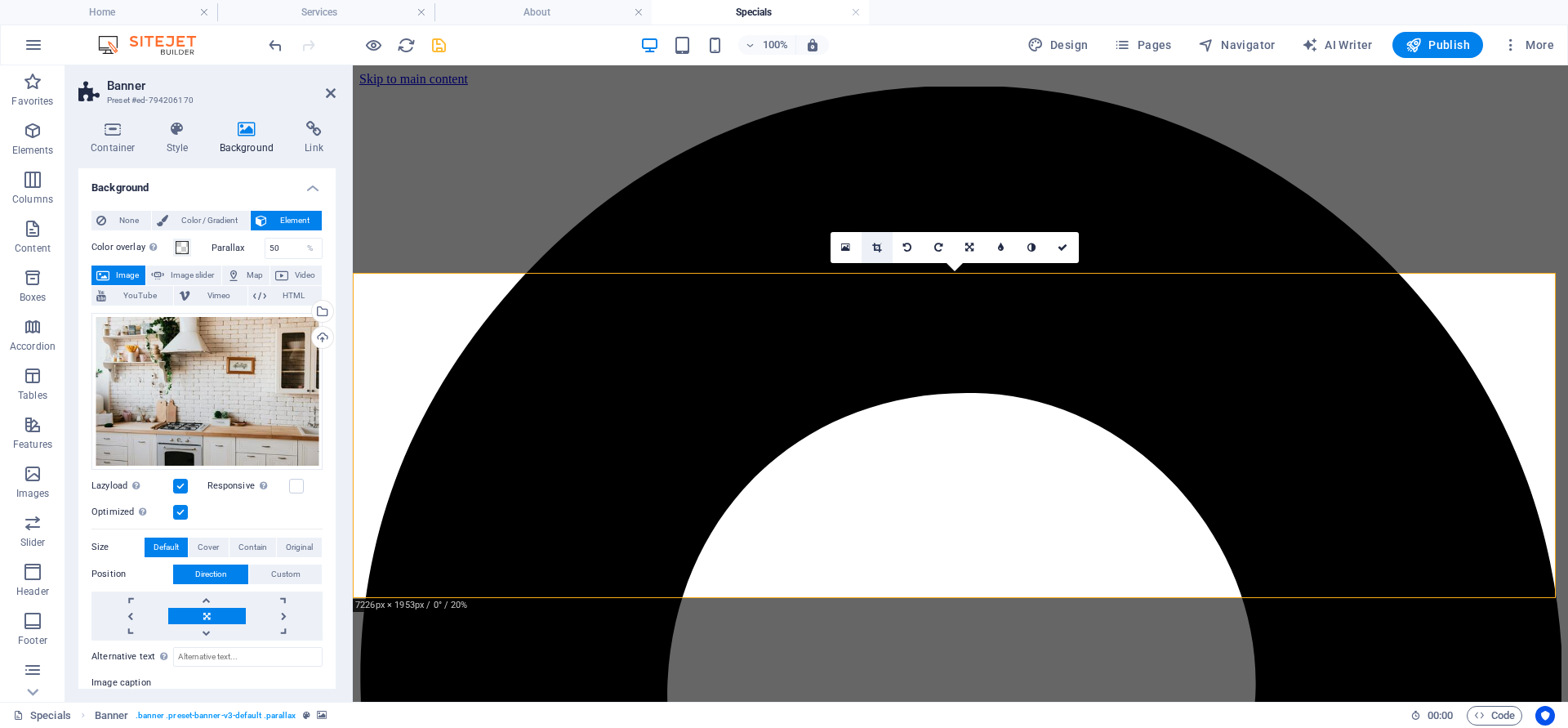
click at [878, 249] on icon at bounding box center [876, 247] width 9 height 10
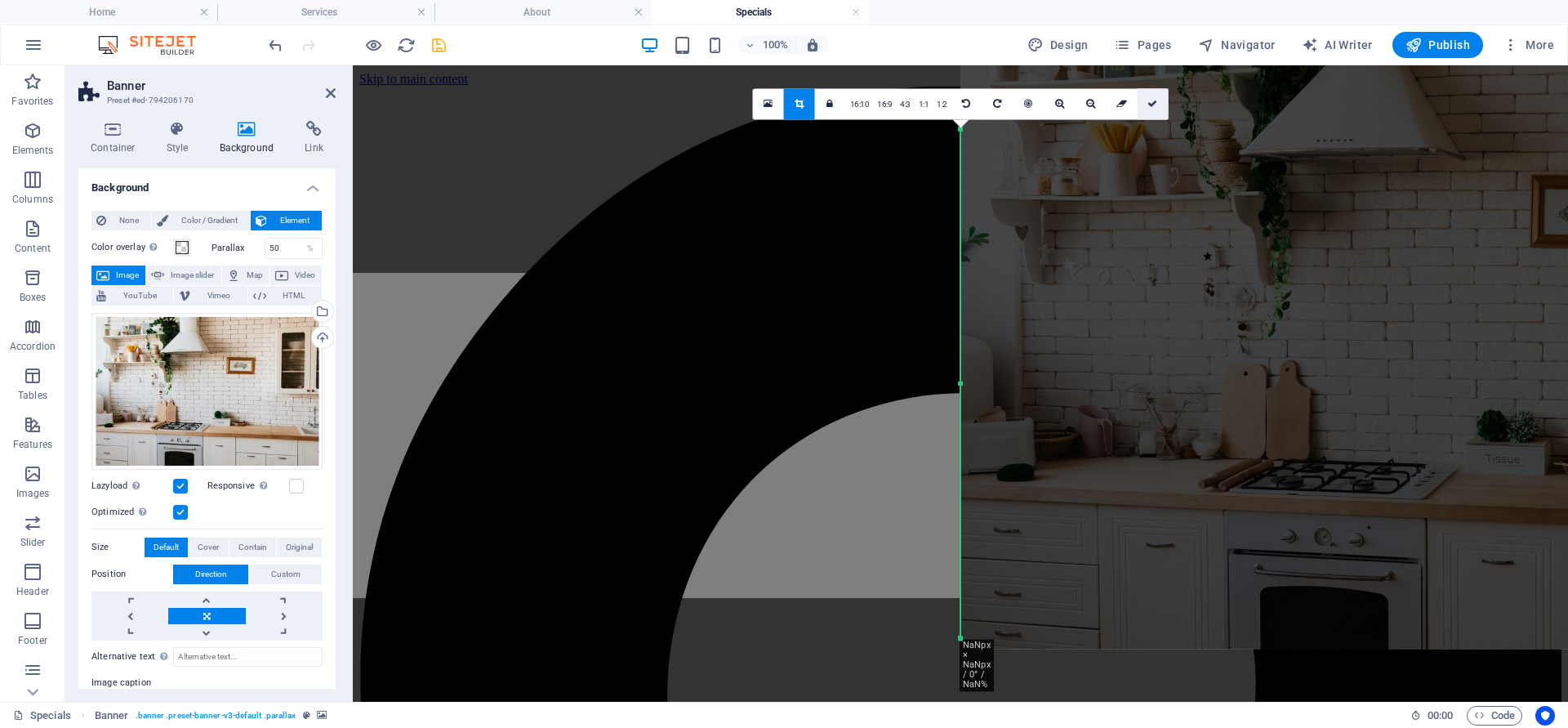
click at [1149, 105] on icon at bounding box center [1152, 104] width 10 height 10
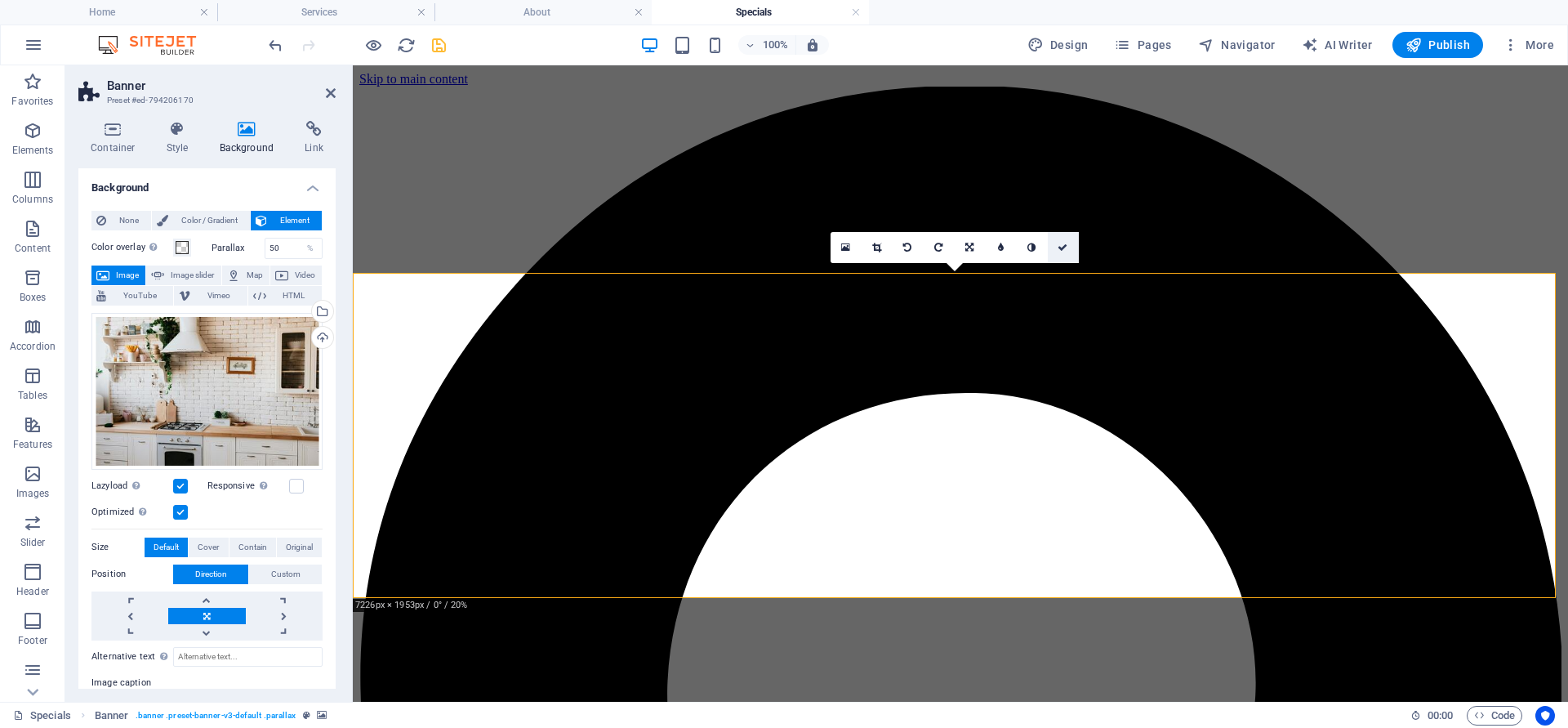
click at [1061, 250] on icon at bounding box center [1062, 247] width 10 height 10
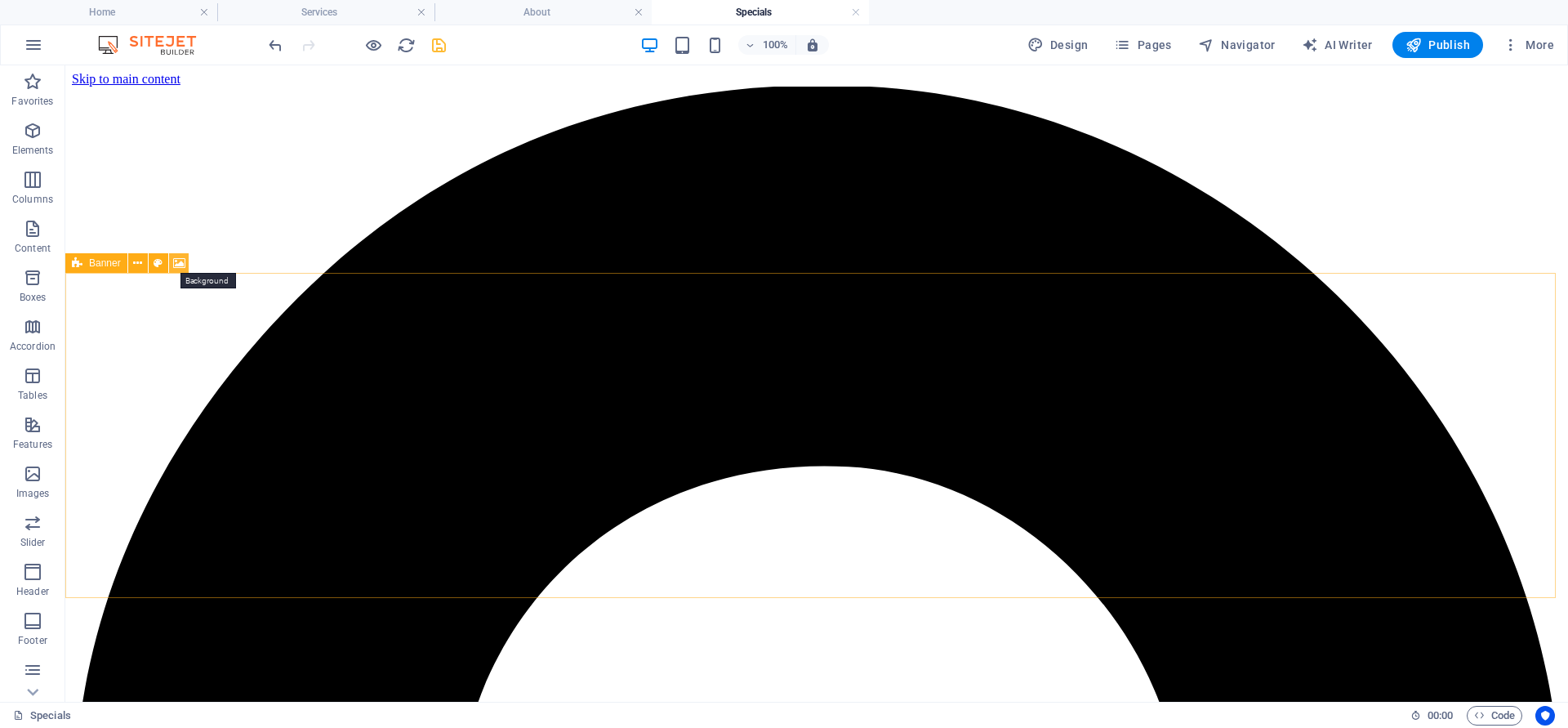
click at [179, 257] on icon at bounding box center [179, 264] width 13 height 17
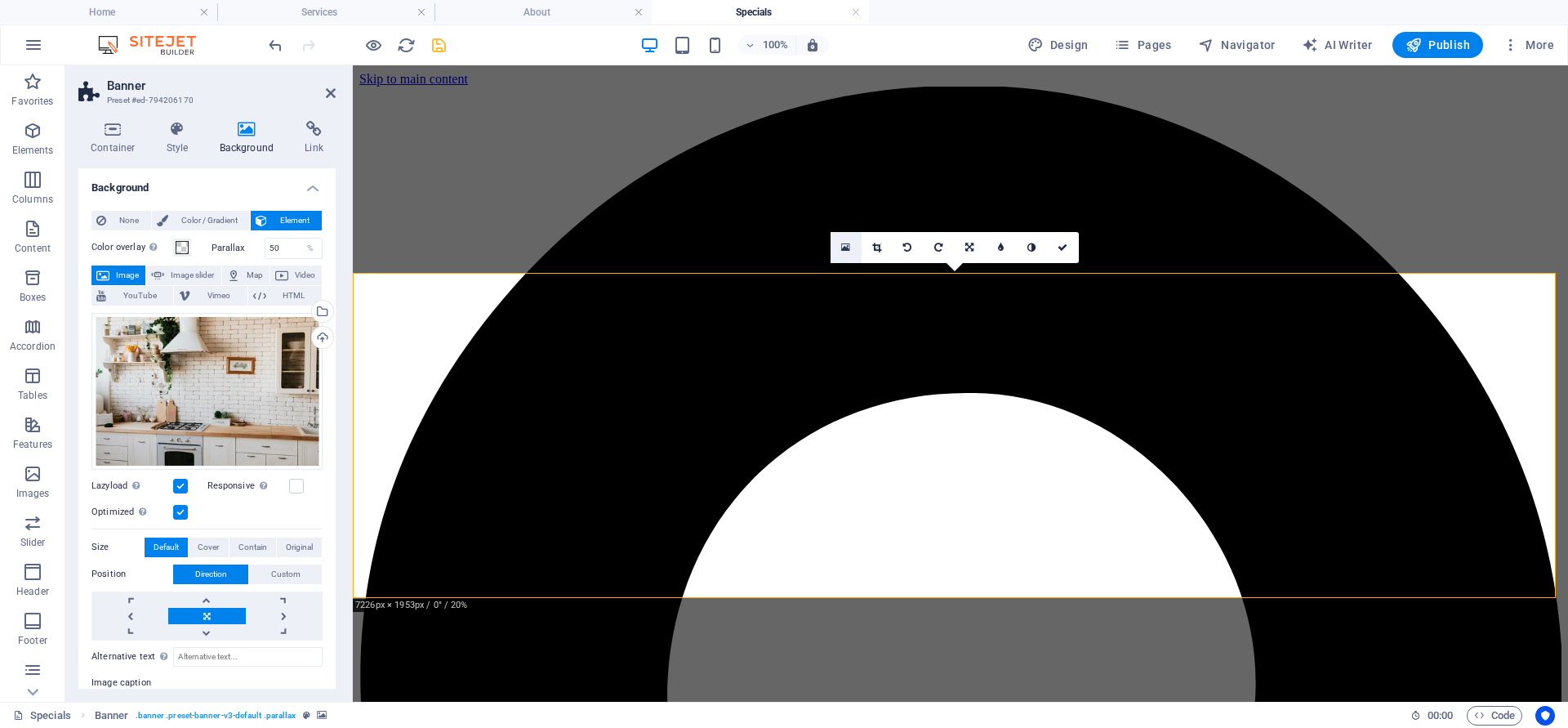
click at [849, 248] on icon at bounding box center [845, 247] width 9 height 12
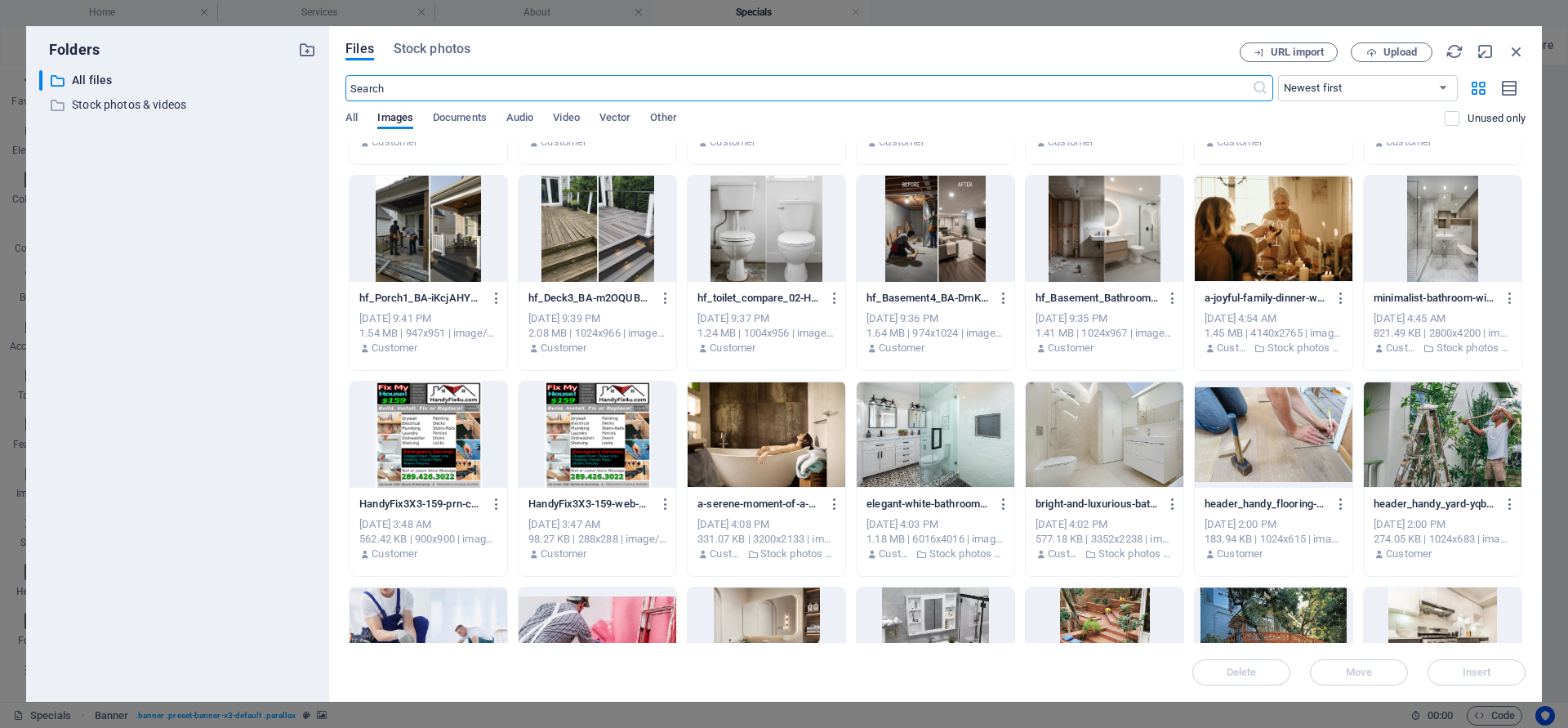
scroll to position [588, 0]
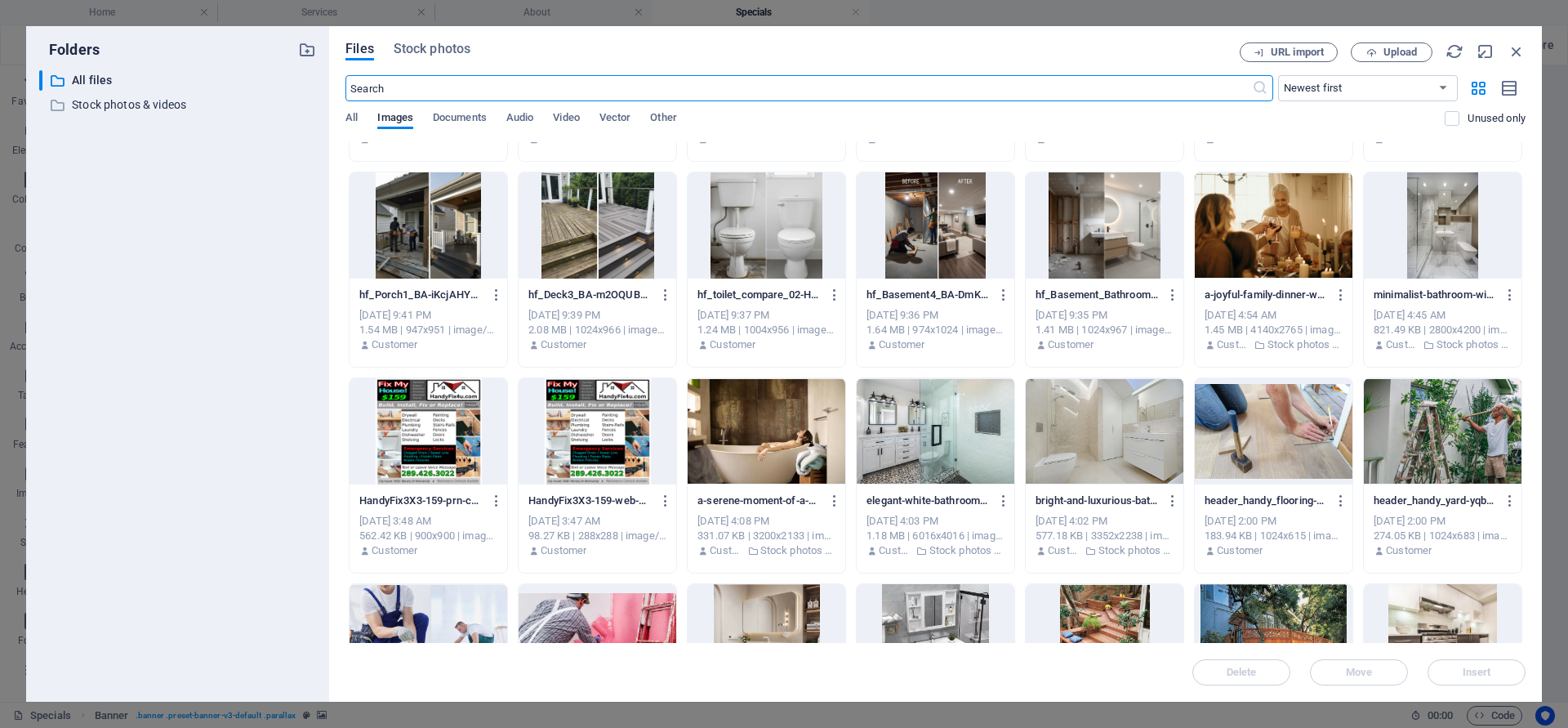
click at [960, 432] on div at bounding box center [936, 431] width 158 height 106
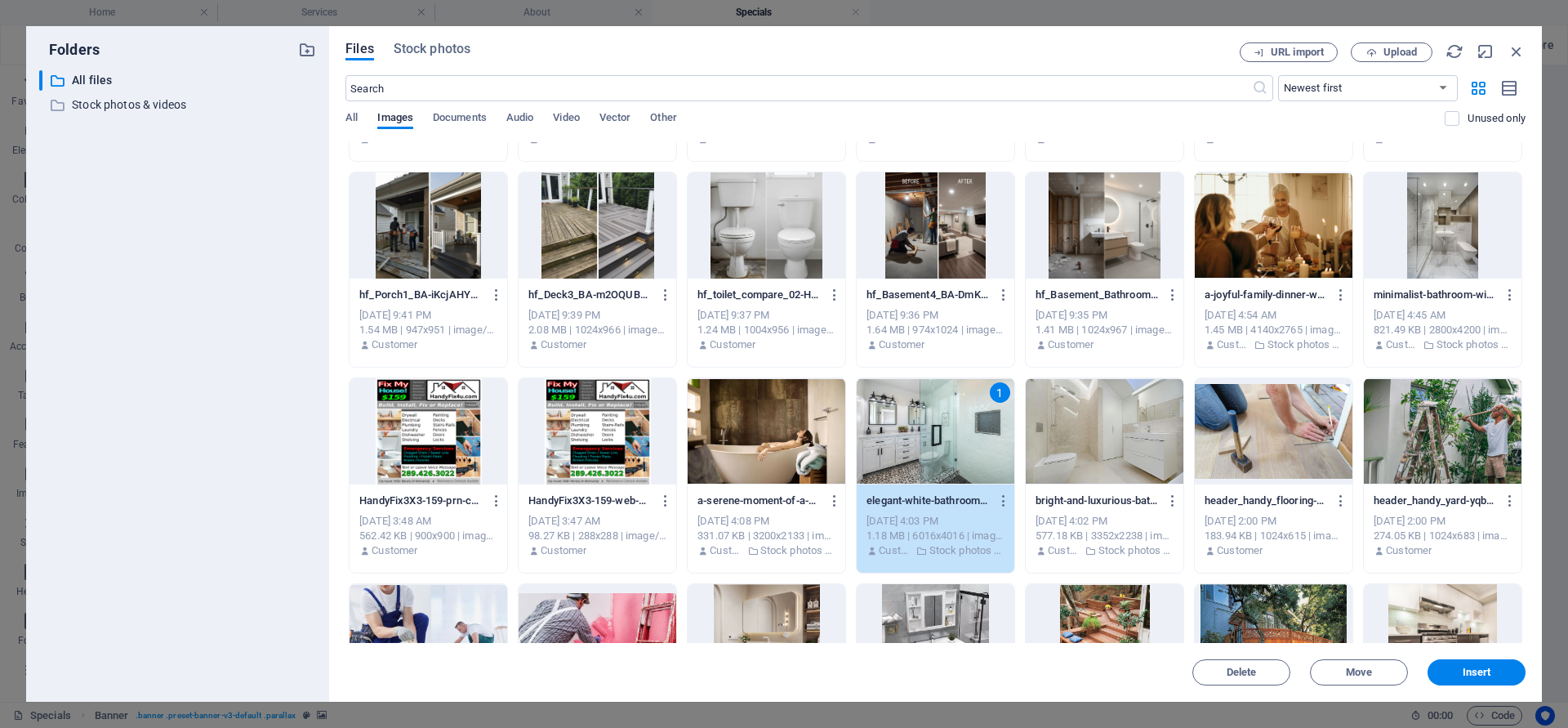
click at [960, 432] on div "1" at bounding box center [936, 431] width 158 height 106
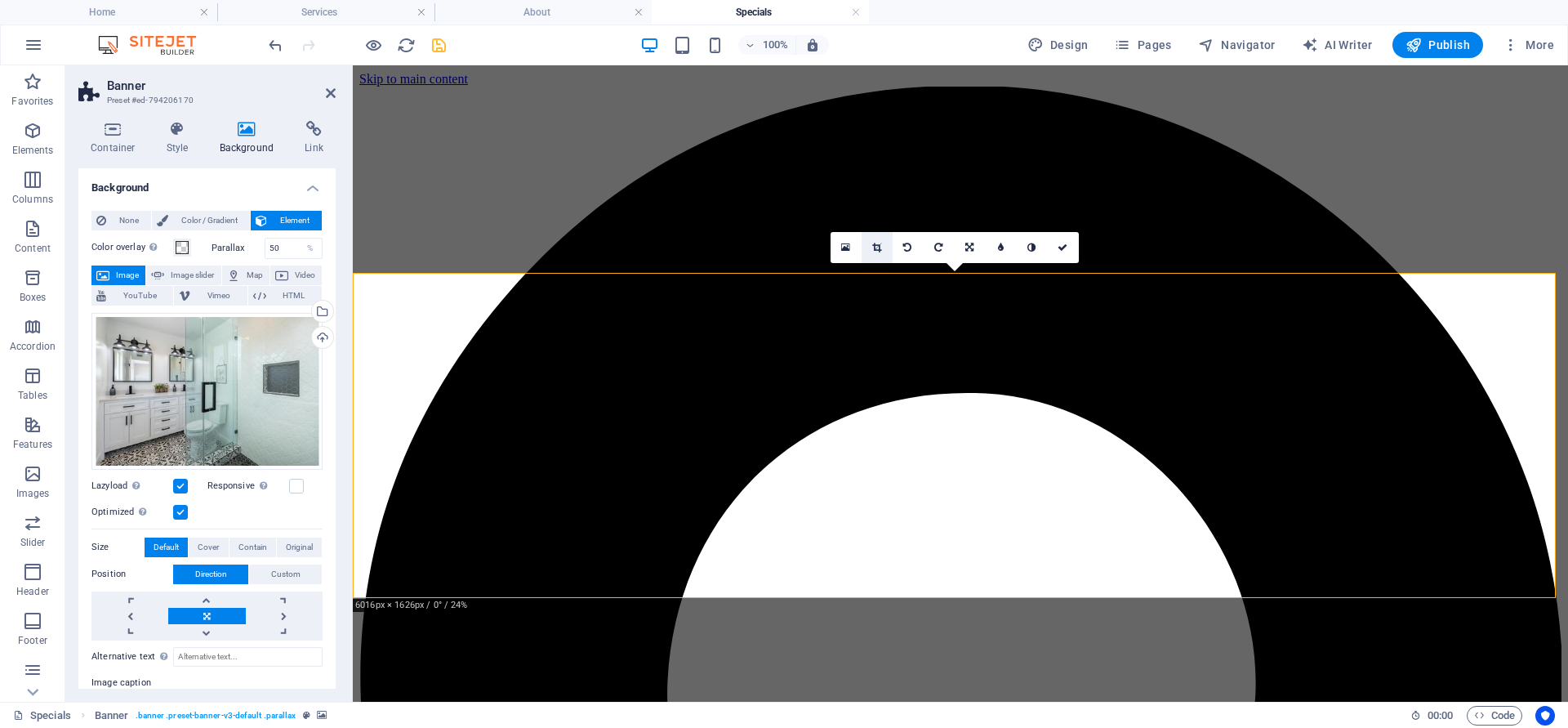
click at [877, 250] on icon at bounding box center [876, 247] width 9 height 10
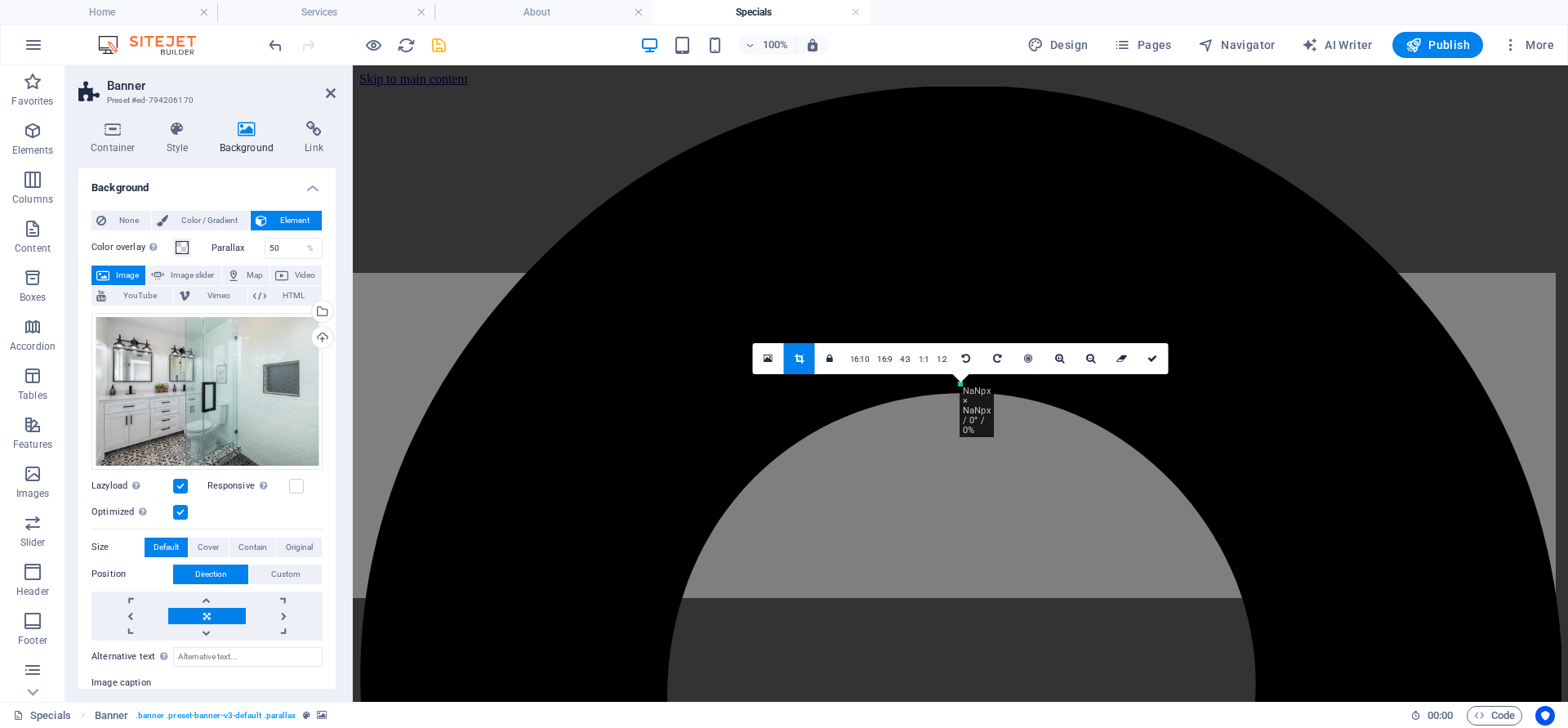
click at [877, 250] on div at bounding box center [960, 169] width 1215 height 207
click at [863, 358] on link "16:10" at bounding box center [860, 359] width 28 height 31
click at [885, 357] on link "16:9" at bounding box center [884, 359] width 23 height 31
click at [908, 361] on link "4:3" at bounding box center [905, 359] width 19 height 31
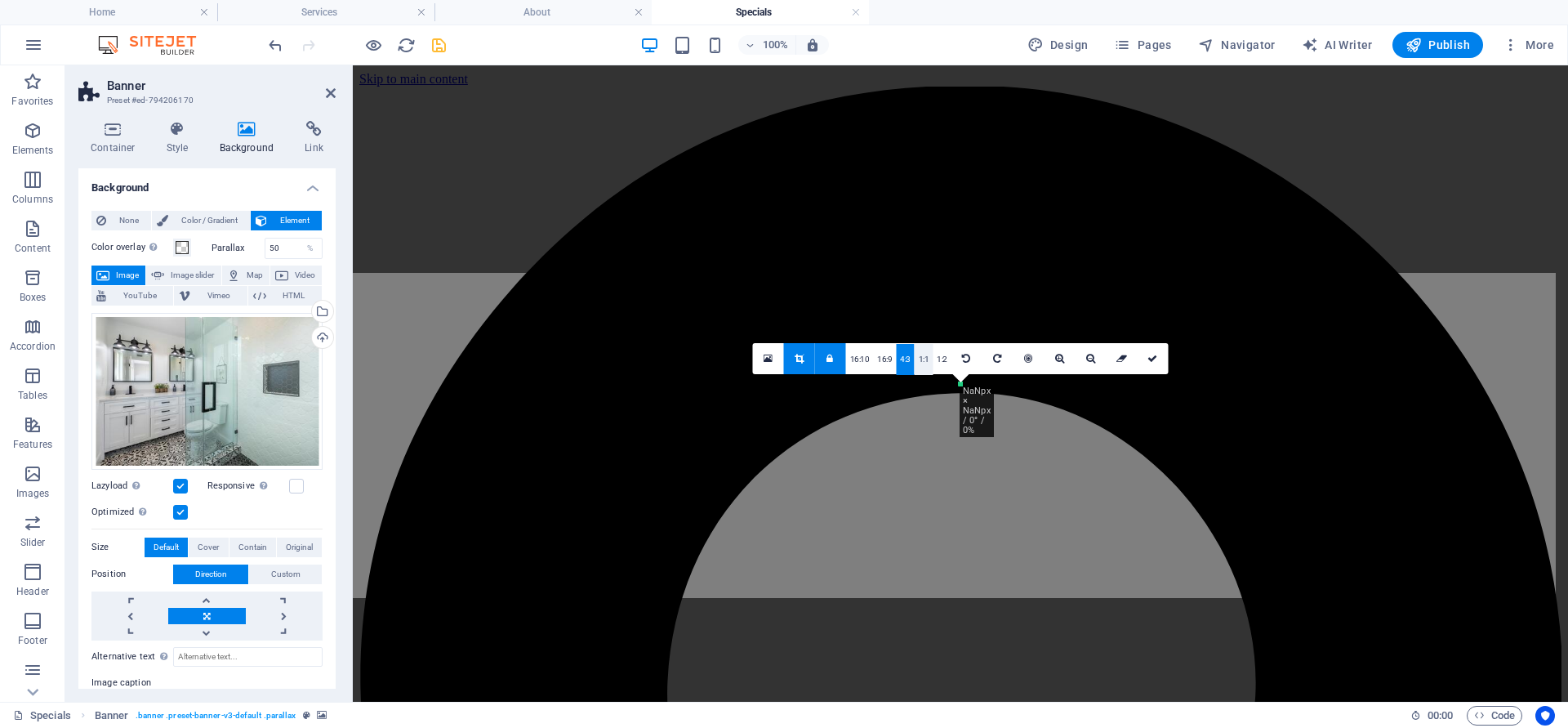
click at [924, 357] on link "1:1" at bounding box center [925, 359] width 19 height 31
click at [829, 358] on icon at bounding box center [829, 358] width 7 height 10
click at [863, 354] on link "16:10" at bounding box center [860, 359] width 28 height 31
click at [835, 366] on link at bounding box center [830, 358] width 31 height 31
click at [797, 362] on icon at bounding box center [798, 358] width 9 height 10
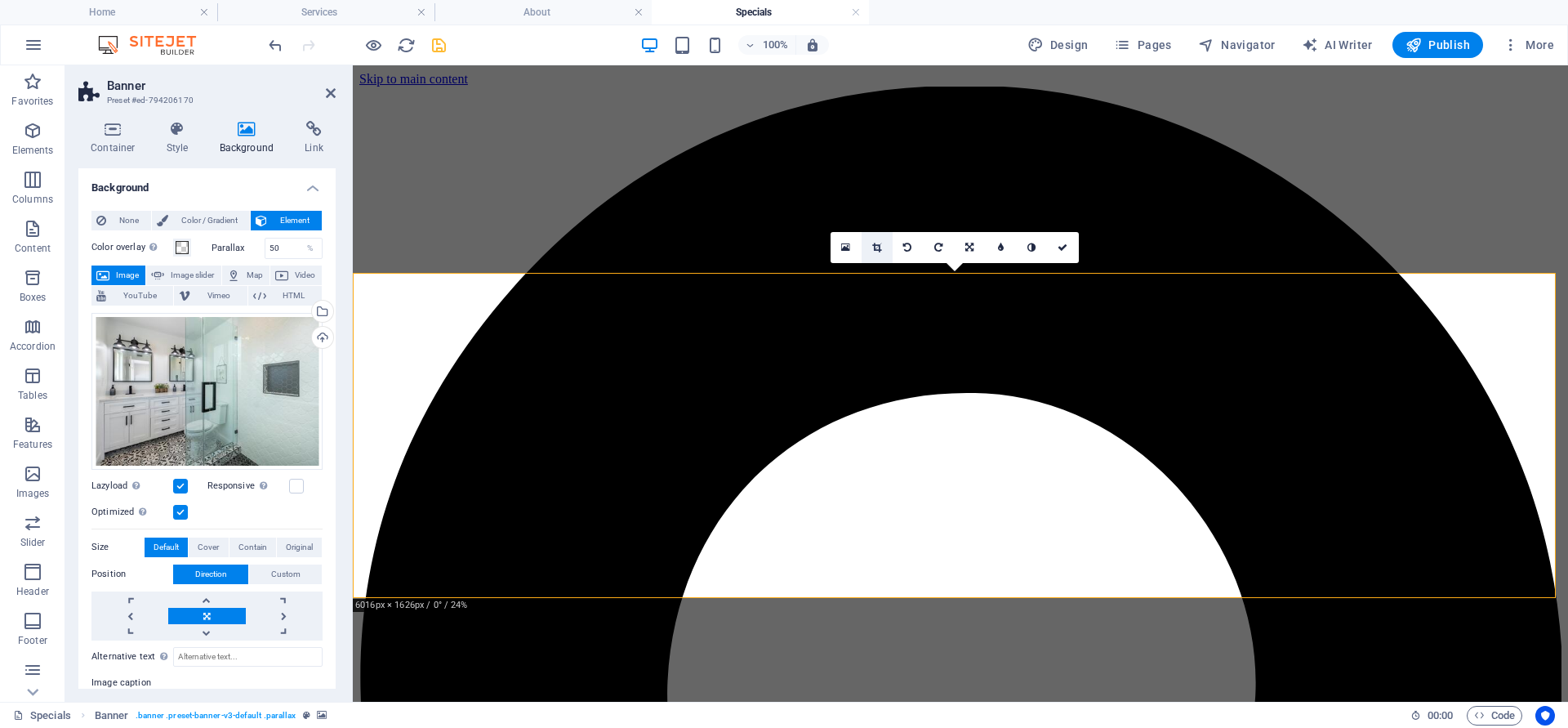
click at [877, 245] on icon at bounding box center [876, 247] width 9 height 10
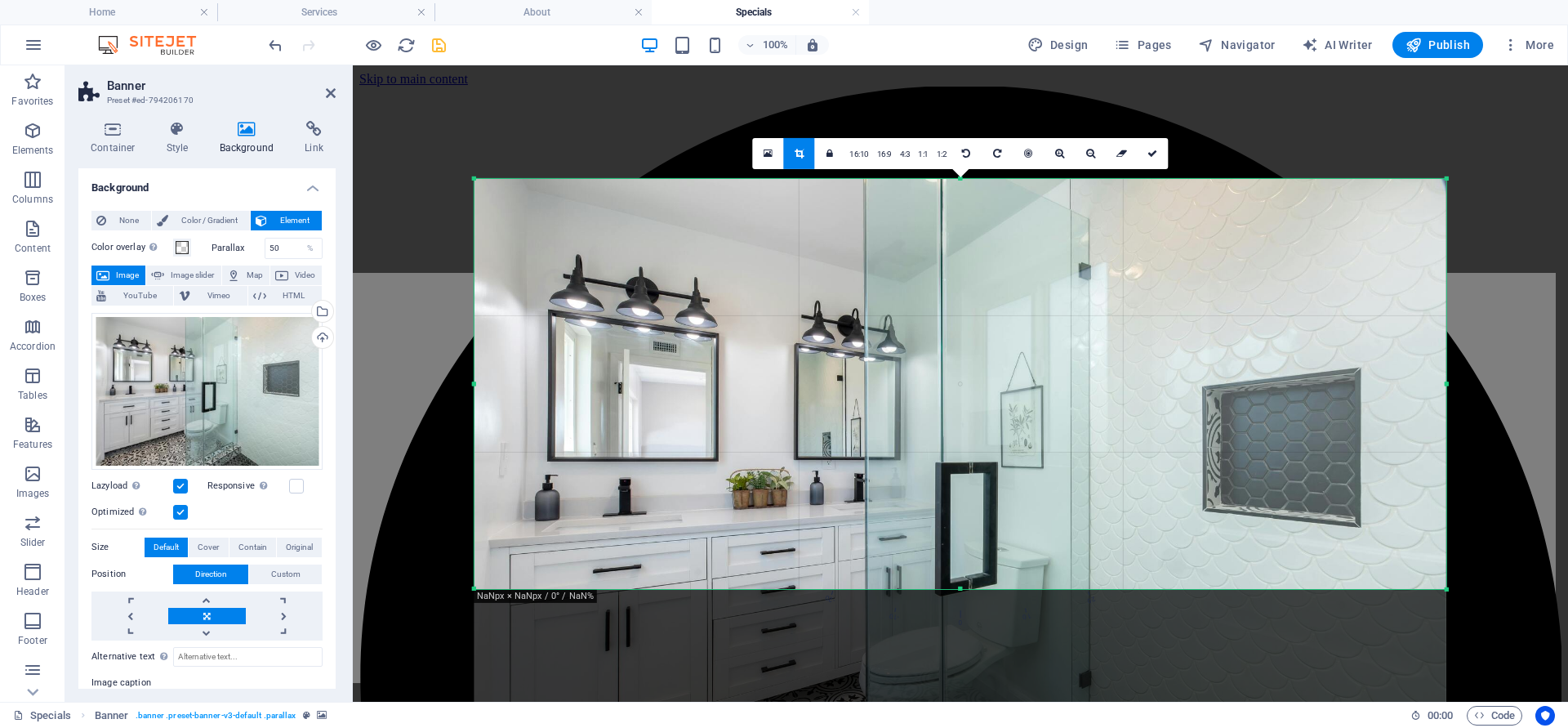
drag, startPoint x: 961, startPoint y: 640, endPoint x: 956, endPoint y: 541, distance: 99.1
click at [956, 541] on div "180 170 160 150 140 130 120 110 100 90 80 70 60 50 40 30 20 10 0 -10 -20 -30 -4…" at bounding box center [960, 383] width 972 height 410
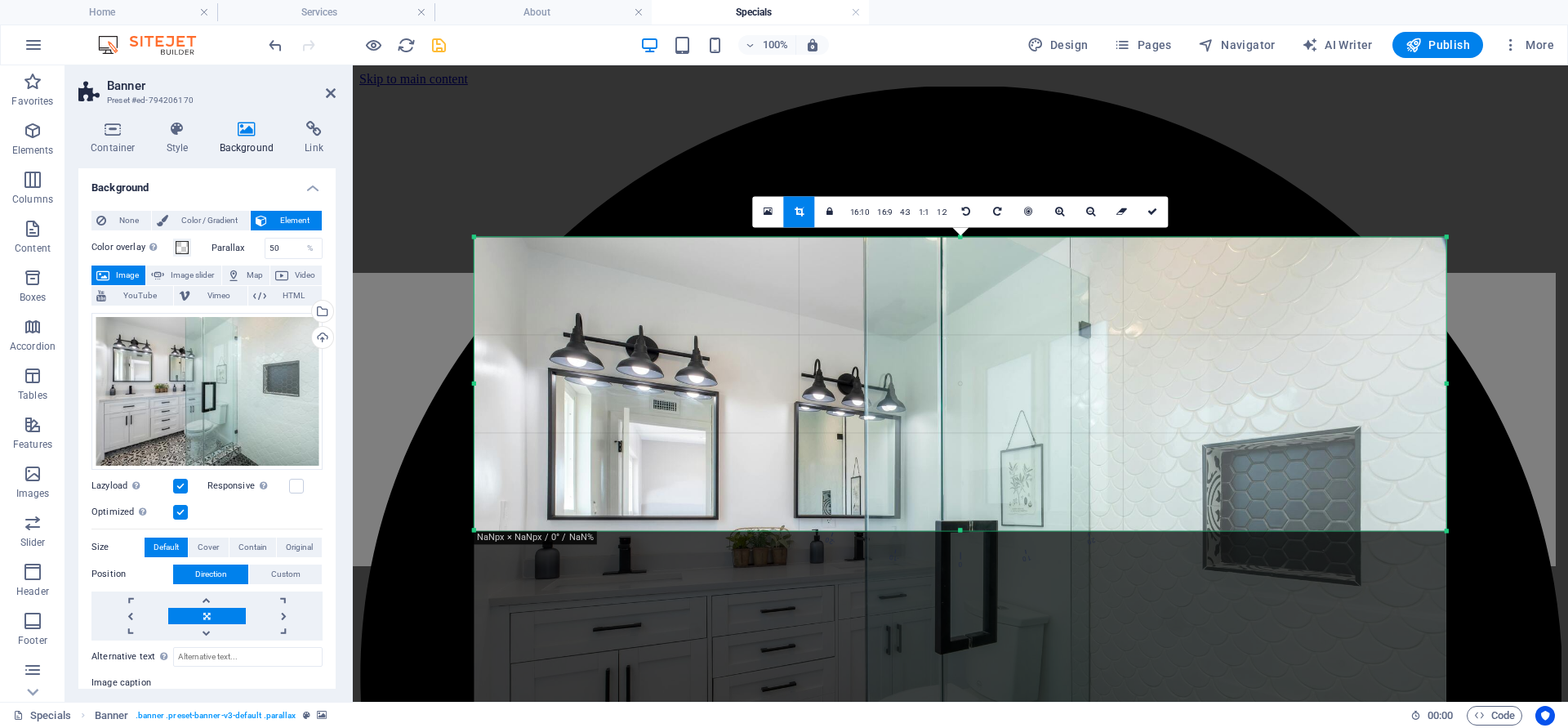
drag, startPoint x: 957, startPoint y: 177, endPoint x: 964, endPoint y: 294, distance: 117.2
click at [964, 294] on div "180 170 160 150 140 130 120 110 100 90 80 70 60 50 40 30 20 10 0 -10 -20 -30 -4…" at bounding box center [960, 383] width 972 height 293
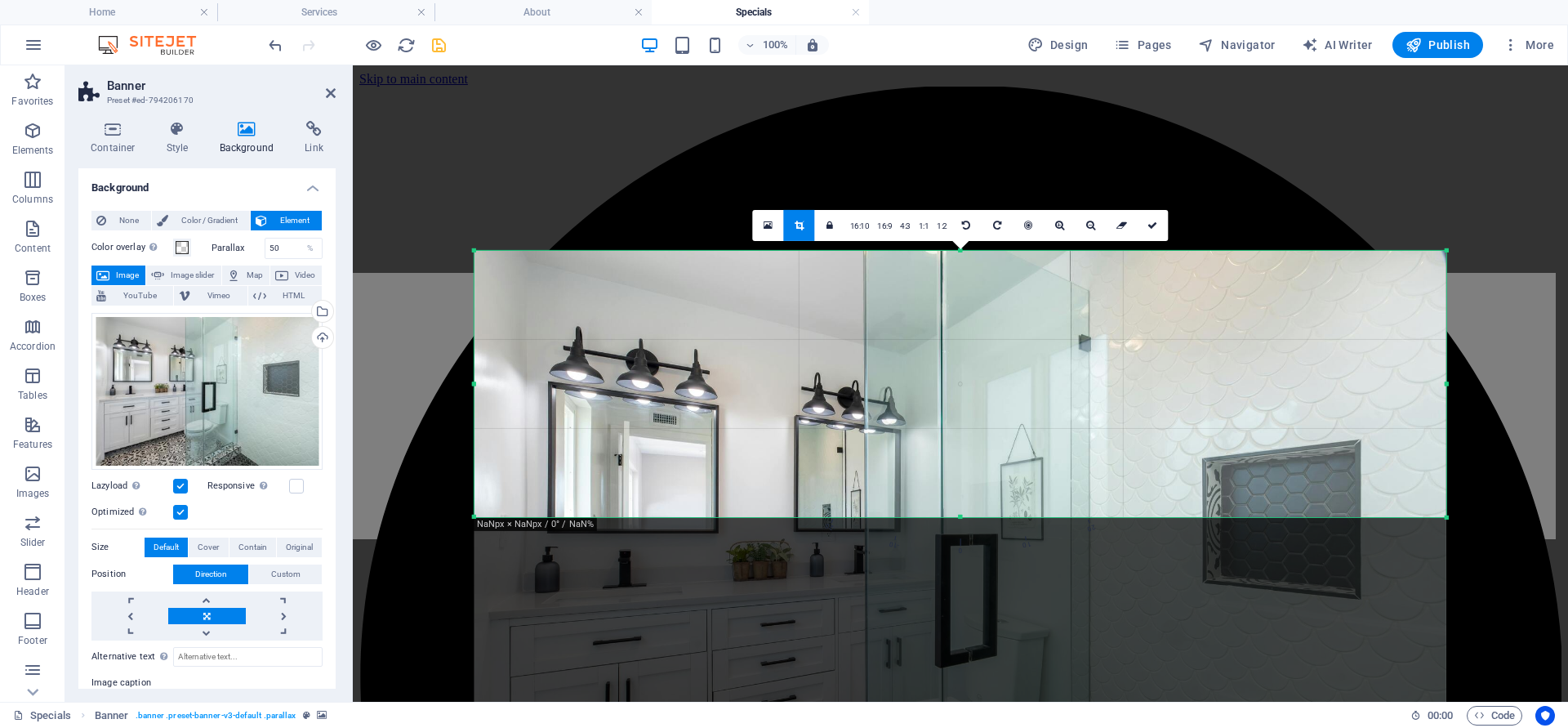
drag, startPoint x: 959, startPoint y: 529, endPoint x: 966, endPoint y: 503, distance: 26.9
click at [966, 503] on div "180 170 160 150 140 130 120 110 100 90 80 70 60 50 40 30 20 10 0 -10 -20 -30 -4…" at bounding box center [960, 382] width 972 height 266
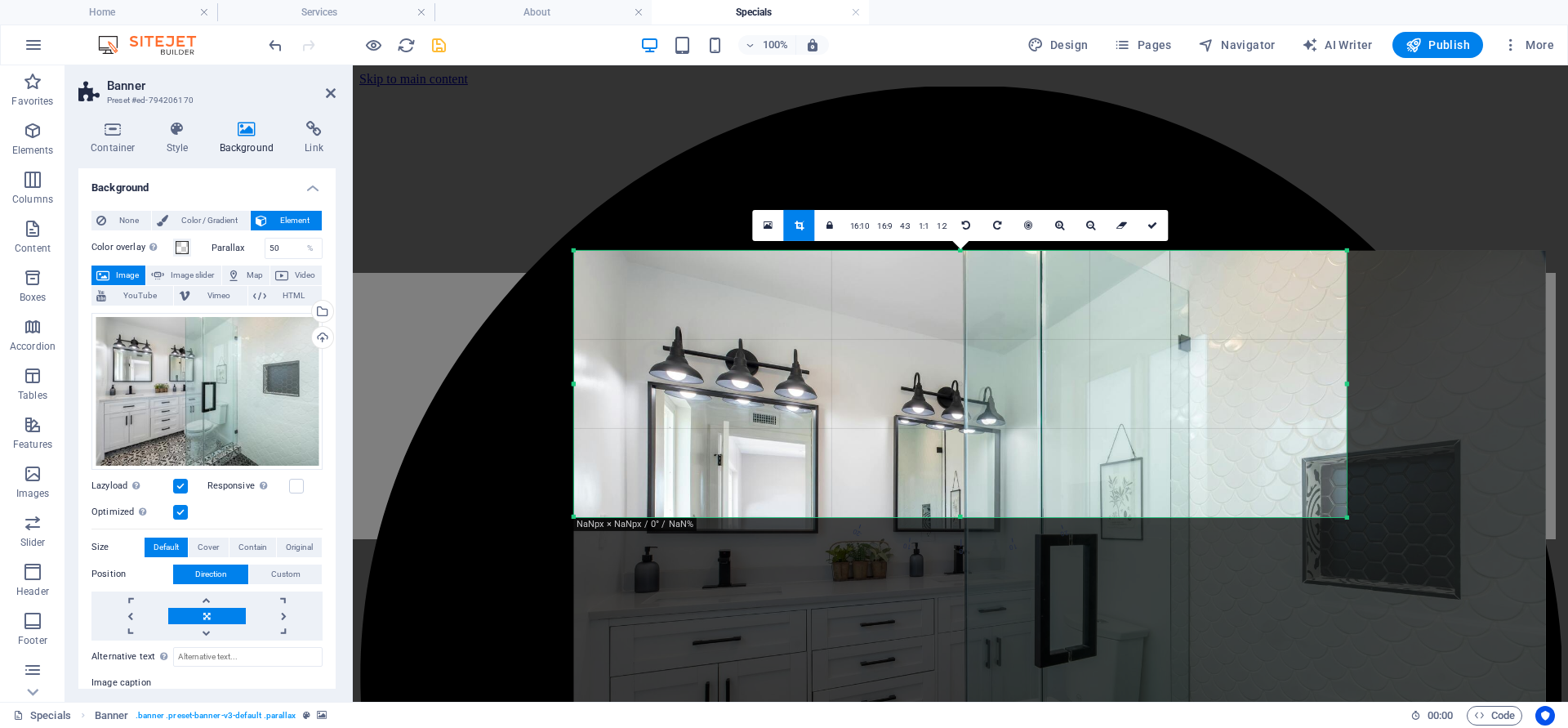
drag, startPoint x: 1445, startPoint y: 389, endPoint x: 1245, endPoint y: 422, distance: 202.7
click at [1245, 422] on div "180 170 160 150 140 130 120 110 100 90 80 70 60 50 40 30 20 10 0 -10 -20 -30 -4…" at bounding box center [960, 382] width 772 height 266
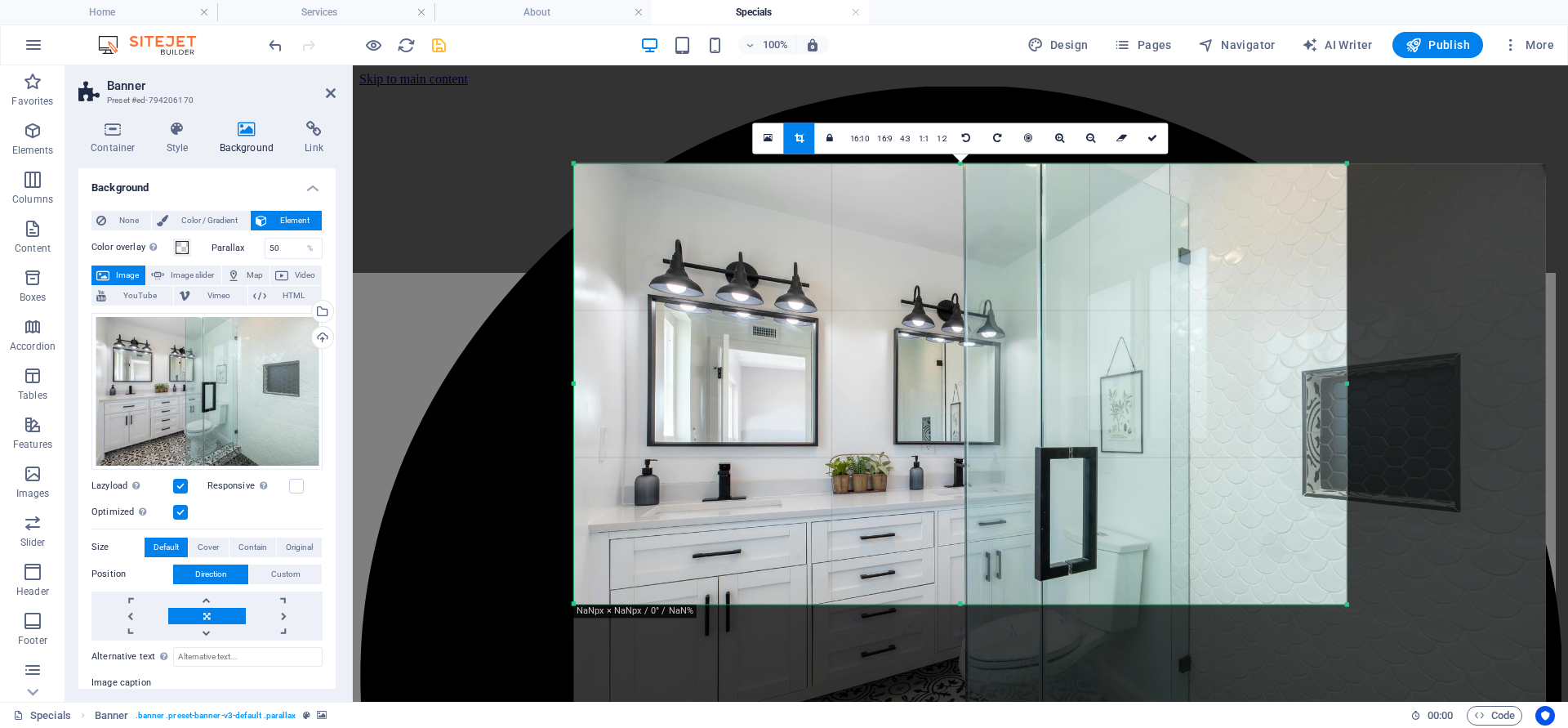
drag, startPoint x: 959, startPoint y: 516, endPoint x: 965, endPoint y: 690, distance: 174.1
click at [965, 604] on div "180 170 160 150 140 130 120 110 100 90 80 70 60 50 40 30 20 10 0 -10 -20 -30 -4…" at bounding box center [960, 383] width 772 height 440
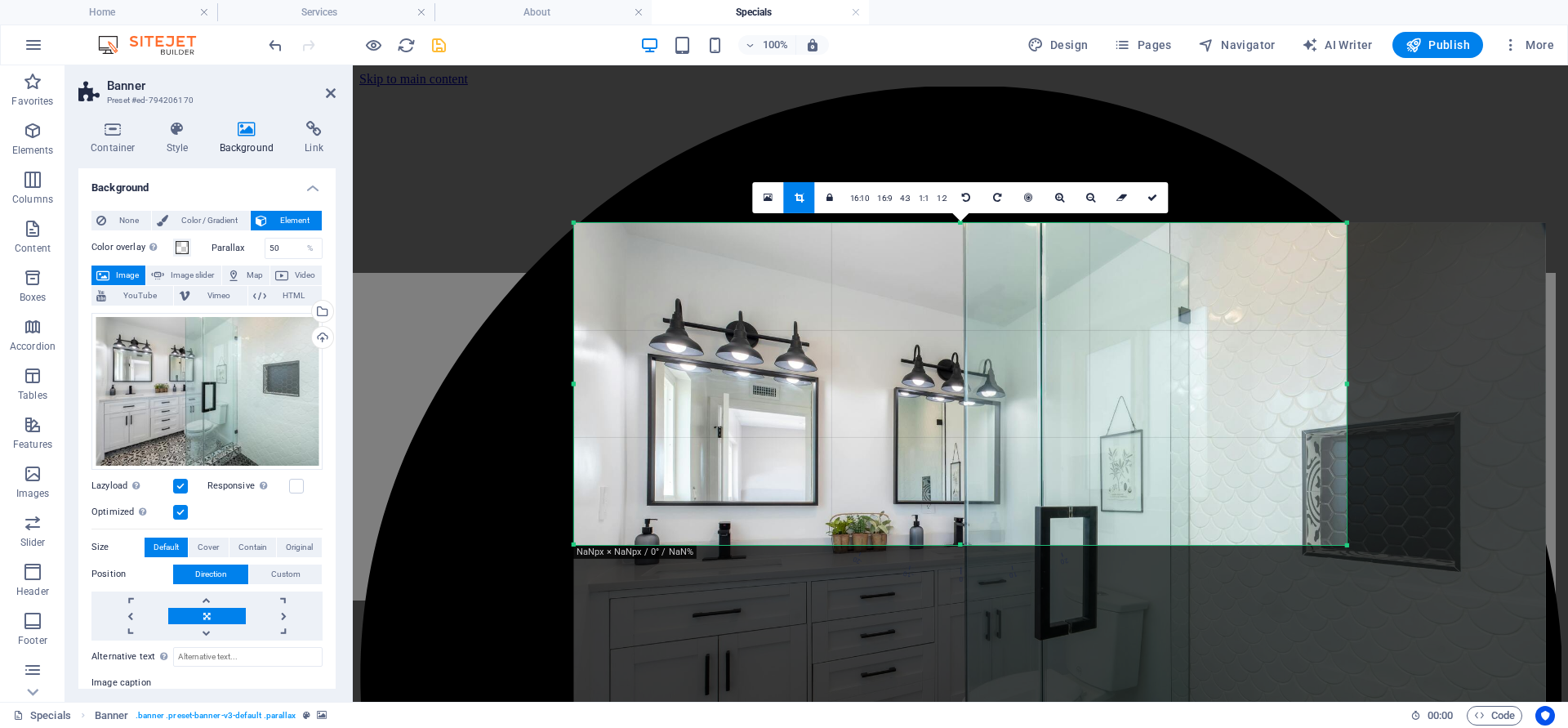
drag, startPoint x: 962, startPoint y: 165, endPoint x: 954, endPoint y: 283, distance: 118.3
click at [954, 283] on div "180 170 160 150 140 130 120 110 100 90 80 70 60 50 40 30 20 10 0 -10 -20 -30 -4…" at bounding box center [960, 383] width 772 height 322
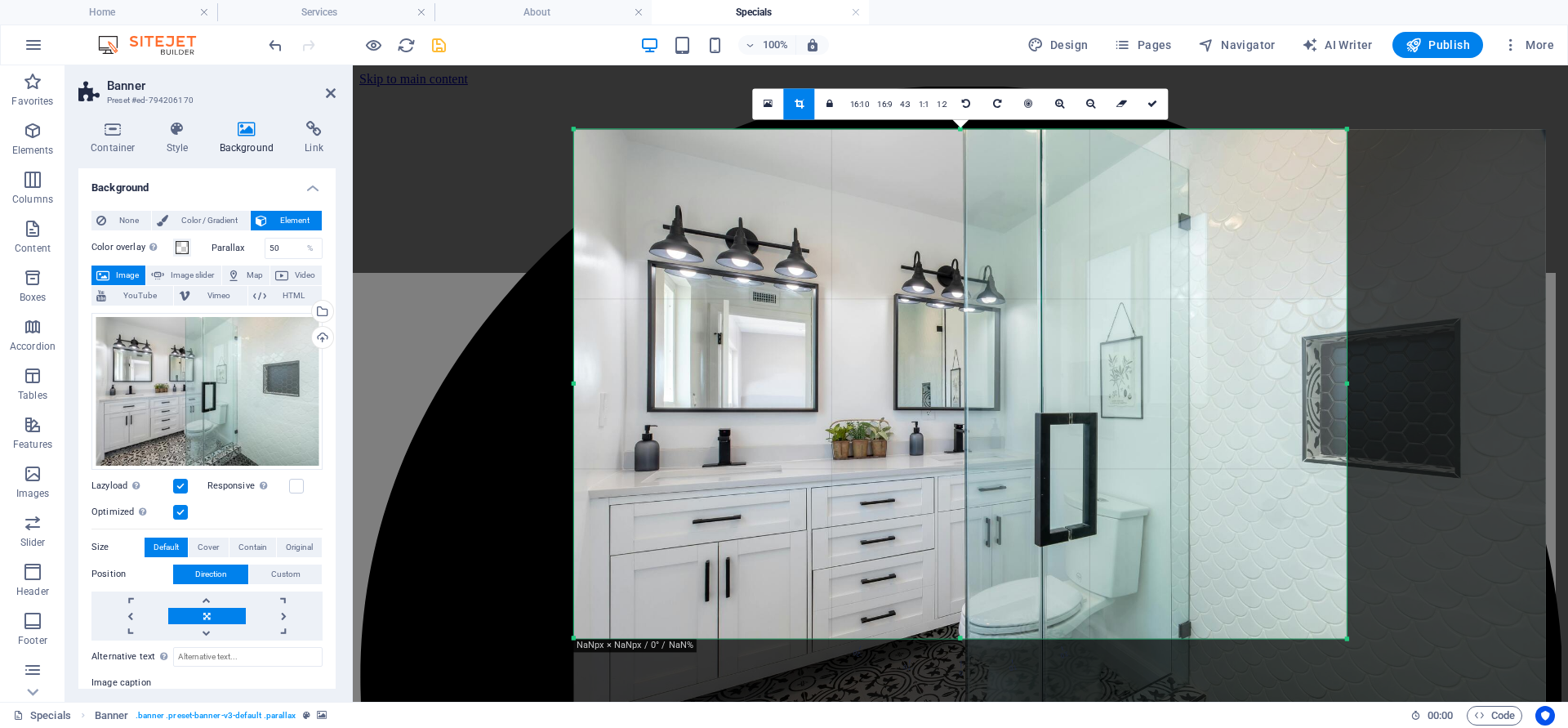
drag, startPoint x: 960, startPoint y: 544, endPoint x: 967, endPoint y: 760, distance: 216.1
click at [967, 727] on html "HandyFix4u Home Services About Specials Favorites Elements Columns Content Boxe…" at bounding box center [784, 364] width 1568 height 728
click at [1158, 99] on link at bounding box center [1153, 104] width 31 height 31
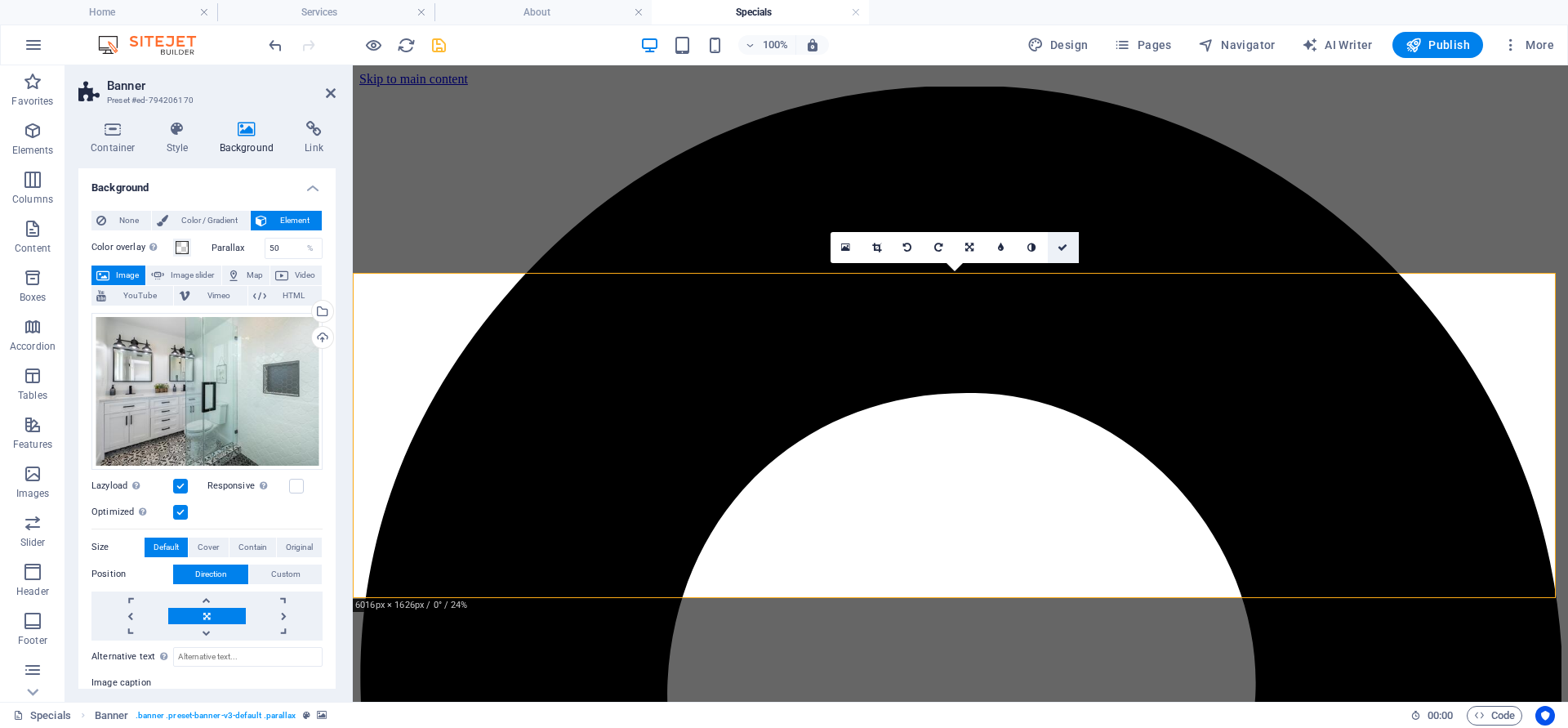
click at [1067, 244] on icon at bounding box center [1062, 247] width 10 height 10
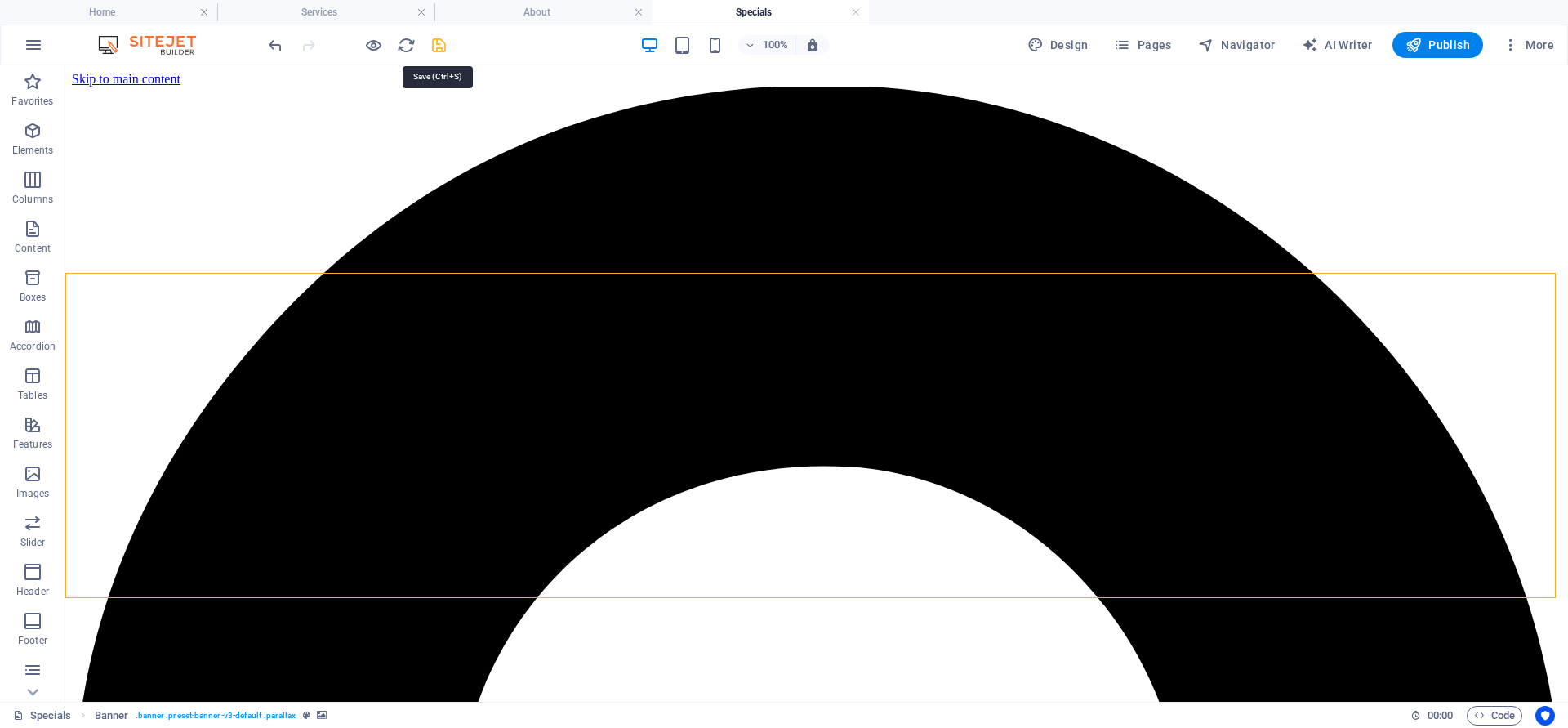
click at [443, 52] on icon "save" at bounding box center [439, 45] width 19 height 19
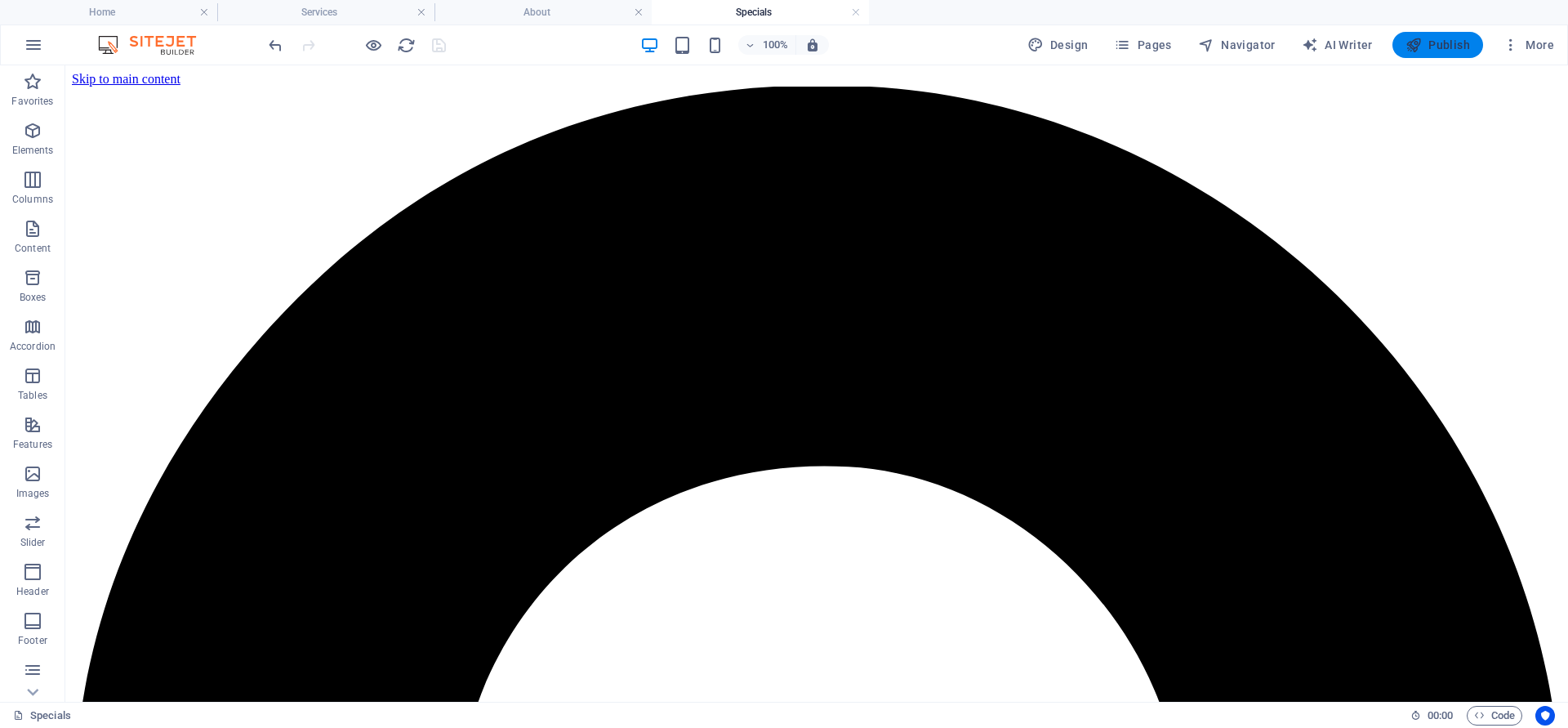
click at [1424, 40] on span "Publish" at bounding box center [1437, 44] width 65 height 16
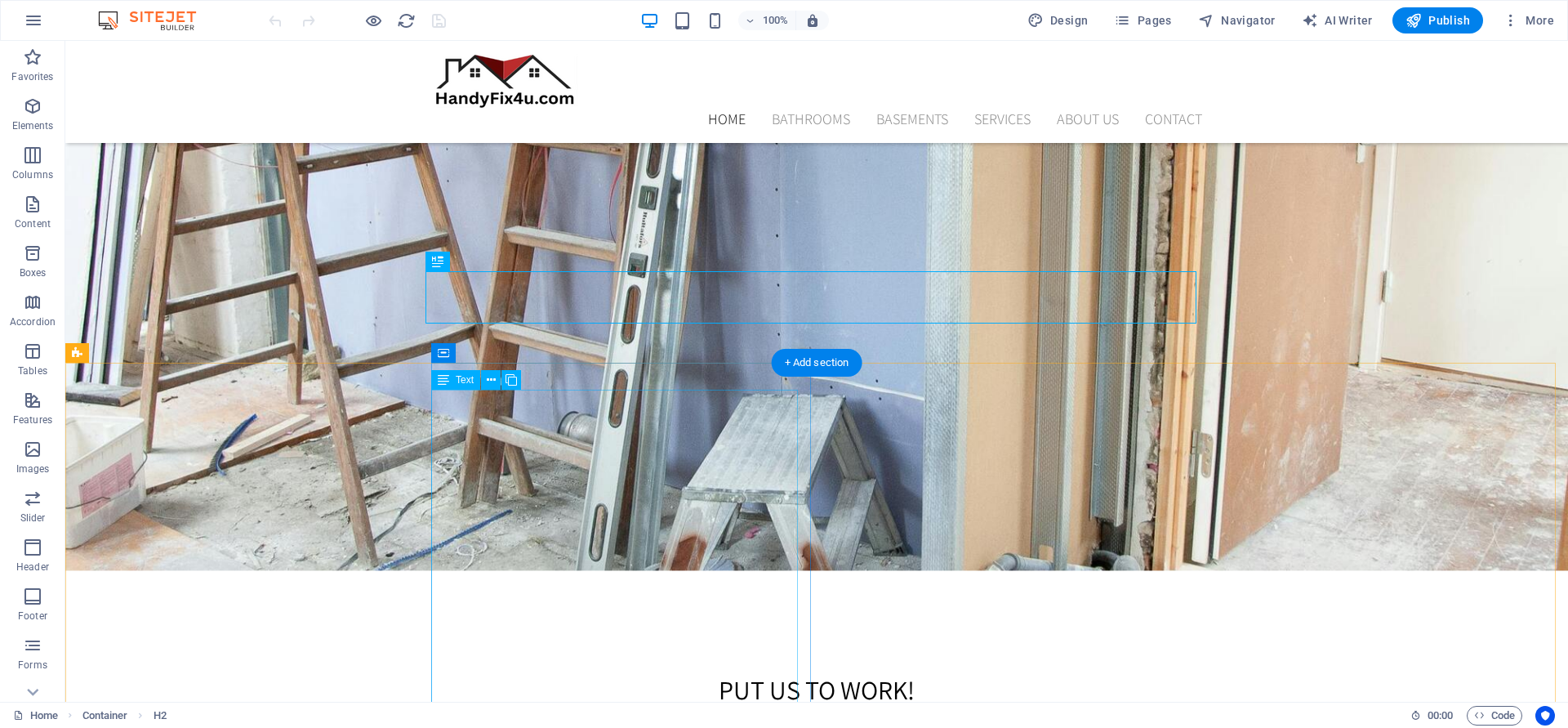
scroll to position [858, 0]
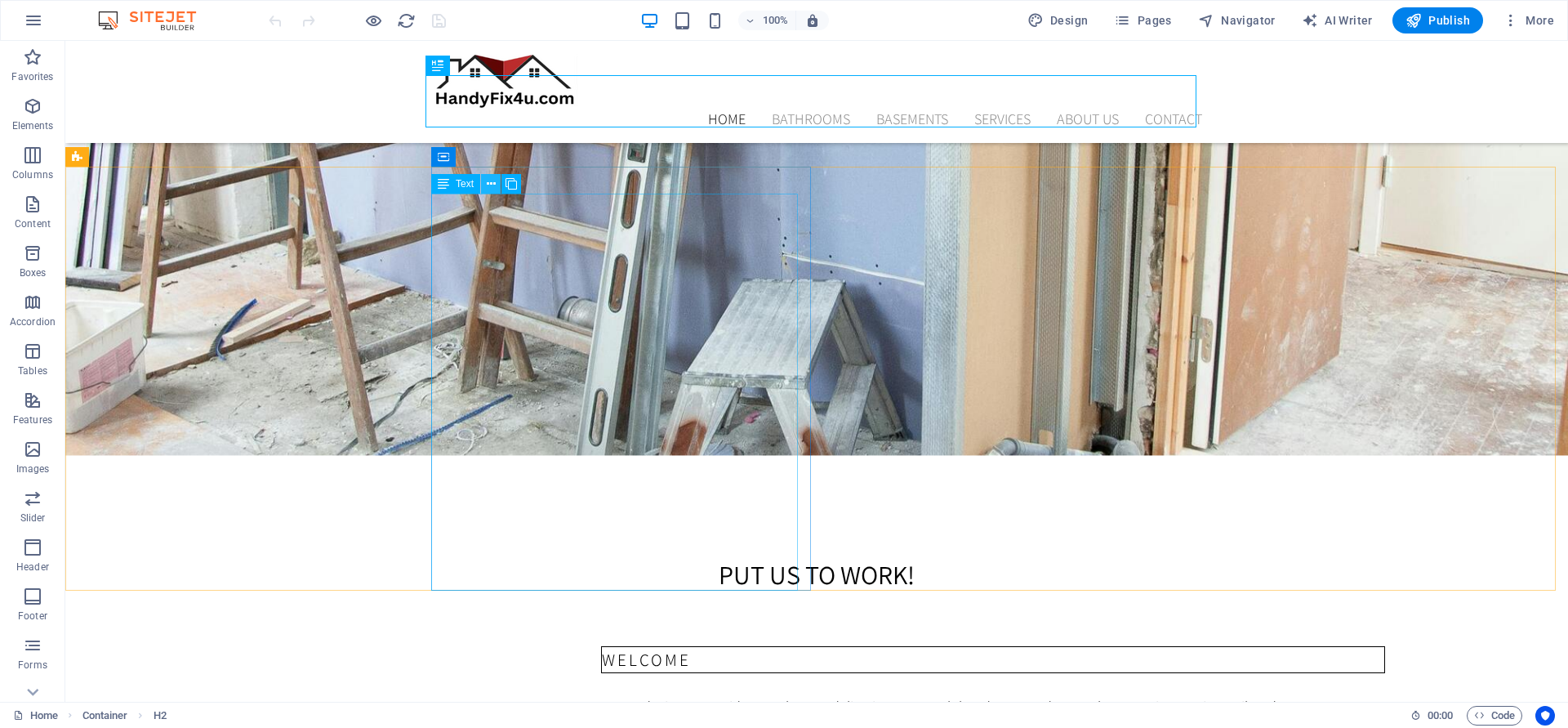
click at [490, 186] on icon at bounding box center [490, 184] width 9 height 17
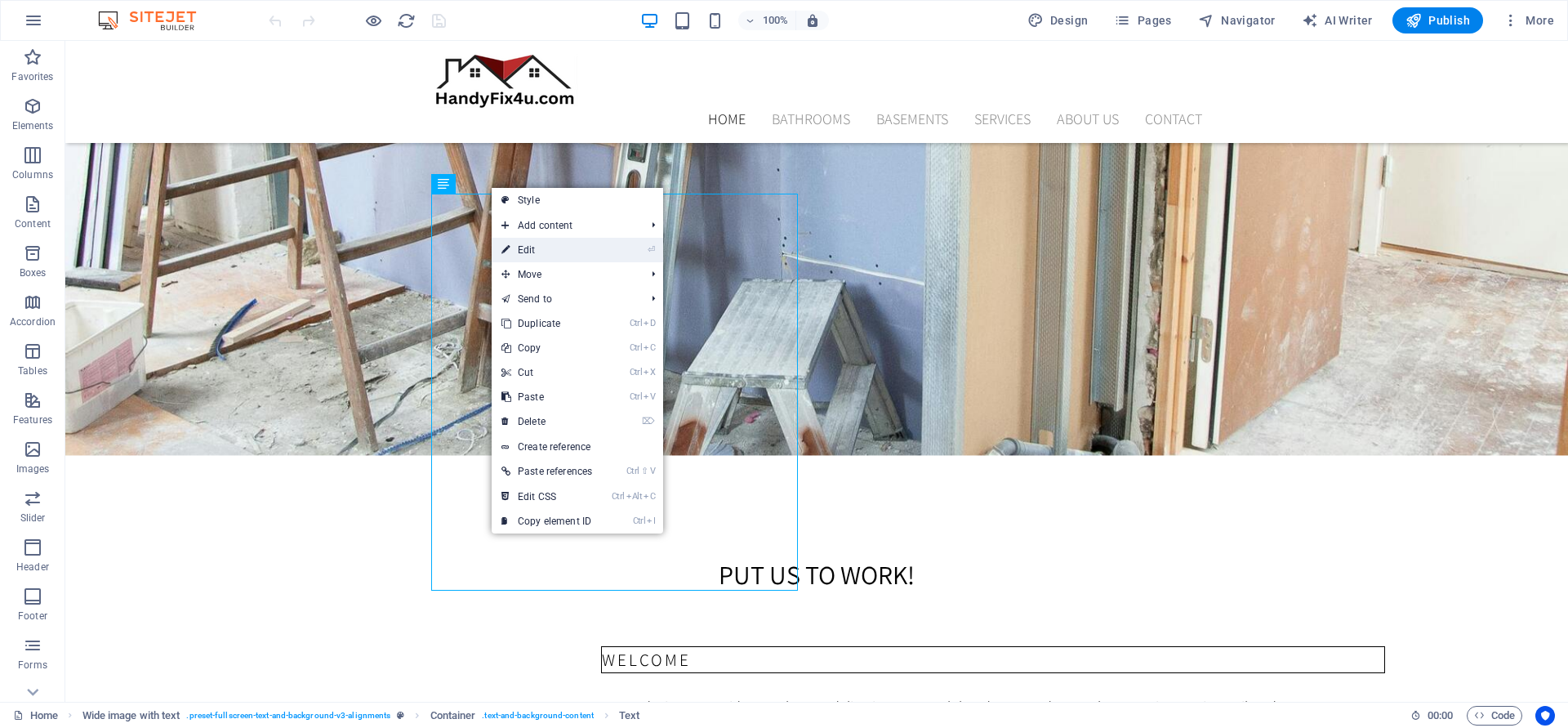
click at [517, 255] on link "⏎ Edit" at bounding box center [546, 249] width 110 height 24
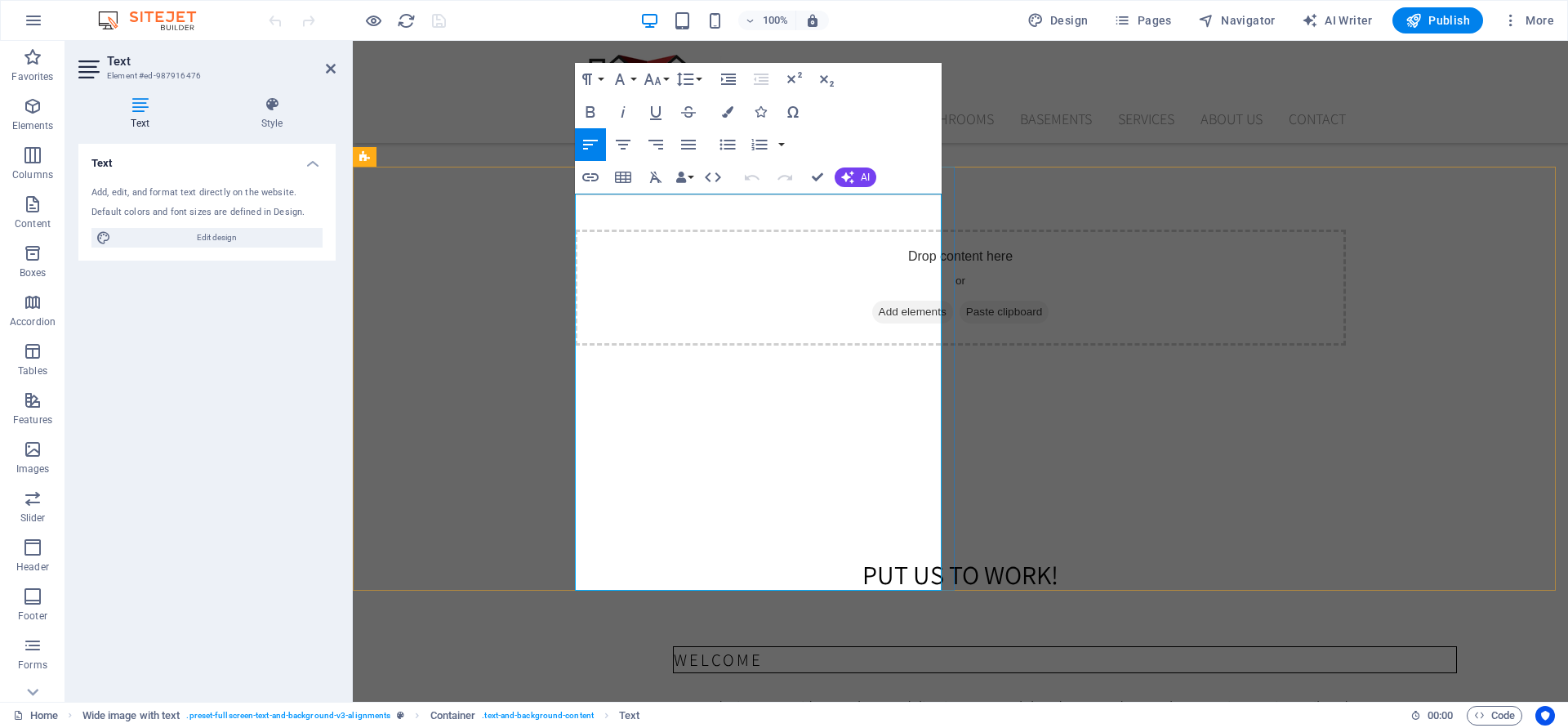
click at [673, 696] on span "At HandyFix4u, we pride ourselves on delivering top-notch handyman and general …" at bounding box center [1062, 739] width 779 height 85
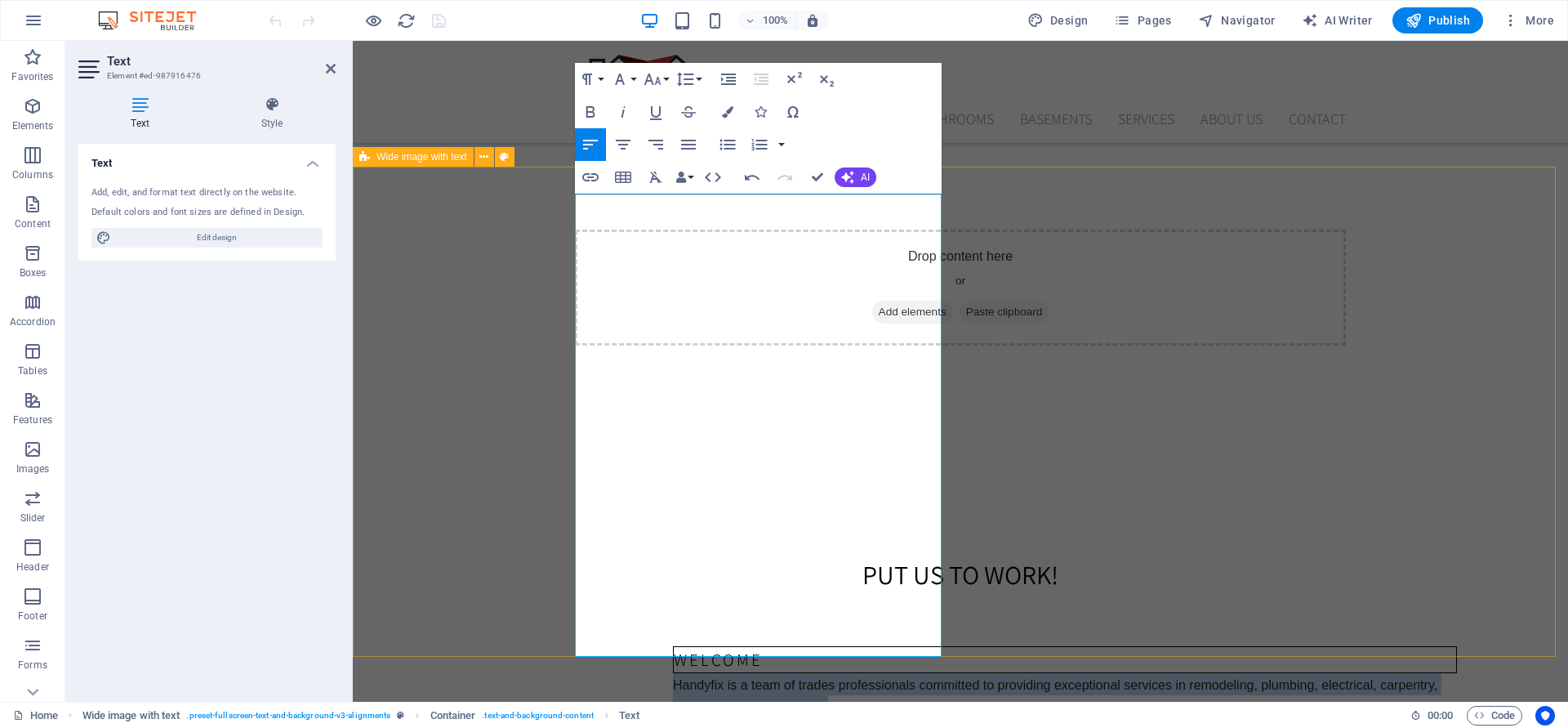
drag, startPoint x: 880, startPoint y: 254, endPoint x: 503, endPoint y: 196, distance: 381.4
click at [657, 177] on icon "button" at bounding box center [656, 177] width 13 height 12
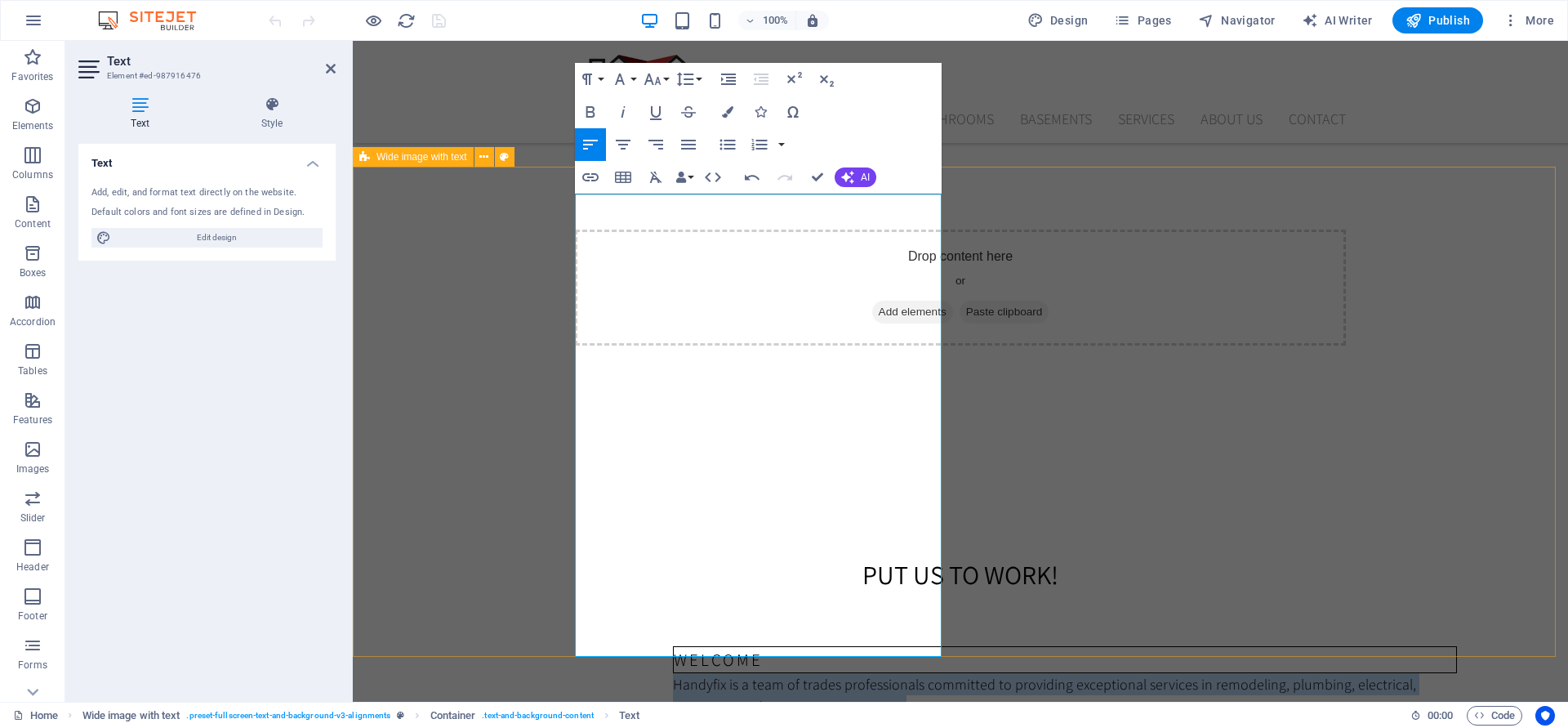
drag, startPoint x: 875, startPoint y: 249, endPoint x: 529, endPoint y: 205, distance: 348.8
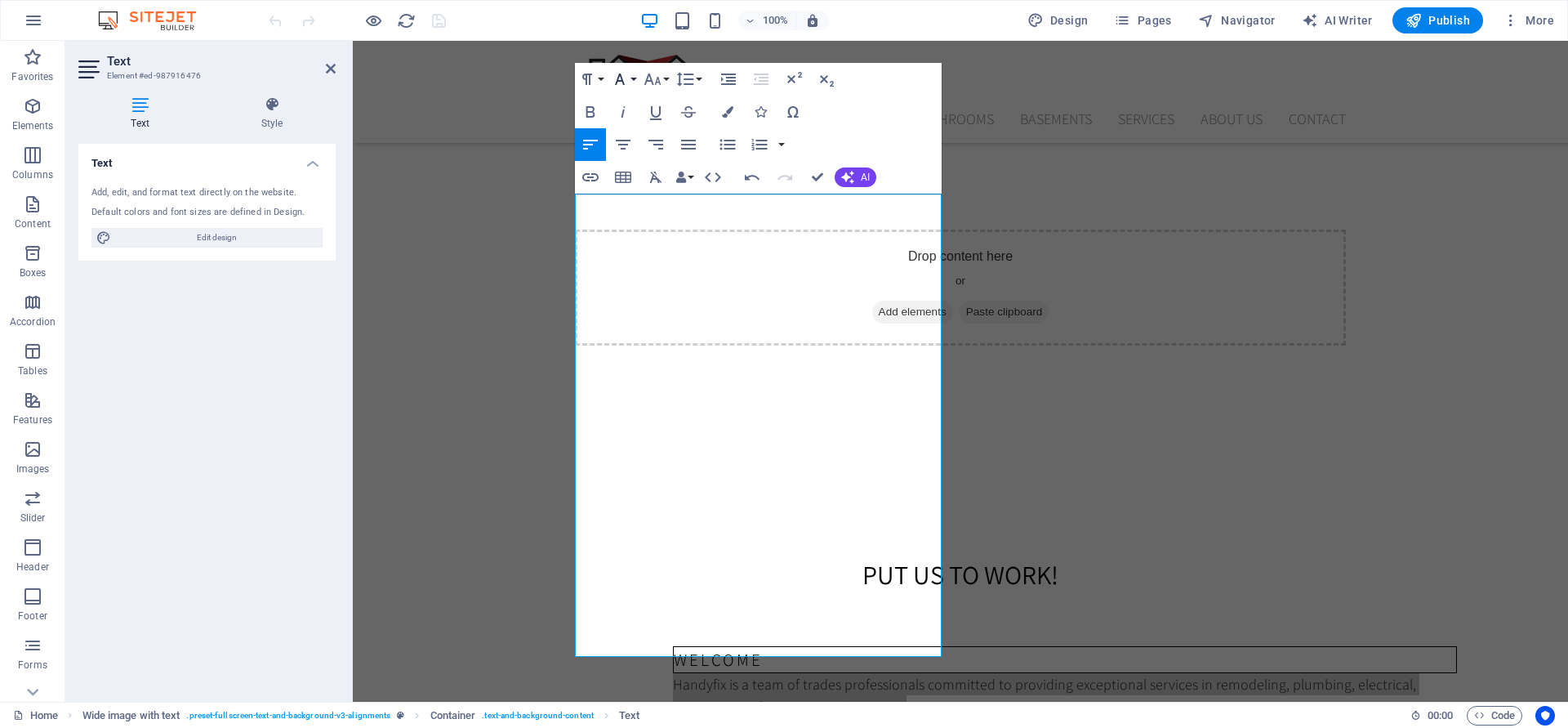
click at [631, 83] on button "Font Family" at bounding box center [623, 79] width 31 height 33
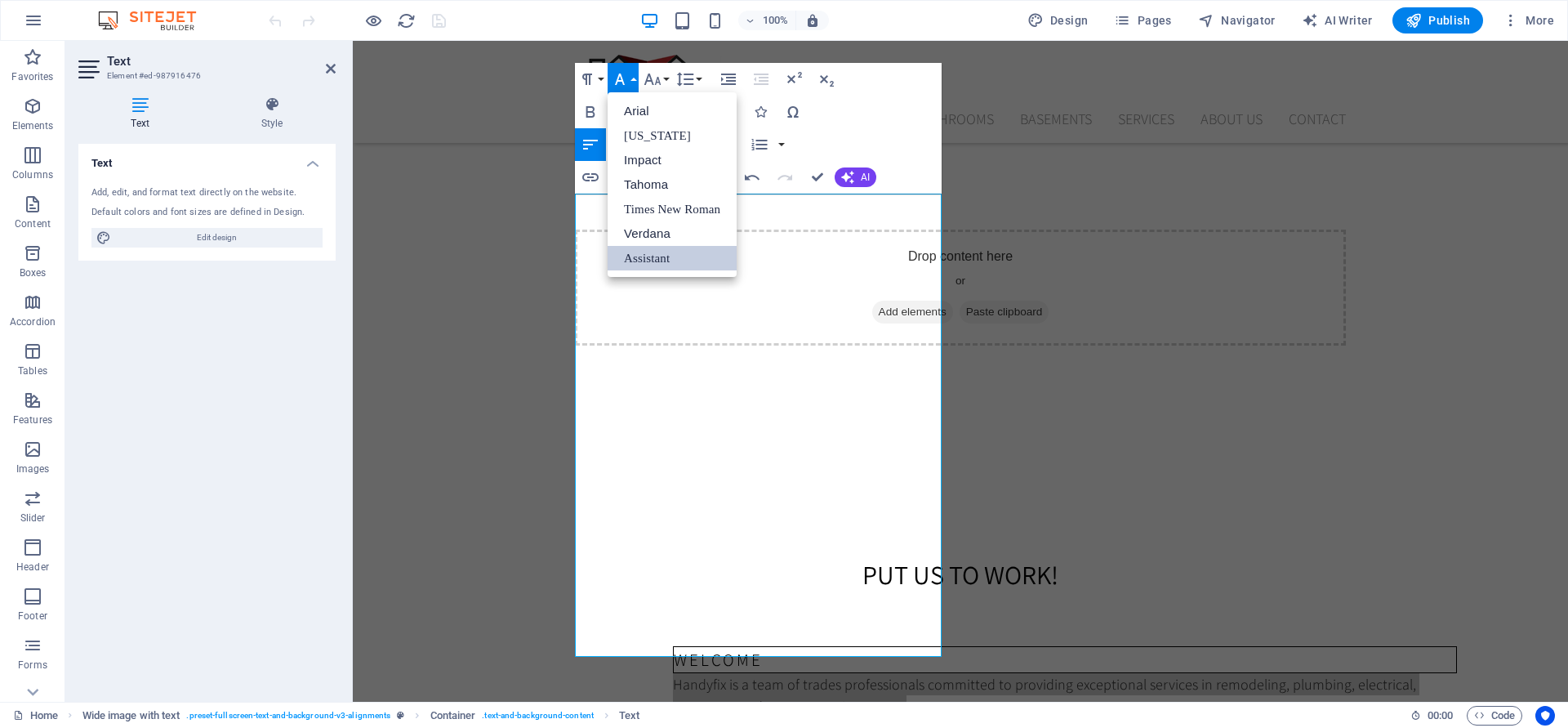
scroll to position [0, 0]
click at [666, 257] on link "Assistant" at bounding box center [672, 257] width 129 height 24
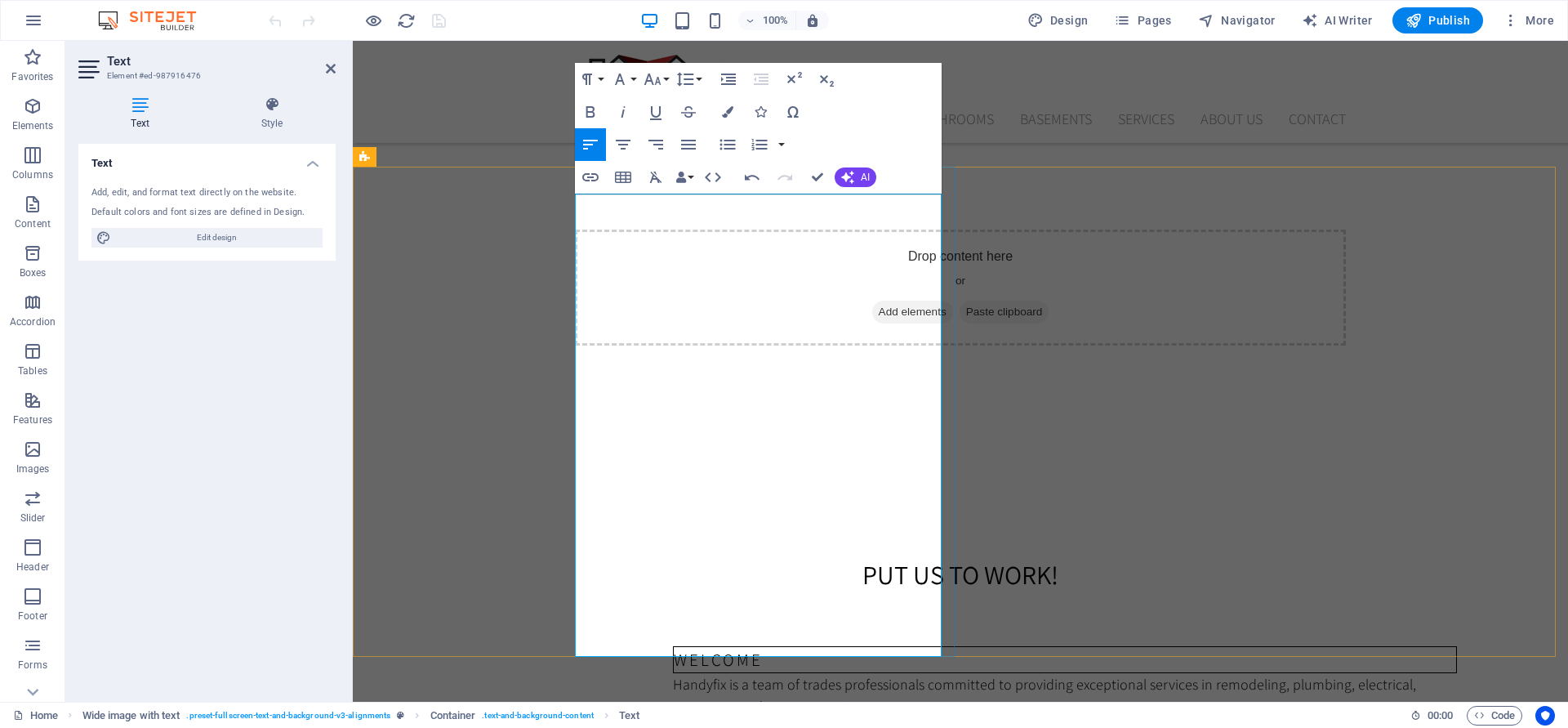
click at [673, 674] on span "Handyfix is a team of trades professionals committed to providing exceptional s…" at bounding box center [1045, 694] width 744 height 40
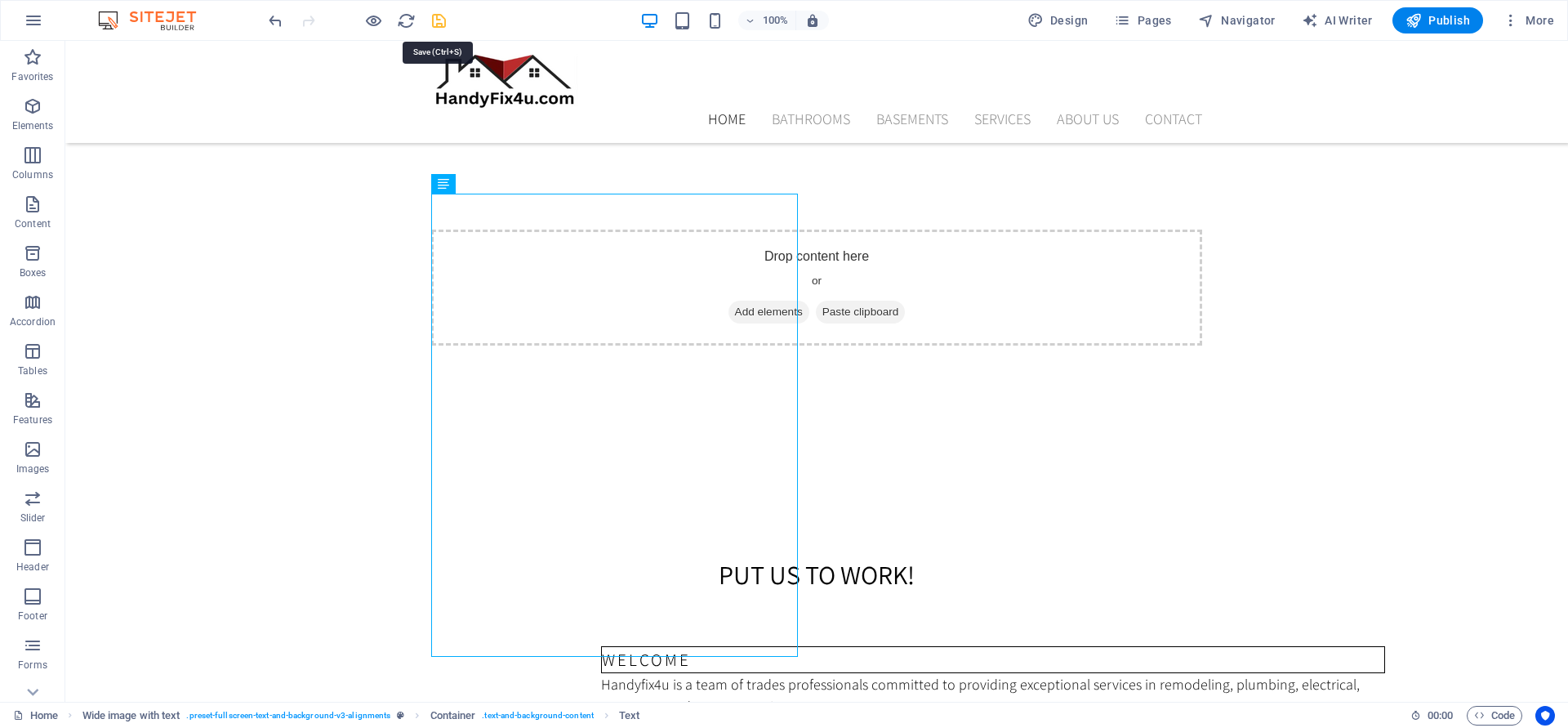
click at [440, 23] on icon "save" at bounding box center [439, 21] width 19 height 19
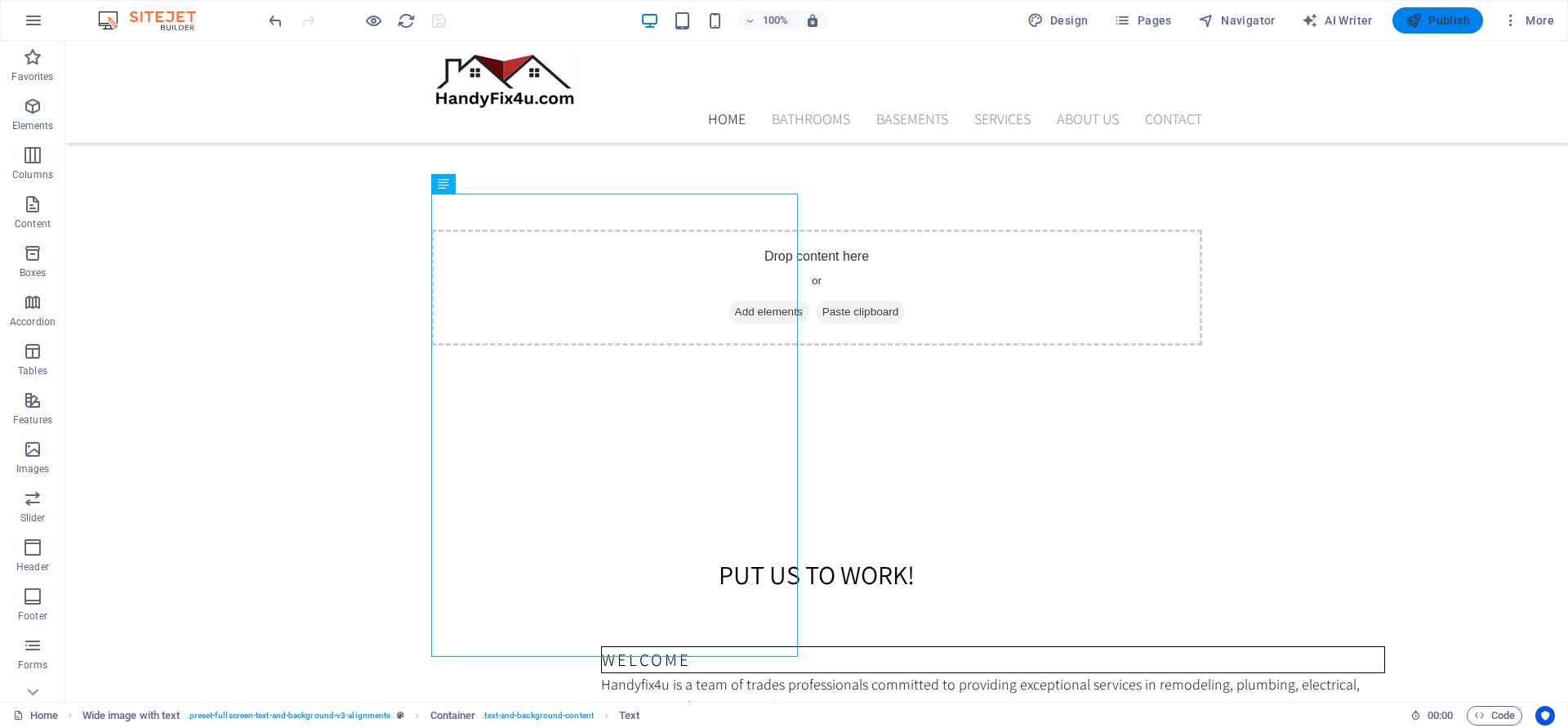
click at [1449, 17] on span "Publish" at bounding box center [1437, 20] width 65 height 16
